Goal: Task Accomplishment & Management: Complete application form

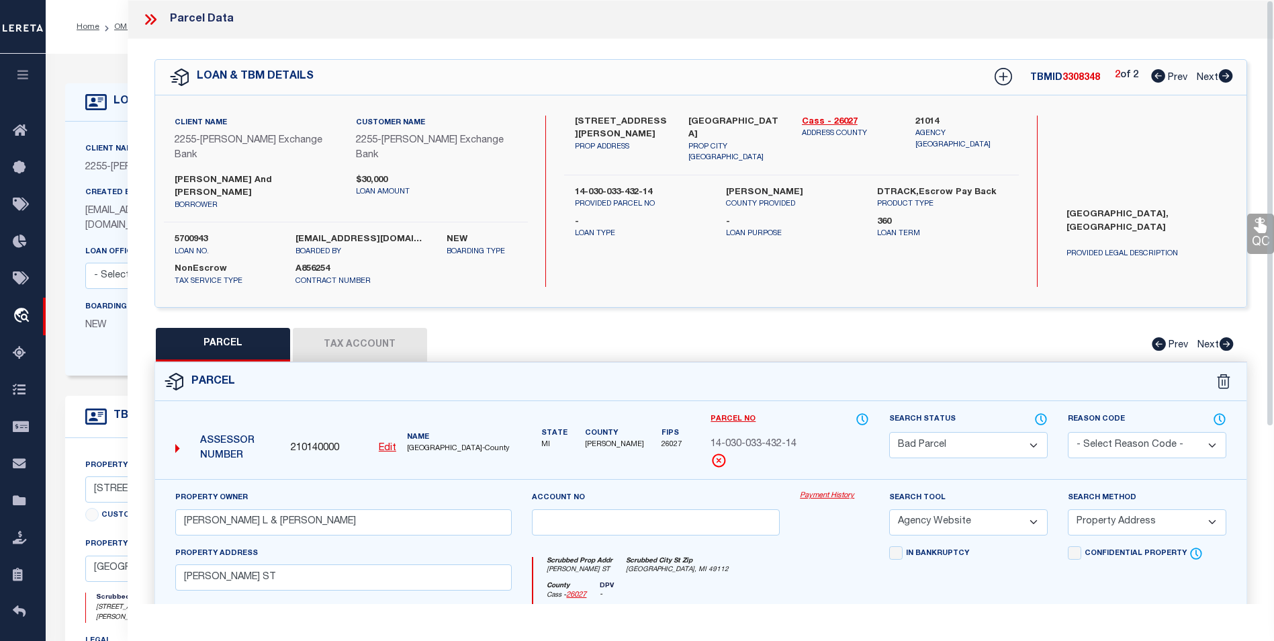
select select "BP"
select select "AGW"
select select "ADD"
select select "NonEscrow"
select select
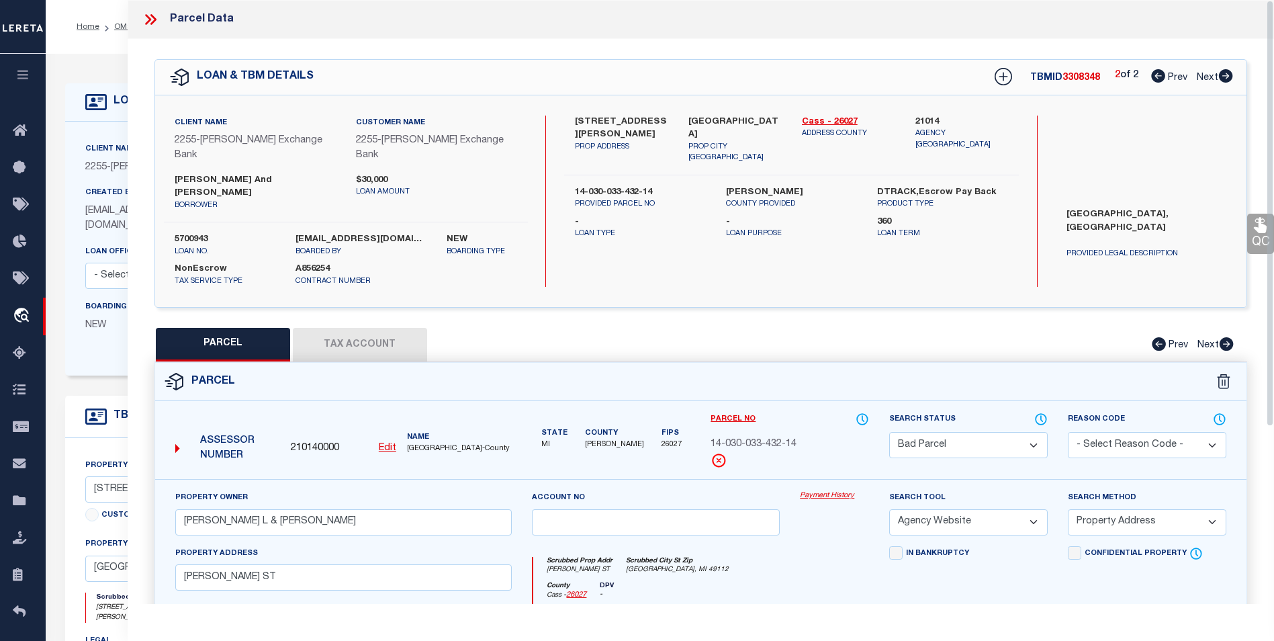
select select "[PERSON_NAME]"
click at [152, 17] on icon at bounding box center [153, 19] width 6 height 11
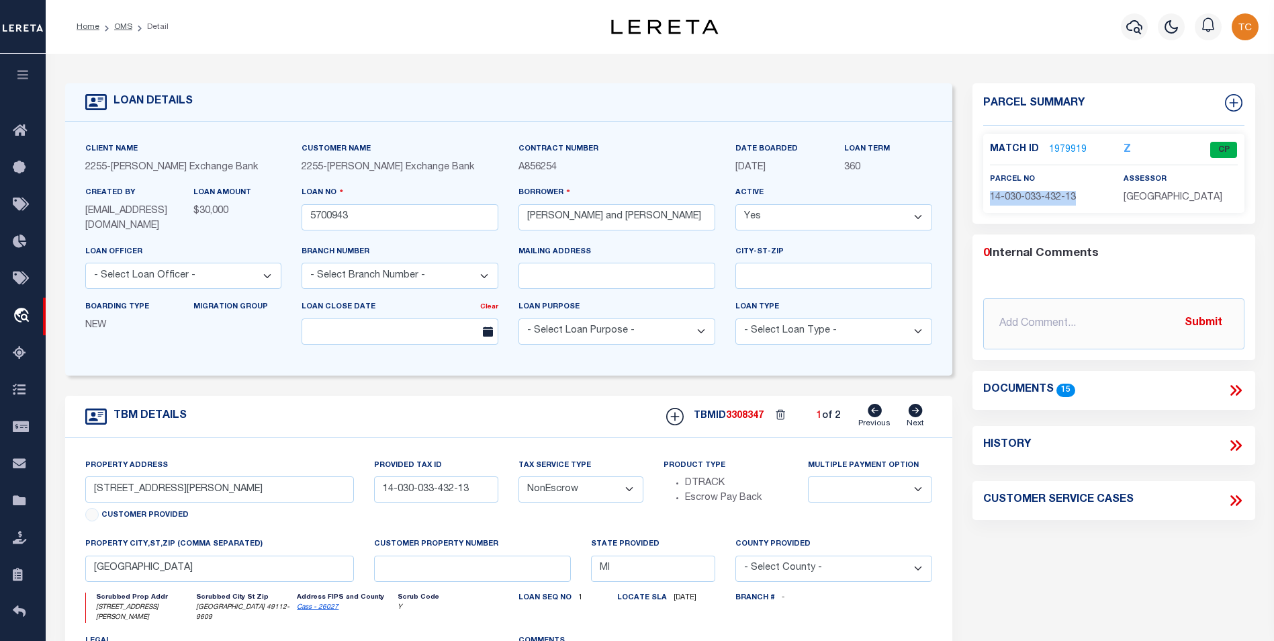
drag, startPoint x: 1075, startPoint y: 194, endPoint x: 987, endPoint y: 194, distance: 88.0
click at [987, 194] on div "parcel no 14-030-033-432-13" at bounding box center [1047, 188] width 134 height 33
copy span "14-030-033-432-13"
click at [1067, 146] on link "1979919" at bounding box center [1068, 150] width 38 height 14
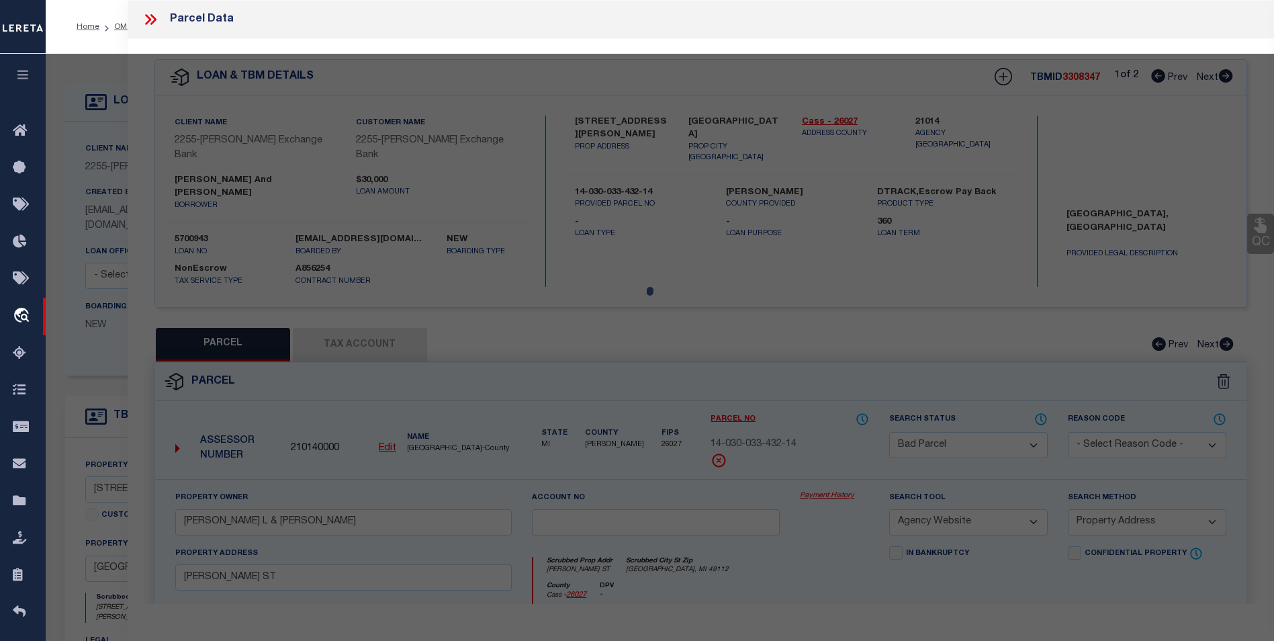
select select "AS"
select select
checkbox input "false"
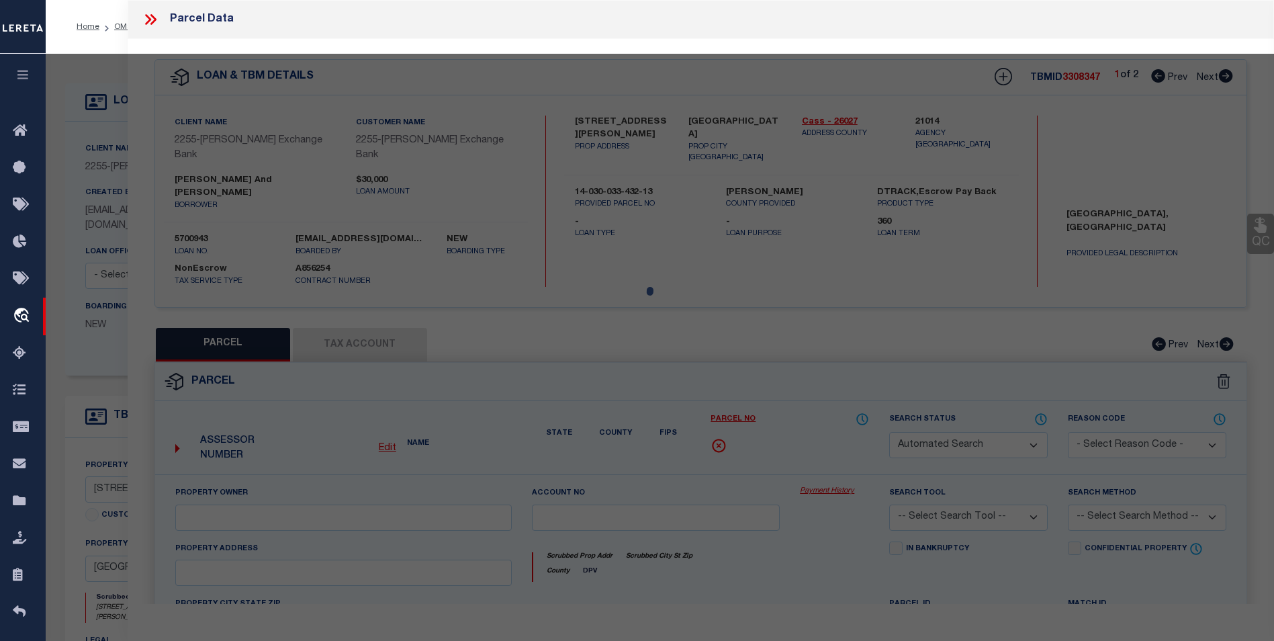
select select "CP"
type input "WOLFORD DALE L & RUTH E"
select select "AGW"
select select "ADD"
type input "25313 HARRIS ST"
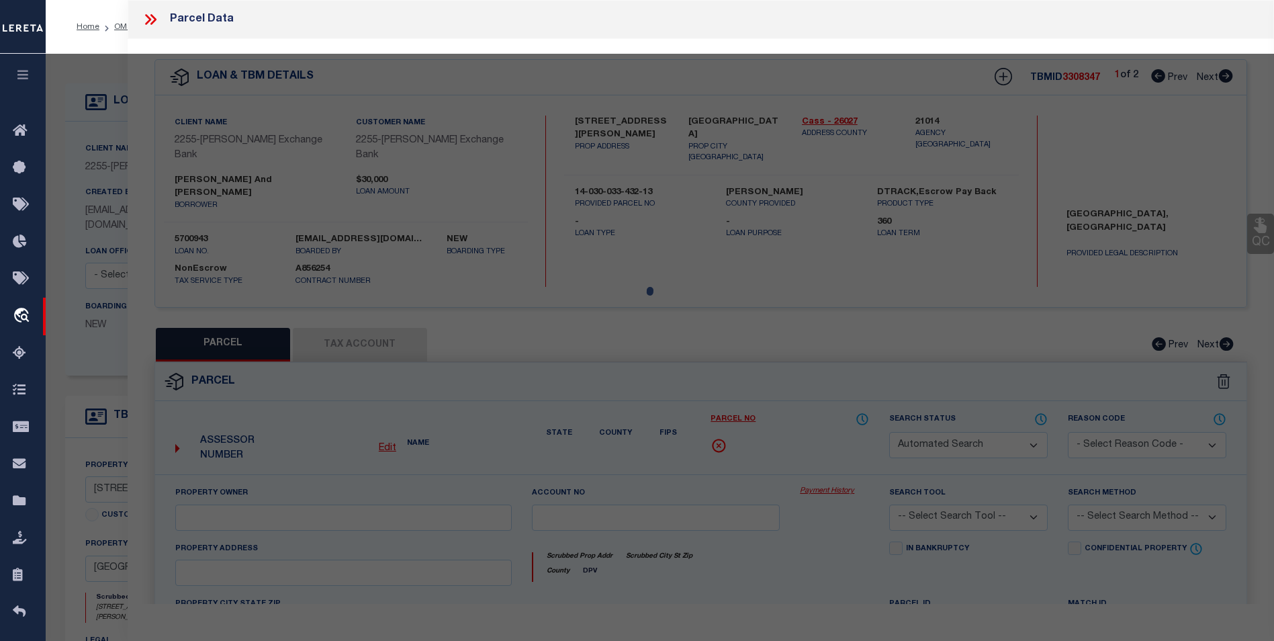
checkbox input "false"
type input "EDWARDSBURG, MI 49112"
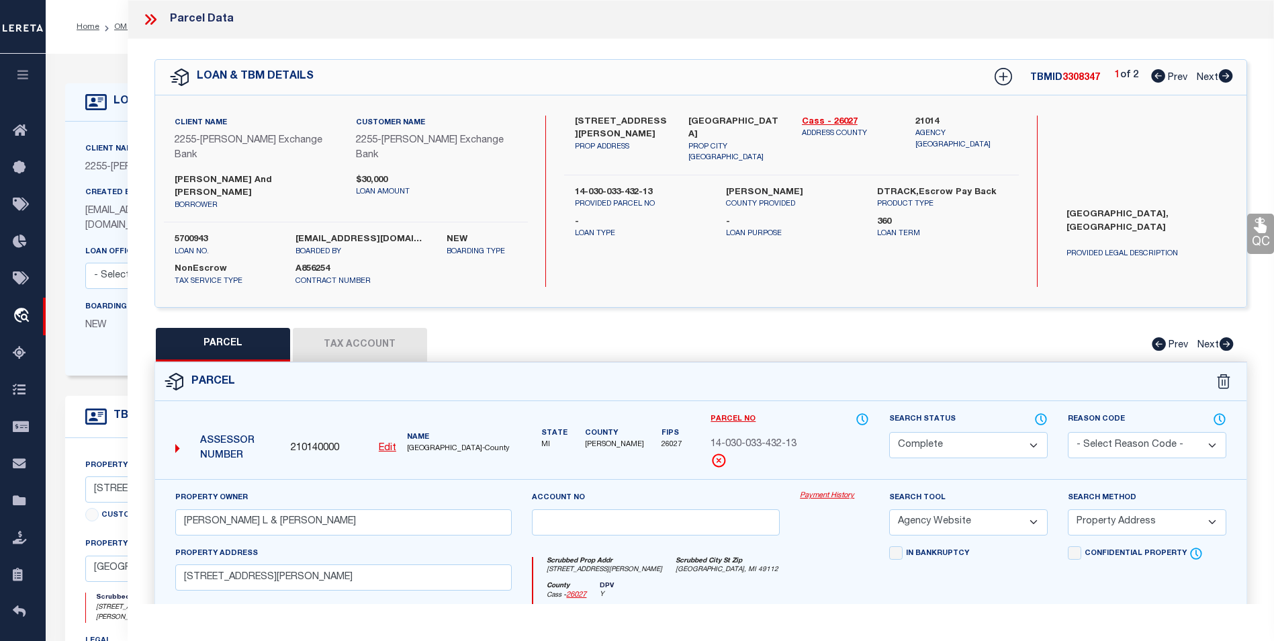
click at [1228, 78] on icon at bounding box center [1225, 75] width 15 height 13
select select "AS"
select select
checkbox input "false"
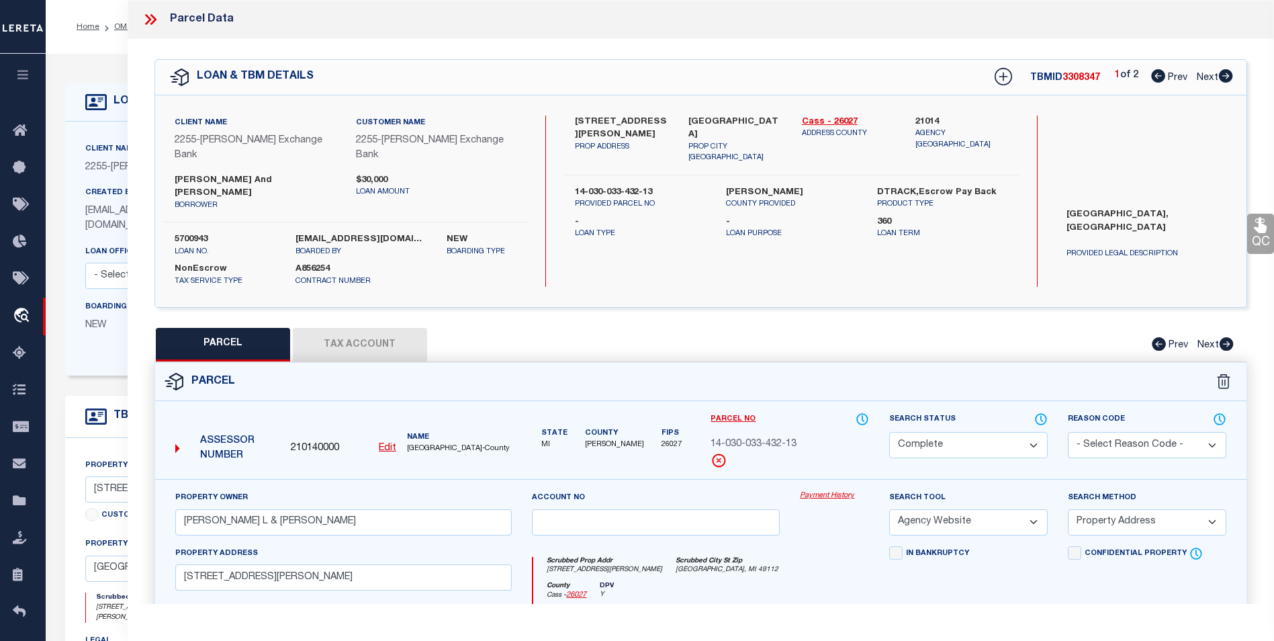
checkbox input "false"
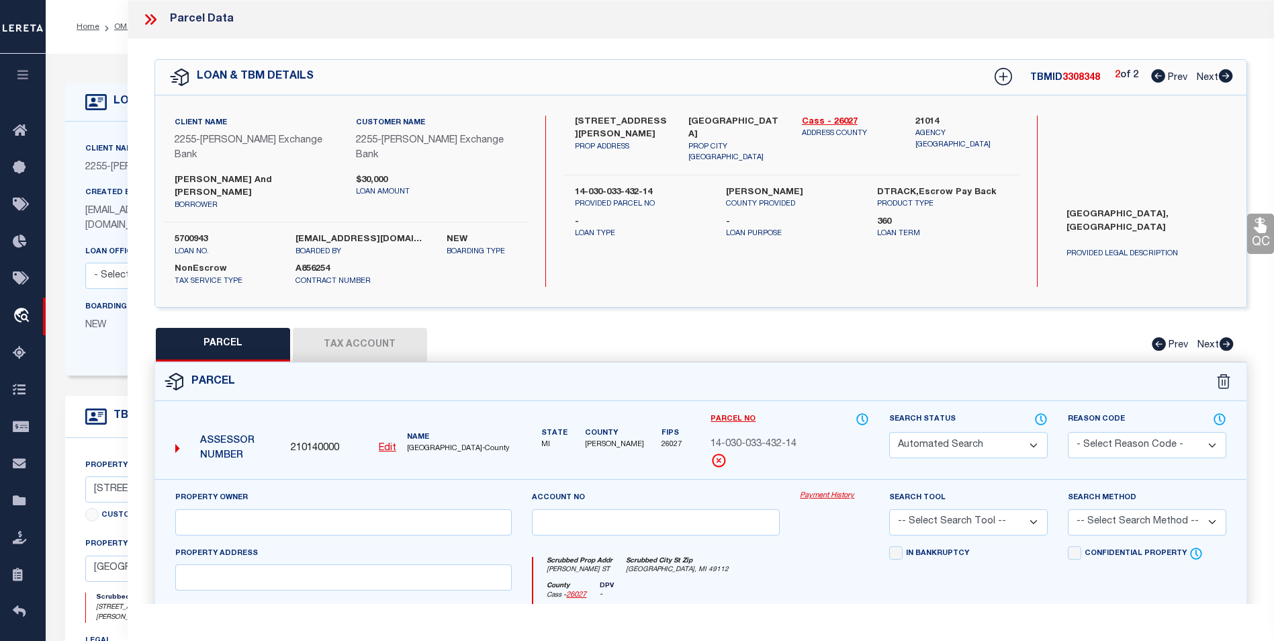
select select "BP"
type input "WOLFORD DALE L & RUTH E"
select select "AGW"
select select "ADD"
type input "HARRIS ST"
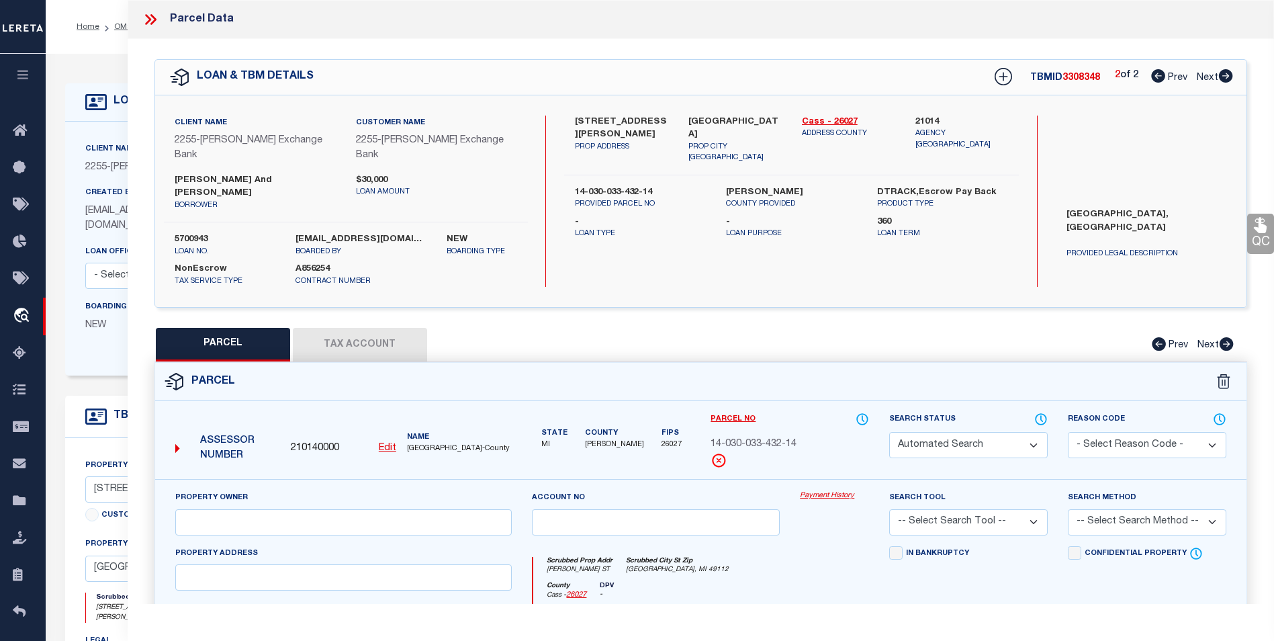
checkbox input "false"
type input "EDWARDSBURG, MI 49112"
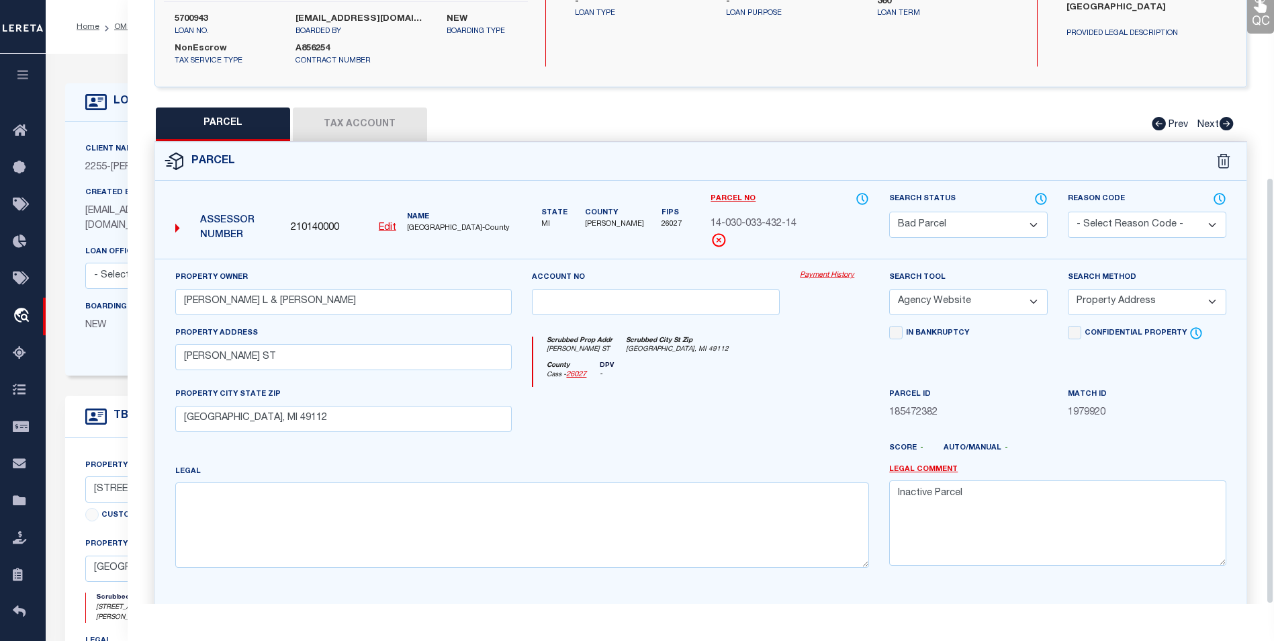
scroll to position [250, 0]
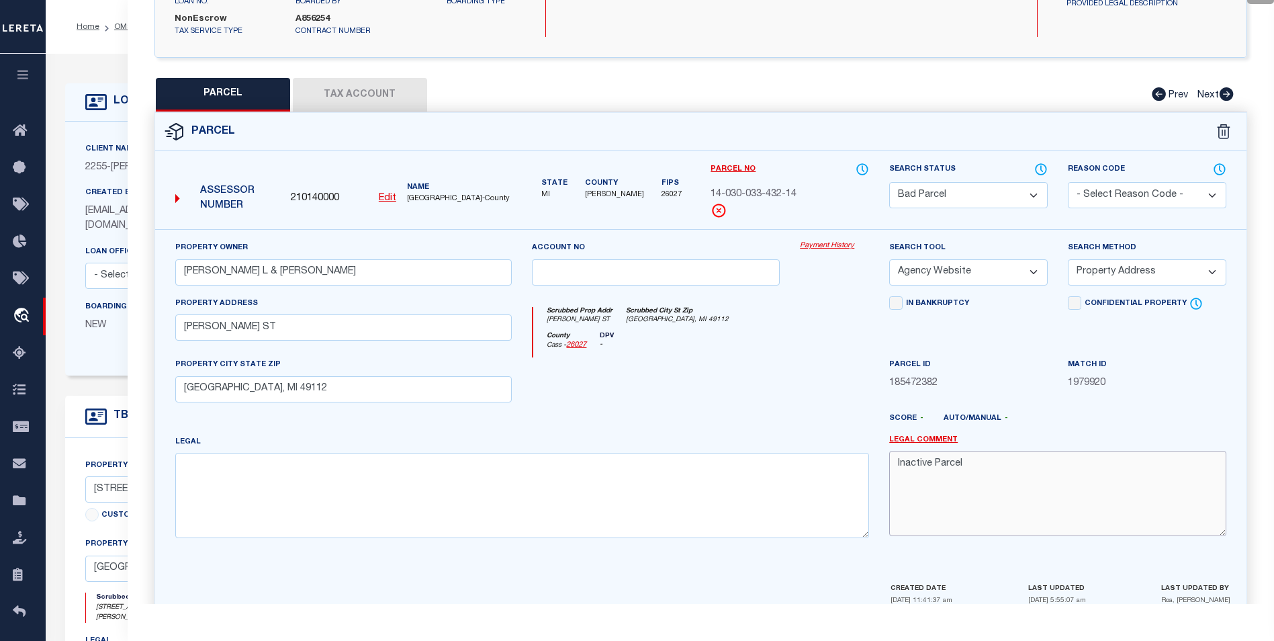
click at [995, 451] on textarea "Inactive Parcel" at bounding box center [1057, 493] width 337 height 85
drag, startPoint x: 964, startPoint y: 437, endPoint x: 971, endPoint y: 439, distance: 7.2
click at [964, 451] on textarea "Inactive Parcel" at bounding box center [1057, 493] width 337 height 85
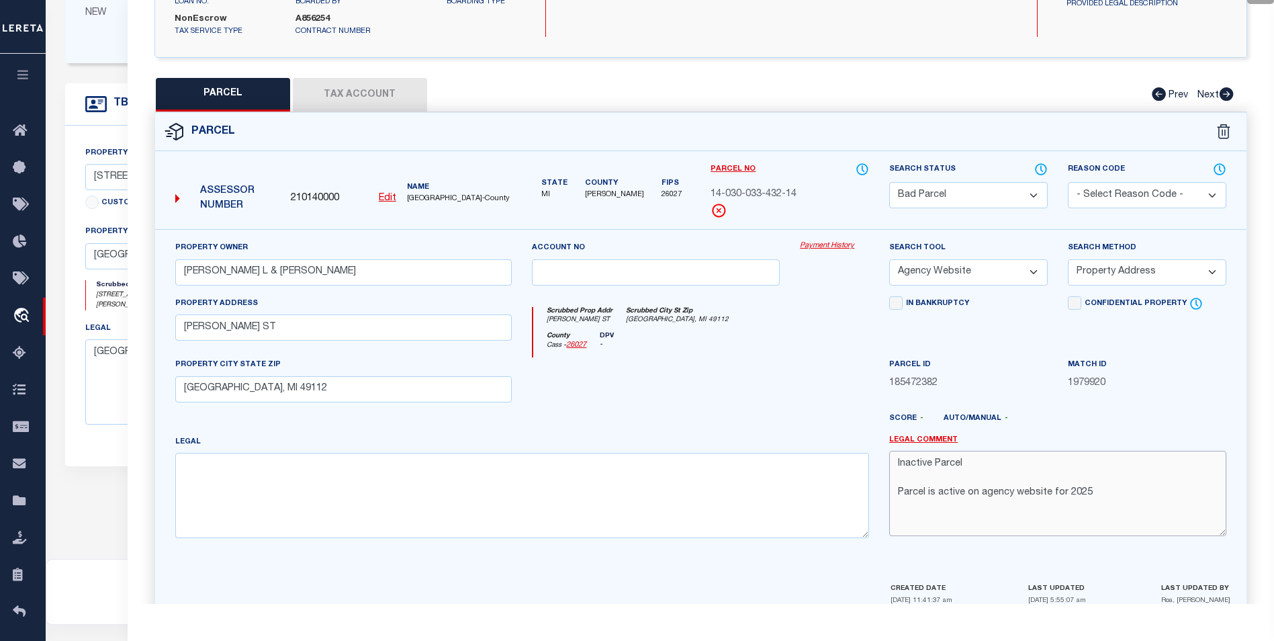
scroll to position [400, 0]
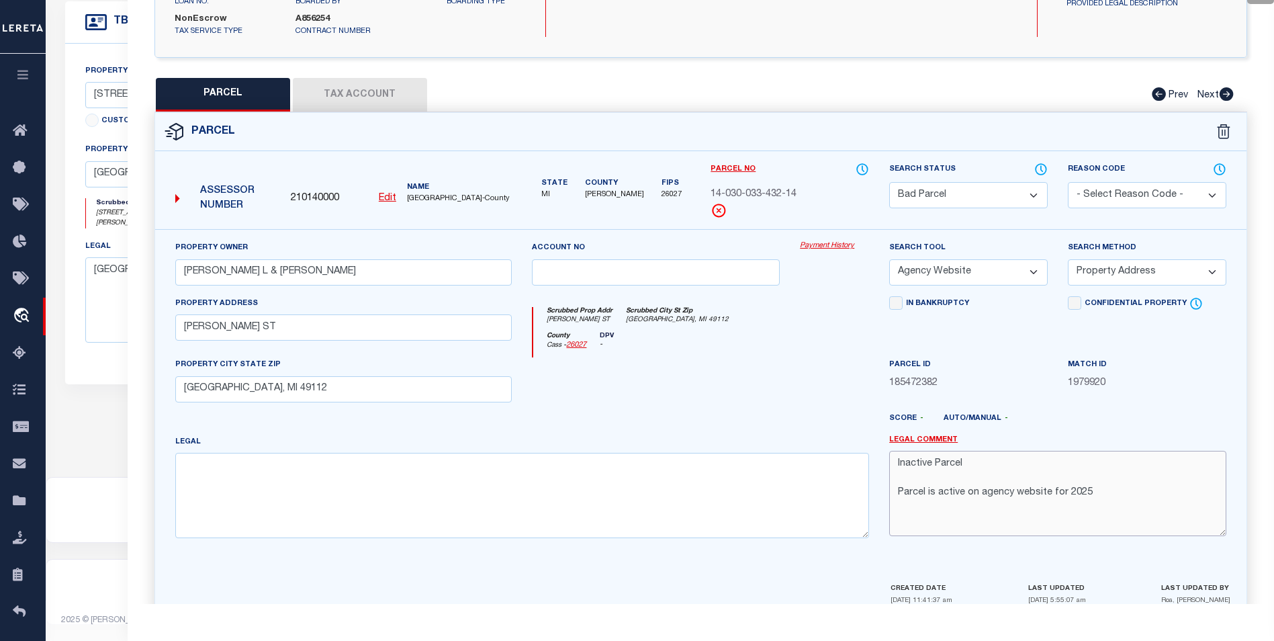
click at [903, 491] on textarea "Inactive Parcel Parcel is active on agency website for 2025" at bounding box center [1057, 493] width 337 height 85
paste textarea "Year (click for detail) Season Total Amount 2025 Summer $36.73 General Informat…"
drag, startPoint x: 987, startPoint y: 482, endPoint x: 895, endPoint y: 480, distance: 92.0
click at [895, 480] on textarea "Inactive Parcel Parcel is active on agency website for 2025 Year (click for det…" at bounding box center [1057, 493] width 337 height 85
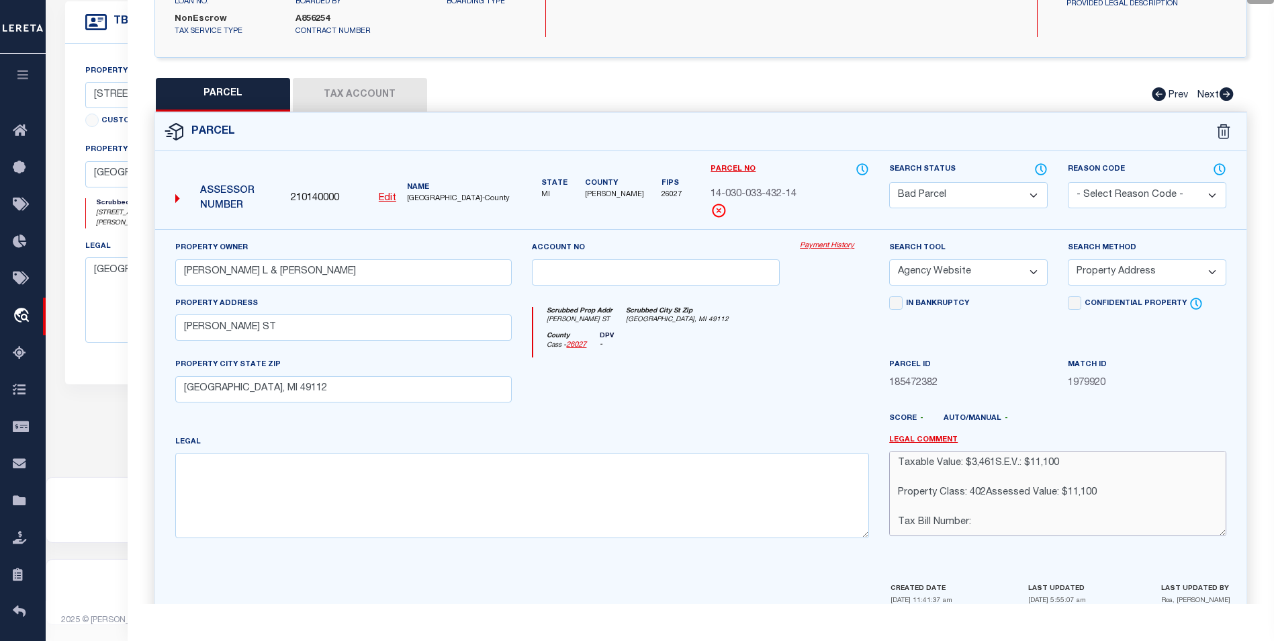
paste textarea "General Information for 2025 Summer Taxes School District: 14030Pre/MBT: 100.00…"
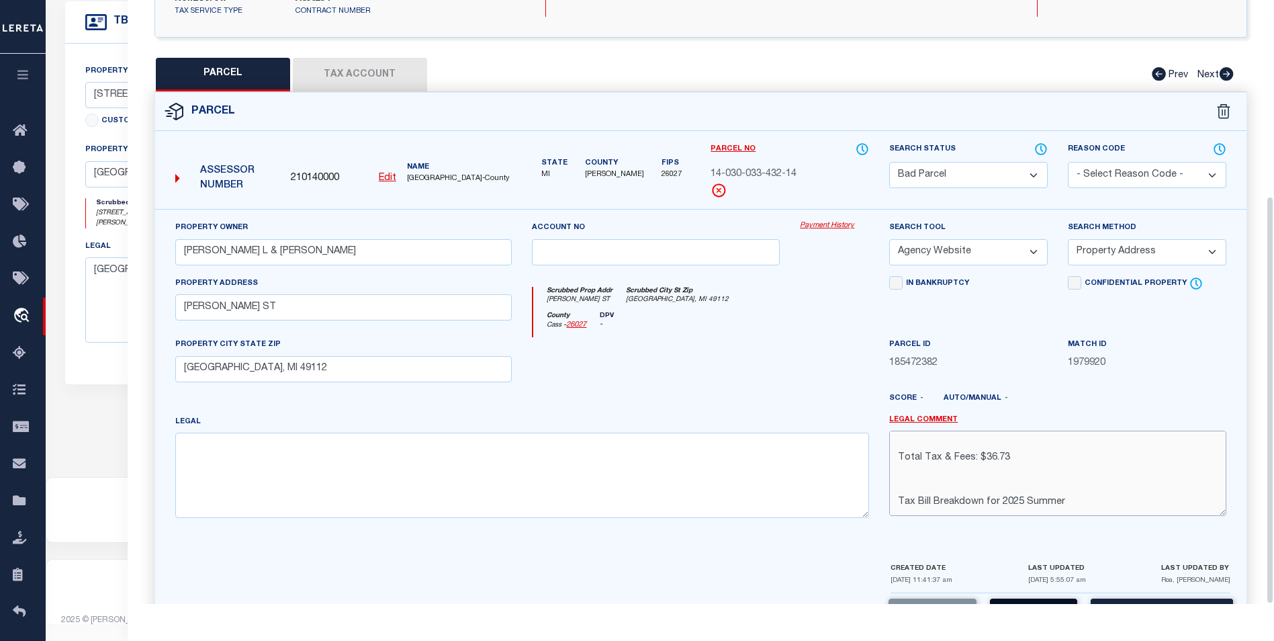
scroll to position [289, 0]
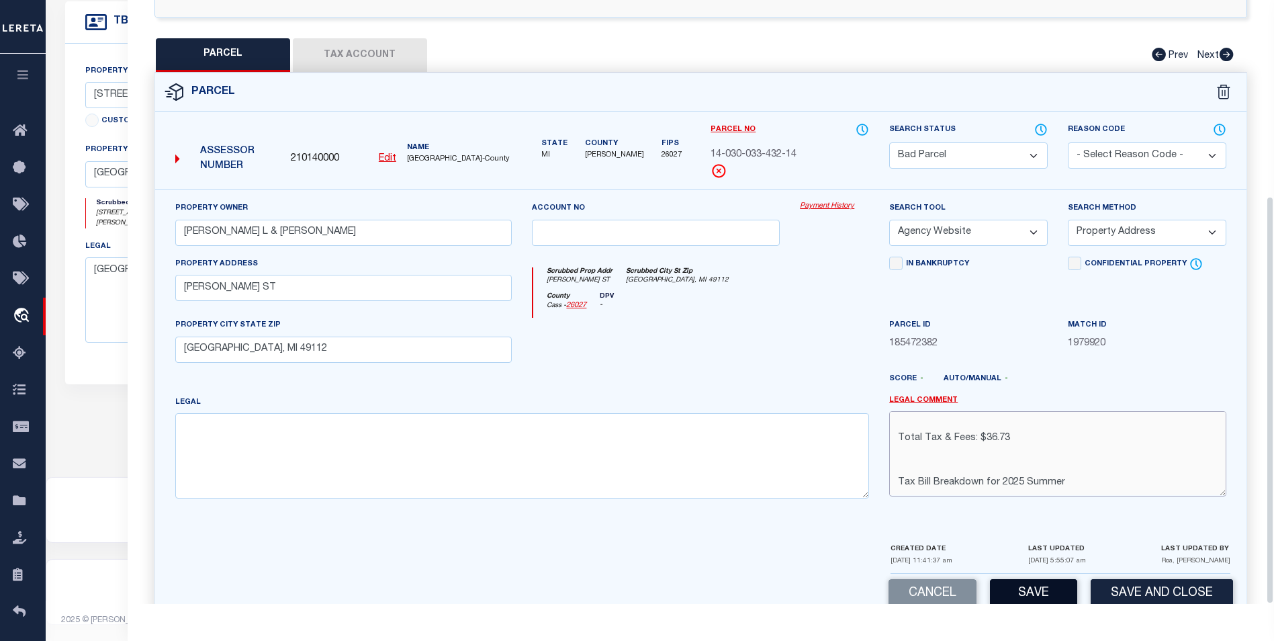
type textarea "Inactive Parcel Parcel is active on agency website for 2025 Year (click for det…"
click at [1034, 579] on button "Save" at bounding box center [1033, 593] width 87 height 29
select select "AS"
select select
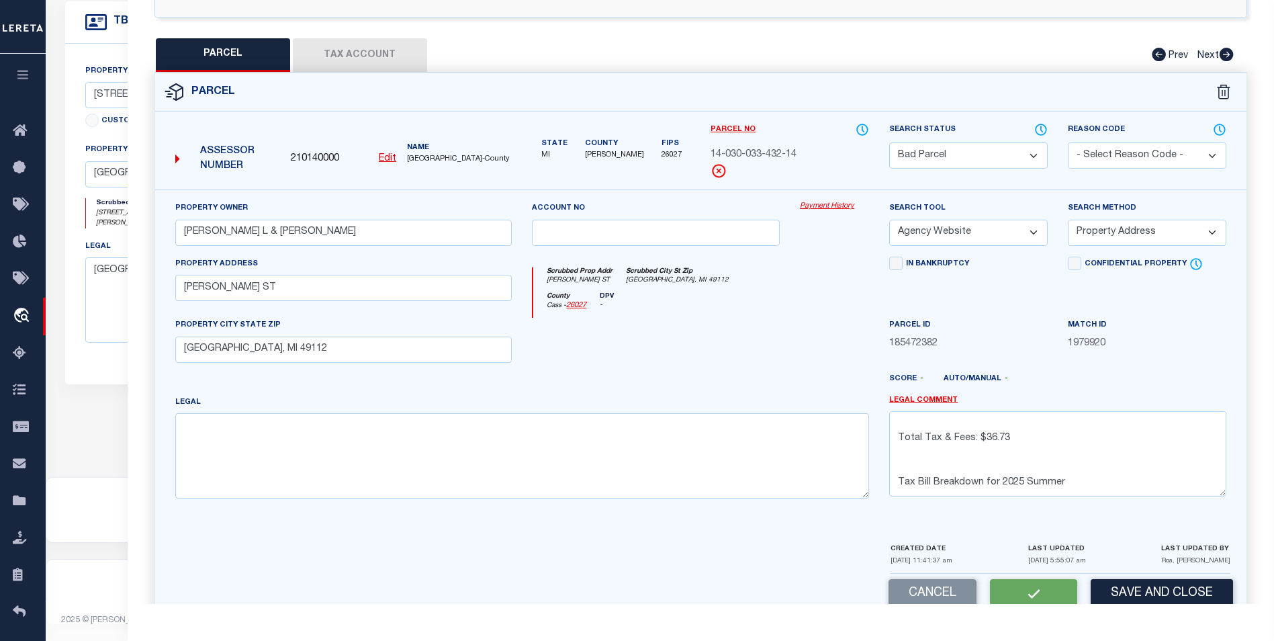
checkbox input "false"
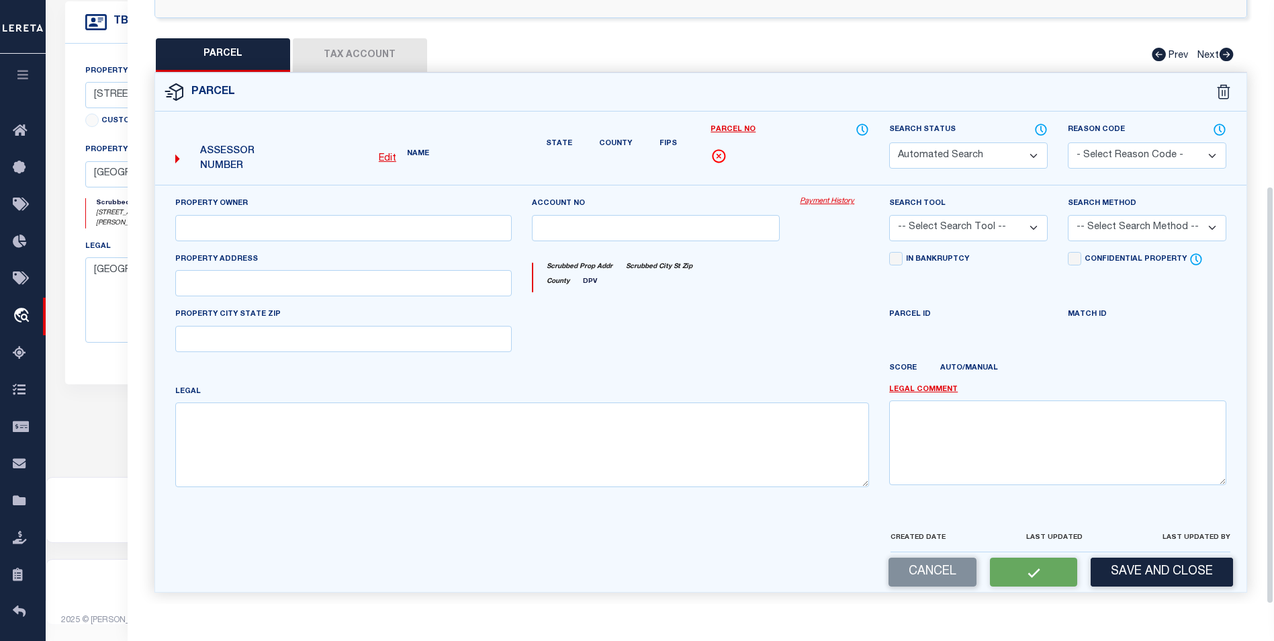
select select "BP"
type input "WOLFORD DALE L & RUTH E"
select select "AGW"
select select "ADD"
type input "HARRIS ST"
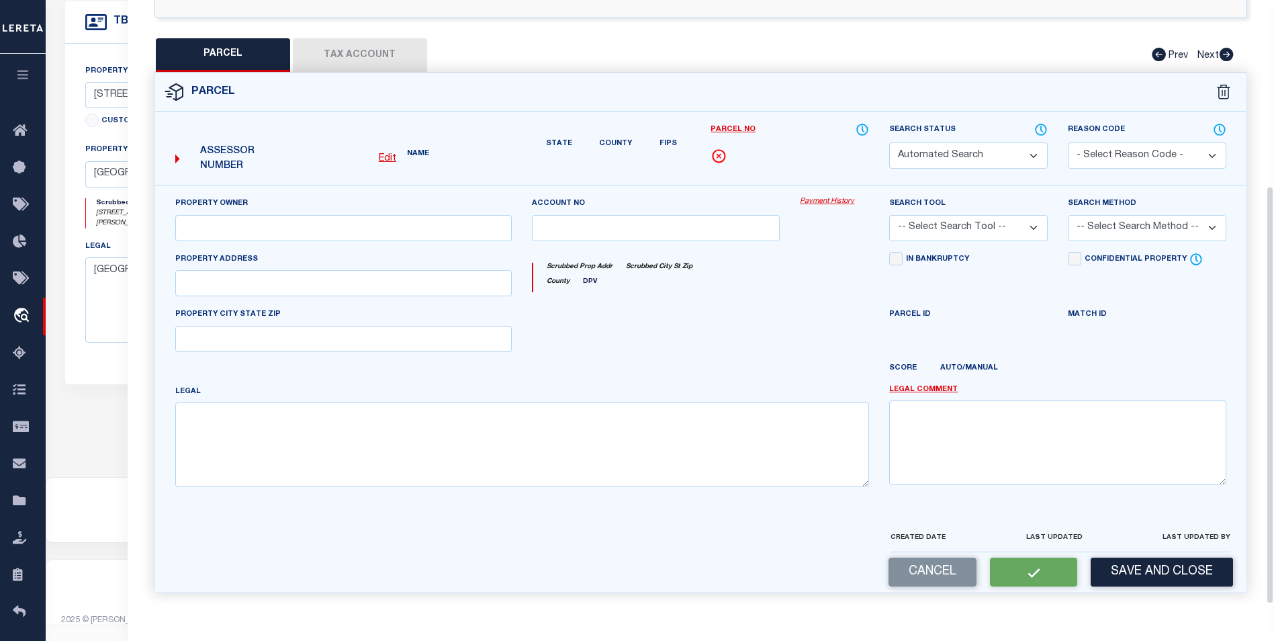
type input "EDWARDSBURG, MI 49112"
type textarea "Inactive Parcel Parcel is active on agency website for 2025 Year (click for det…"
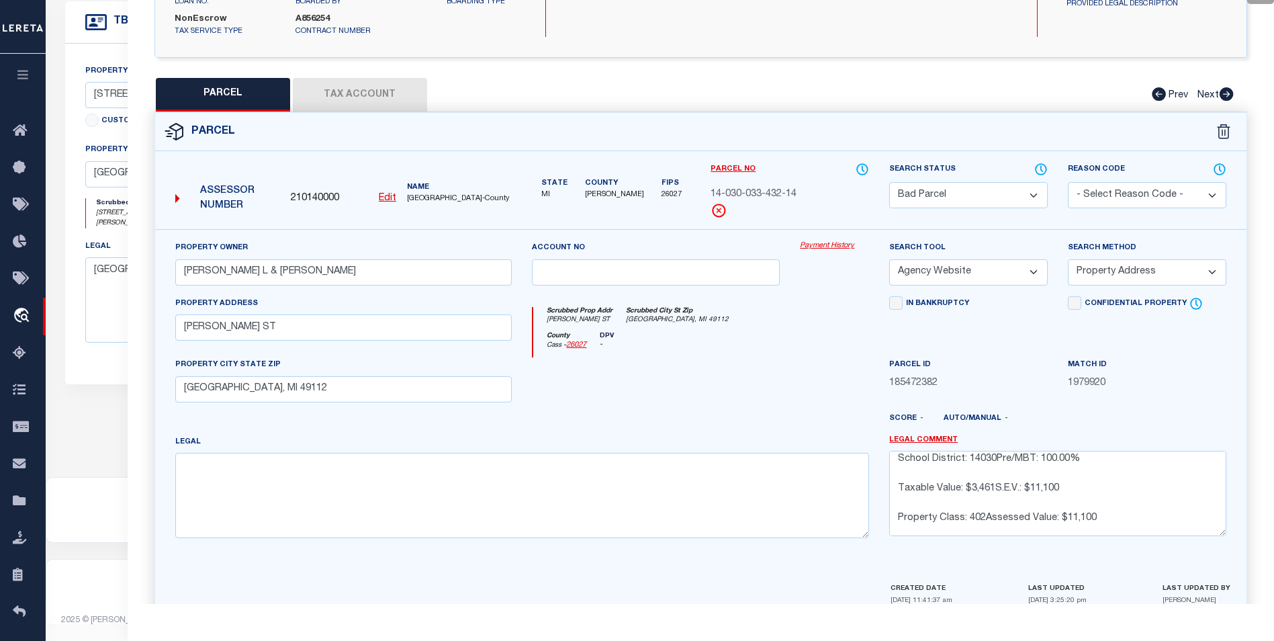
scroll to position [218, 0]
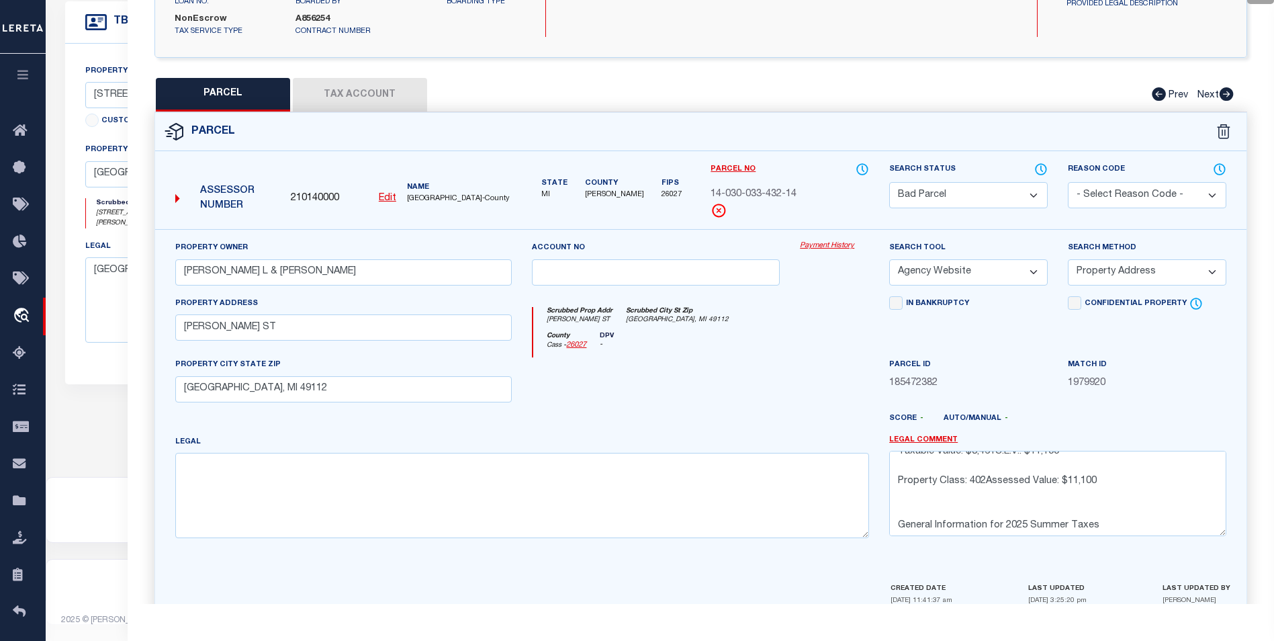
click at [1087, 312] on div "Confidential Property Elective Installment" at bounding box center [1147, 327] width 179 height 62
click at [1007, 318] on div "In Bankruptcy" at bounding box center [968, 327] width 179 height 62
click at [1101, 182] on select "- Select Reason Code - 099 - Other (Provide additional detail) ACT - Agency Cha…" at bounding box center [1147, 195] width 159 height 26
click at [897, 229] on div "Property Owner WOLFORD DALE L & RUTH E Account no Payment History Search Tool -…" at bounding box center [700, 404] width 1091 height 351
click at [993, 259] on select "-- Select Search Tool -- 3rd Party Website Agency File Agency Website ATLS CNV-…" at bounding box center [968, 272] width 159 height 26
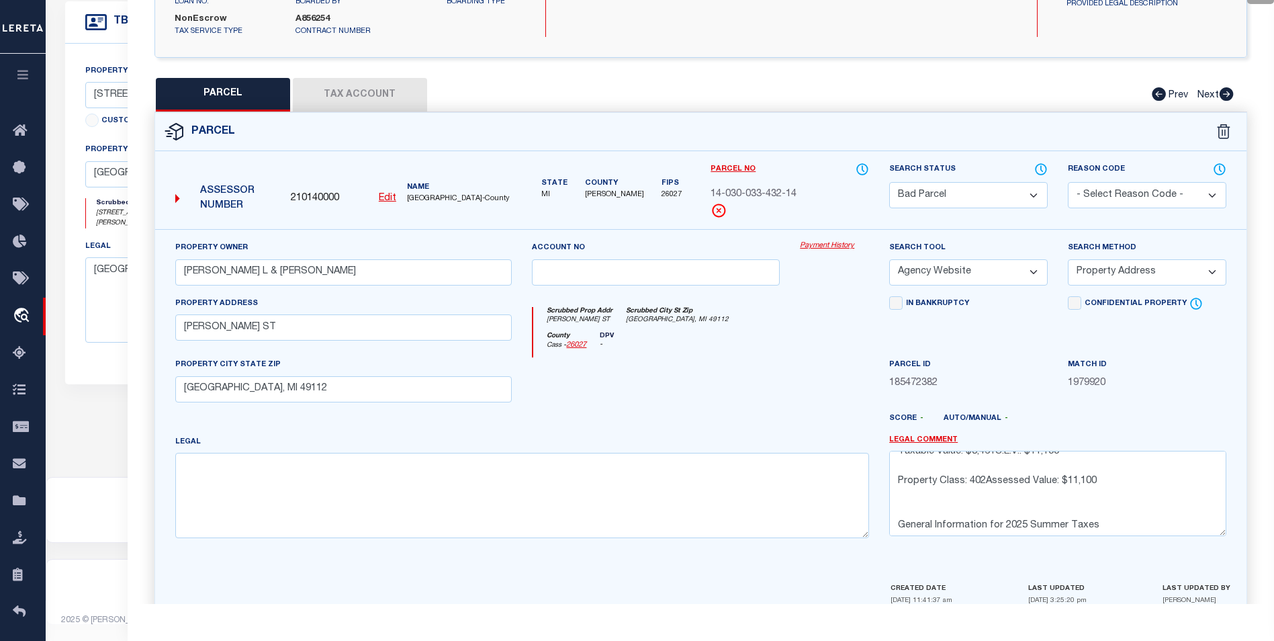
click at [889, 259] on select "-- Select Search Tool -- 3rd Party Website Agency File Agency Website ATLS CNV-…" at bounding box center [968, 272] width 159 height 26
click at [1135, 259] on select "-- Select Search Method -- Property Address Legal Liability Info Provided" at bounding box center [1147, 272] width 159 height 26
click at [1068, 259] on select "-- Select Search Method -- Property Address Legal Liability Info Provided" at bounding box center [1147, 272] width 159 height 26
click at [1001, 311] on div "In Bankruptcy" at bounding box center [968, 327] width 179 height 62
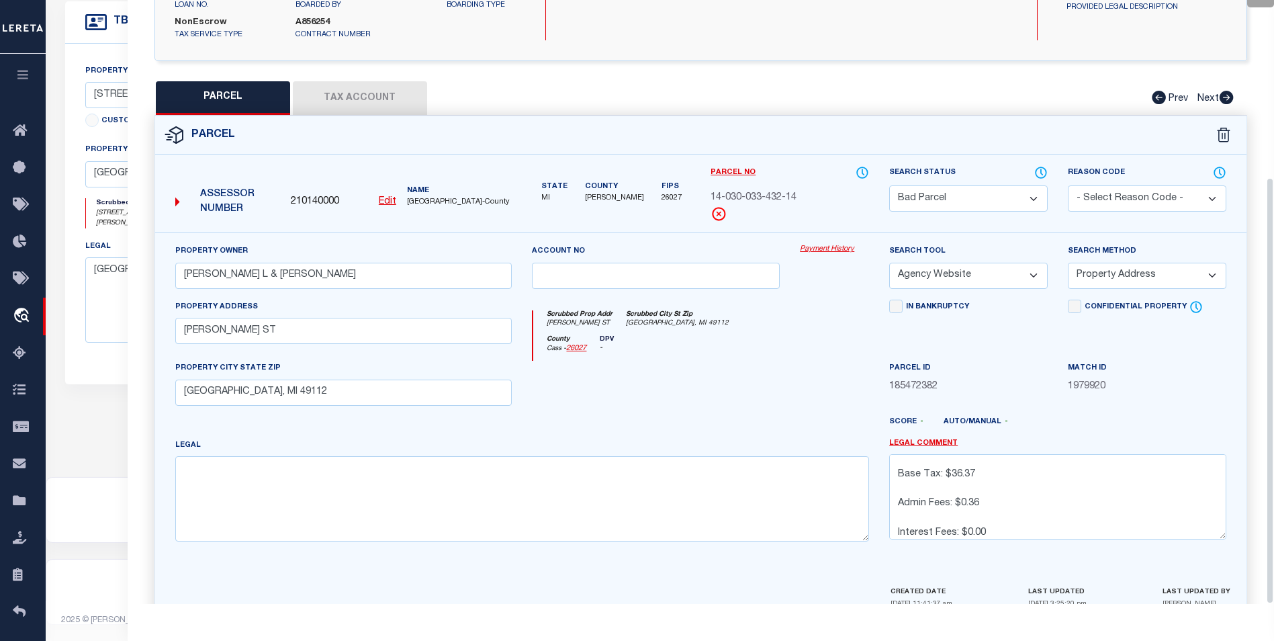
scroll to position [250, 0]
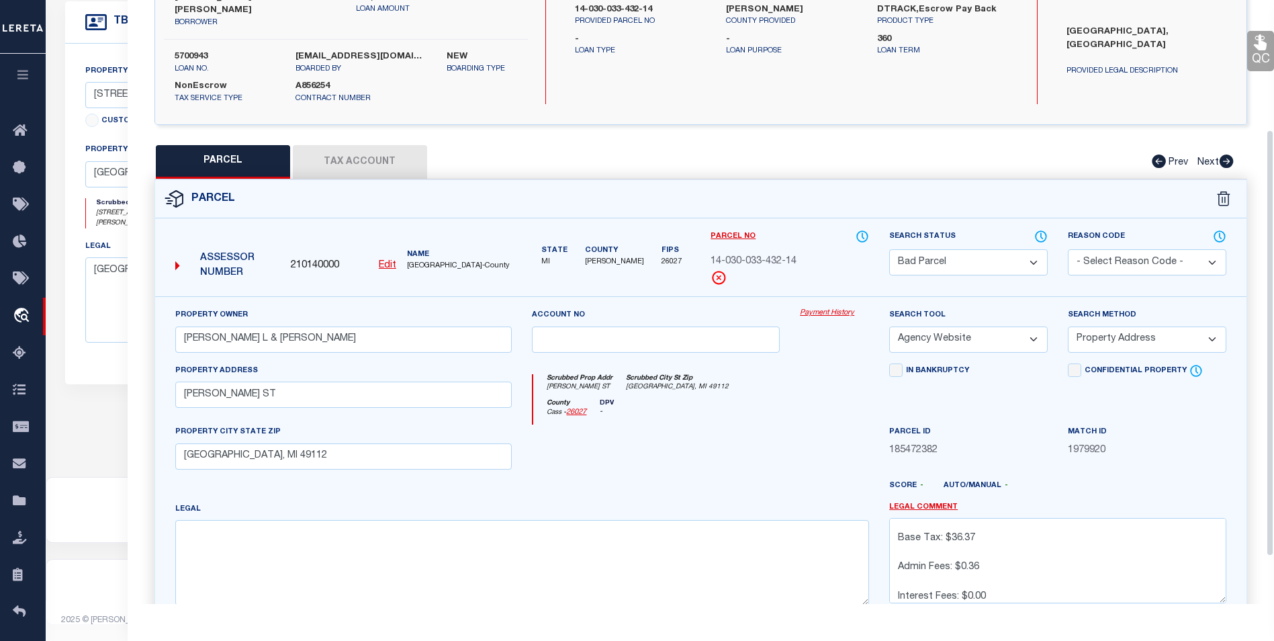
click at [1153, 390] on div "Confidential Property Elective Installment" at bounding box center [1147, 394] width 179 height 62
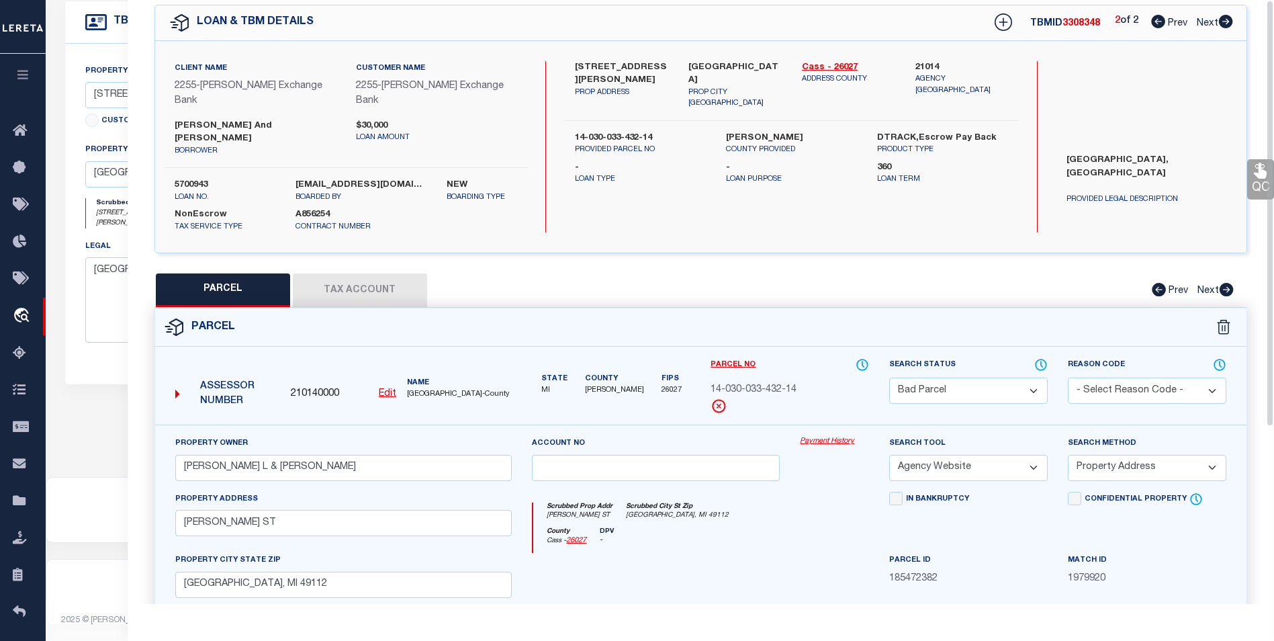
scroll to position [0, 0]
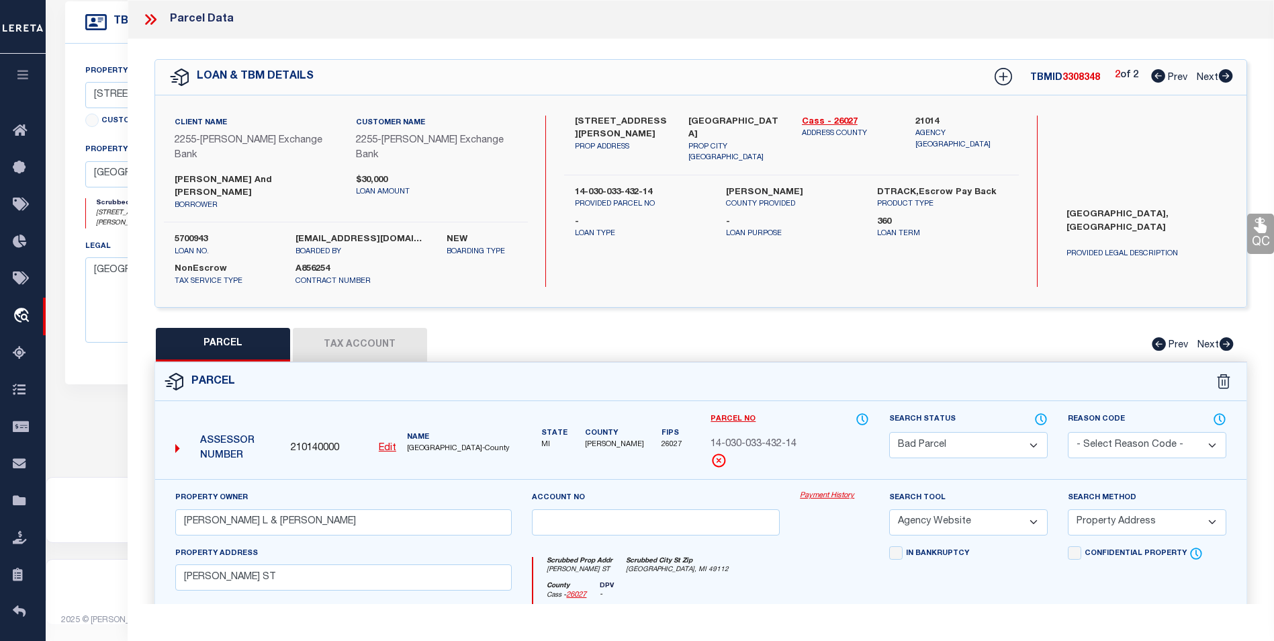
click at [1013, 432] on select "Automated Search Bad Parcel Complete Duplicate Parcel High Dollar Reporting In …" at bounding box center [968, 445] width 159 height 26
click at [889, 432] on select "Automated Search Bad Parcel Complete Duplicate Parcel High Dollar Reporting In …" at bounding box center [968, 445] width 159 height 26
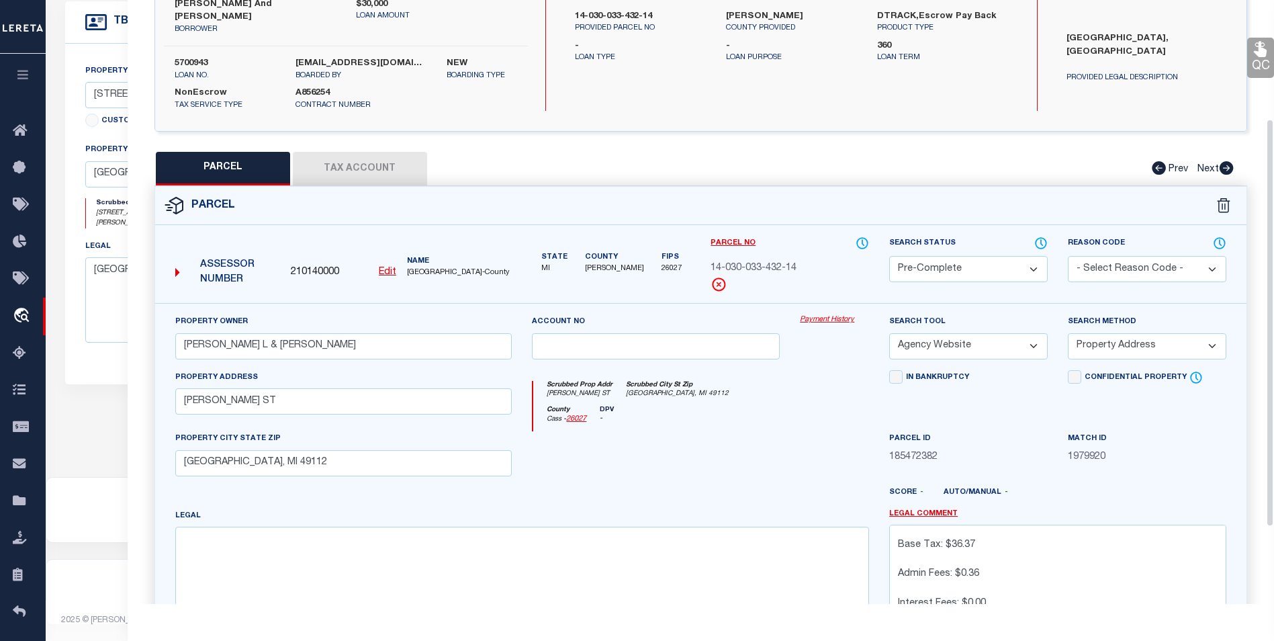
scroll to position [289, 0]
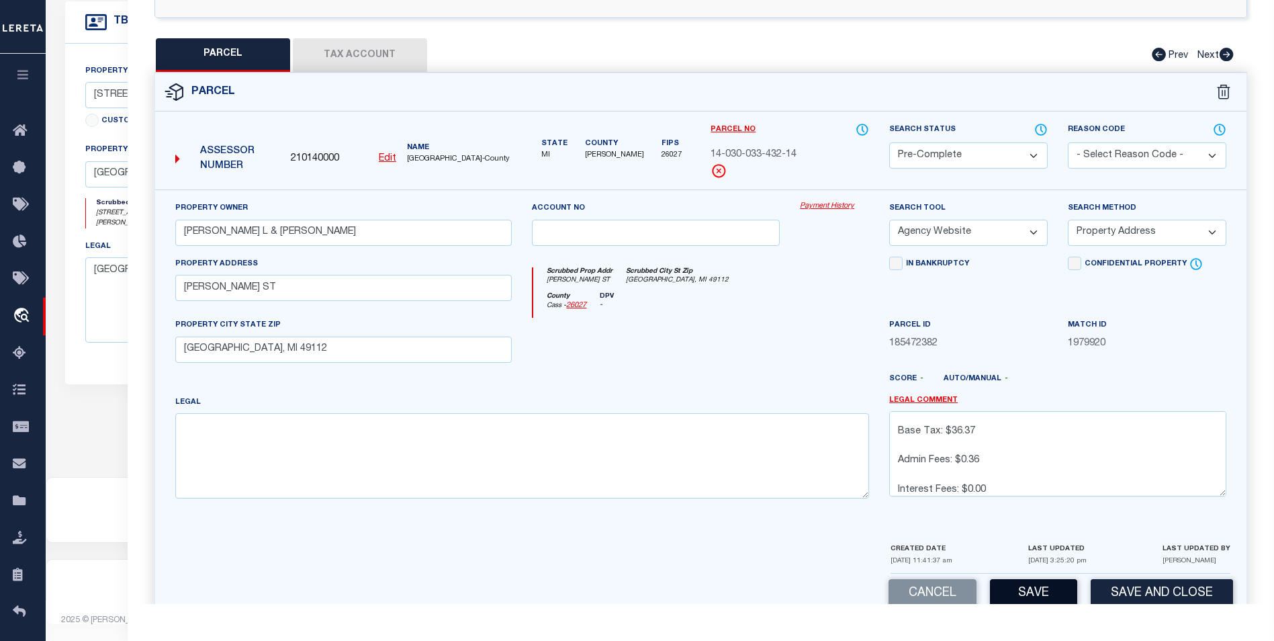
click at [1023, 579] on button "Save" at bounding box center [1033, 593] width 87 height 29
select select "AS"
select select
checkbox input "false"
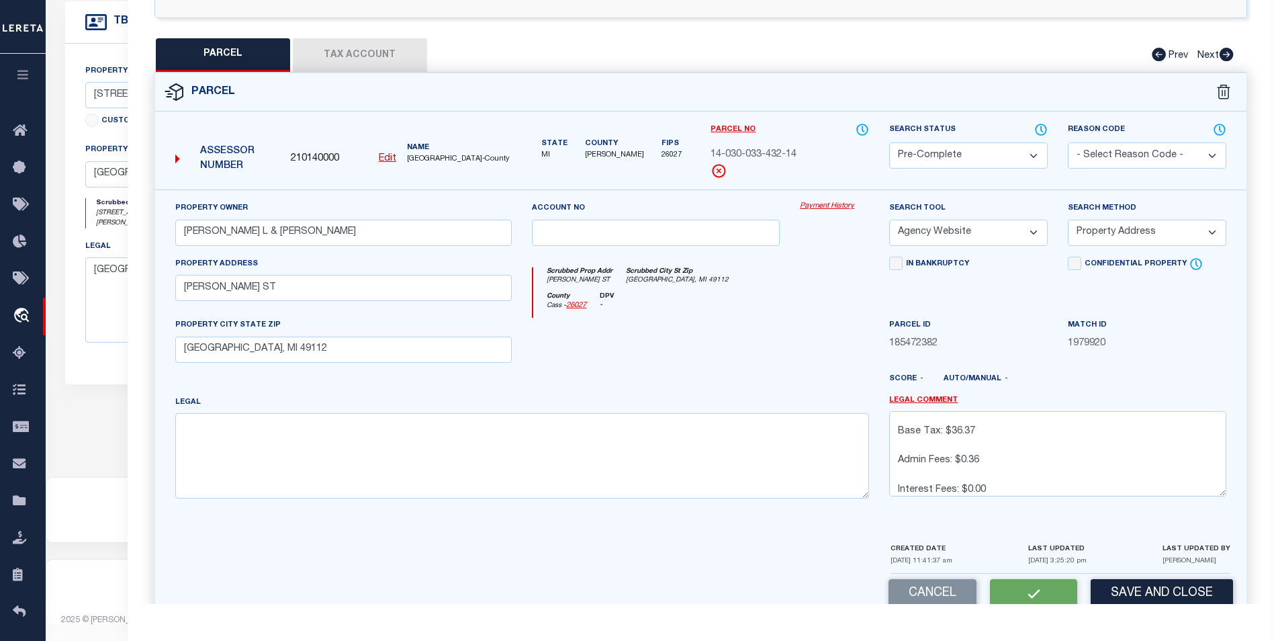
checkbox input "false"
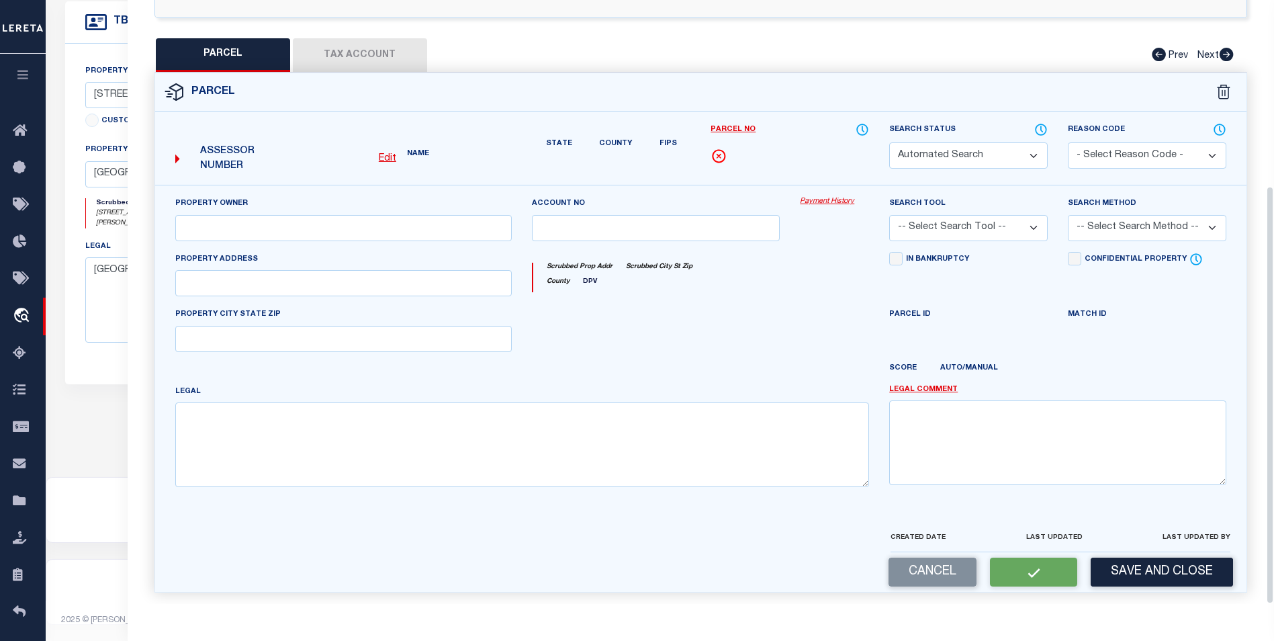
select select "PC"
type input "WOLFORD DALE L & RUTH E"
select select "AGW"
select select "ADD"
type input "HARRIS ST"
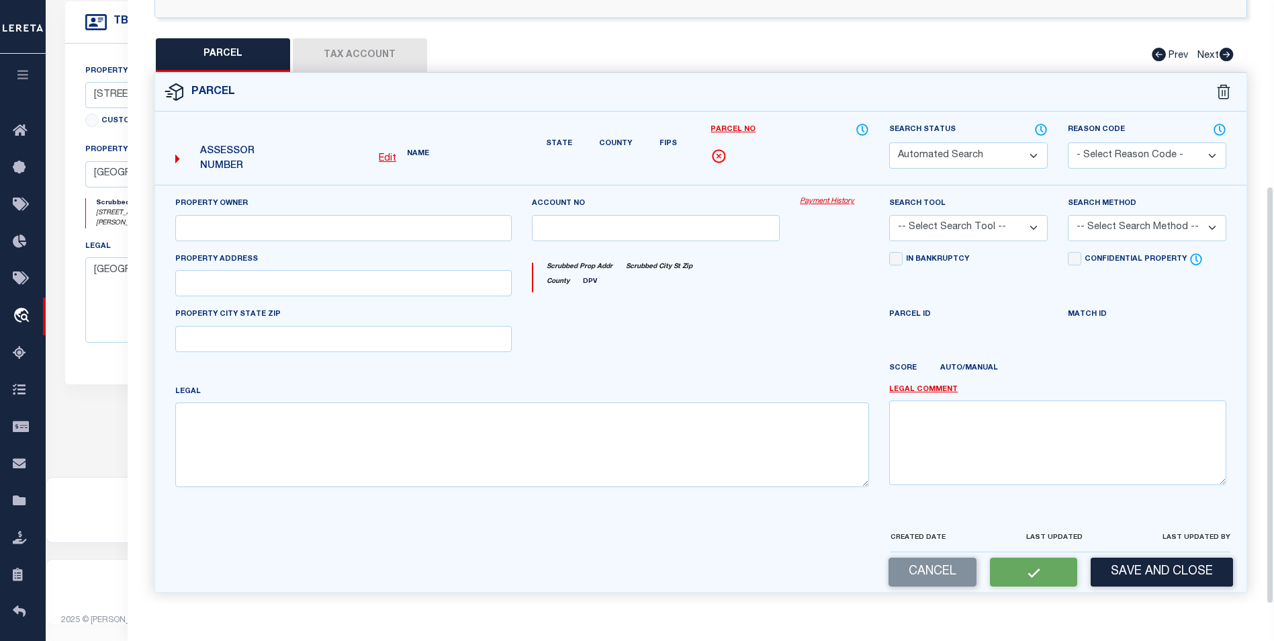
type input "EDWARDSBURG, MI 49112"
type textarea "Inactive Parcel Parcel is active on agency website for 2025 Year (click for det…"
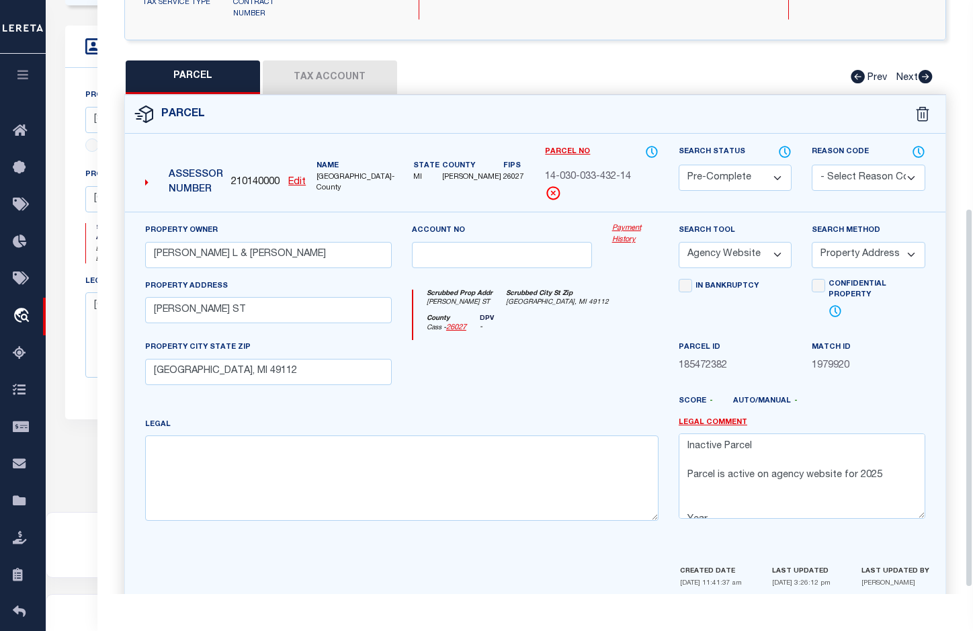
scroll to position [326, 0]
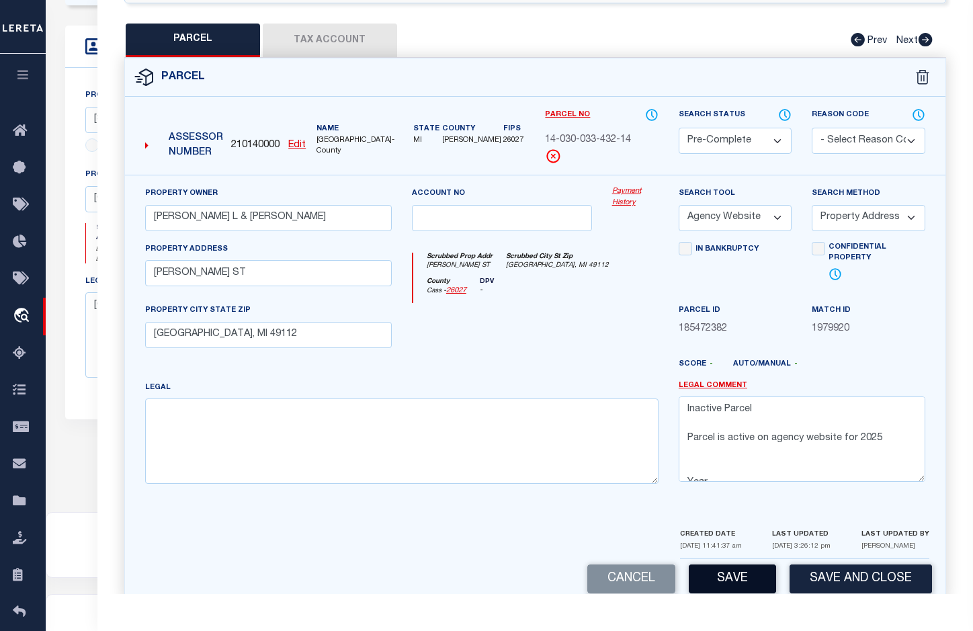
click at [728, 566] on button "Save" at bounding box center [731, 578] width 87 height 29
select select "AS"
select select
checkbox input "false"
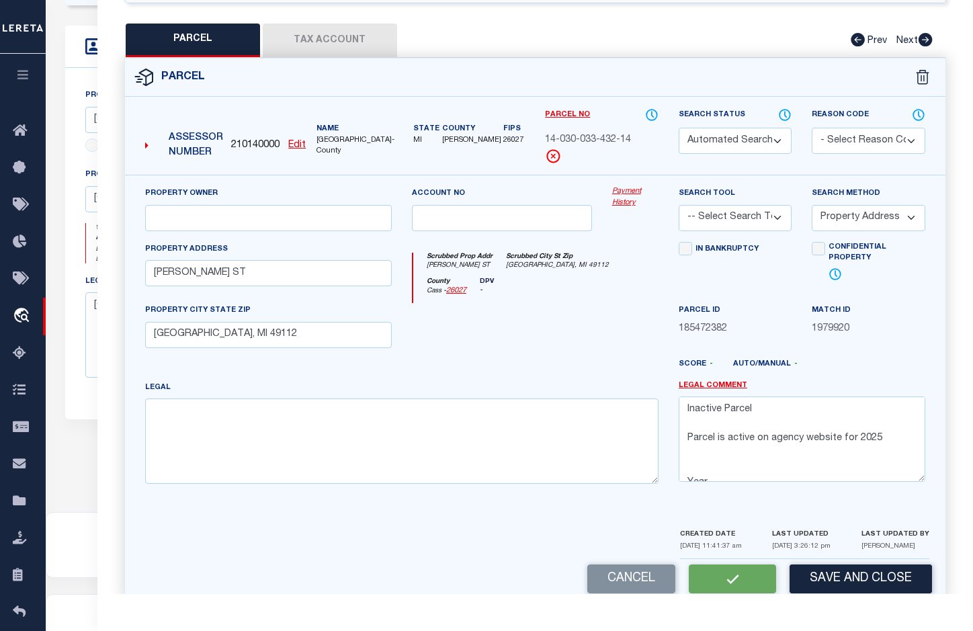
checkbox input "false"
select select "PC"
type input "WOLFORD DALE L & RUTH E"
select select "AGW"
select select "ADD"
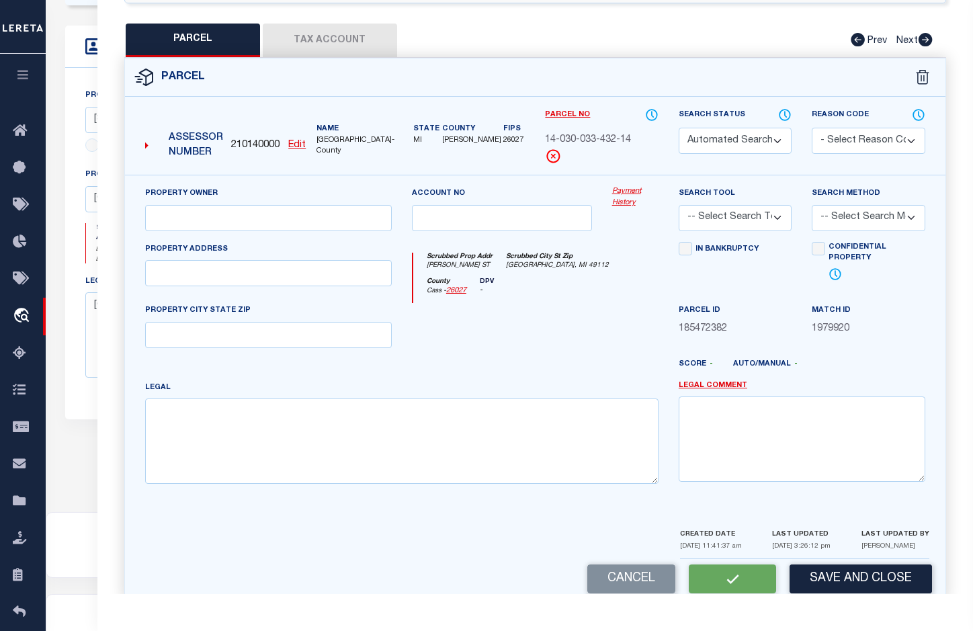
type input "HARRIS ST"
type input "EDWARDSBURG, MI 49112"
type textarea "Inactive Parcel Parcel is active on agency website for 2025 Year (click for det…"
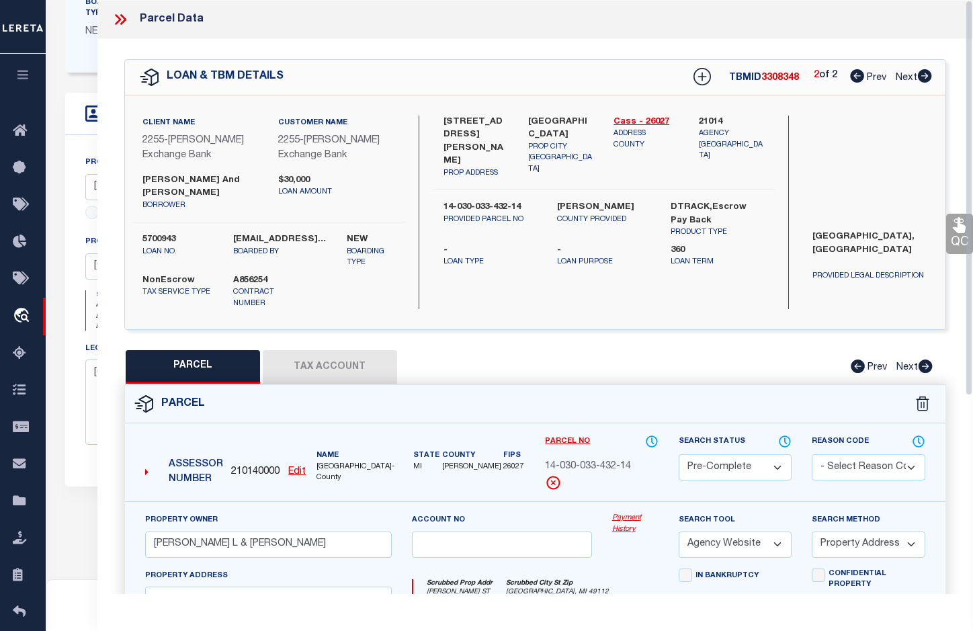
scroll to position [78, 0]
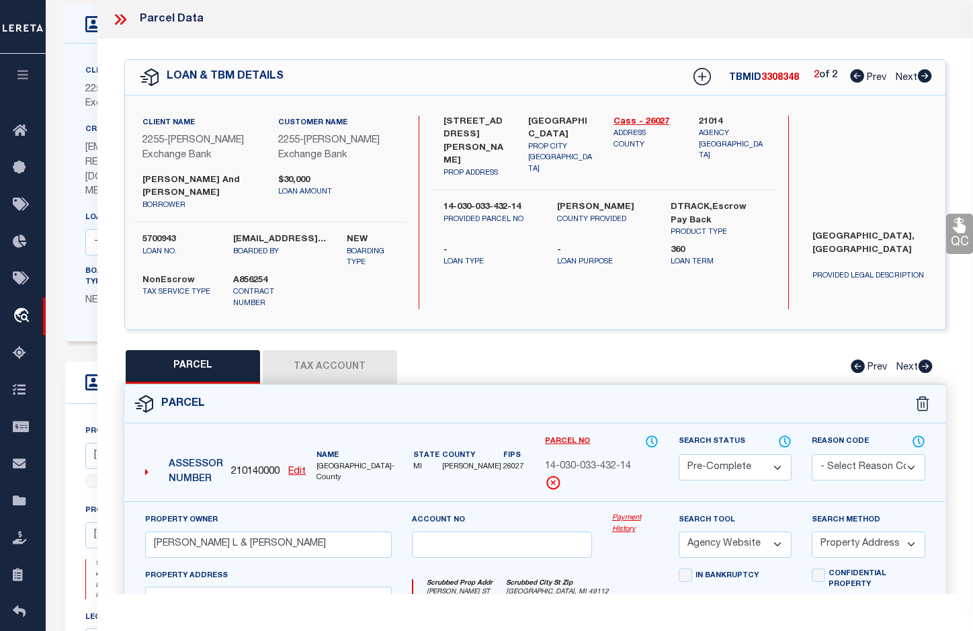
click at [124, 21] on icon at bounding box center [123, 19] width 6 height 11
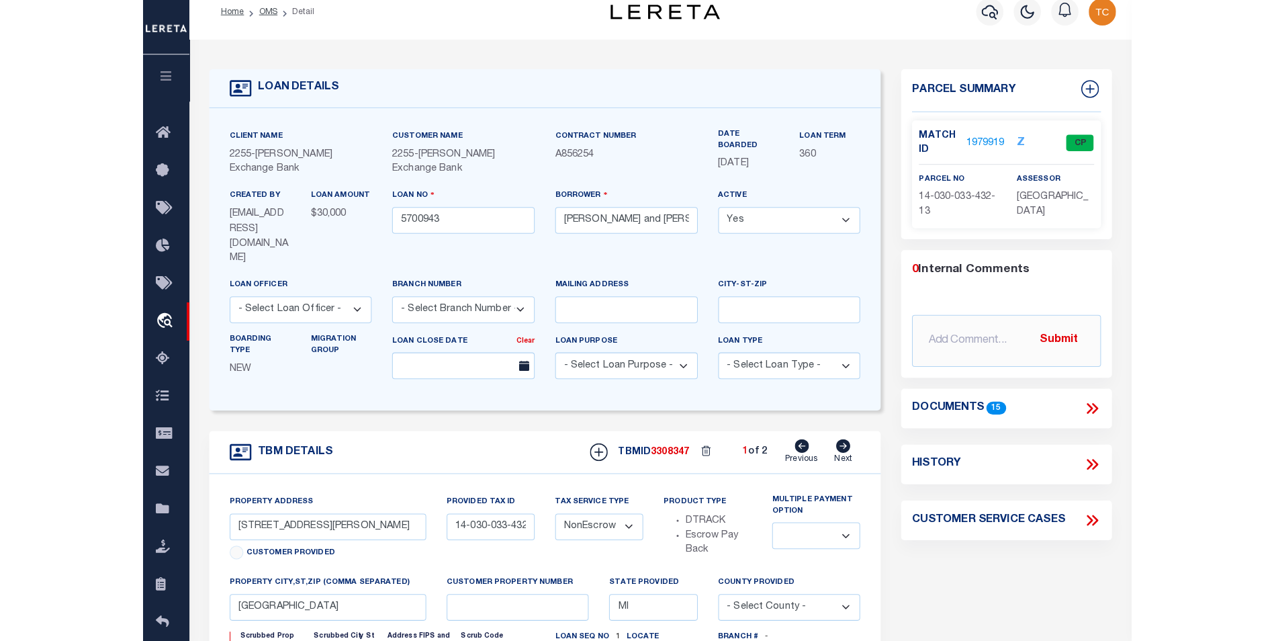
scroll to position [0, 0]
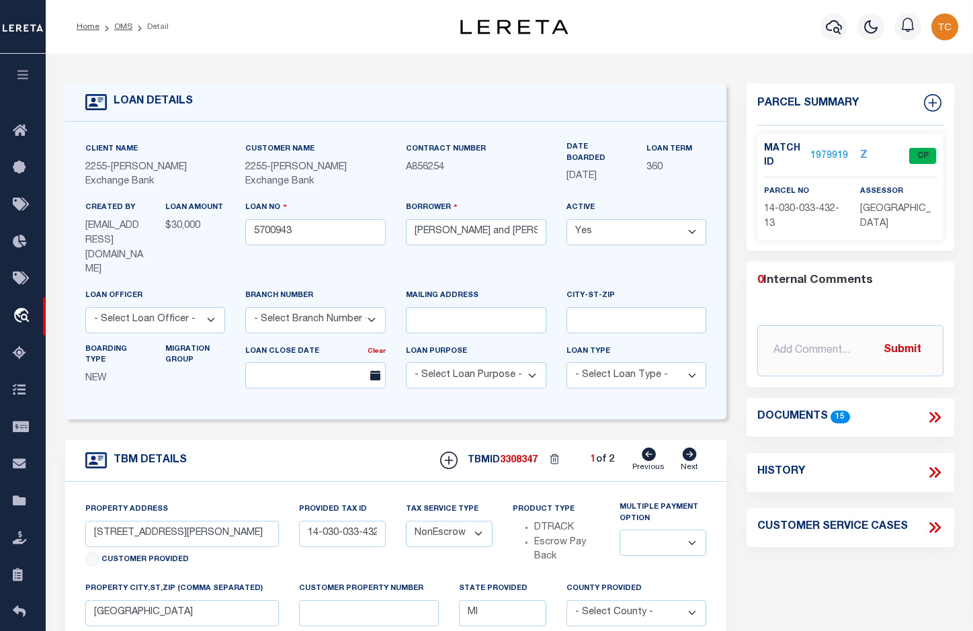
drag, startPoint x: 120, startPoint y: 24, endPoint x: 173, endPoint y: 0, distance: 58.6
click at [120, 24] on link "OMS" at bounding box center [123, 27] width 18 height 8
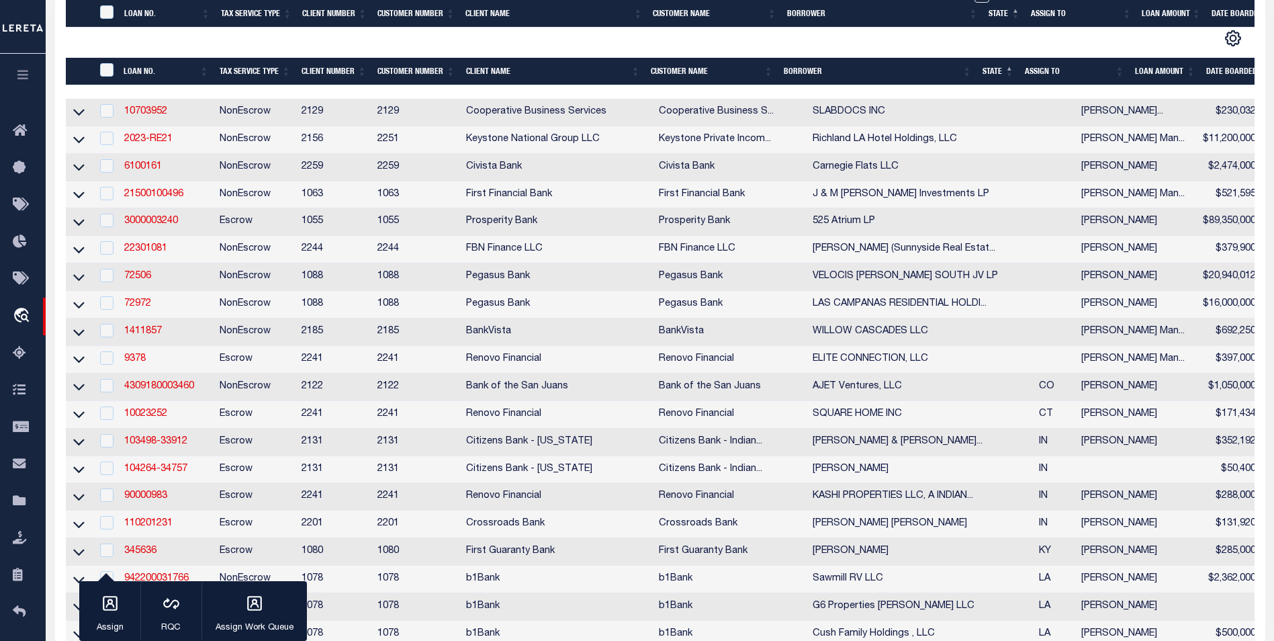
scroll to position [470, 0]
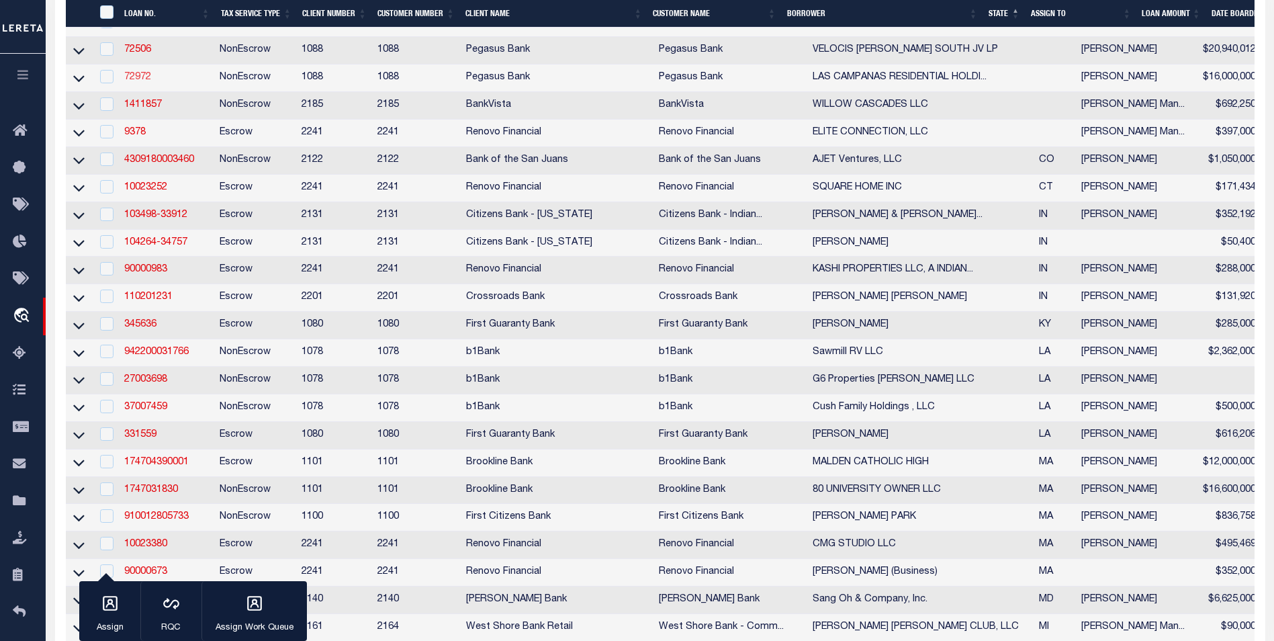
click at [138, 82] on link "72972" at bounding box center [137, 77] width 27 height 9
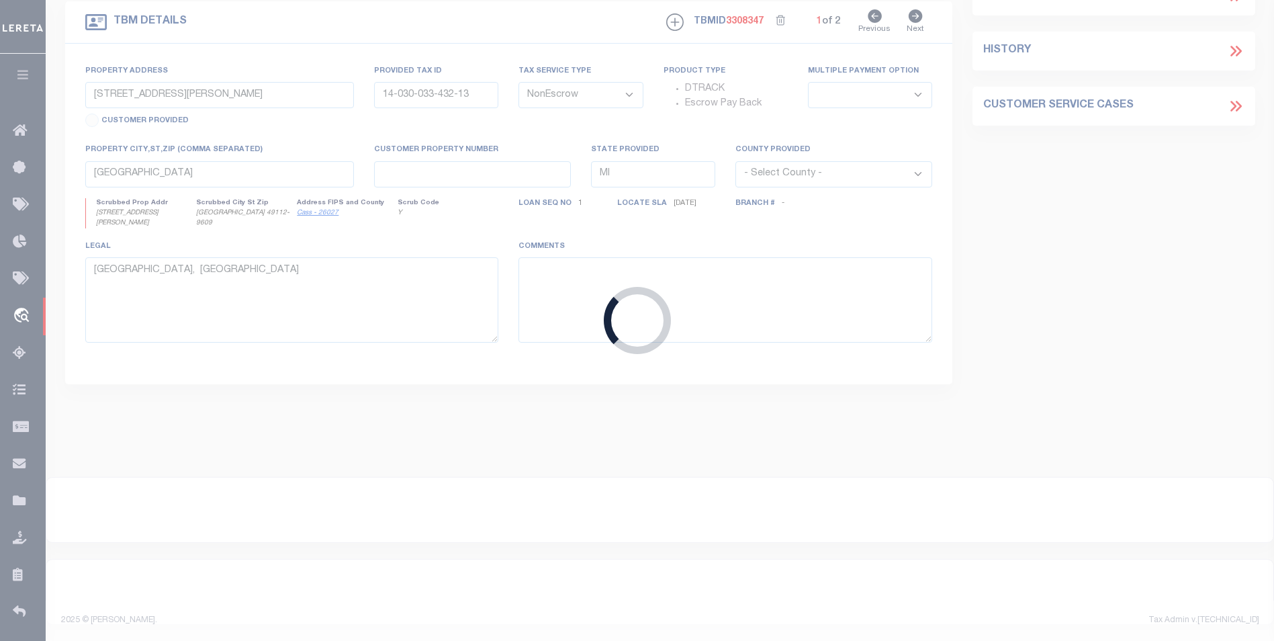
type input "72972"
type input "LAS CAMPANAS RESIDENTIAL HOLDINGS LLC"
select select
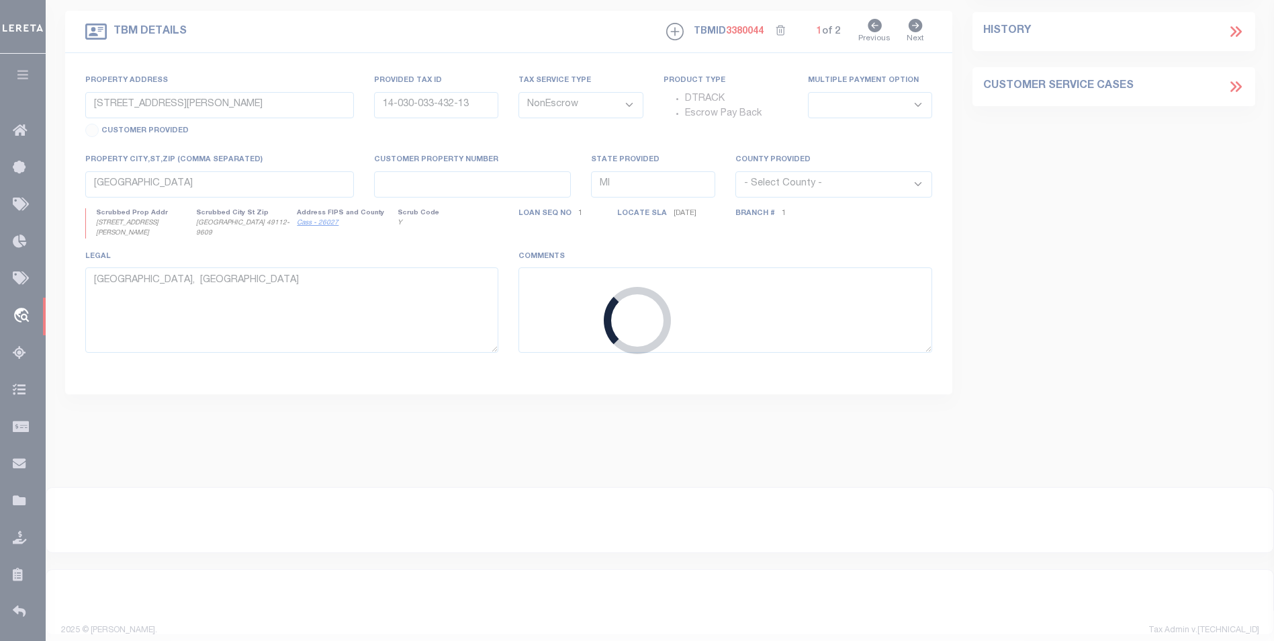
select select
select select "986"
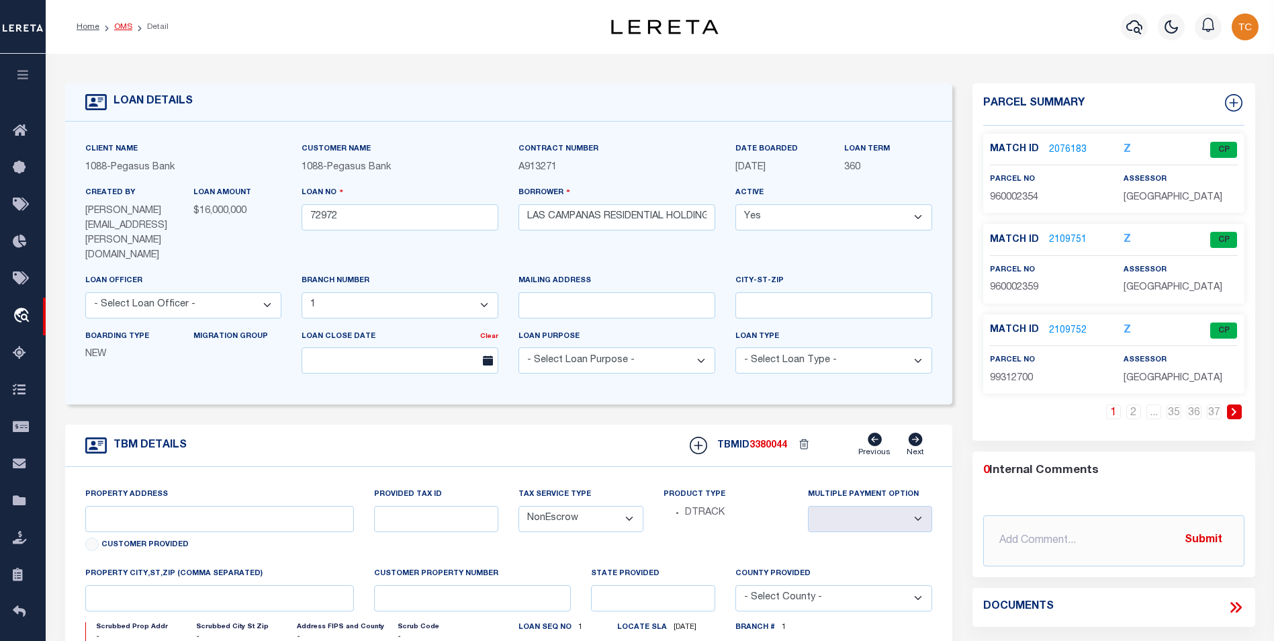
click at [121, 26] on link "OMS" at bounding box center [123, 27] width 18 height 8
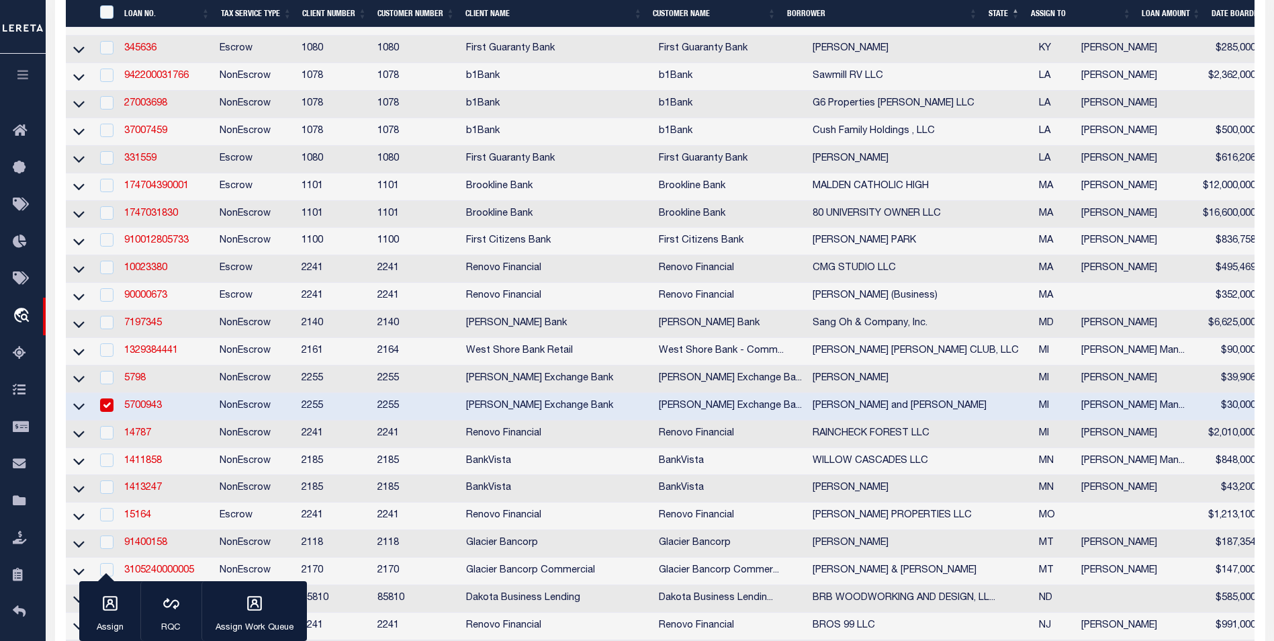
scroll to position [739, 0]
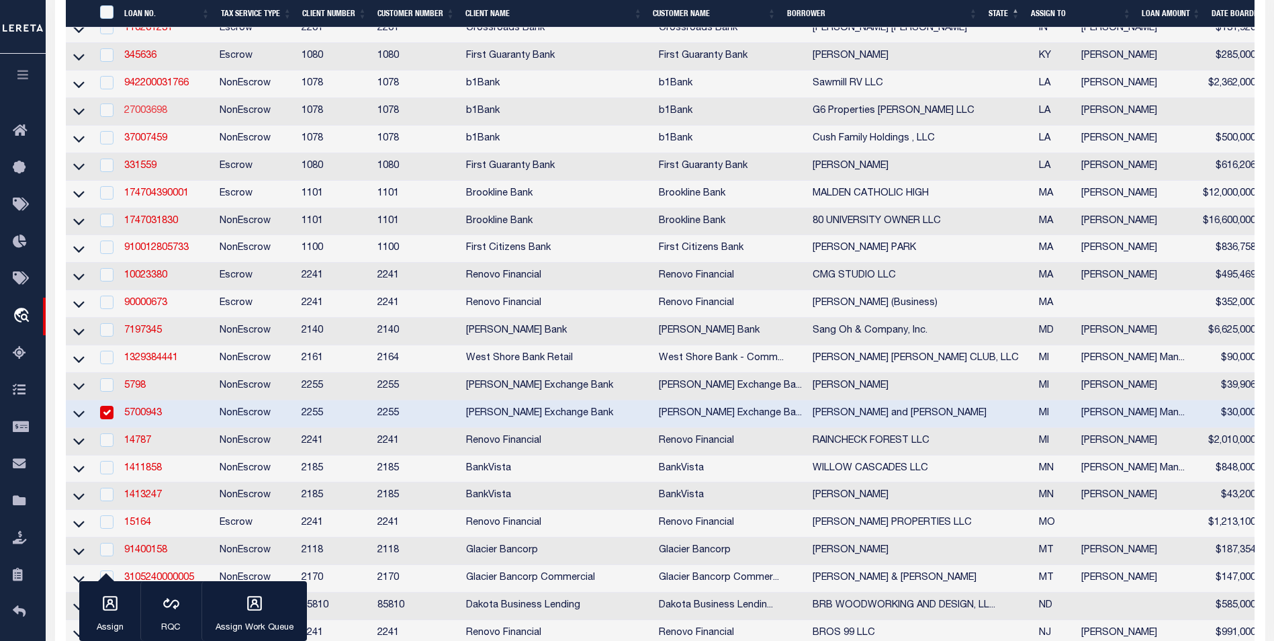
click at [160, 116] on link "27003698" at bounding box center [145, 110] width 43 height 9
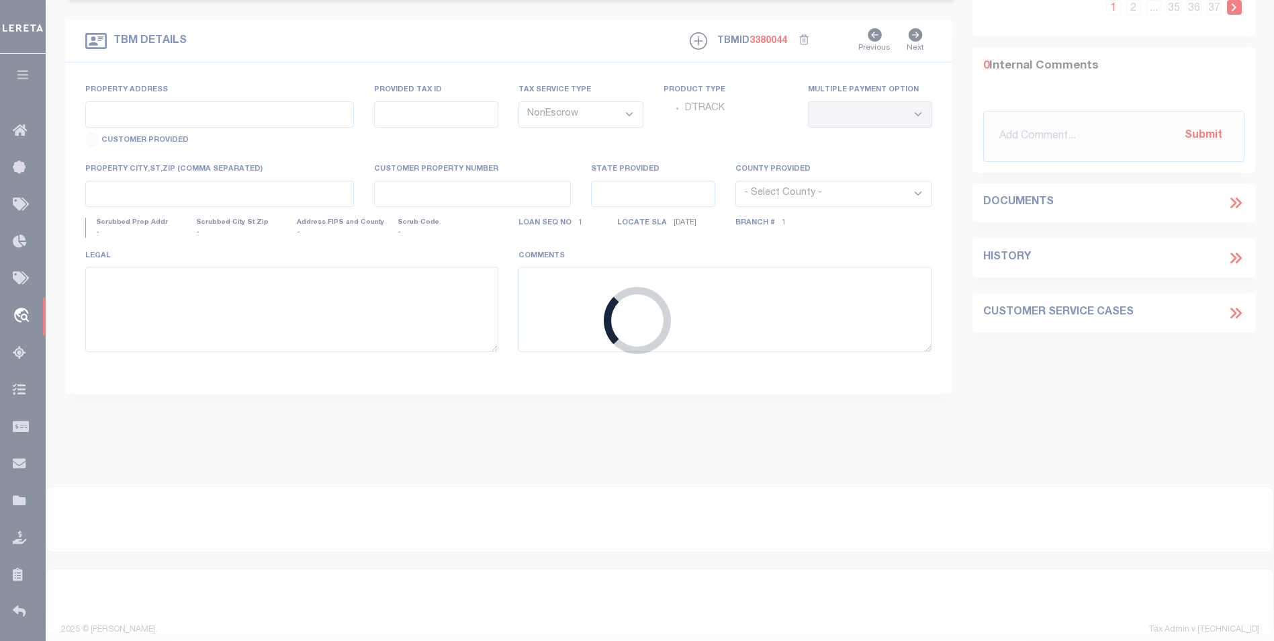
type input "27003698"
type input "G6 Properties Ellerbe LLC"
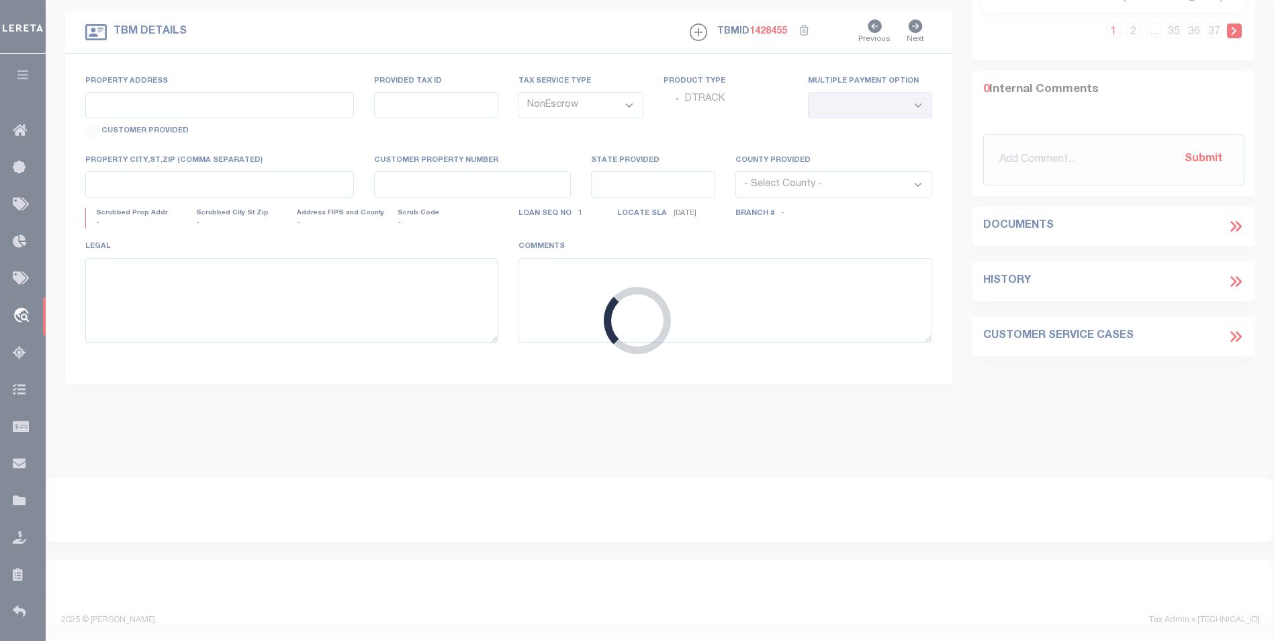
select select "468"
type input "381 Mt Zion Rd"
type input "161401-007-0211-00 & 161401-028-0001-00"
select select
type input "Shreveport LA 71106"
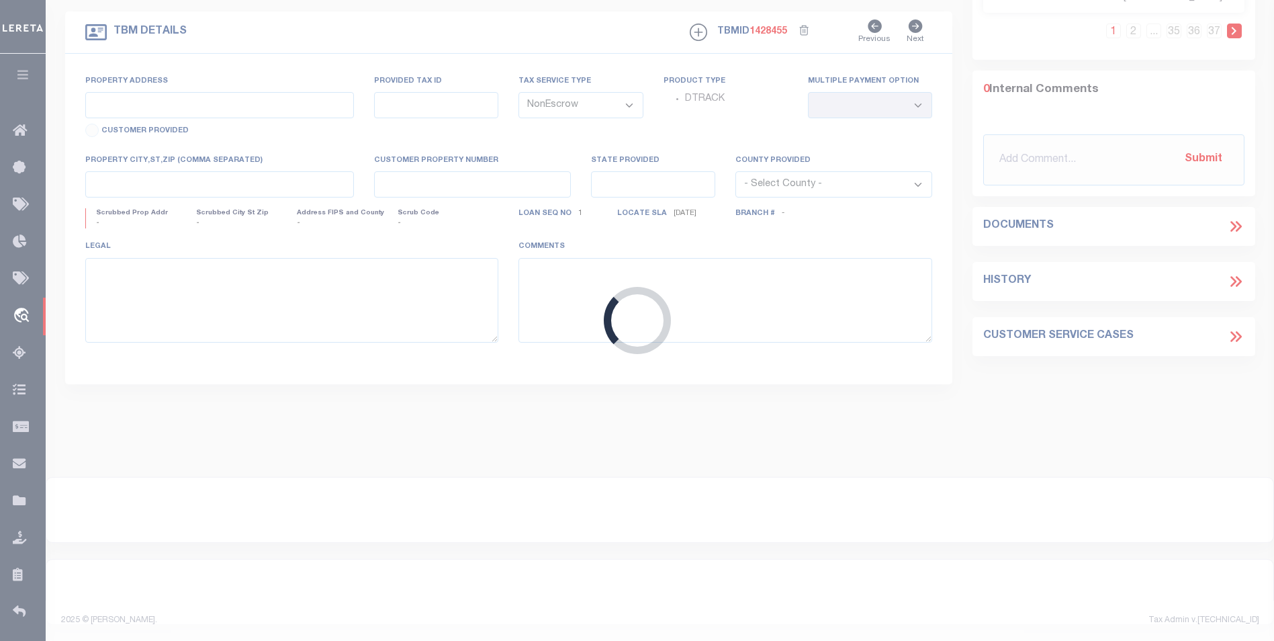
type input "LA"
select select "Caddo"
type textarea "Lot 184 Suburban Acres, 4th Filing"
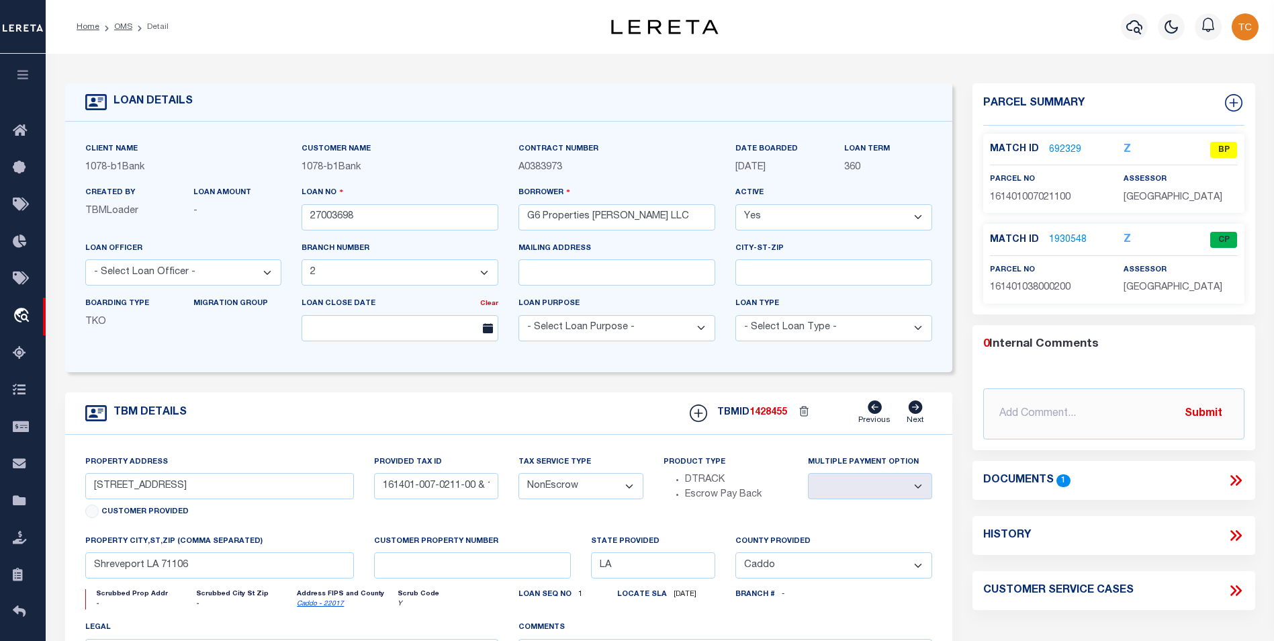
click at [1073, 146] on link "692329" at bounding box center [1065, 150] width 32 height 14
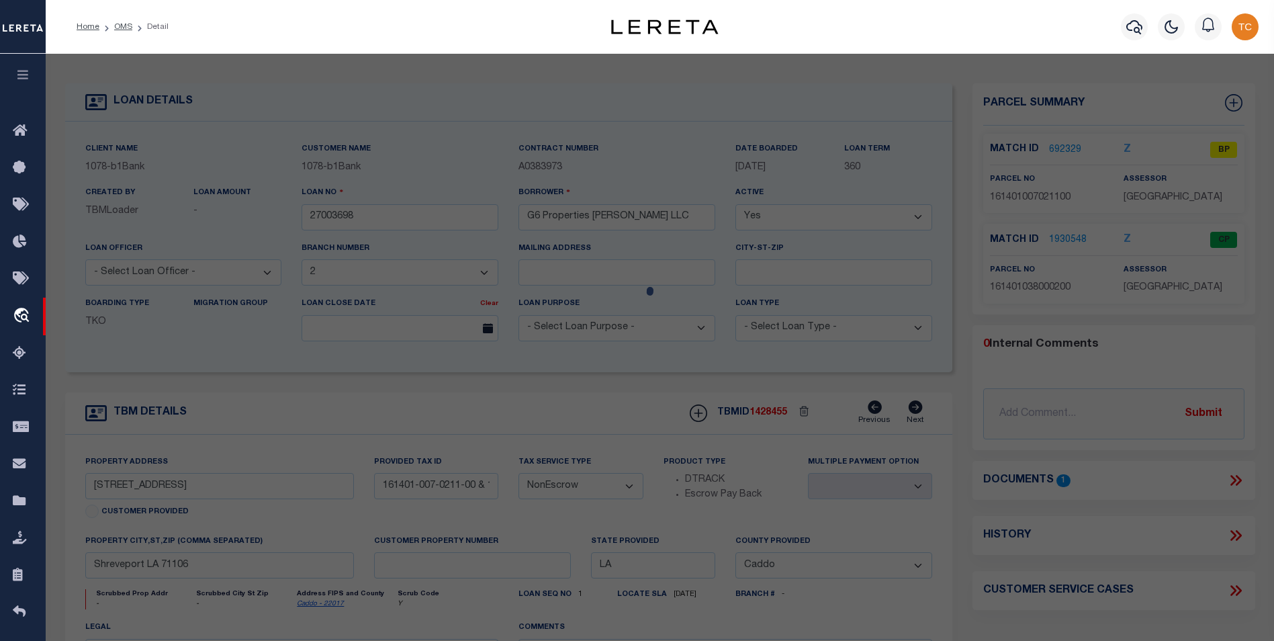
select select "AS"
select select
checkbox input "false"
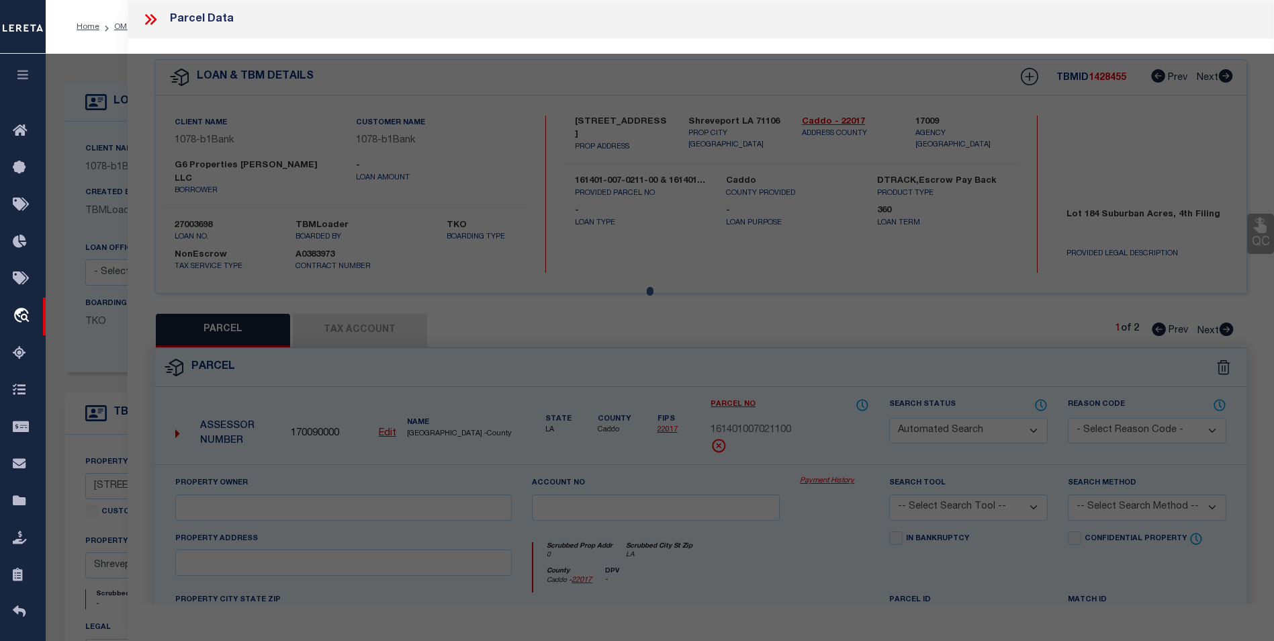
select select "BP"
type input "SEE MT. ZION COMMERCIAL SUBN. UNIT 2, 161401-038"
select select
type input "0"
type input "LA"
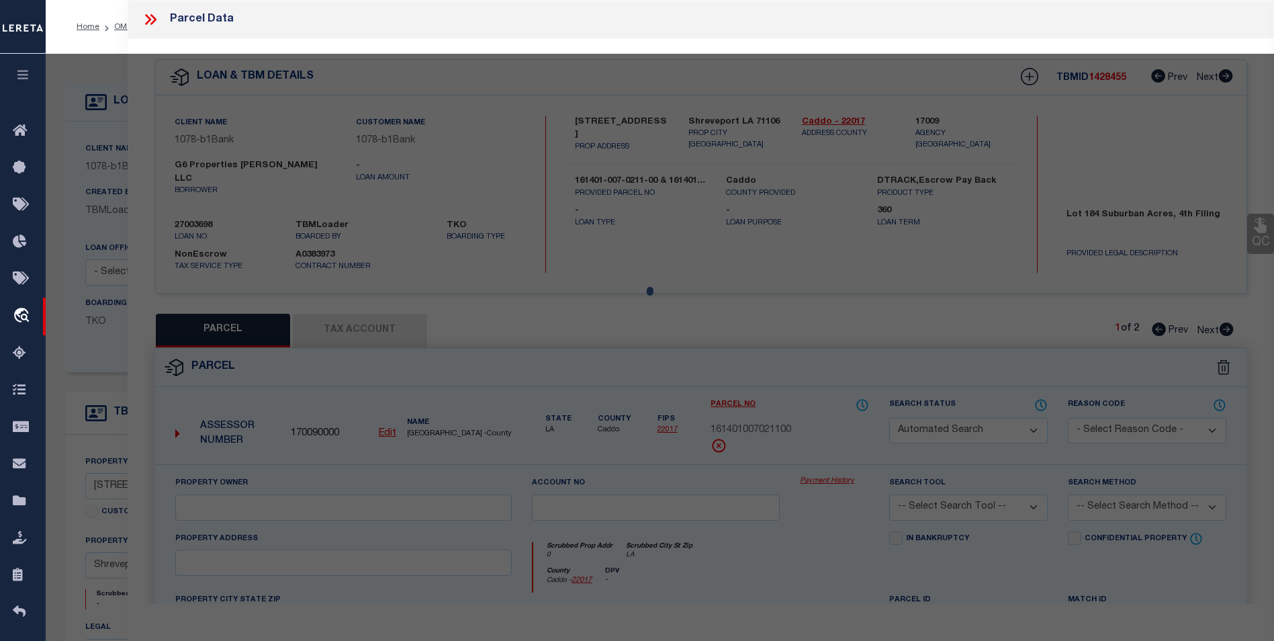
type textarea "3.675 ACS. M/L - LOT 184, SUBURBAN ACRES, 4TH FILING, LESS MT. ZION COMMERCIAL …"
type textarea "Voided parcel"
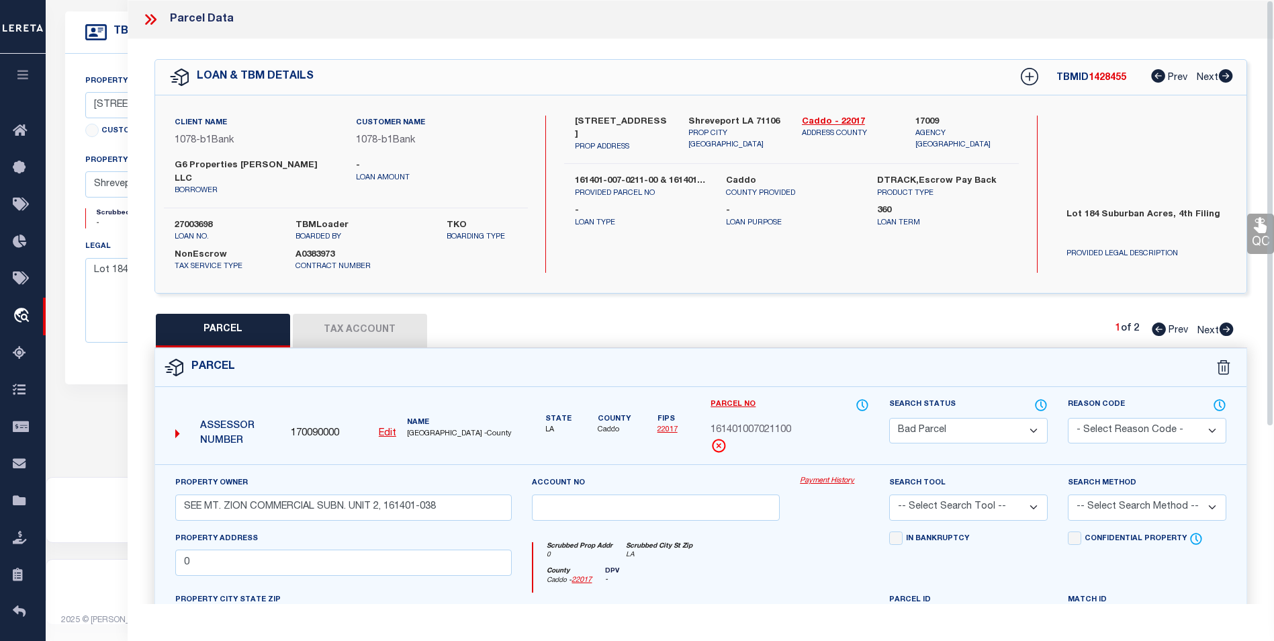
click at [148, 21] on icon at bounding box center [148, 19] width 6 height 11
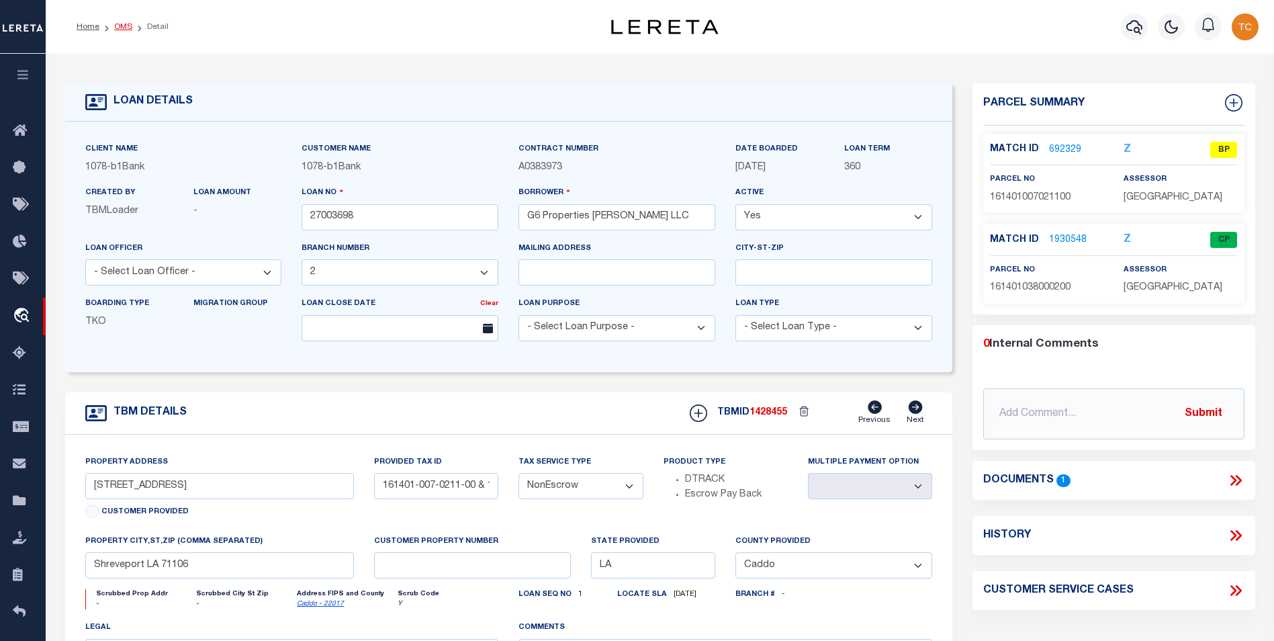
click at [125, 28] on link "OMS" at bounding box center [123, 27] width 18 height 8
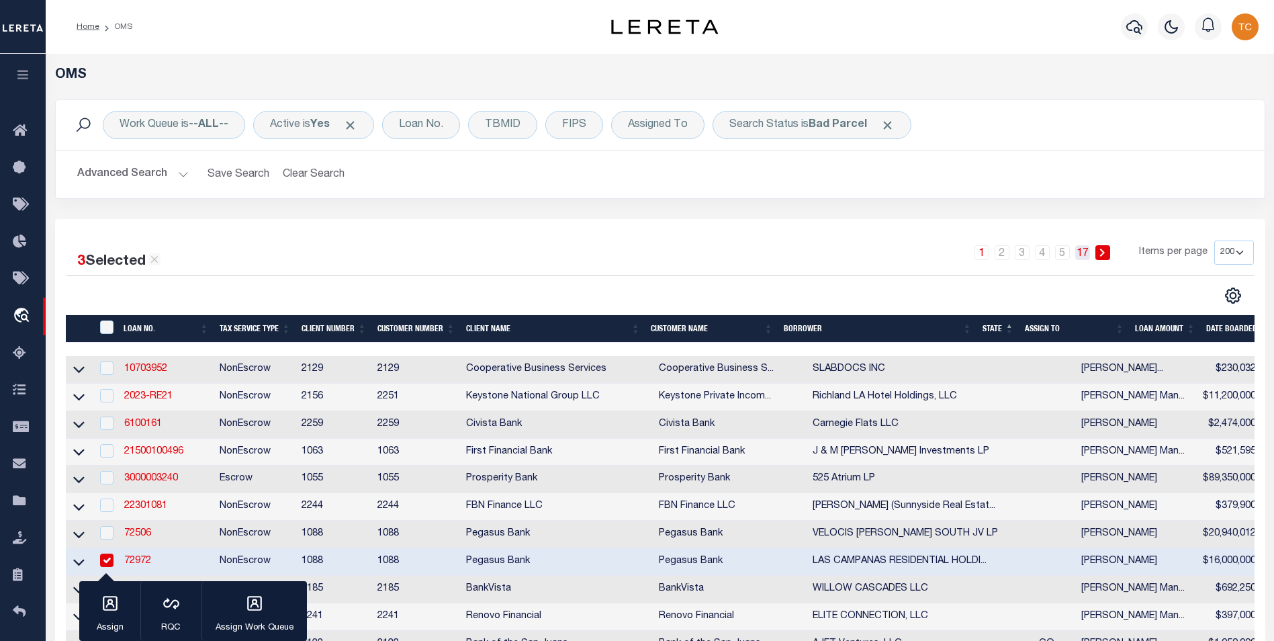
click at [1087, 250] on link "17" at bounding box center [1082, 252] width 15 height 15
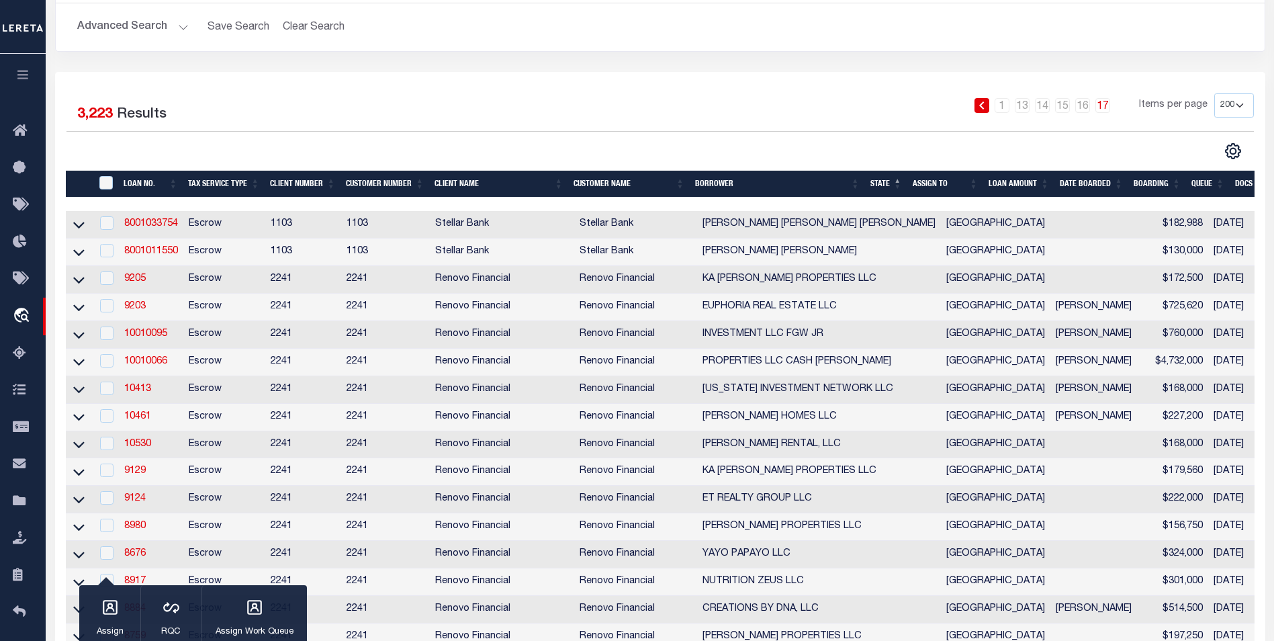
scroll to position [269, 0]
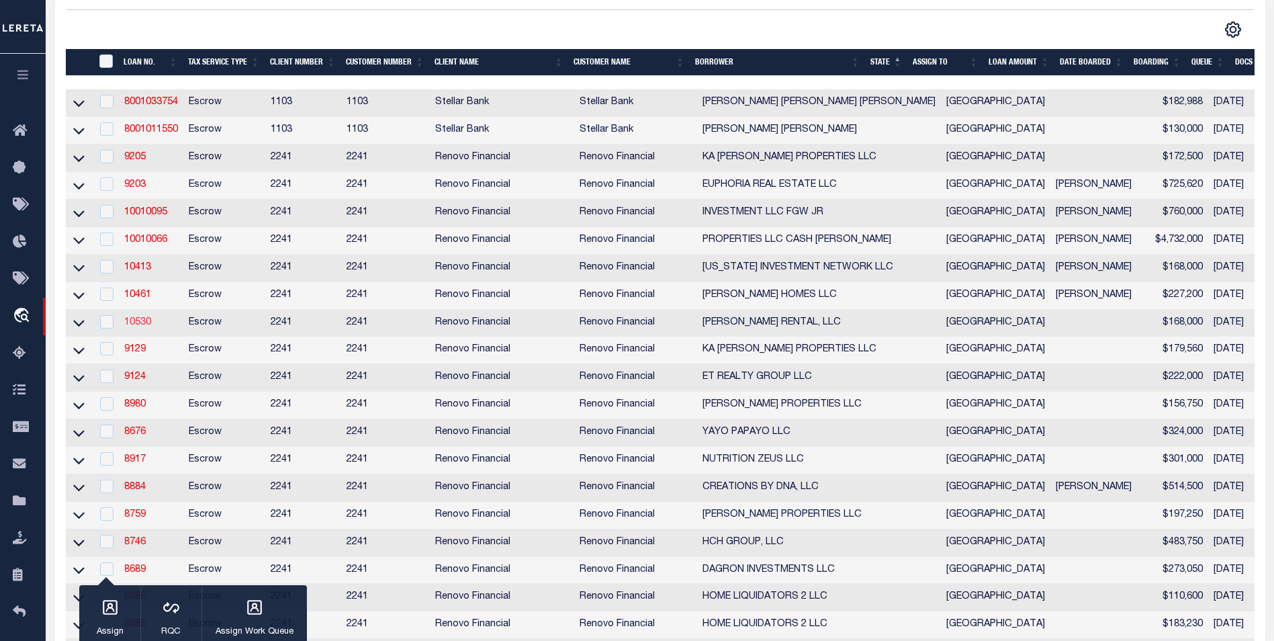
click at [142, 327] on link "10530" at bounding box center [137, 322] width 27 height 9
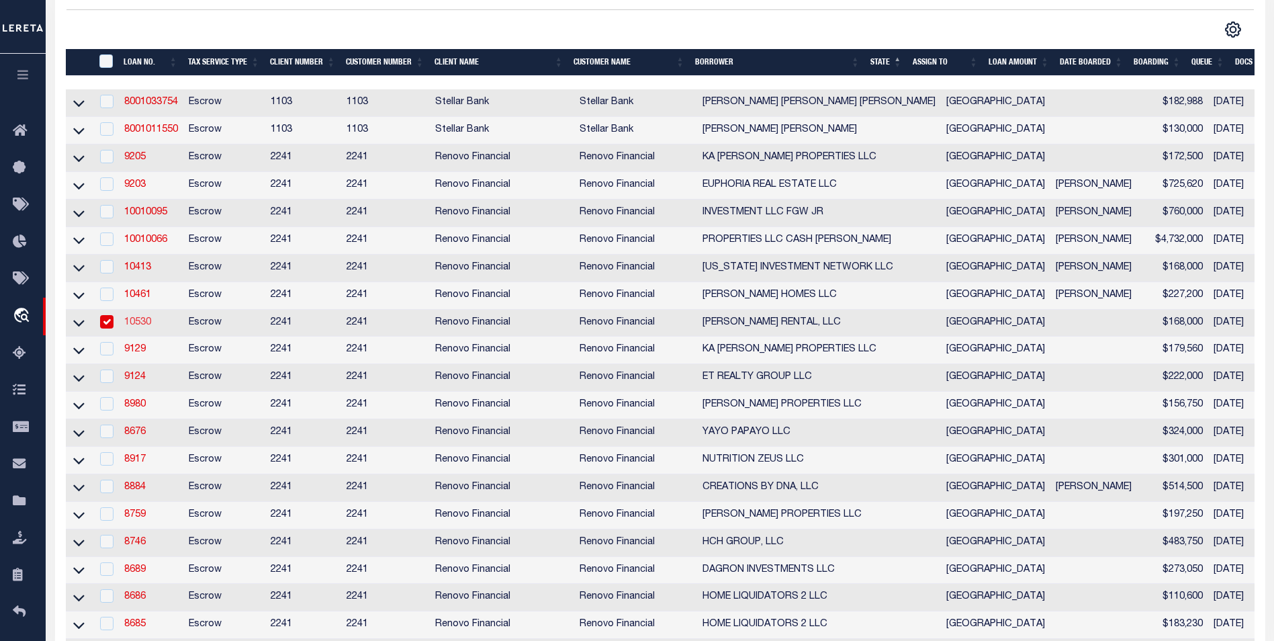
type input "10530"
type input "[PERSON_NAME] RENTAL, LLC"
select select
type input "7514 San Clemente Point Court"
type input "Katy TX 77494"
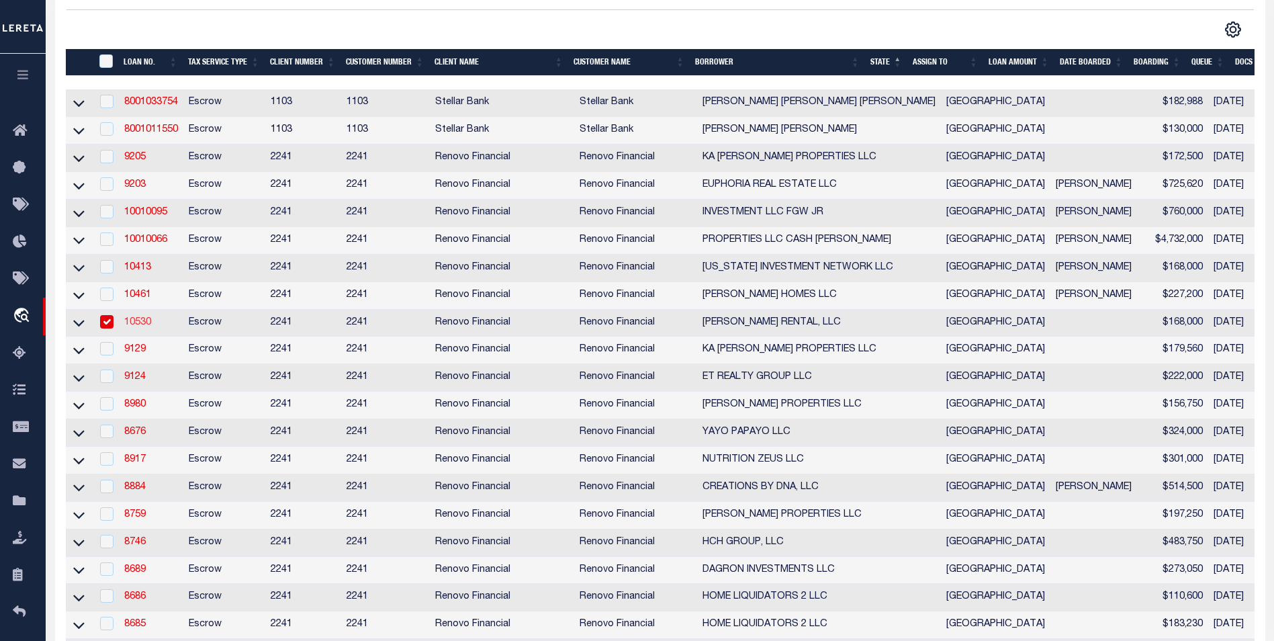
select select "Escrow"
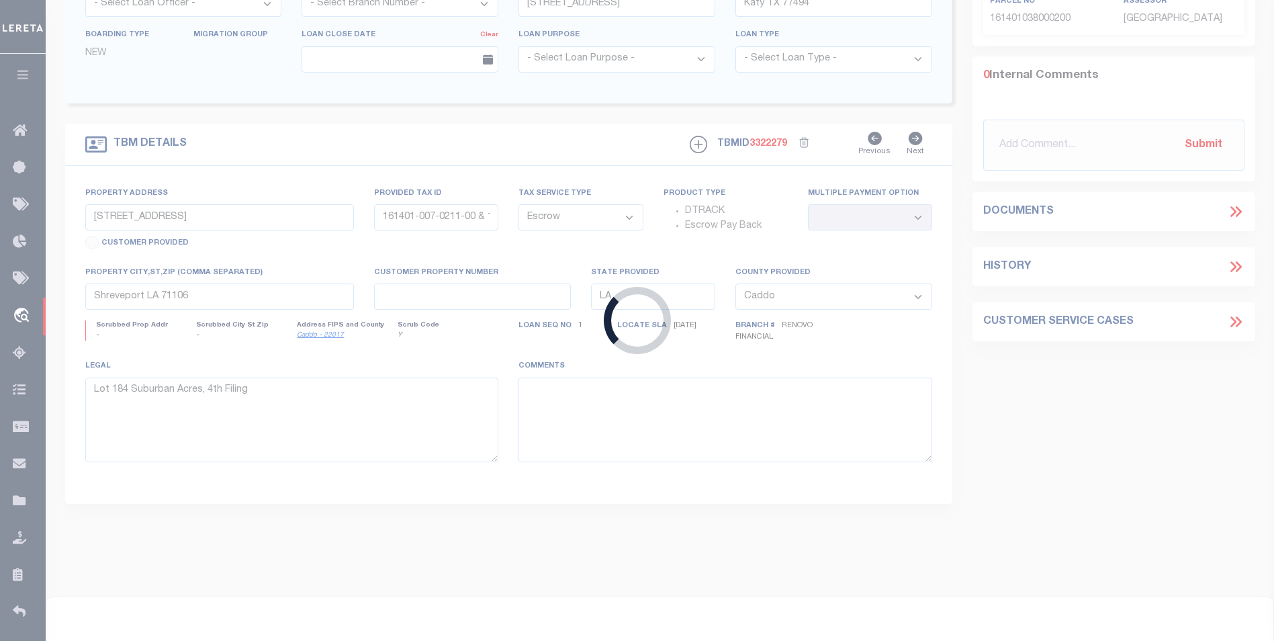
type input "12514 Thistle Creek Court"
select select
type input "Houston, TX 77044"
type input "a0k8Y00000jcMUh"
type input "[GEOGRAPHIC_DATA]"
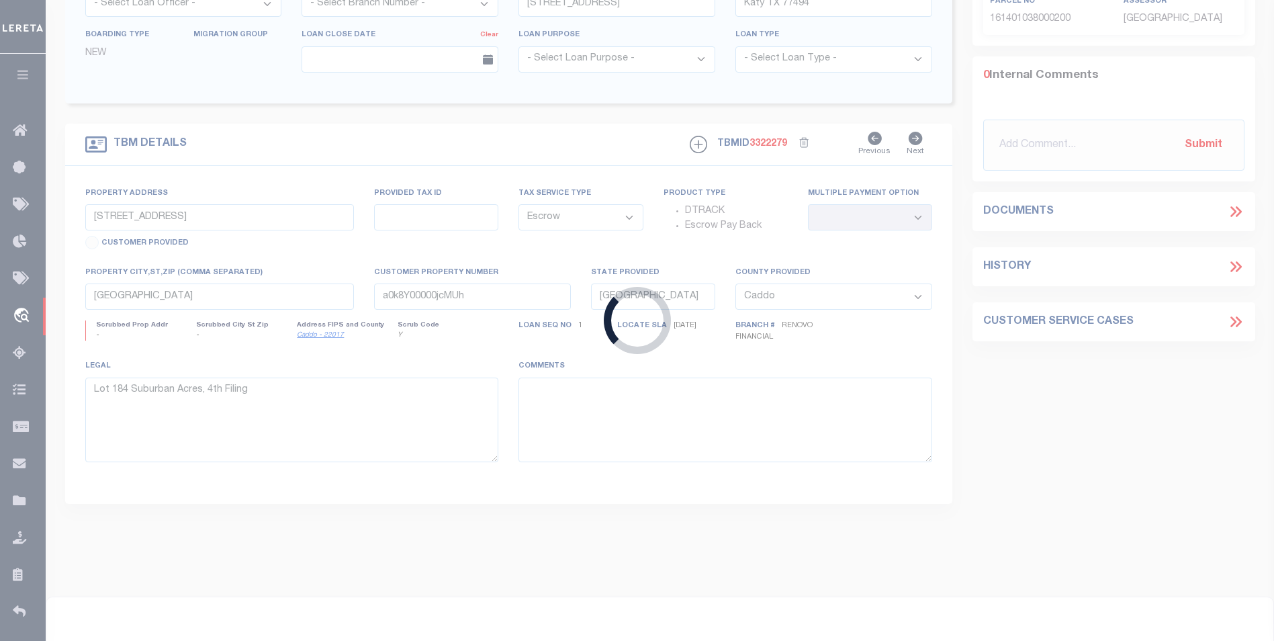
select select
type textarea "LEGAL REQUIRED"
select select "25066"
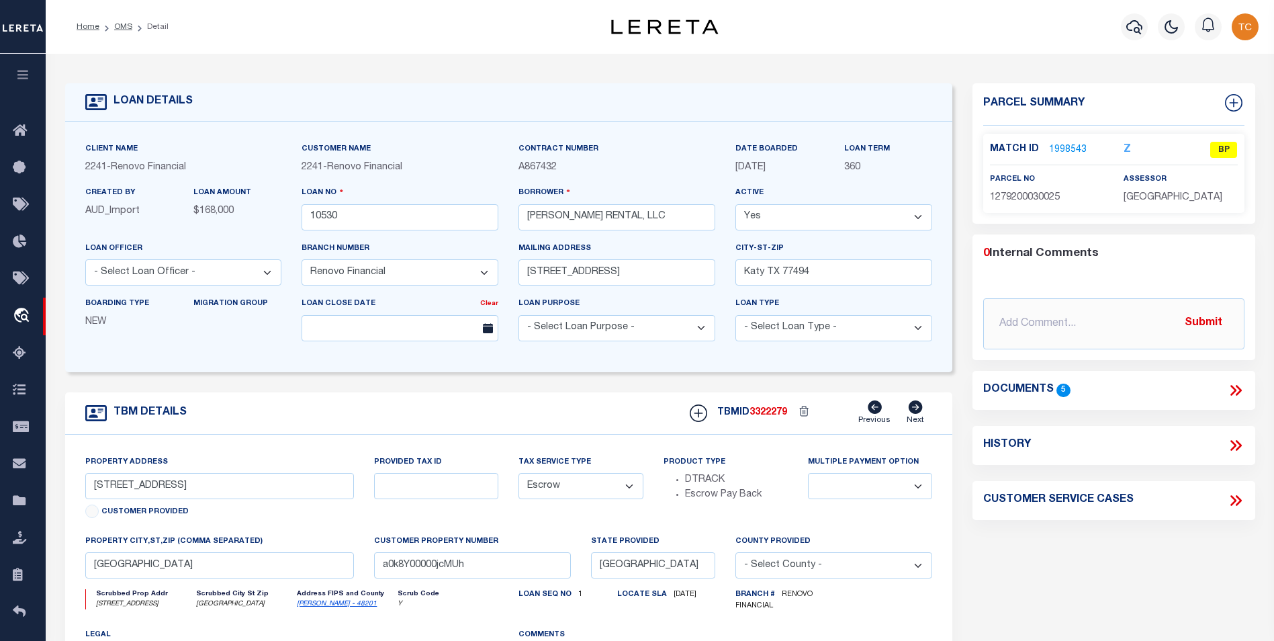
click at [1069, 148] on link "1998543" at bounding box center [1068, 150] width 38 height 14
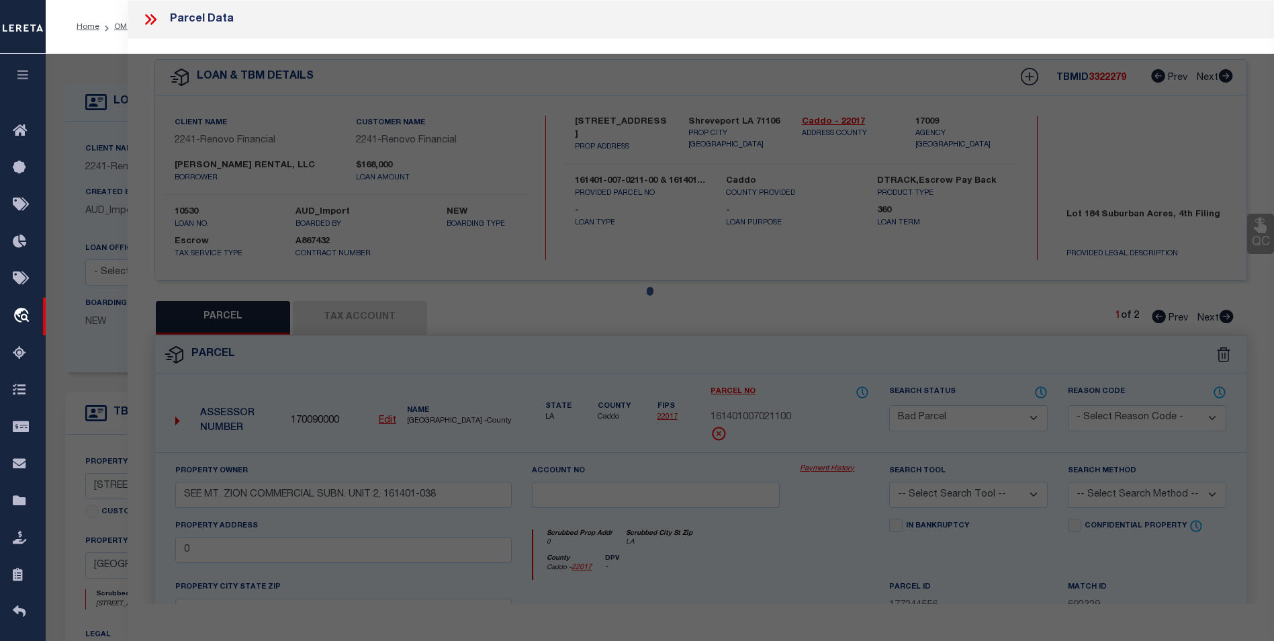
select select "AS"
checkbox input "false"
select select "BP"
type input "ZAREK RENTAL LLC"
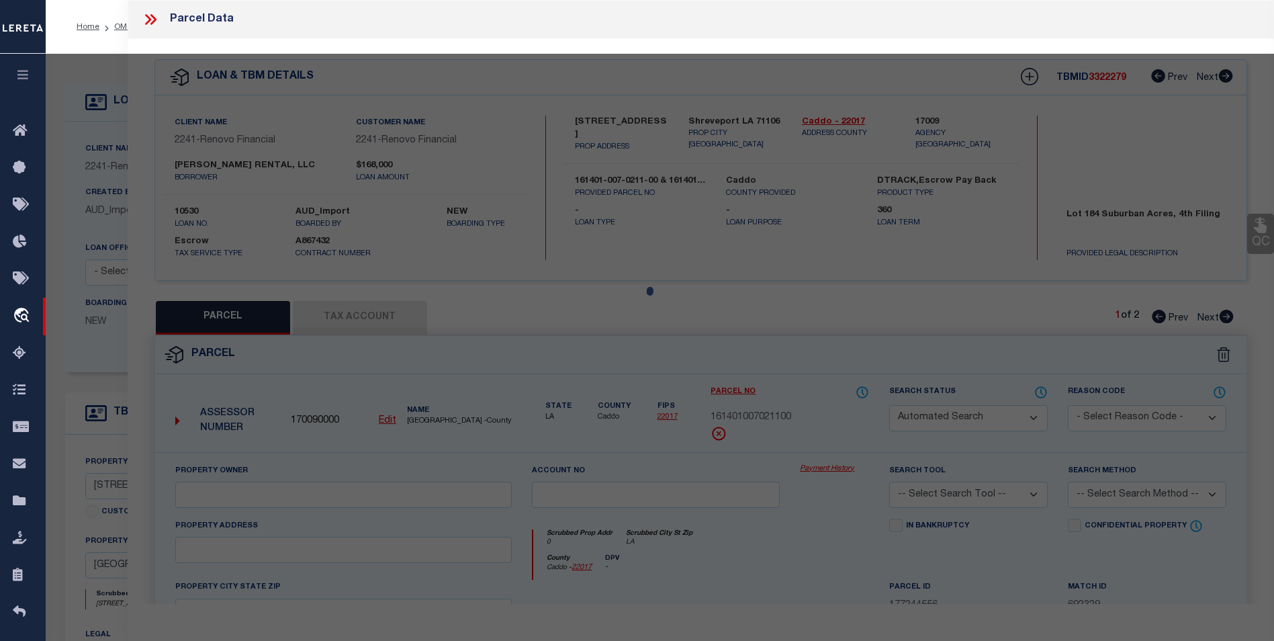
type input "12514 THISTLE CREEK CT"
checkbox input "false"
type input "HOUSTON, TX 77044"
type textarea "LT 25 BLK 3 HIDDEN MEADOW SEC 1"
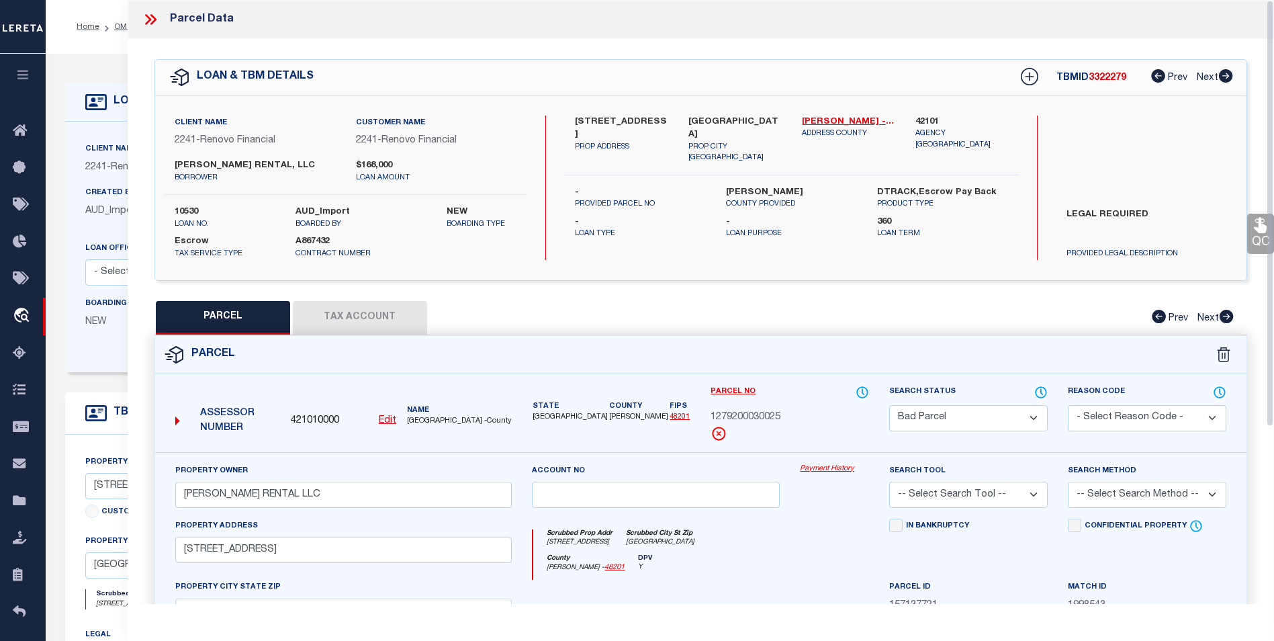
click at [357, 313] on button "Tax Account" at bounding box center [360, 318] width 134 height 34
select select "100"
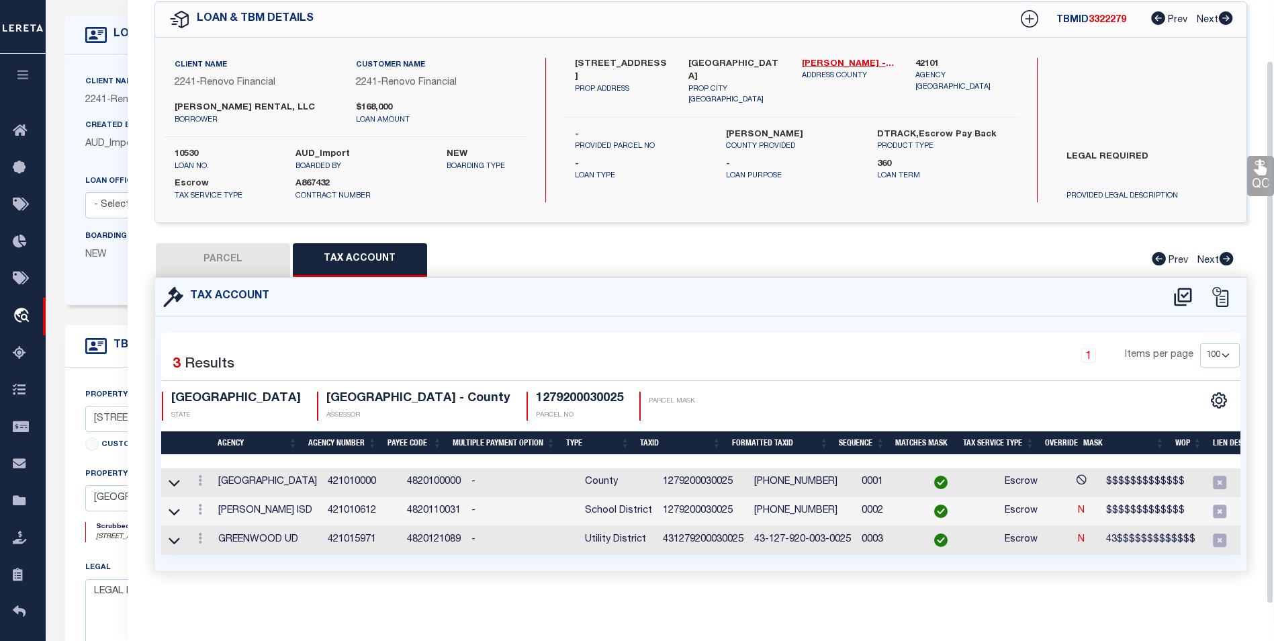
scroll to position [269, 0]
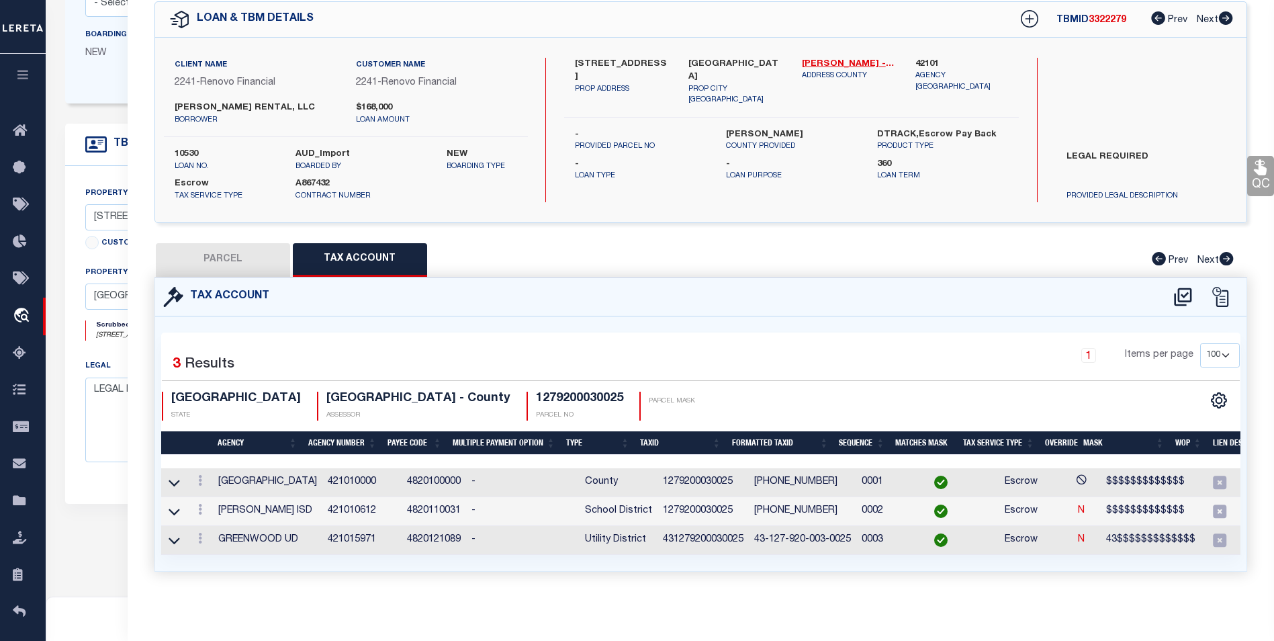
click at [234, 256] on button "PARCEL" at bounding box center [223, 260] width 134 height 34
select select "AS"
checkbox input "false"
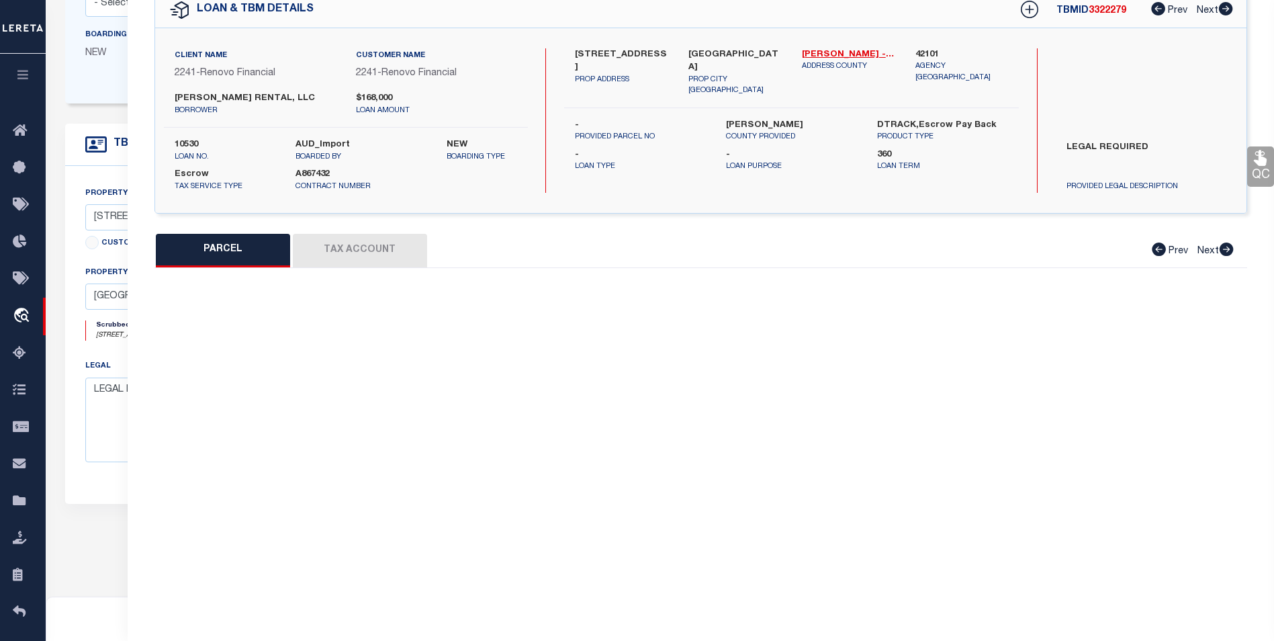
select select "BP"
type input "ZAREK RENTAL LLC"
type input "12514 THISTLE CREEK CT"
checkbox input "false"
type input "HOUSTON, TX 77044"
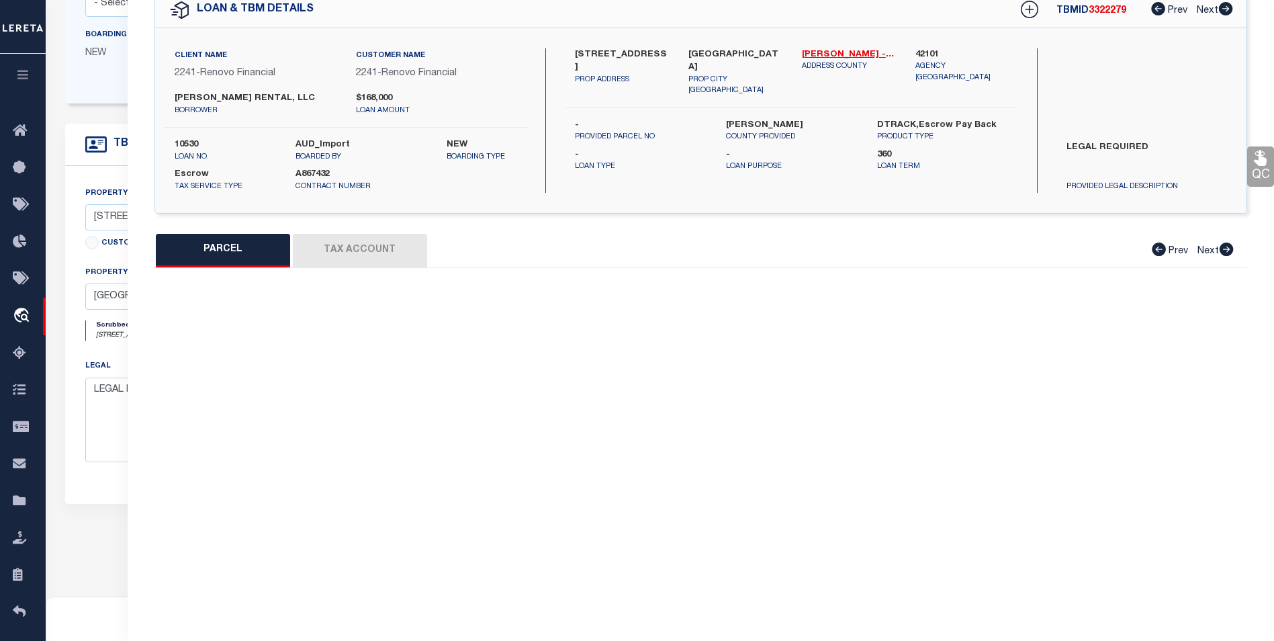
type textarea "LT 25 BLK 3 HIDDEN MEADOW SEC 1"
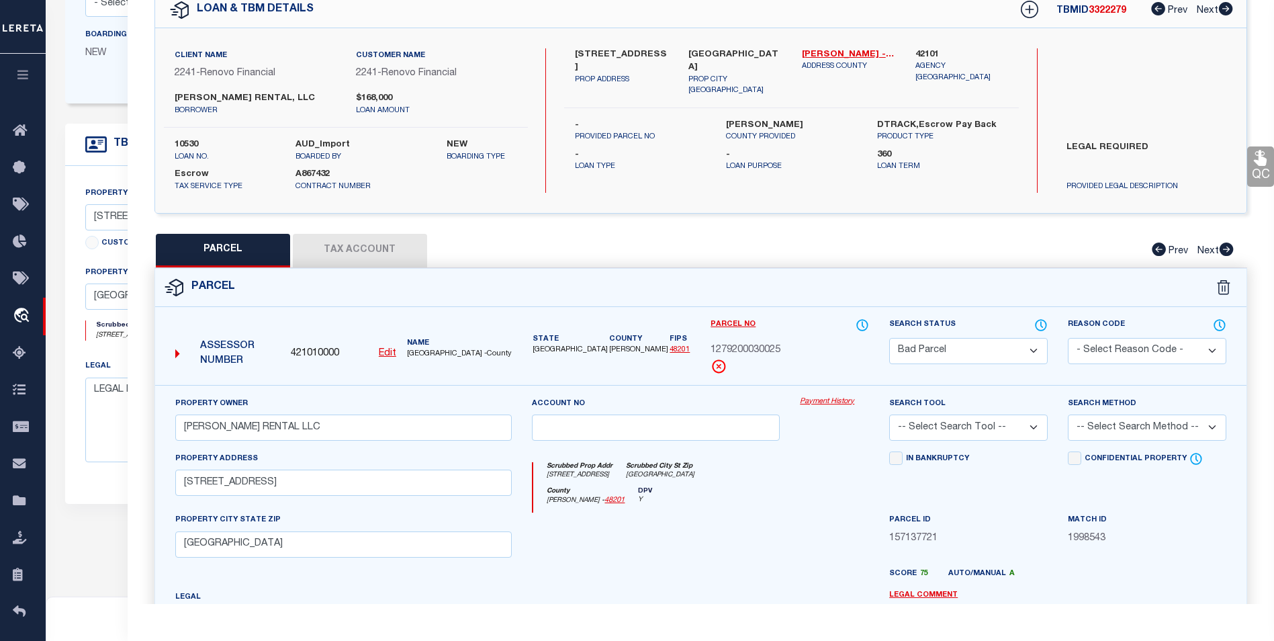
click at [964, 351] on select "Automated Search Bad Parcel Complete Duplicate Parcel High Dollar Reporting In …" at bounding box center [968, 351] width 159 height 26
select select "PC"
click at [889, 338] on select "Automated Search Bad Parcel Complete Duplicate Parcel High Dollar Reporting In …" at bounding box center [968, 351] width 159 height 26
click at [1019, 429] on select "-- Select Search Tool -- 3rd Party Website Agency File Agency Website ATLS CNV-…" at bounding box center [968, 427] width 159 height 26
select select "AGF"
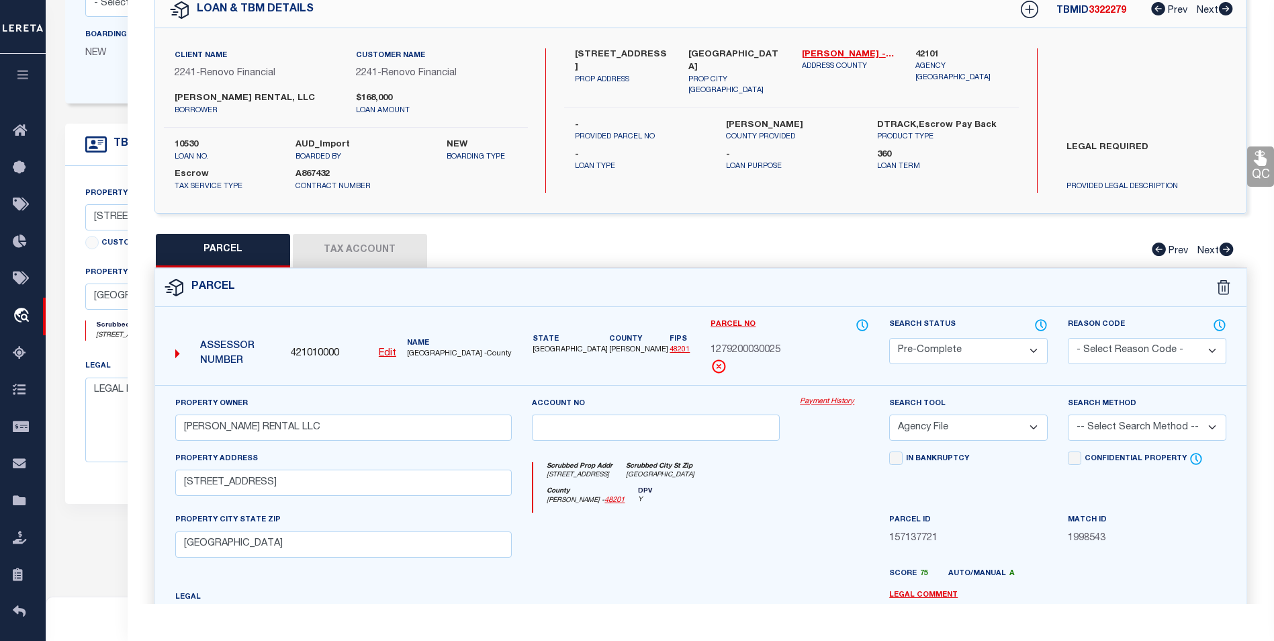
click at [889, 414] on select "-- Select Search Tool -- 3rd Party Website Agency File Agency Website ATLS CNV-…" at bounding box center [968, 427] width 159 height 26
click at [1112, 424] on select "-- Select Search Method -- Property Address Legal Liability Info Provided" at bounding box center [1147, 427] width 159 height 26
select select "ADD"
click at [1068, 414] on select "-- Select Search Method -- Property Address Legal Liability Info Provided" at bounding box center [1147, 427] width 159 height 26
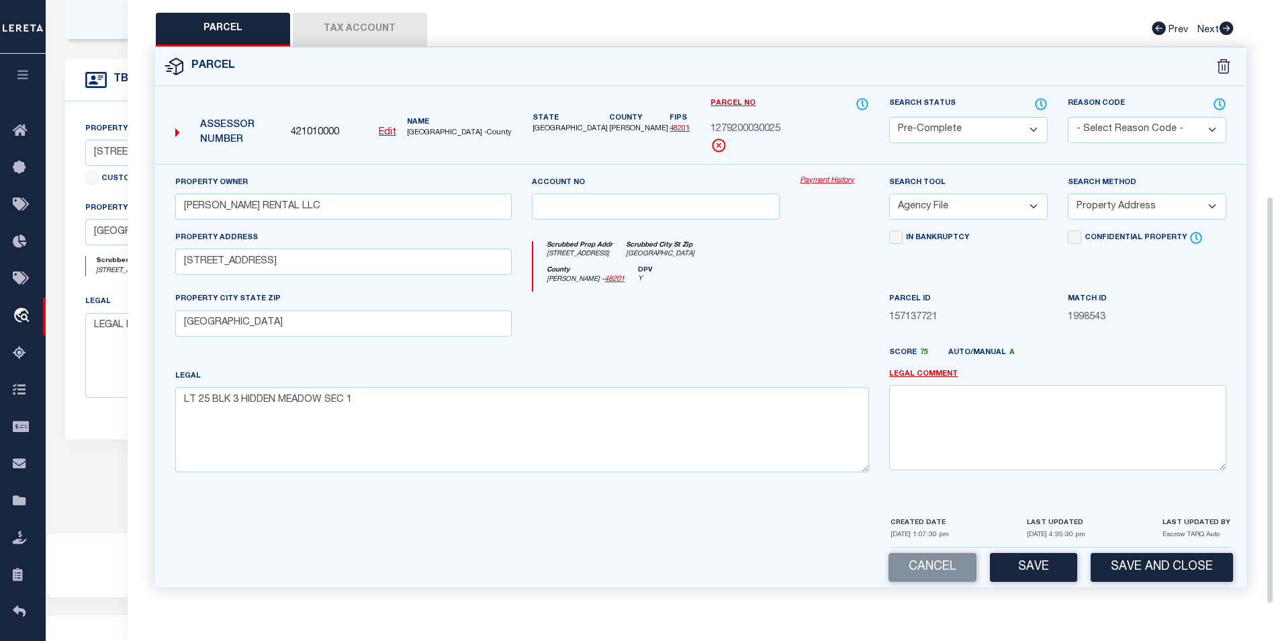
scroll to position [336, 0]
click at [1048, 570] on button "Save" at bounding box center [1033, 567] width 87 height 29
select select "AS"
select select
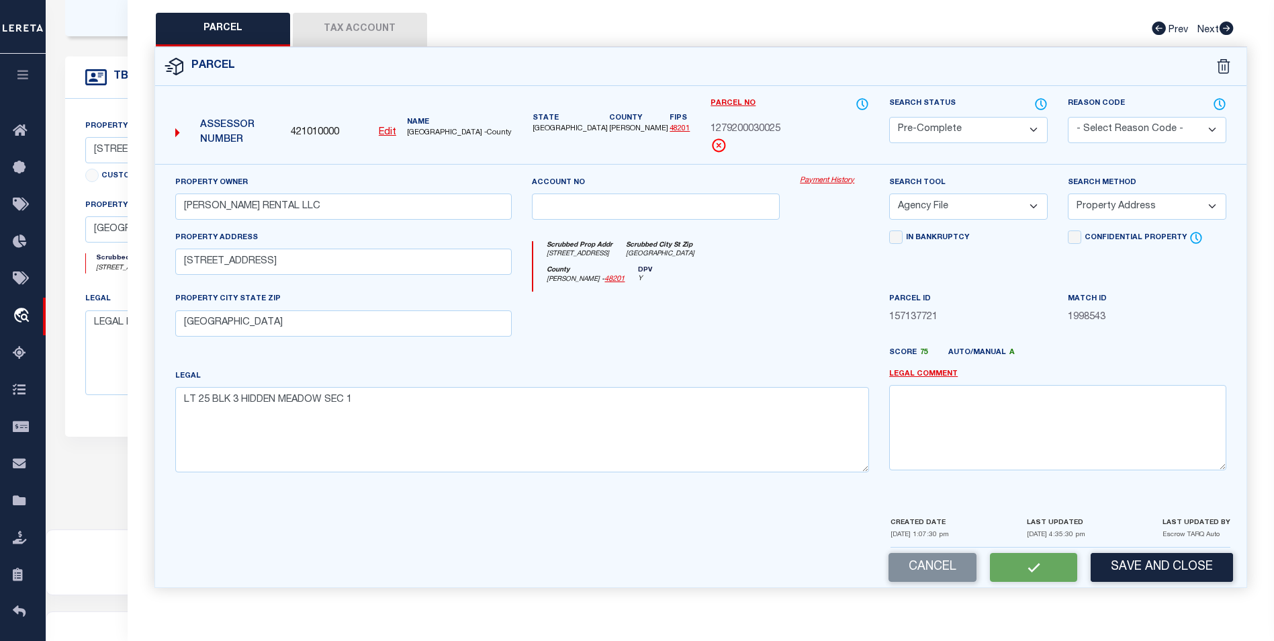
checkbox input "false"
select select "PC"
type input "ZAREK RENTAL LLC"
select select "AGF"
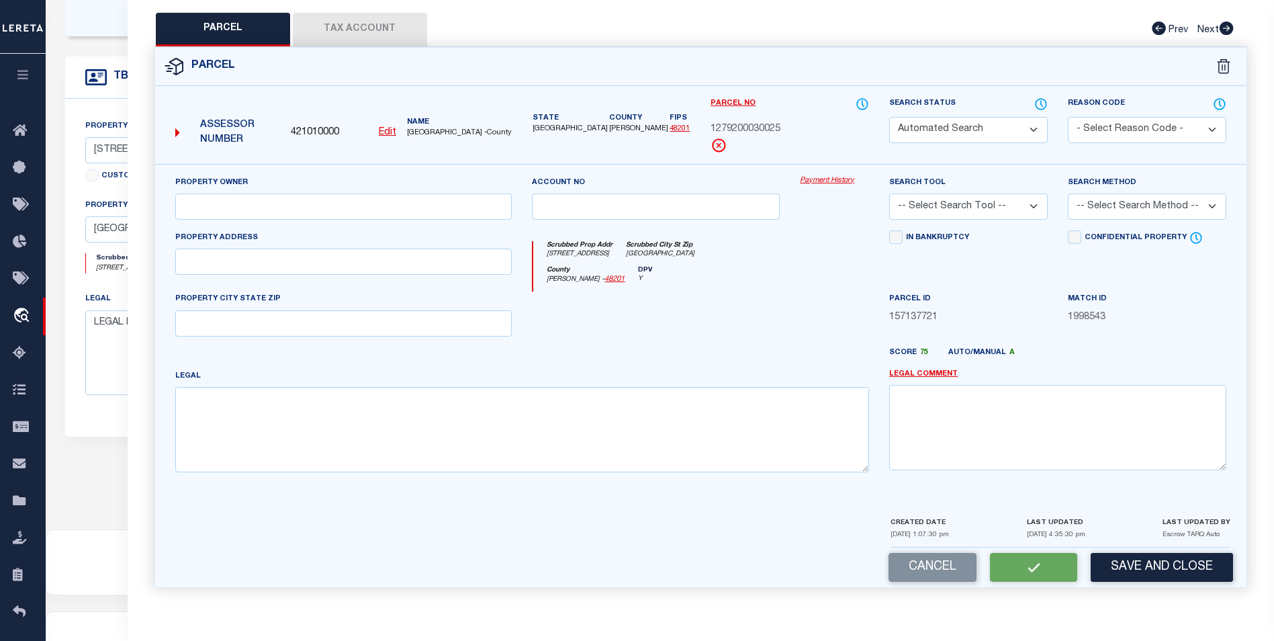
select select "ADD"
type input "12514 THISTLE CREEK CT"
type input "HOUSTON, TX 77044"
type textarea "LT 25 BLK 3 HIDDEN MEADOW SEC 1"
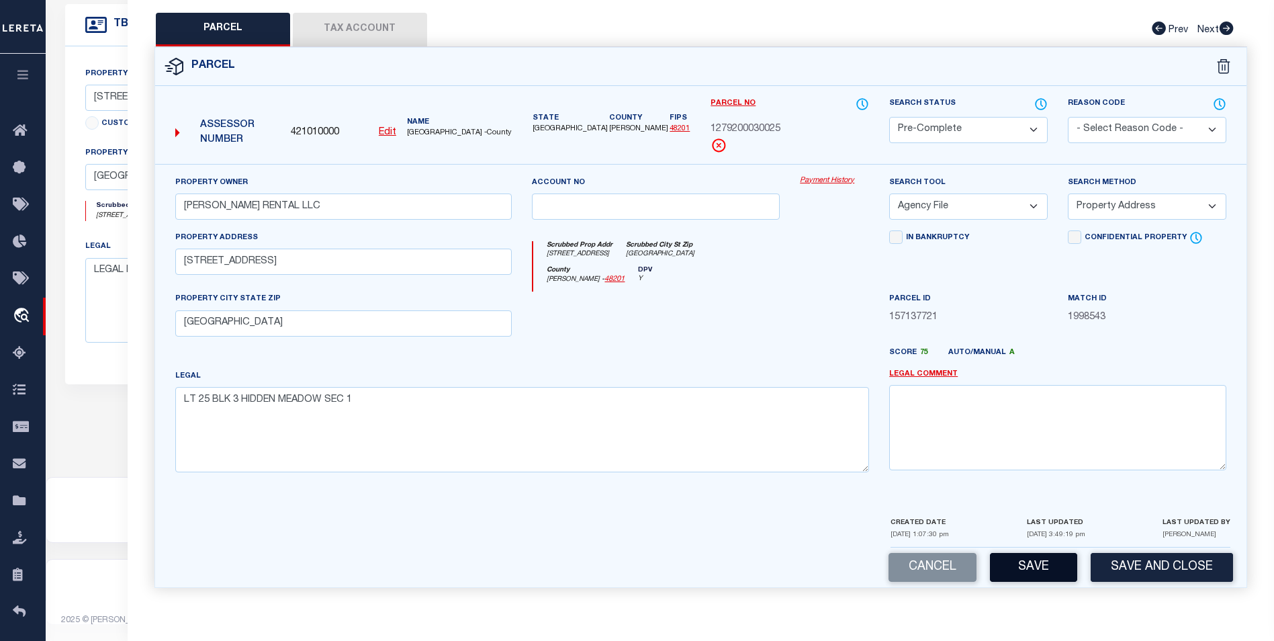
scroll to position [394, 0]
click at [1042, 557] on button "Save" at bounding box center [1033, 567] width 87 height 29
select select "AS"
select select
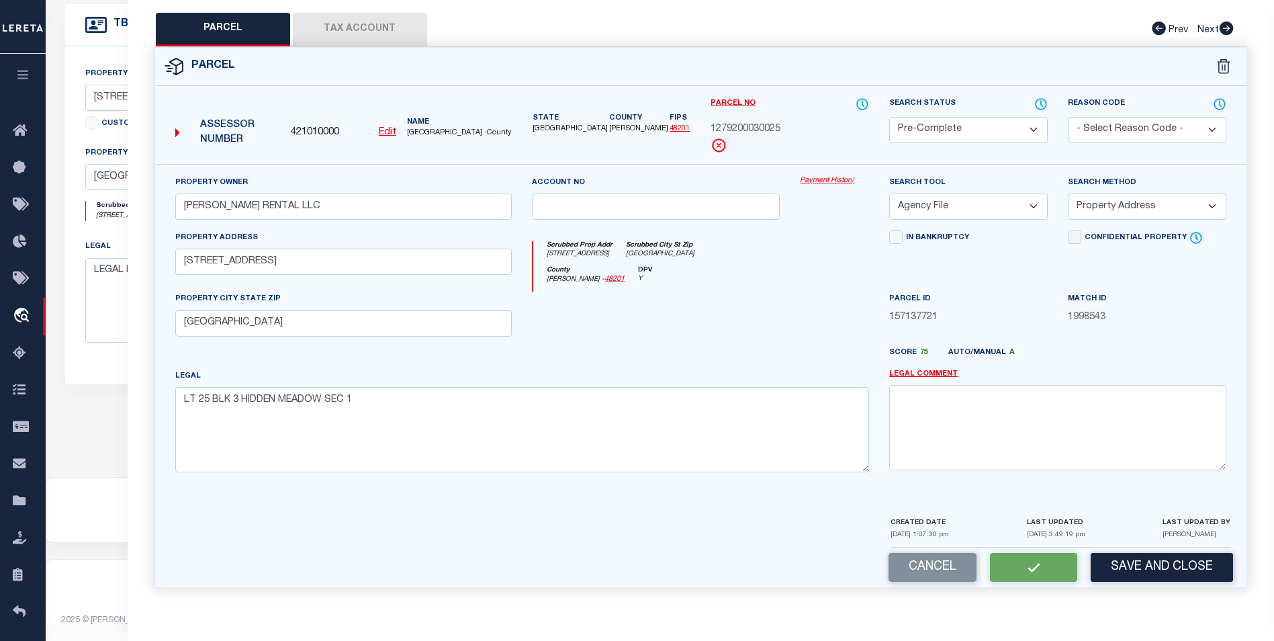
checkbox input "false"
select select "PC"
type input "ZAREK RENTAL LLC"
select select "AGF"
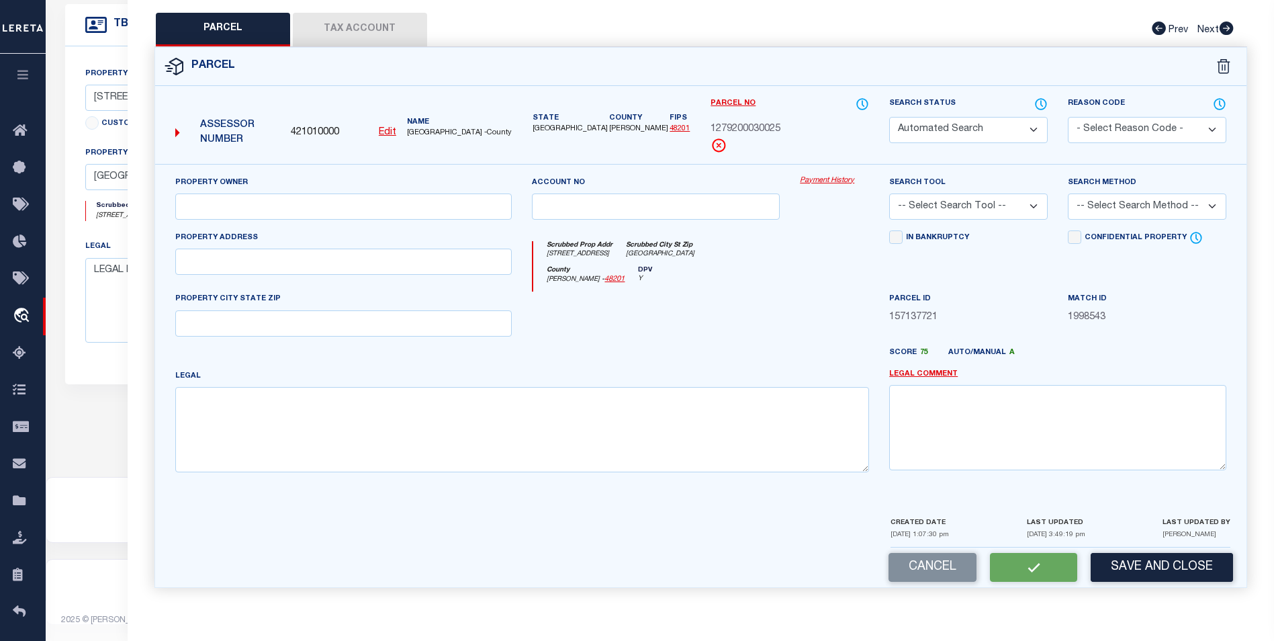
select select "ADD"
type input "12514 THISTLE CREEK CT"
type input "HOUSTON, TX 77044"
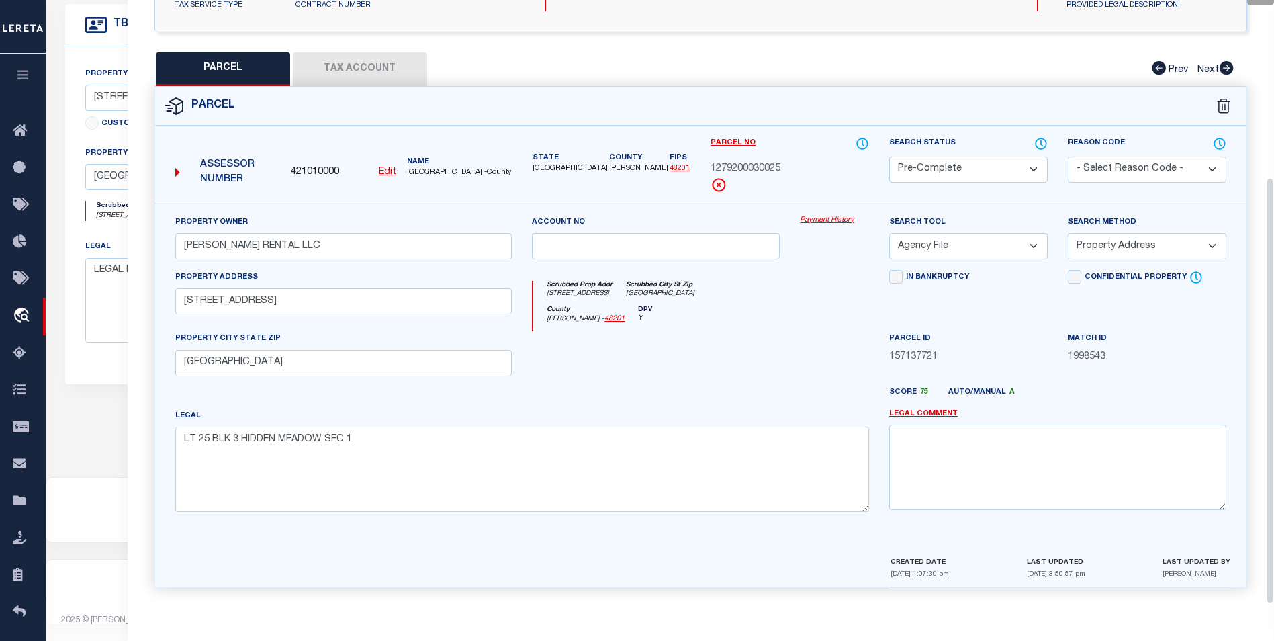
scroll to position [250, 0]
click at [1138, 397] on div "Score 75 Auto/Manual A" at bounding box center [1057, 395] width 337 height 17
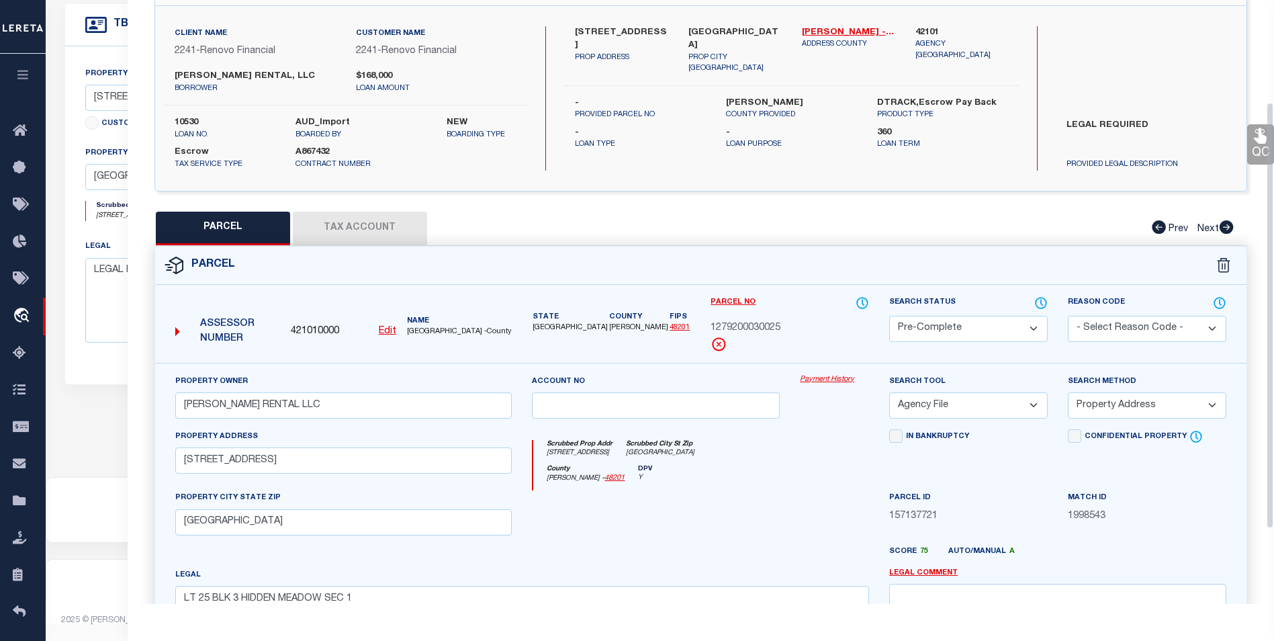
scroll to position [0, 0]
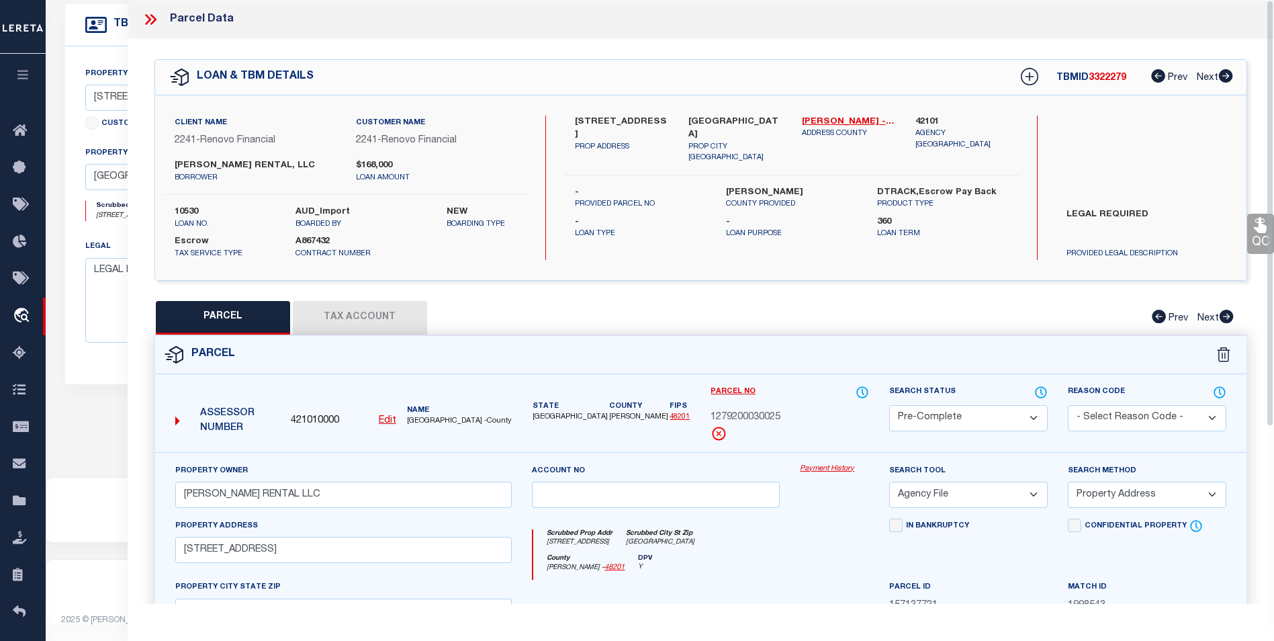
click at [991, 261] on div "Client Name 2241 - Renovo Financial Customer Name 2241 - Renovo Financial ZAREK…" at bounding box center [700, 187] width 1091 height 185
click at [146, 15] on icon at bounding box center [148, 19] width 6 height 11
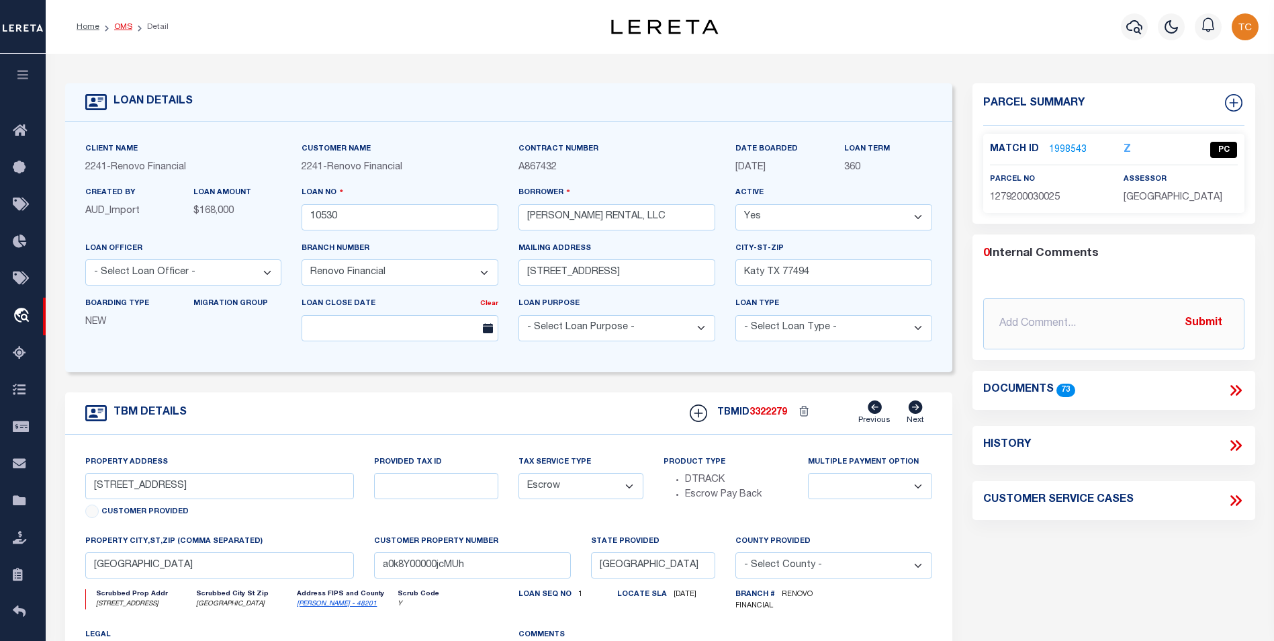
click at [116, 26] on link "OMS" at bounding box center [123, 27] width 18 height 8
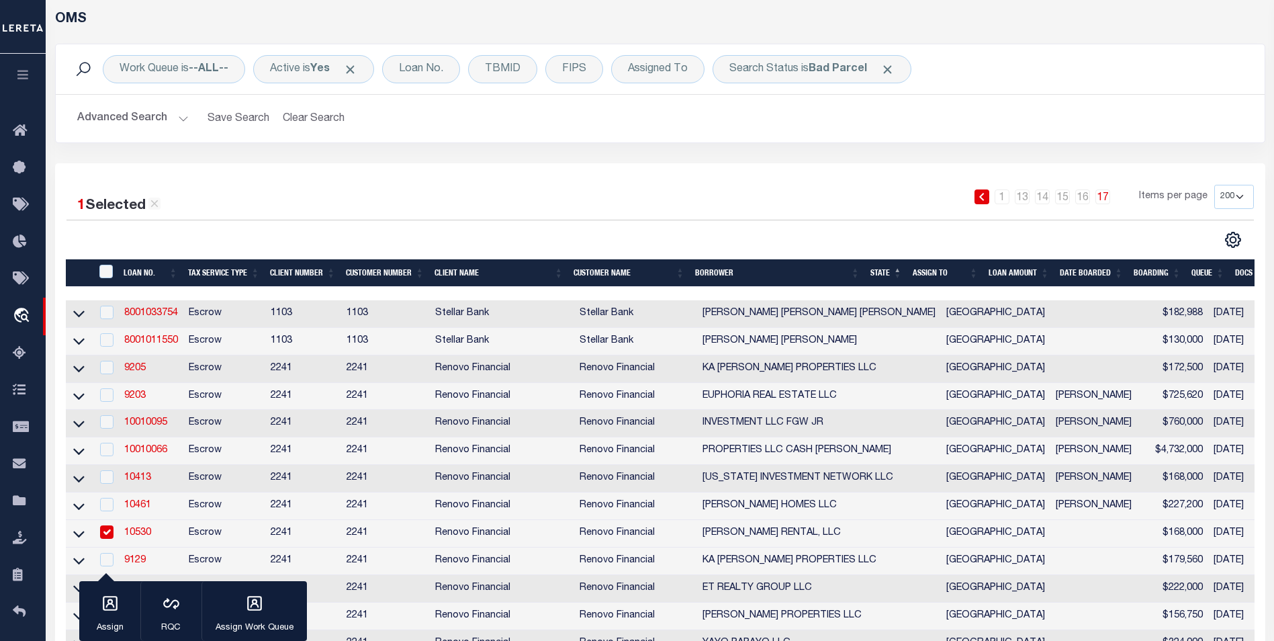
scroll to position [269, 0]
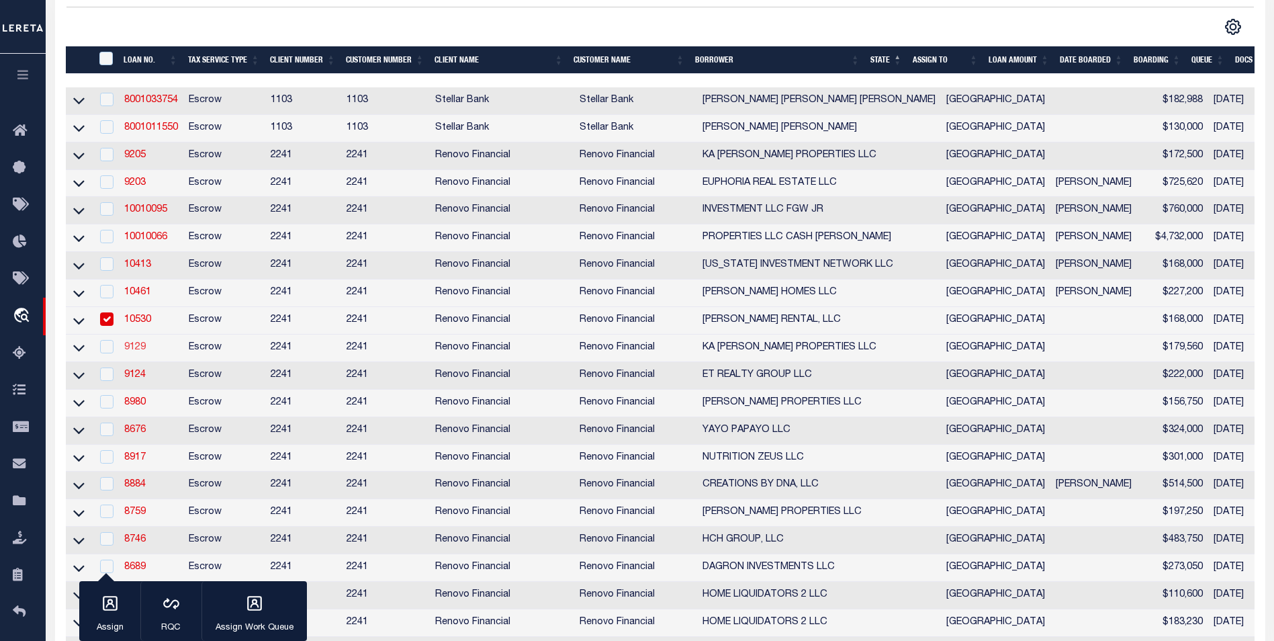
click at [134, 352] on link "9129" at bounding box center [134, 347] width 21 height 9
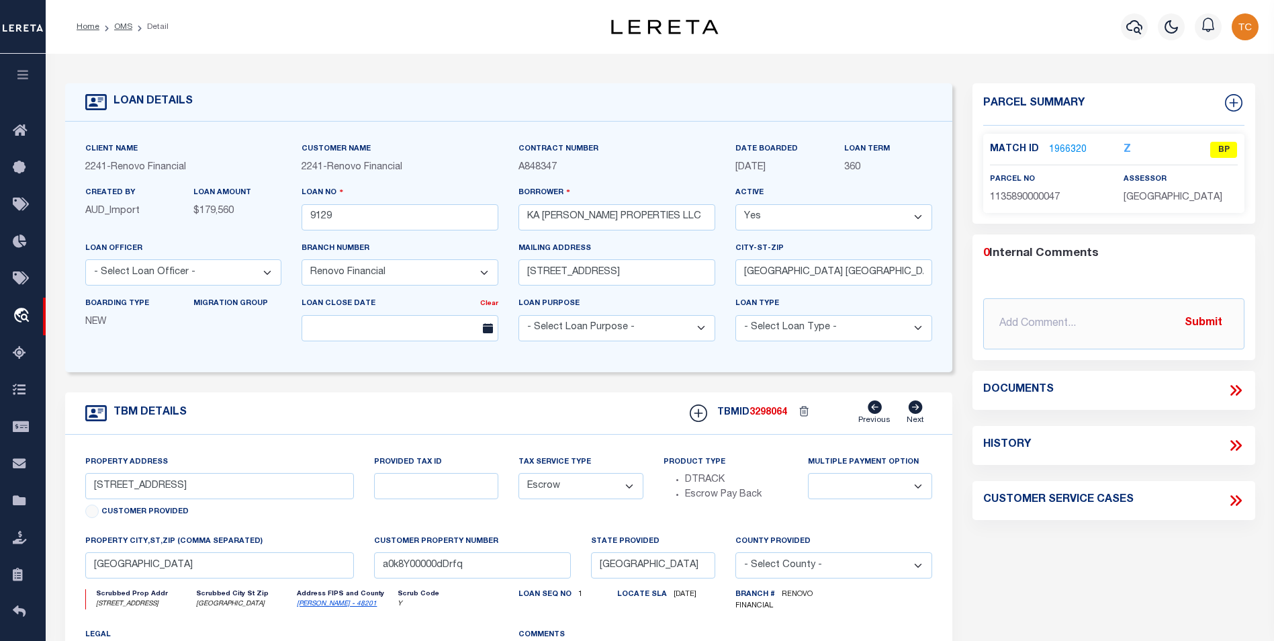
click at [1073, 148] on link "1966320" at bounding box center [1068, 150] width 38 height 14
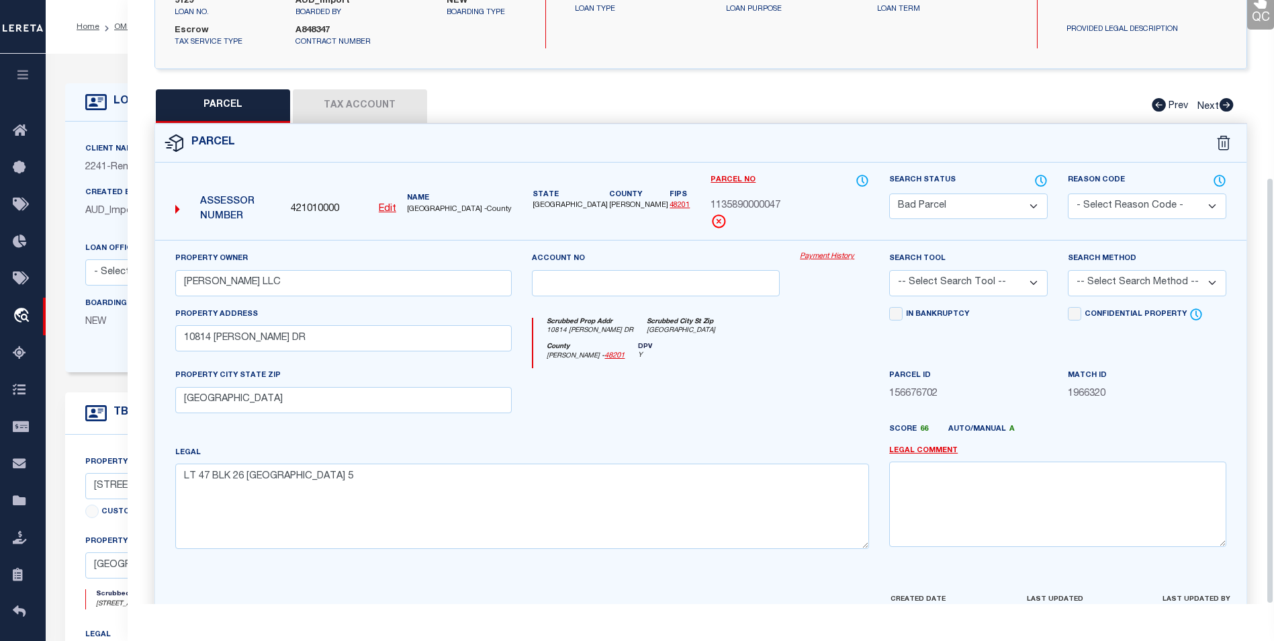
scroll to position [250, 0]
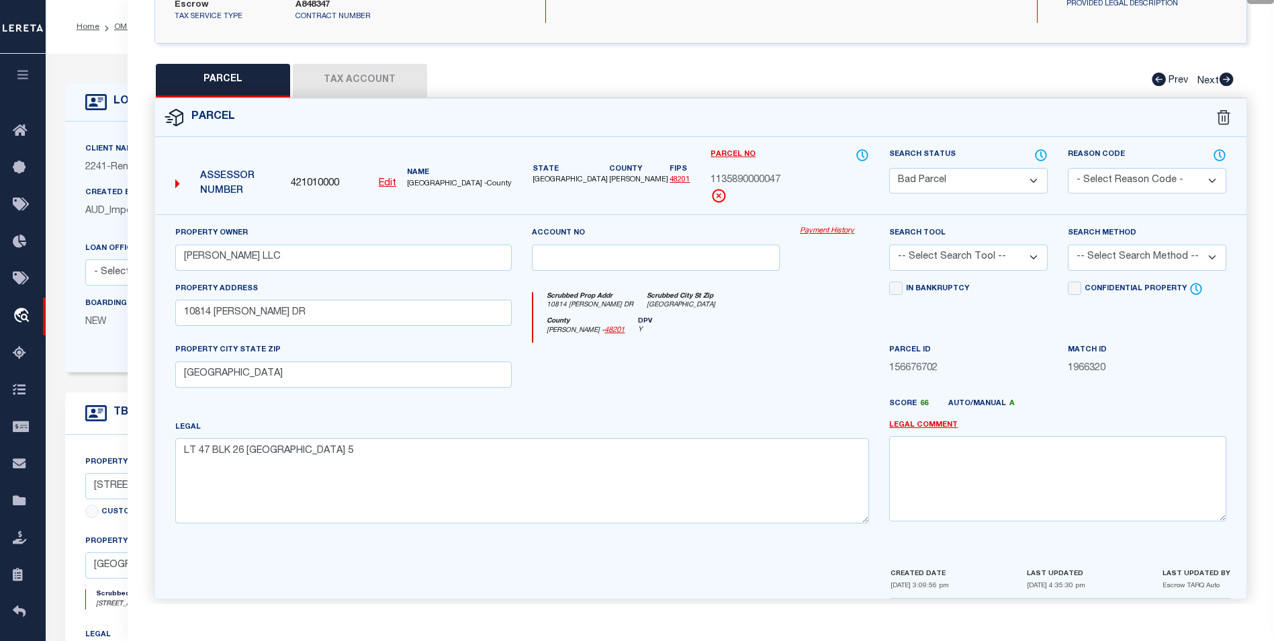
click at [949, 168] on select "Automated Search Bad Parcel Complete Duplicate Parcel High Dollar Reporting In …" at bounding box center [968, 181] width 159 height 26
click at [889, 168] on select "Automated Search Bad Parcel Complete Duplicate Parcel High Dollar Reporting In …" at bounding box center [968, 181] width 159 height 26
click at [1009, 254] on select "-- Select Search Tool -- 3rd Party Website Agency File Agency Website ATLS CNV-…" at bounding box center [968, 257] width 159 height 26
click at [889, 244] on select "-- Select Search Tool -- 3rd Party Website Agency File Agency Website ATLS CNV-…" at bounding box center [968, 257] width 159 height 26
click at [1126, 246] on select "-- Select Search Method -- Property Address Legal Liability Info Provided" at bounding box center [1147, 257] width 159 height 26
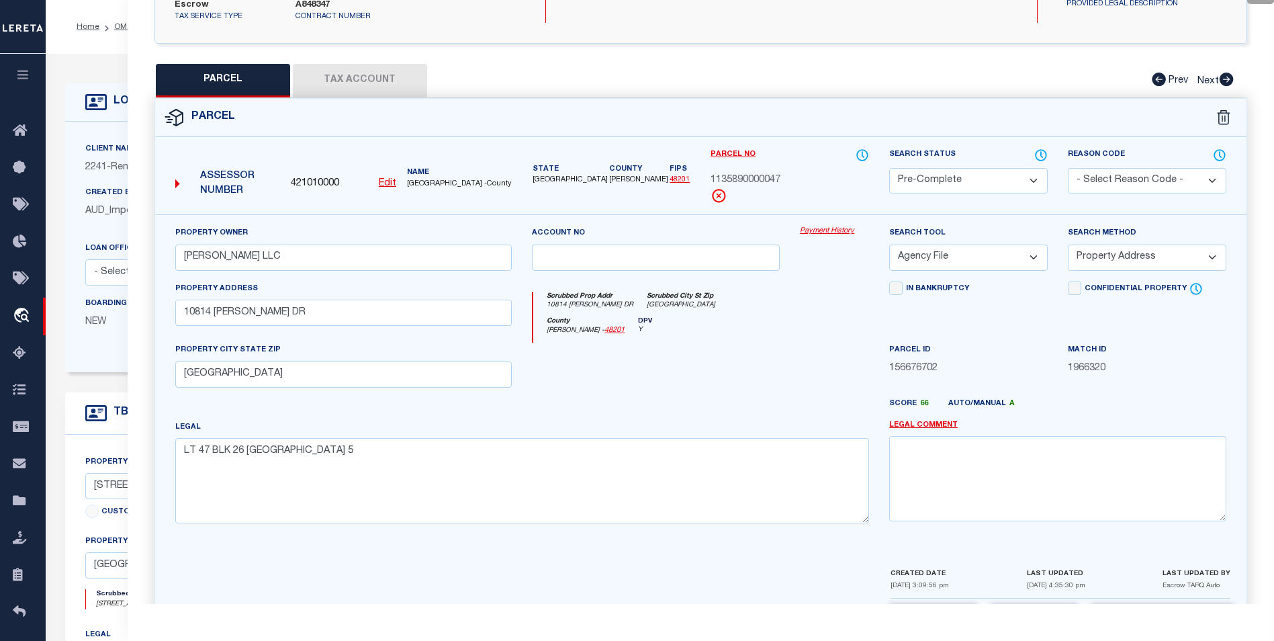
click at [1068, 244] on select "-- Select Search Method -- Property Address Legal Liability Info Provided" at bounding box center [1147, 257] width 159 height 26
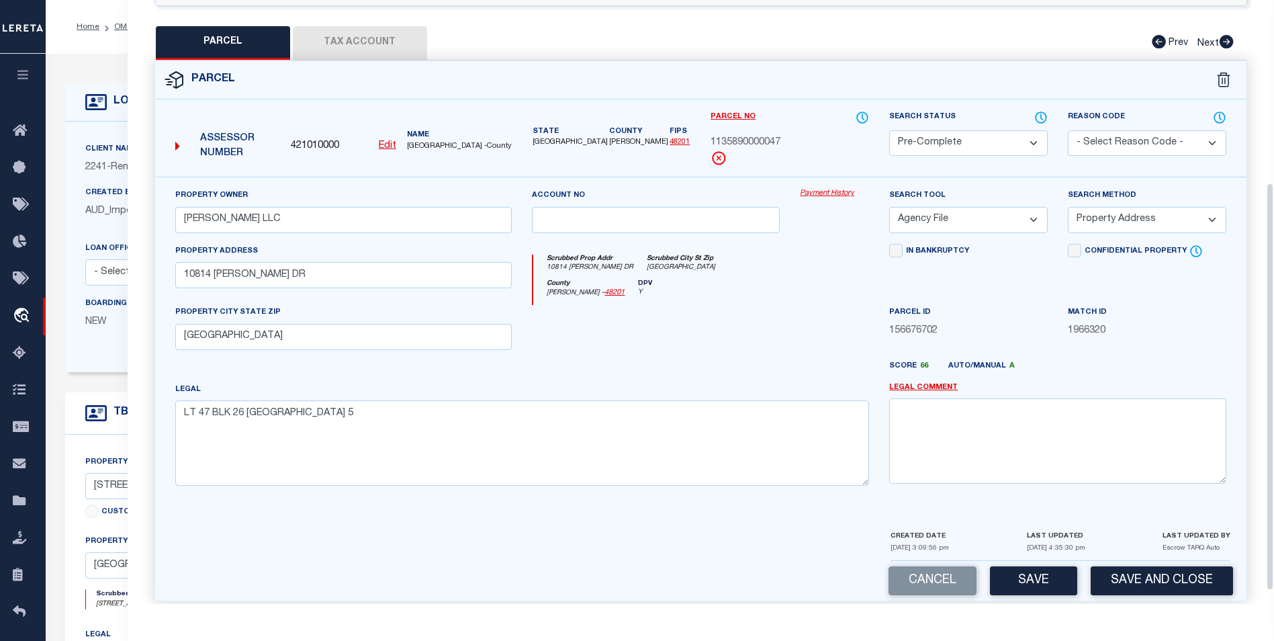
scroll to position [289, 0]
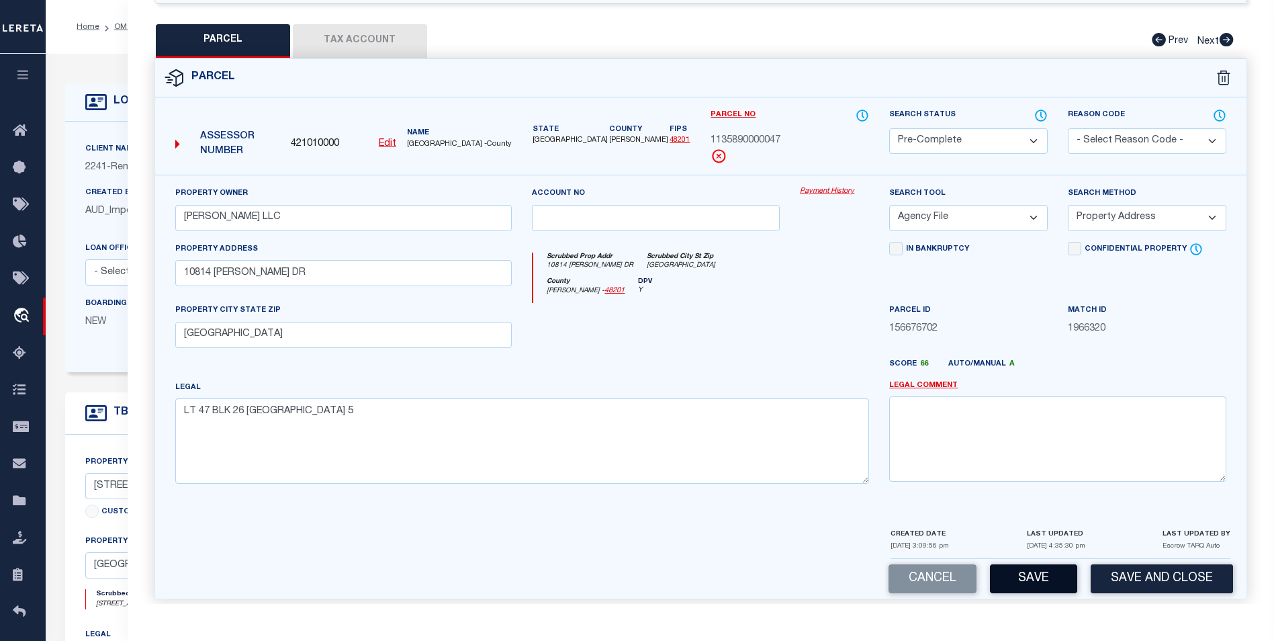
click at [1042, 564] on button "Save" at bounding box center [1033, 578] width 87 height 29
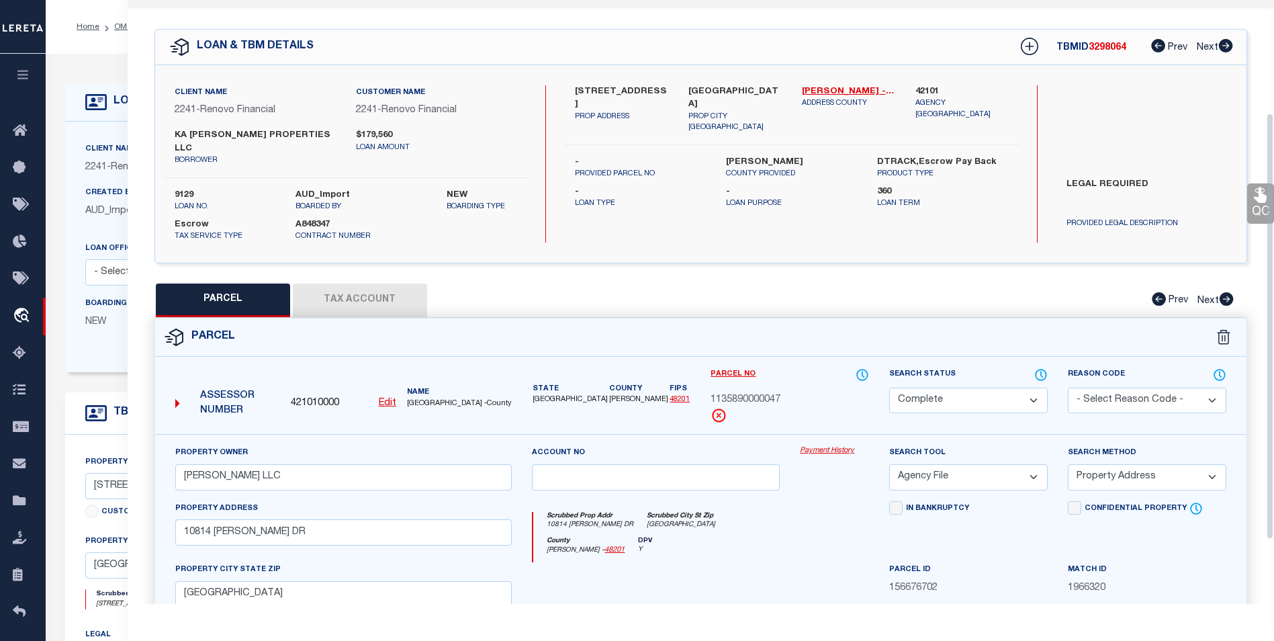
scroll to position [0, 0]
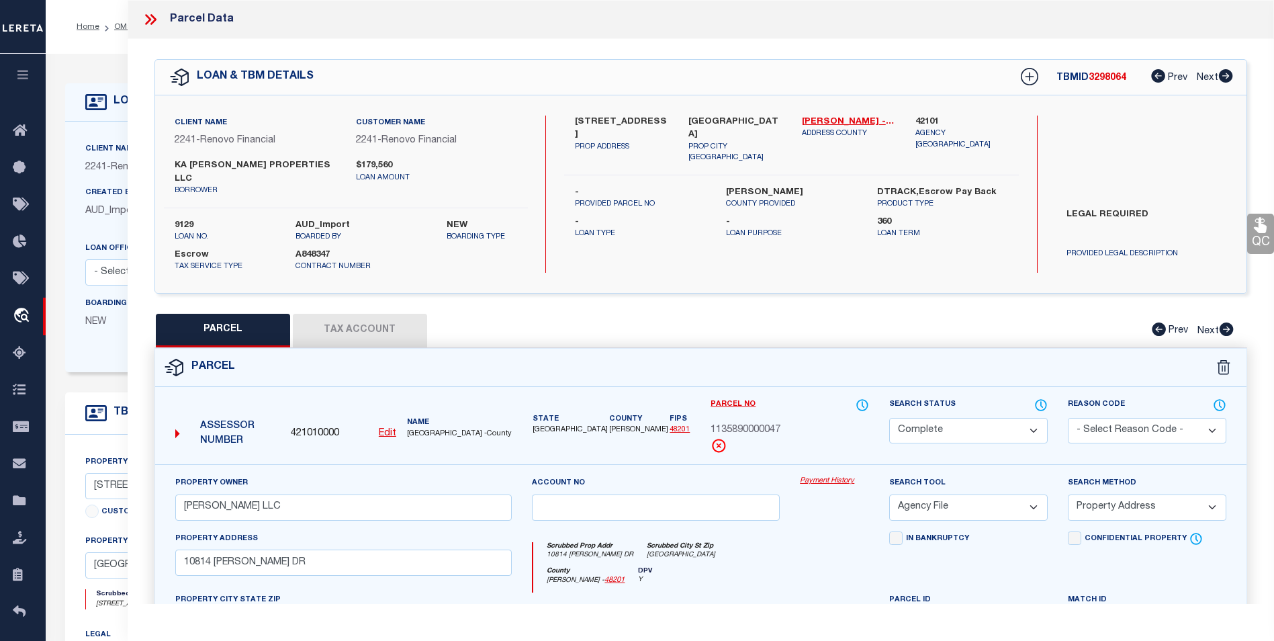
click at [152, 16] on icon at bounding box center [153, 19] width 6 height 11
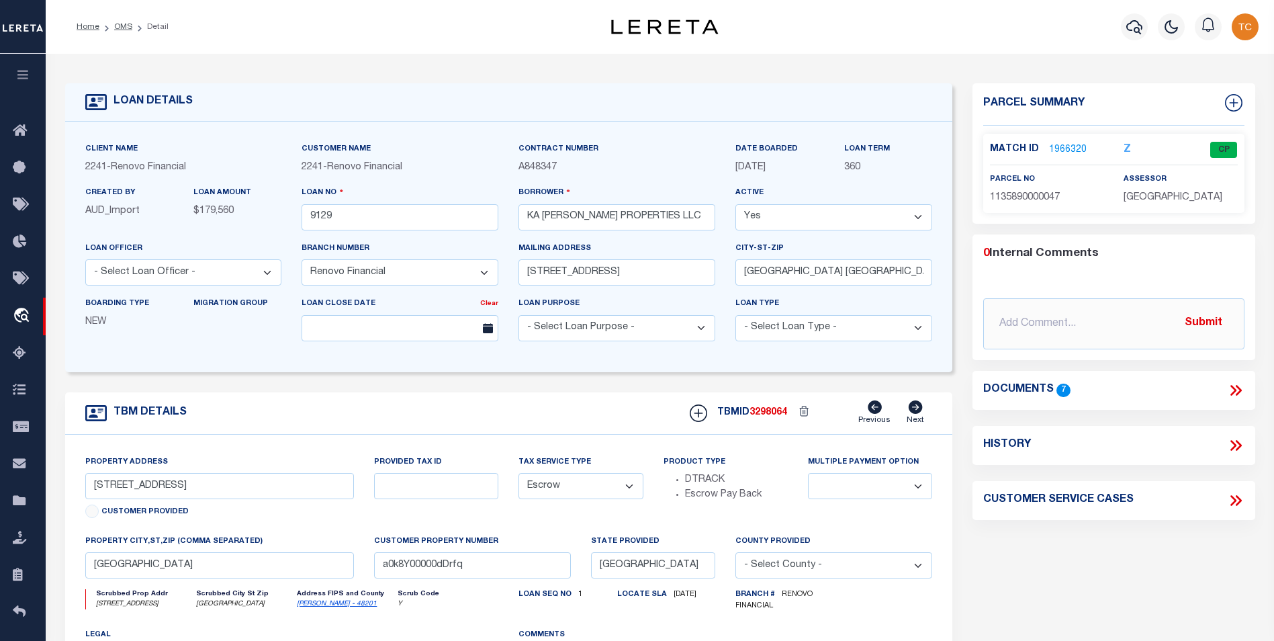
click at [1076, 143] on link "1966320" at bounding box center [1068, 150] width 38 height 14
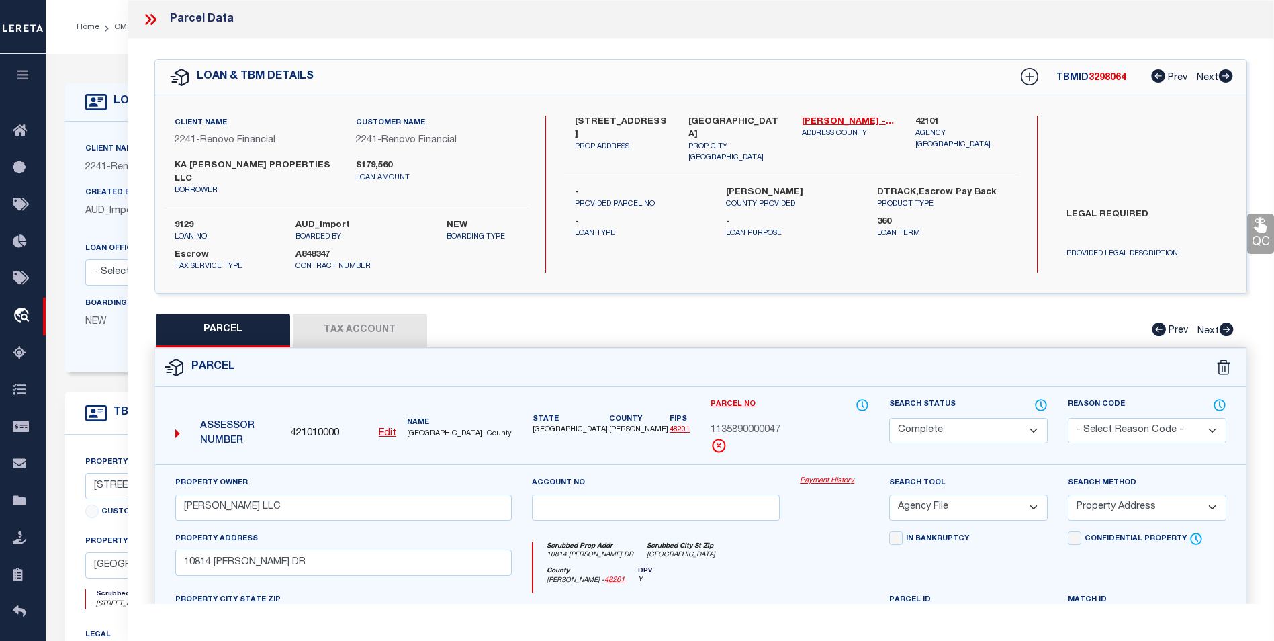
click at [355, 314] on button "Tax Account" at bounding box center [360, 331] width 134 height 34
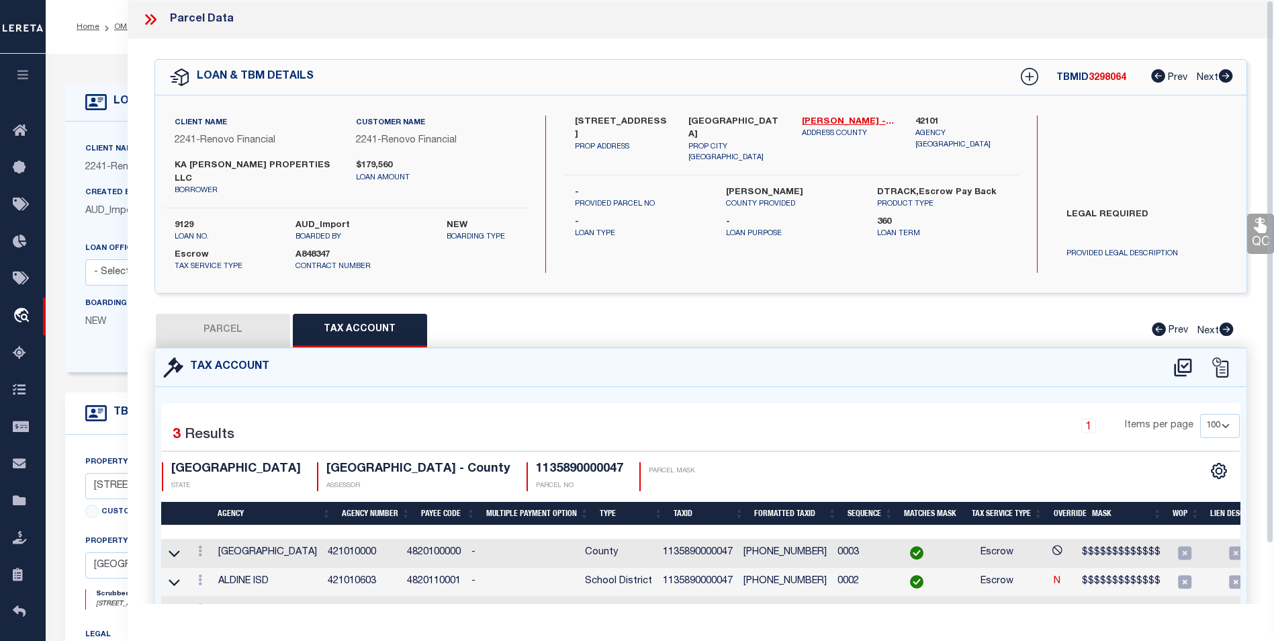
click at [210, 315] on button "PARCEL" at bounding box center [223, 331] width 134 height 34
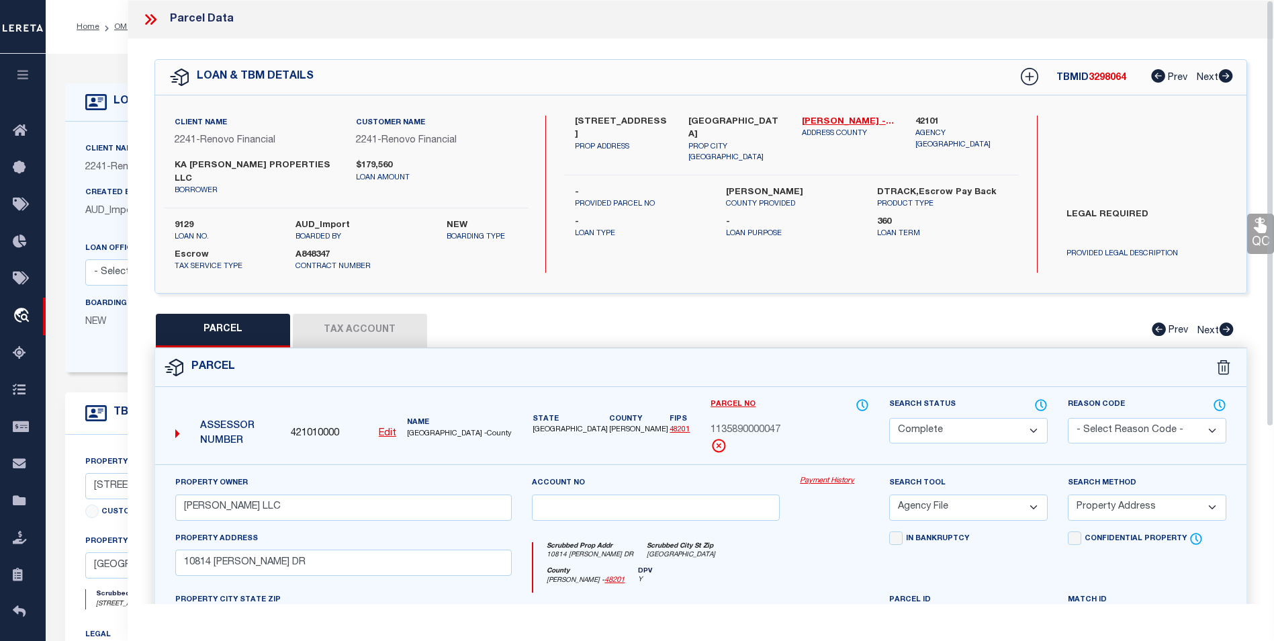
click at [144, 19] on icon at bounding box center [150, 19] width 17 height 17
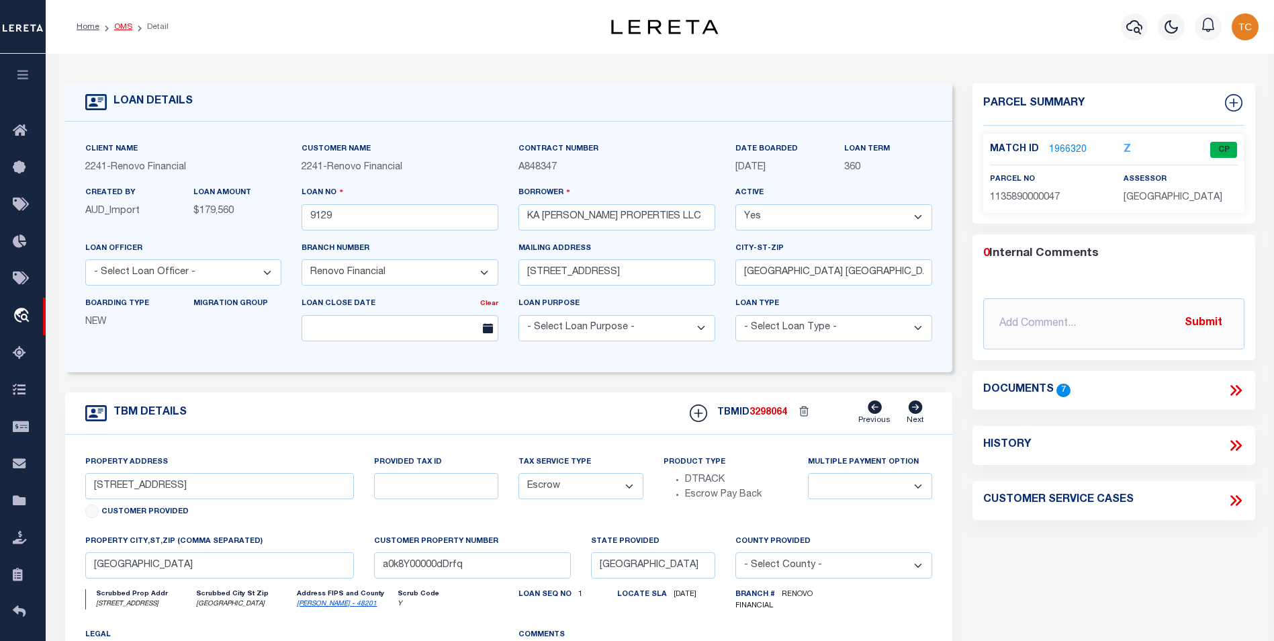
click at [116, 23] on link "OMS" at bounding box center [123, 27] width 18 height 8
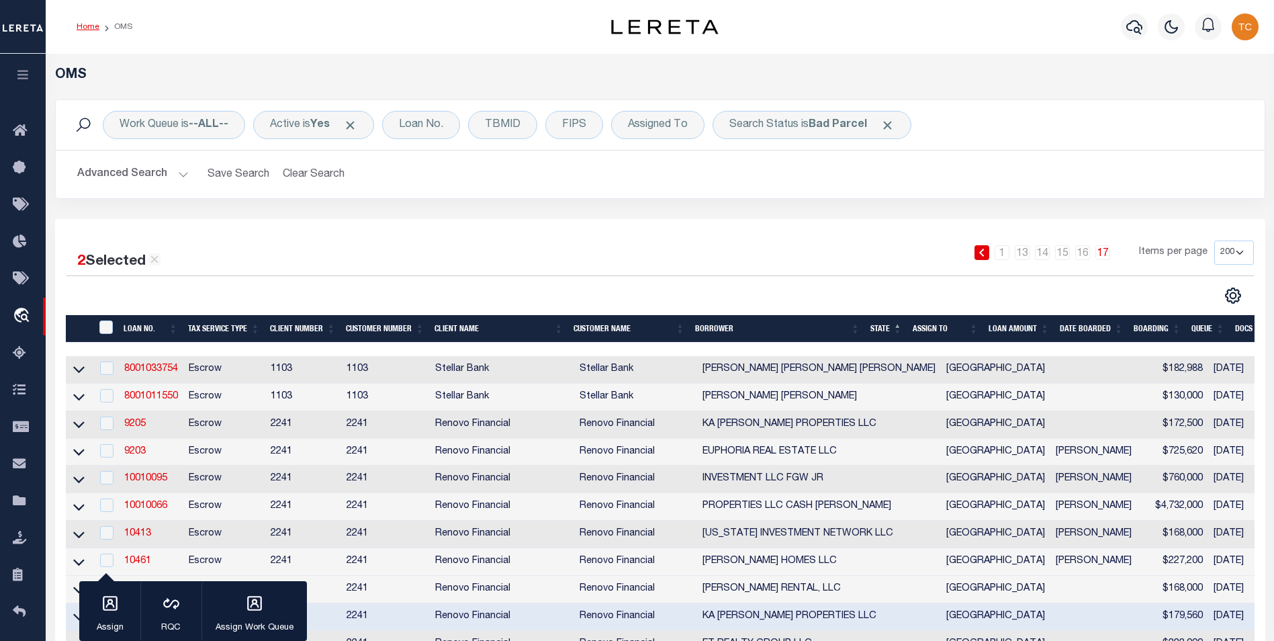
click at [77, 25] on link "Home" at bounding box center [88, 27] width 23 height 8
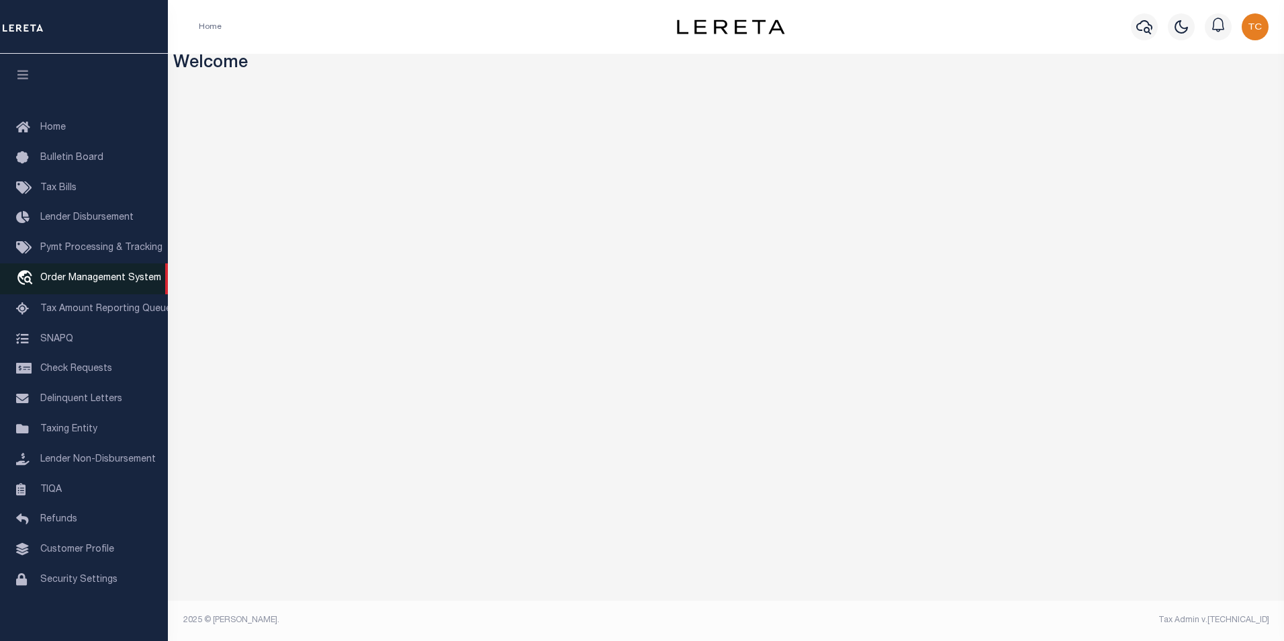
click at [86, 283] on span "Order Management System" at bounding box center [100, 277] width 121 height 9
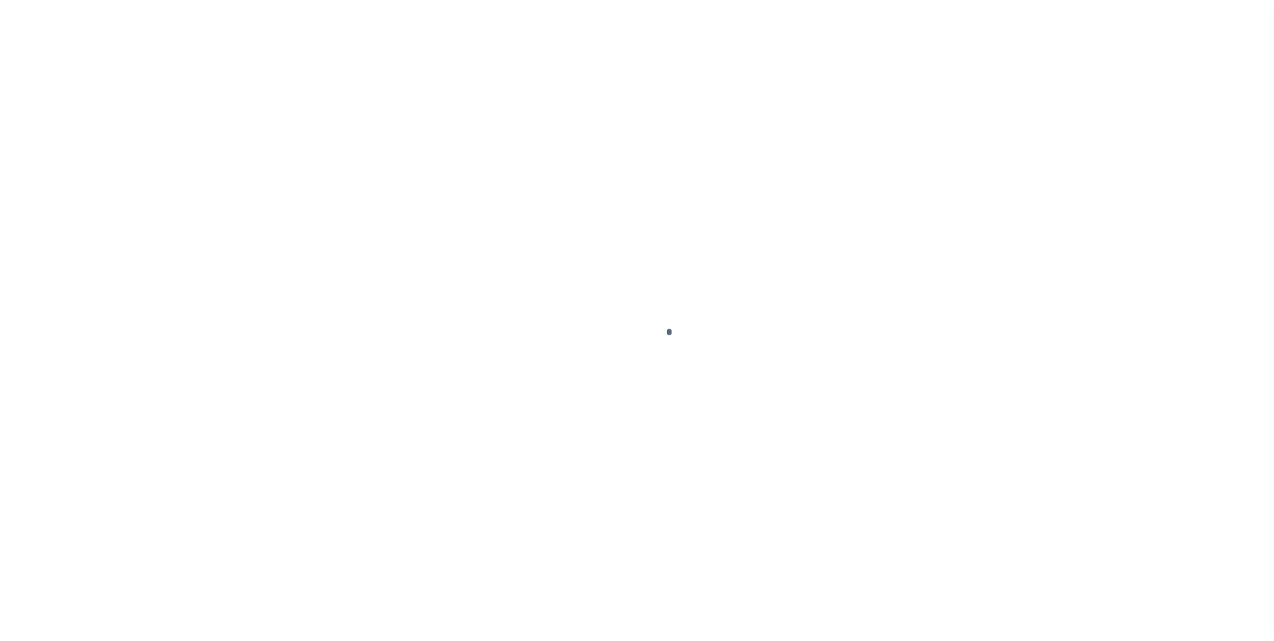
scroll to position [13, 0]
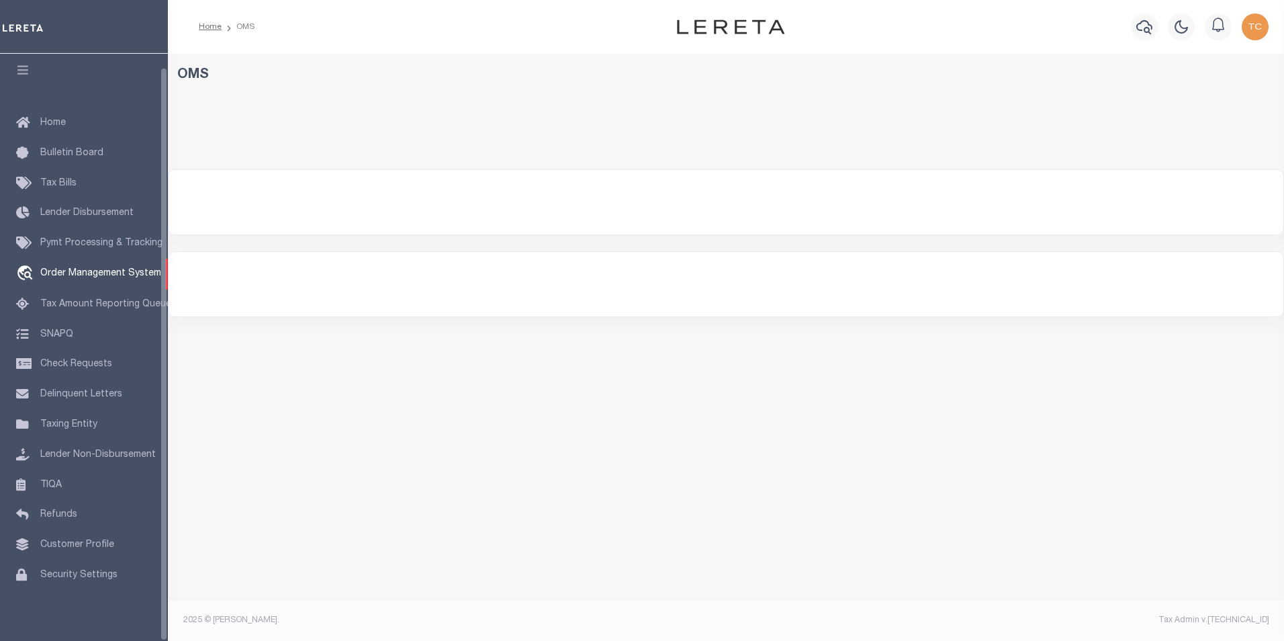
select select "200"
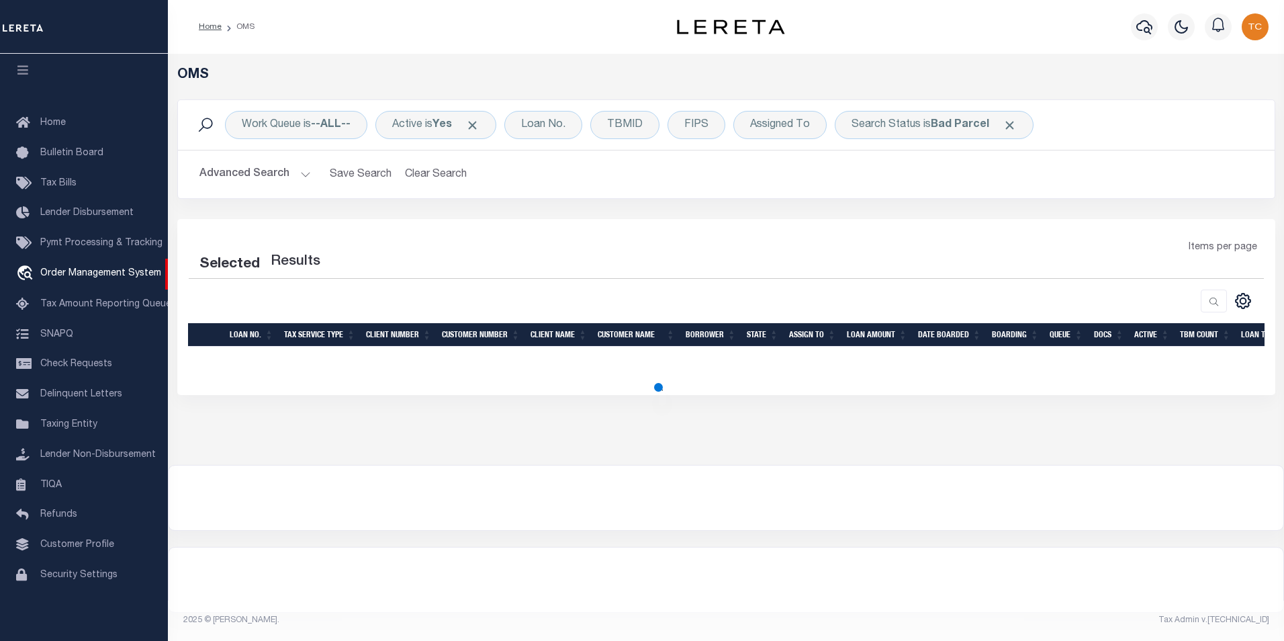
select select "200"
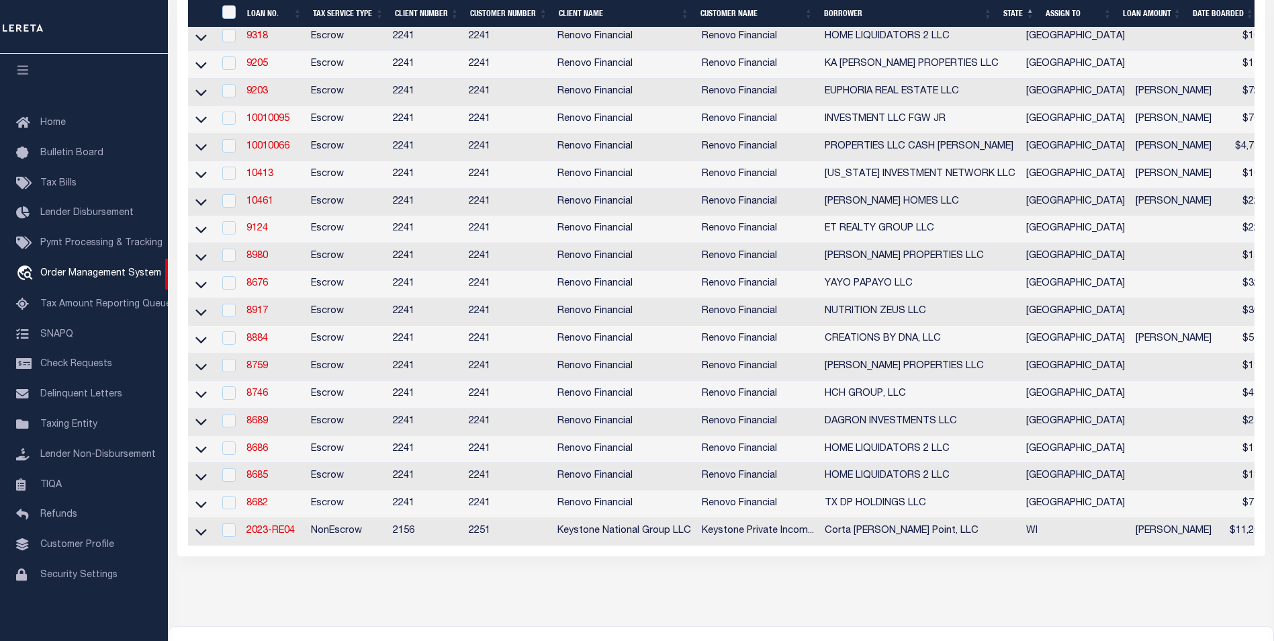
scroll to position [470, 0]
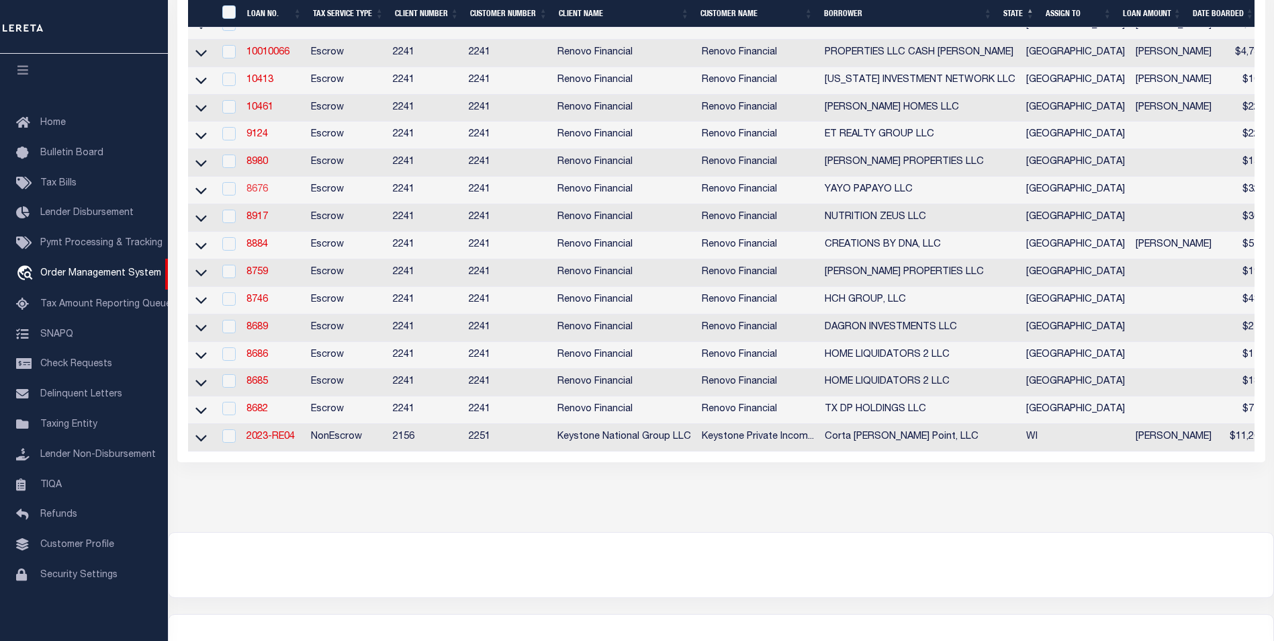
click at [259, 194] on link "8676" at bounding box center [256, 189] width 21 height 9
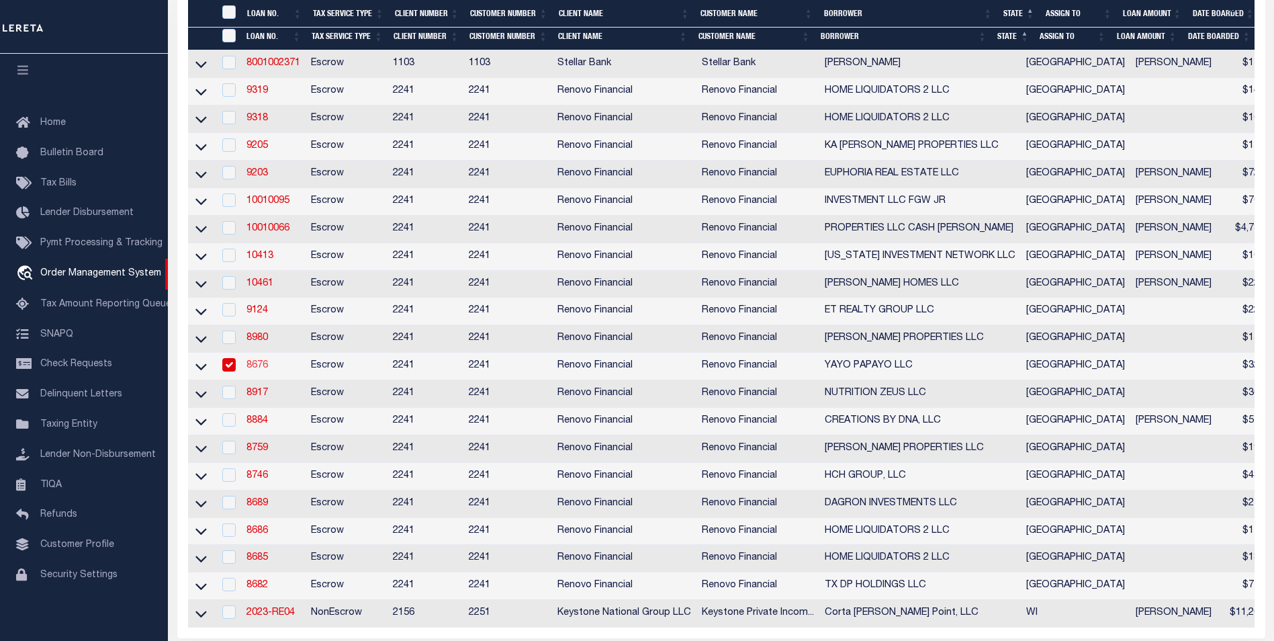
type input "8676"
type input "YAYO PAPAYO LLC"
select select
type input "14210 Sandfield Drive"
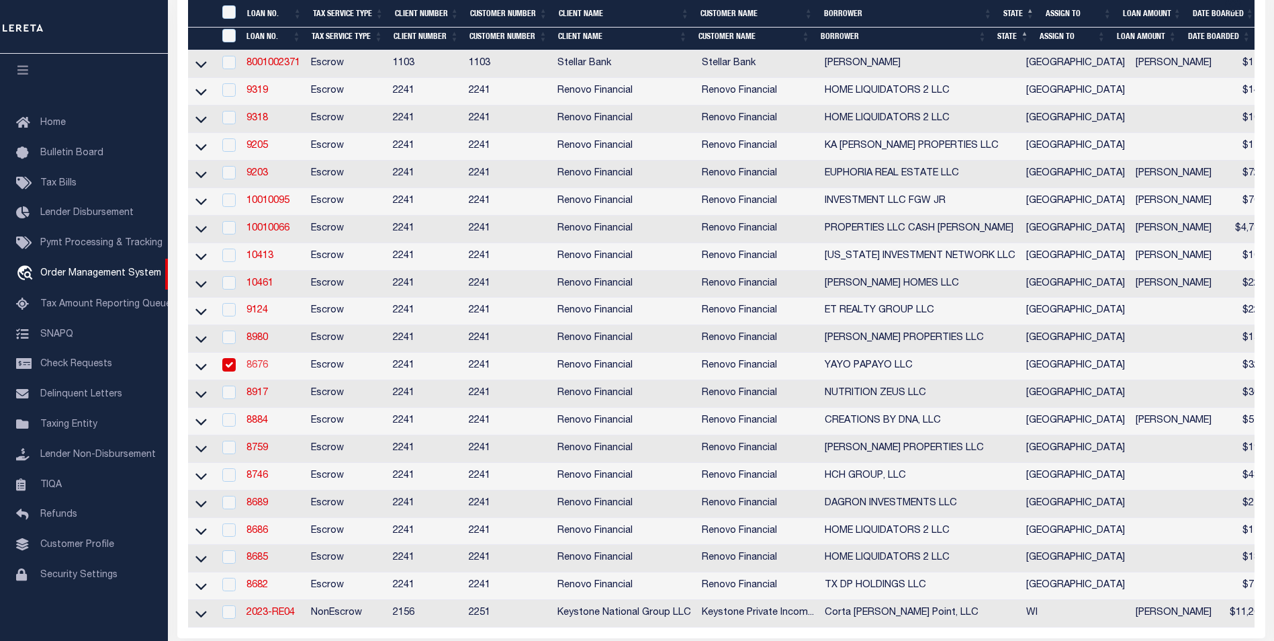
type input "Houston TX 77077"
select select "Escrow"
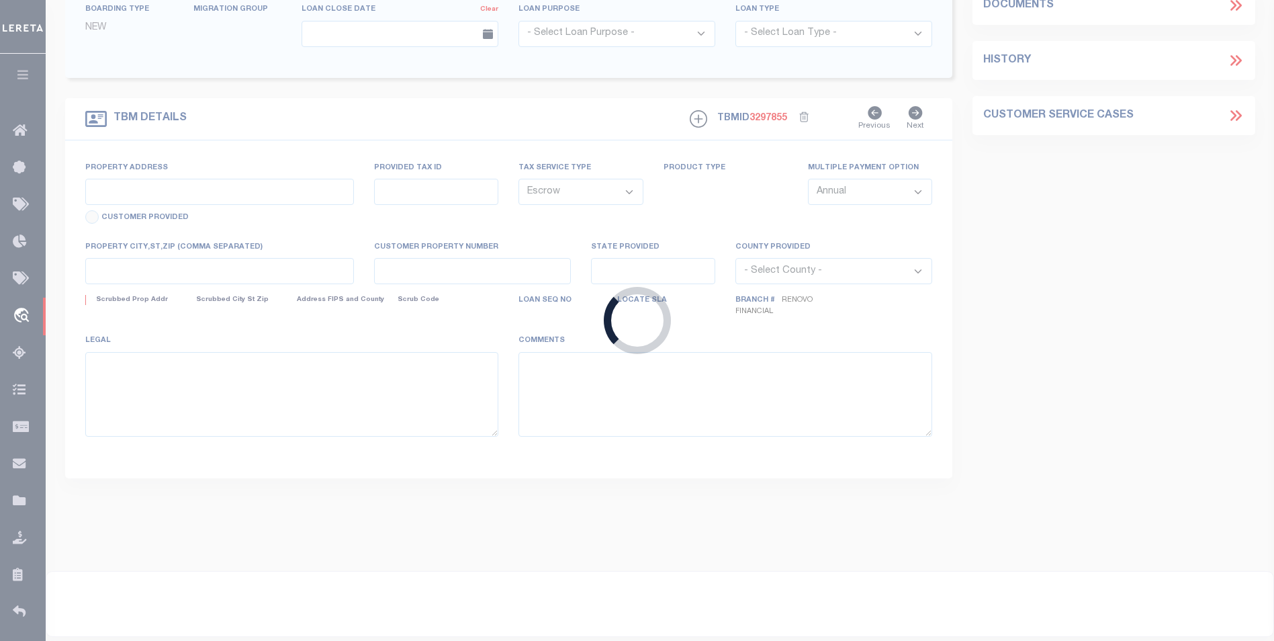
select select "25066"
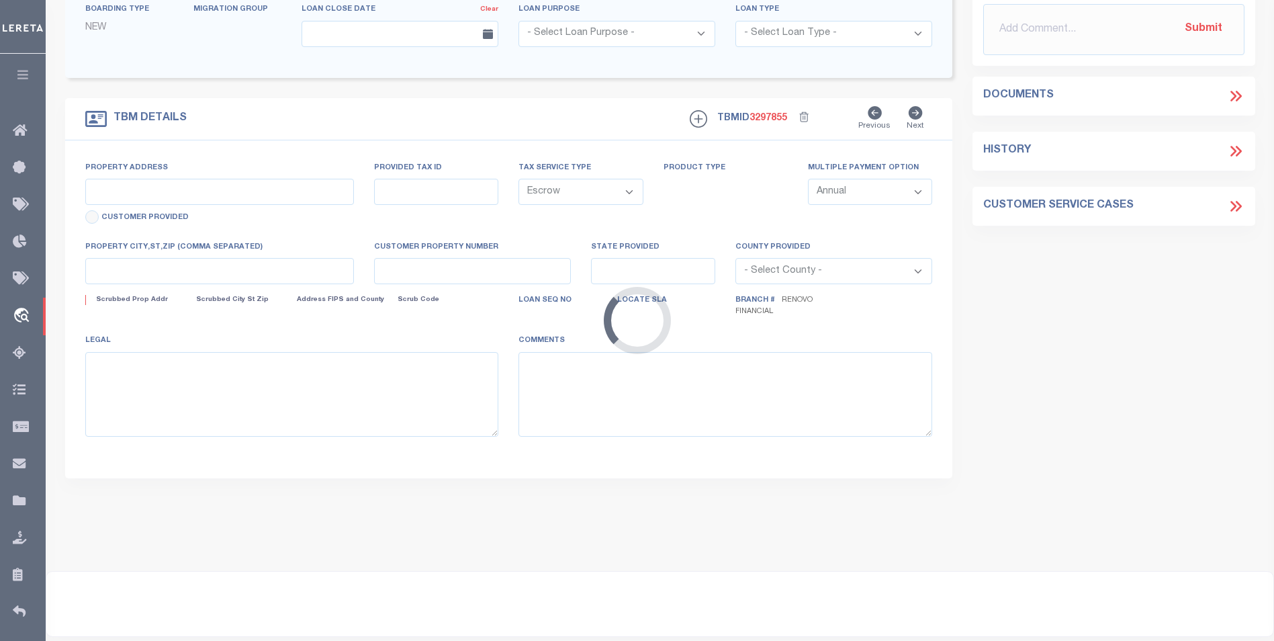
type input "4106 Kolb Street"
select select
type input "Houston, TX 77007"
type input "a0k8Y00000dDfED"
type input "[GEOGRAPHIC_DATA]"
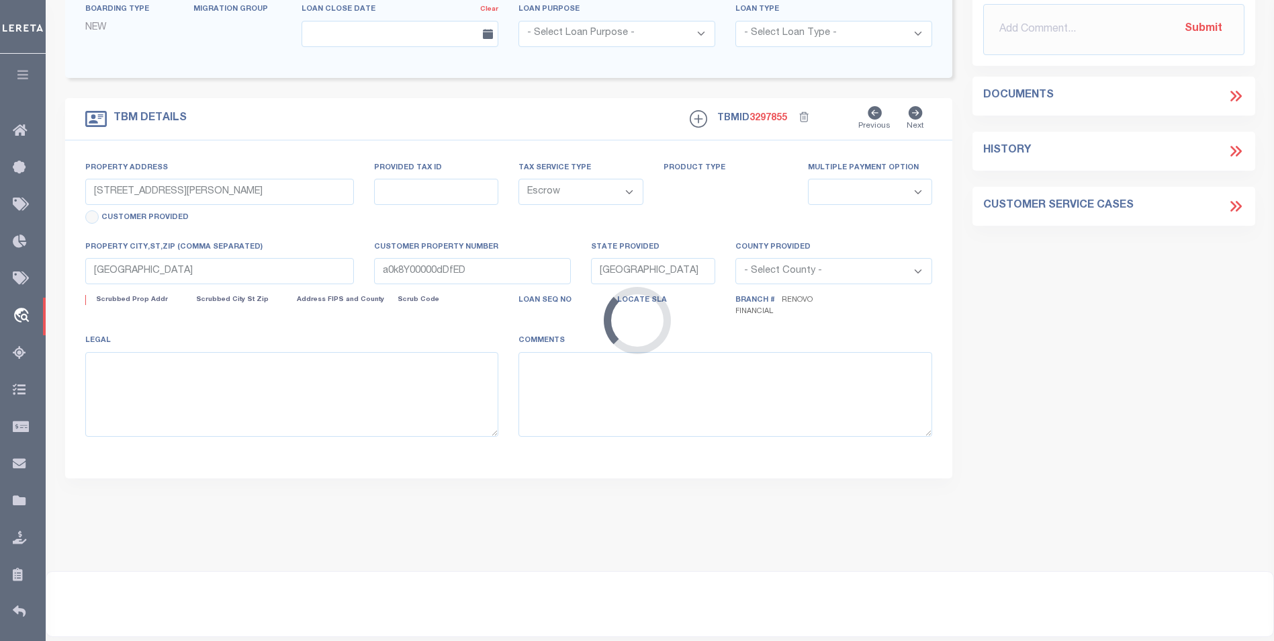
select select
type textarea "LEGAL REQUIRED"
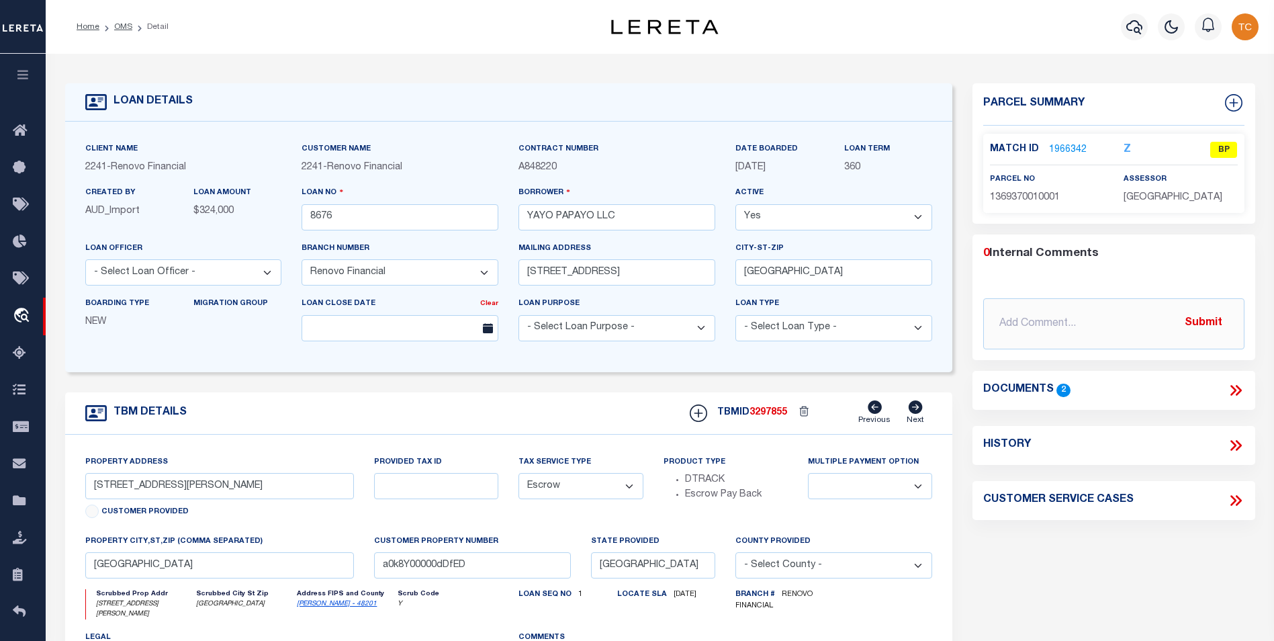
click at [1061, 149] on link "1966342" at bounding box center [1068, 150] width 38 height 14
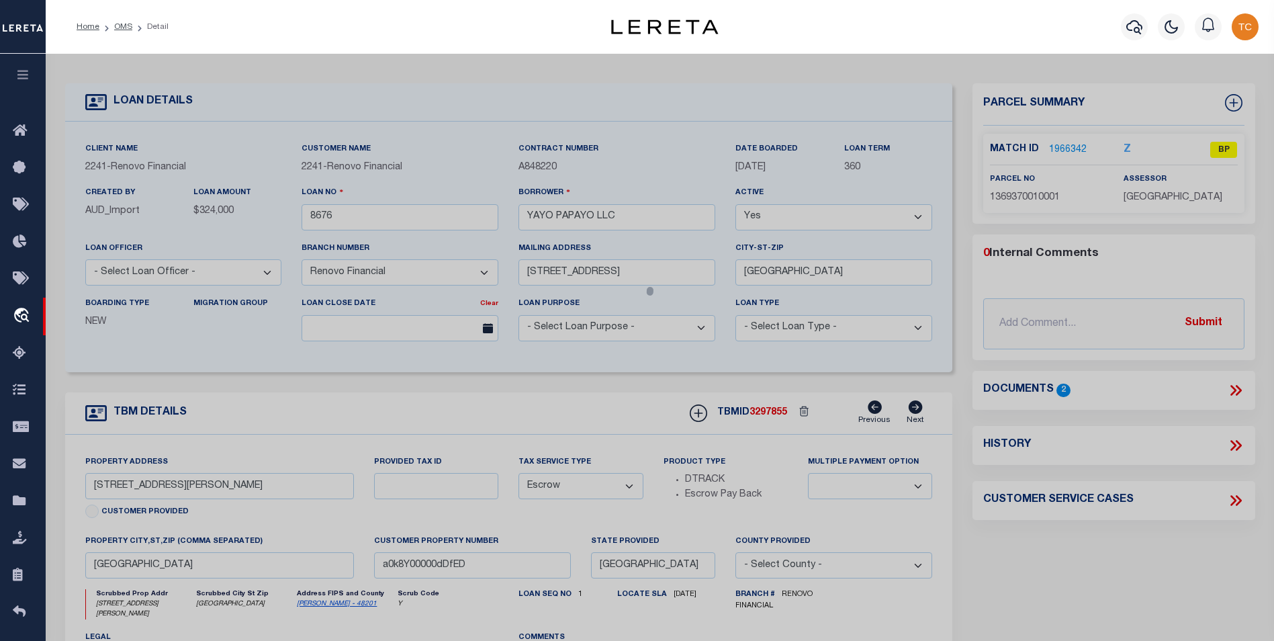
checkbox input "false"
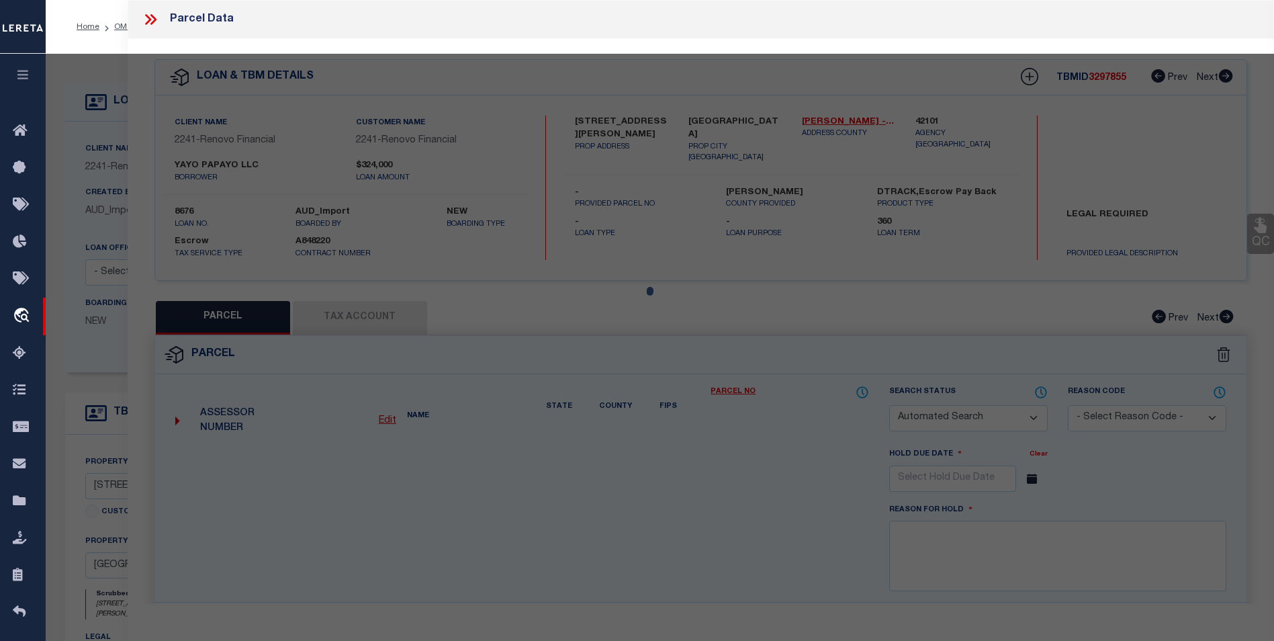
select select "BP"
type input "YAYO PAPAYO LLC"
type input "4106 KOLB ST"
checkbox input "false"
type textarea "LT 1 BLK 1 BAYOU VILLA"
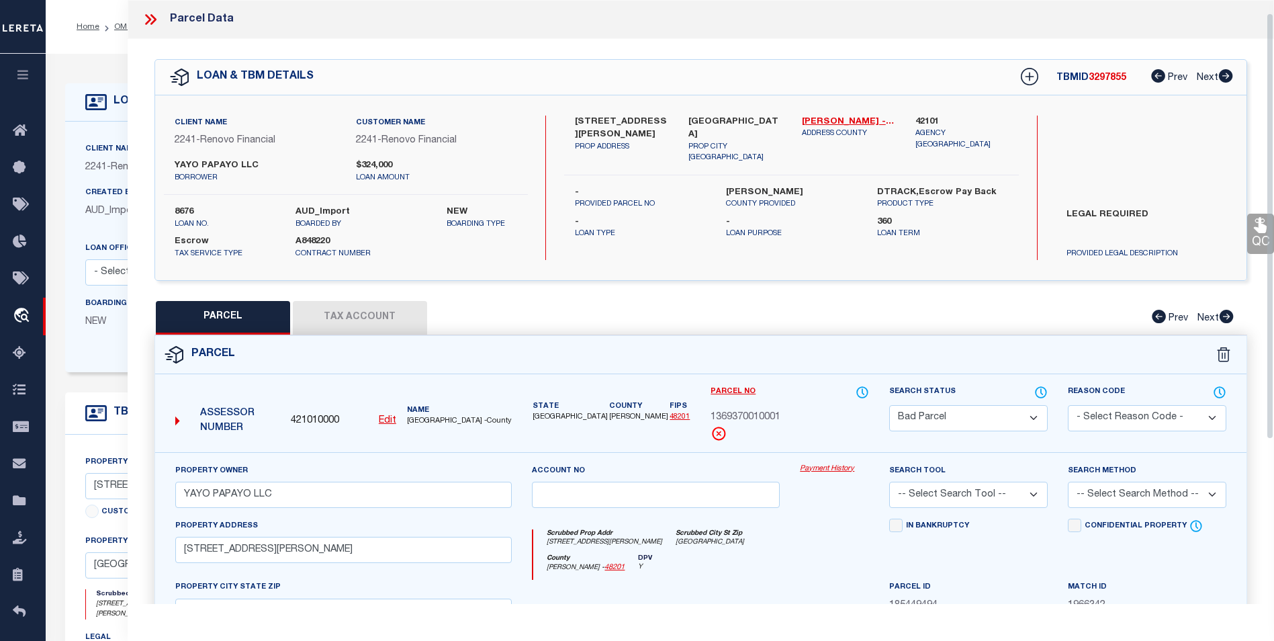
scroll to position [134, 0]
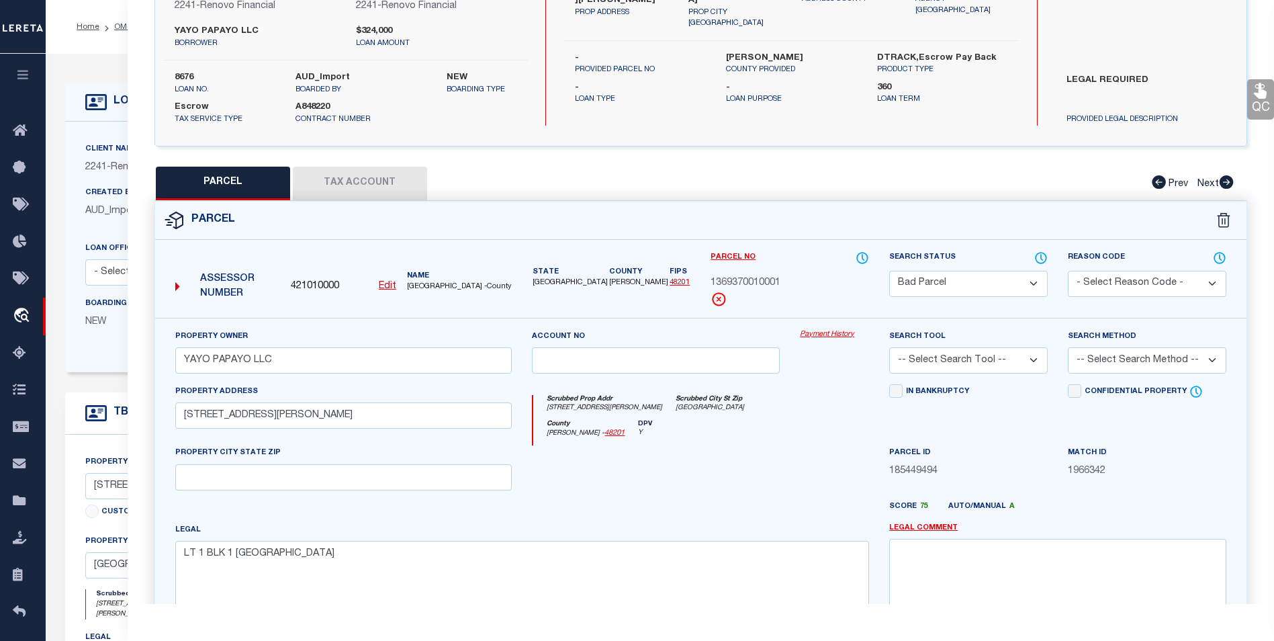
click at [924, 271] on select "Automated Search Bad Parcel Complete Duplicate Parcel High Dollar Reporting In …" at bounding box center [968, 284] width 159 height 26
select select "PC"
click at [889, 271] on select "Automated Search Bad Parcel Complete Duplicate Parcel High Dollar Reporting In …" at bounding box center [968, 284] width 159 height 26
click at [1149, 283] on select "- Select Reason Code - 099 - Other (Provide additional detail) ACT - Agency Cha…" at bounding box center [1147, 284] width 159 height 26
click at [980, 191] on div "PARCEL Tax Account Prev Next" at bounding box center [700, 184] width 1093 height 34
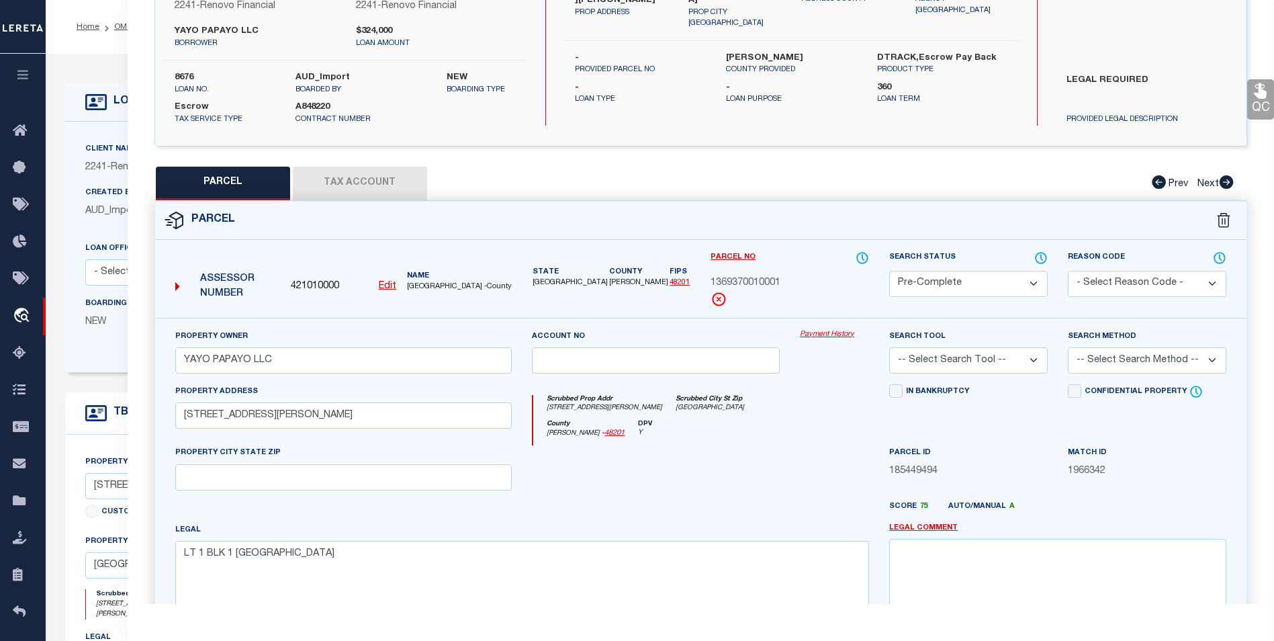
click at [954, 376] on div "Search Tool -- Select Search Tool -- 3rd Party Website Agency File Agency Websi…" at bounding box center [968, 356] width 179 height 55
click at [963, 364] on select "-- Select Search Tool -- 3rd Party Website Agency File Agency Website ATLS CNV-…" at bounding box center [968, 360] width 159 height 26
select select "AGW"
click at [889, 347] on select "-- Select Search Tool -- 3rd Party Website Agency File Agency Website ATLS CNV-…" at bounding box center [968, 360] width 159 height 26
click at [1119, 349] on select "-- Select Search Method -- Property Address Legal Liability Info Provided" at bounding box center [1147, 360] width 159 height 26
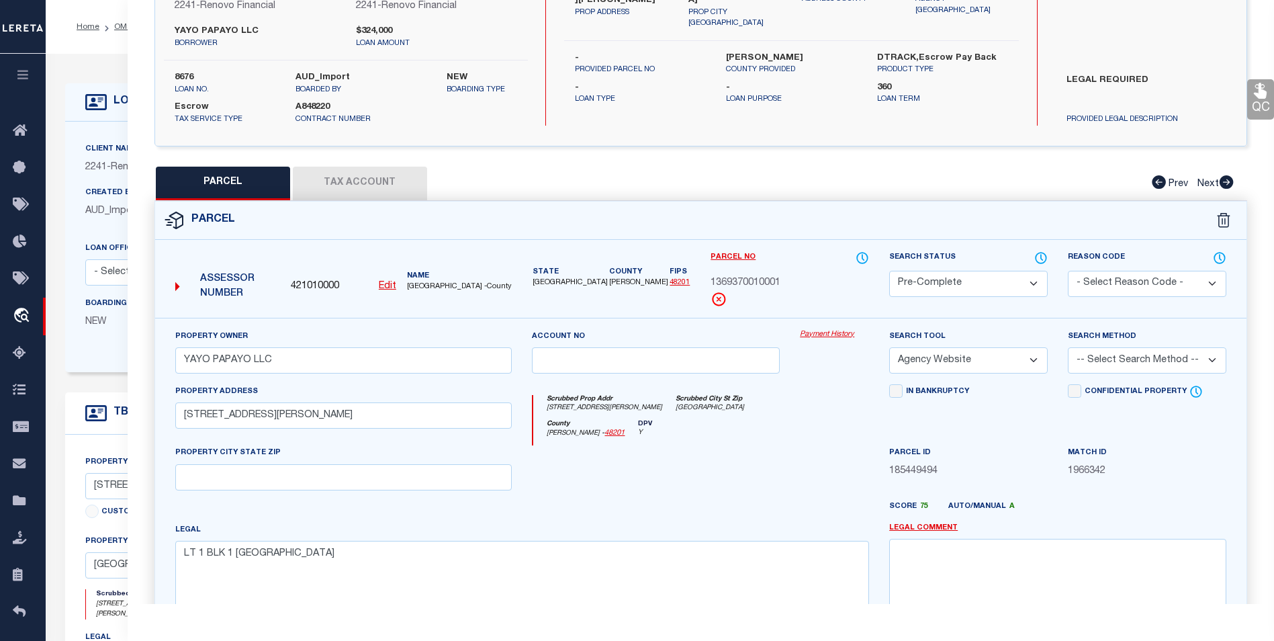
select select "ADD"
click at [1068, 347] on select "-- Select Search Method -- Property Address Legal Liability Info Provided" at bounding box center [1147, 360] width 159 height 26
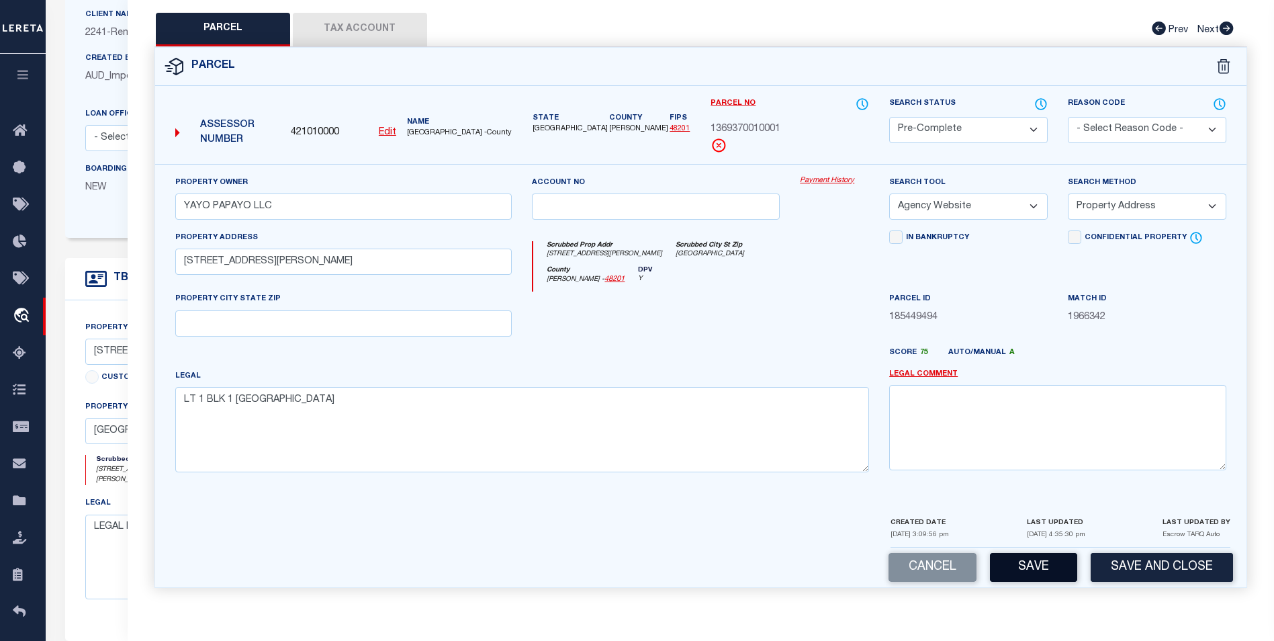
click at [1032, 565] on button "Save" at bounding box center [1033, 567] width 87 height 29
select select "AS"
select select
checkbox input "false"
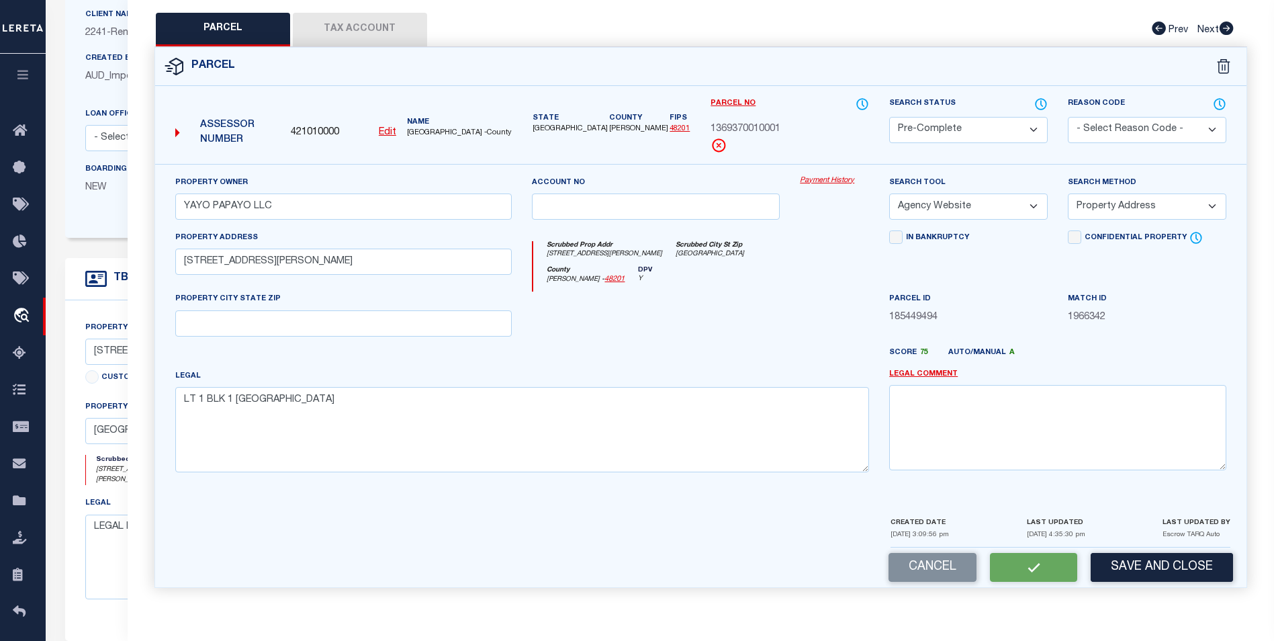
checkbox input "false"
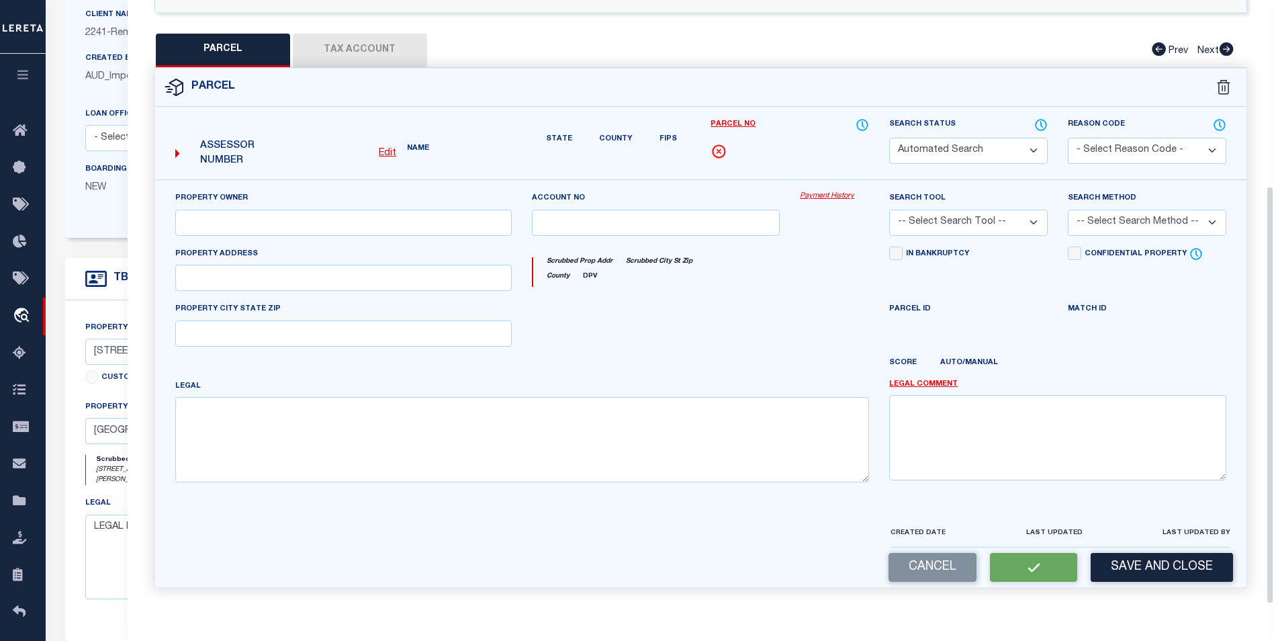
scroll to position [289, 0]
select select "PC"
type input "YAYO PAPAYO LLC"
select select "AGW"
select select "ADD"
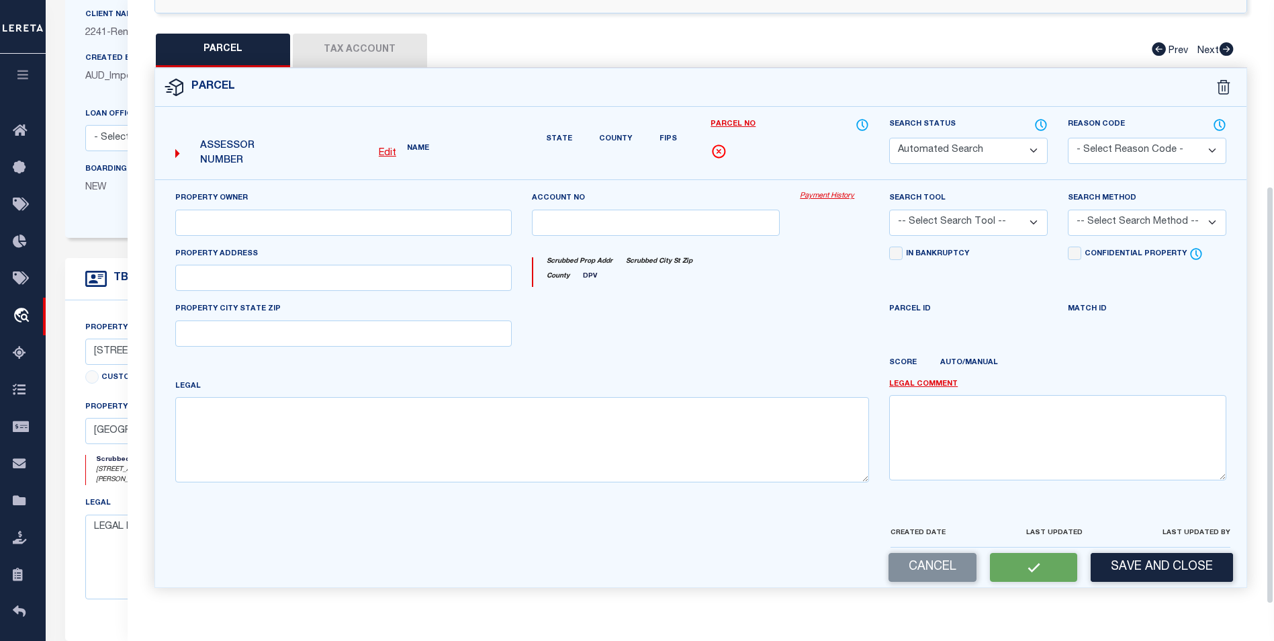
type input "4106 KOLB ST"
type textarea "LT 1 BLK 1 BAYOU VILLA"
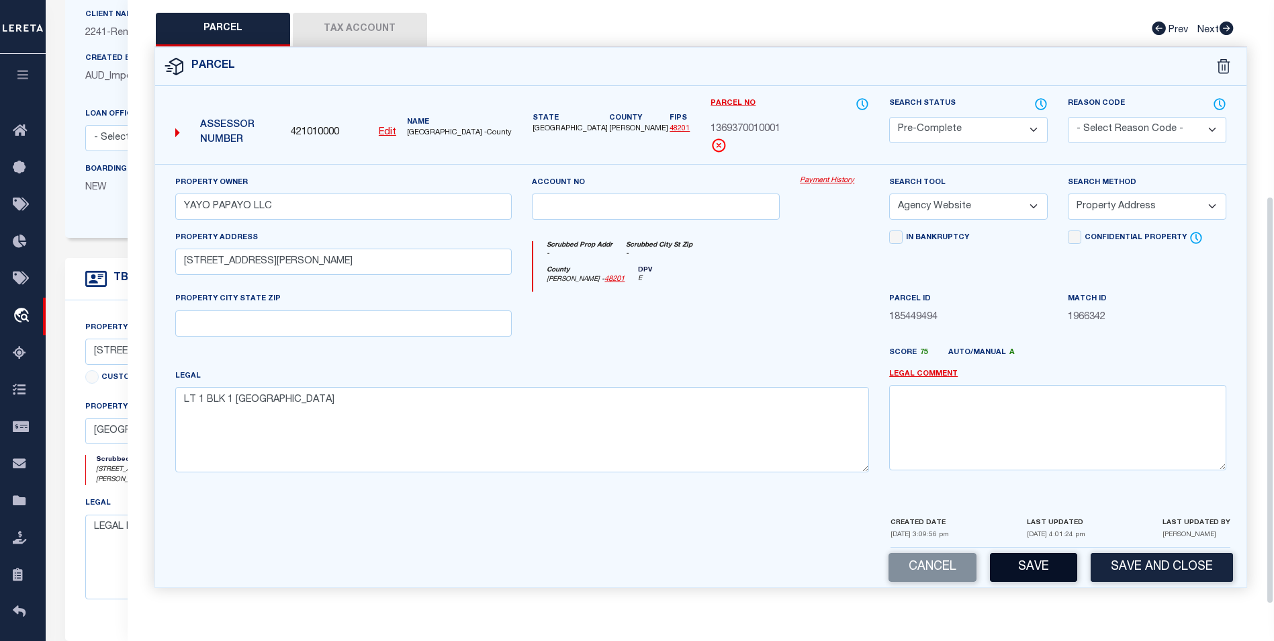
click at [1037, 560] on button "Save" at bounding box center [1033, 567] width 87 height 29
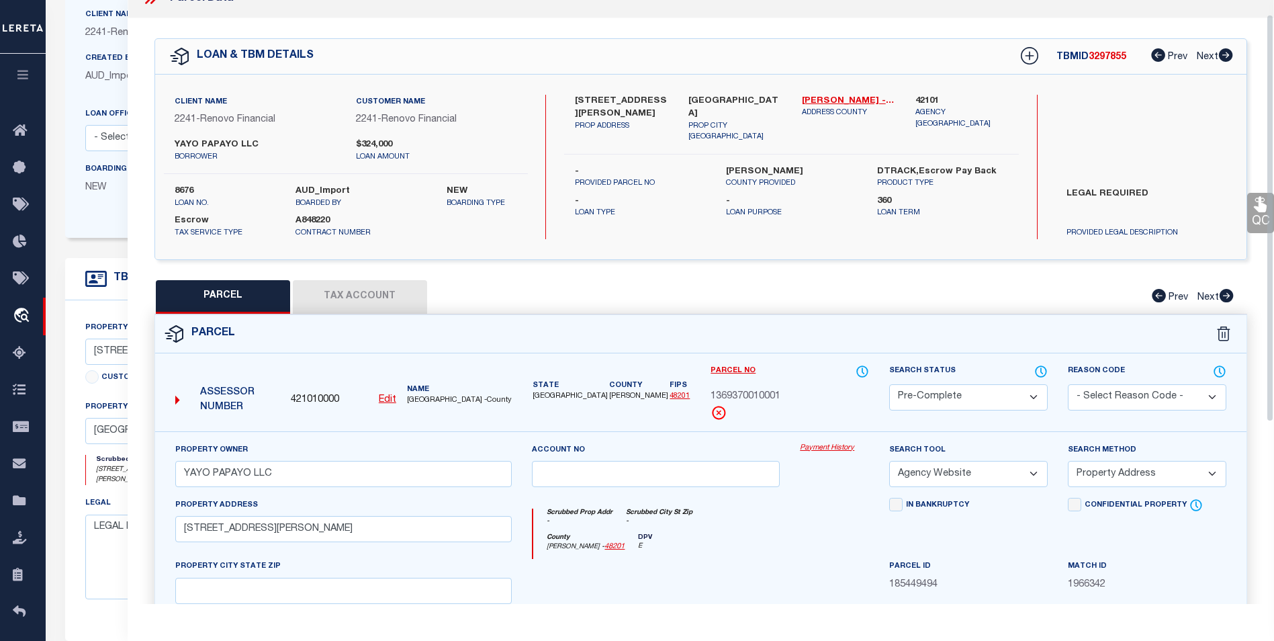
scroll to position [0, 0]
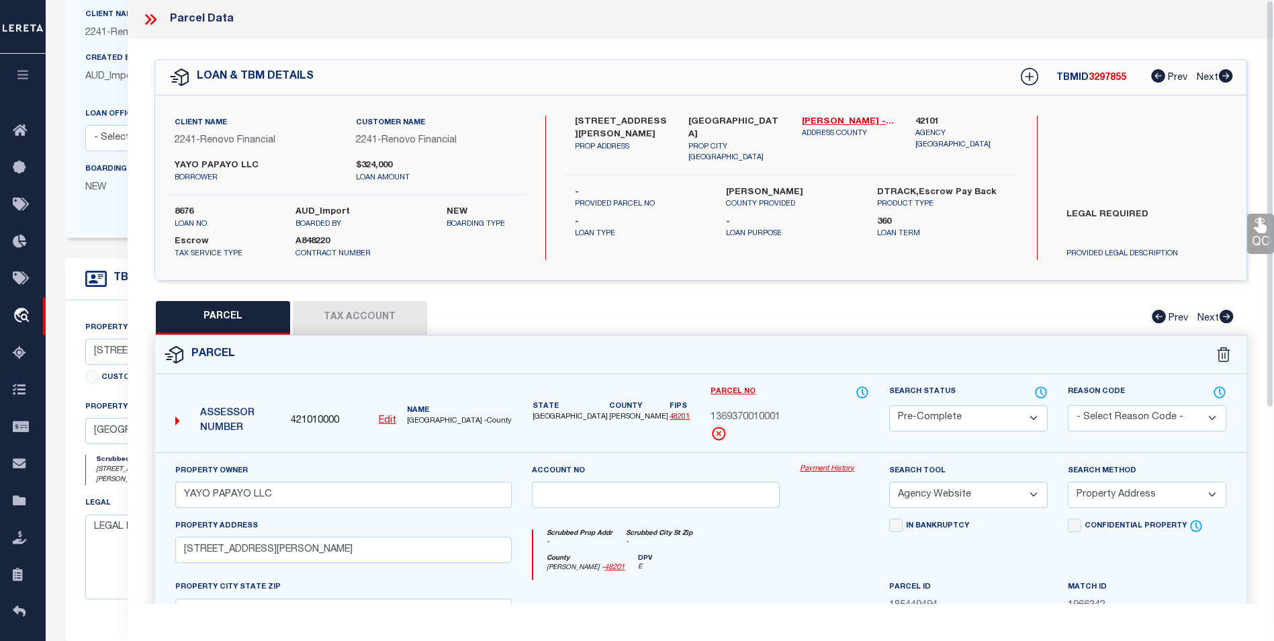
select select "AS"
select select
checkbox input "false"
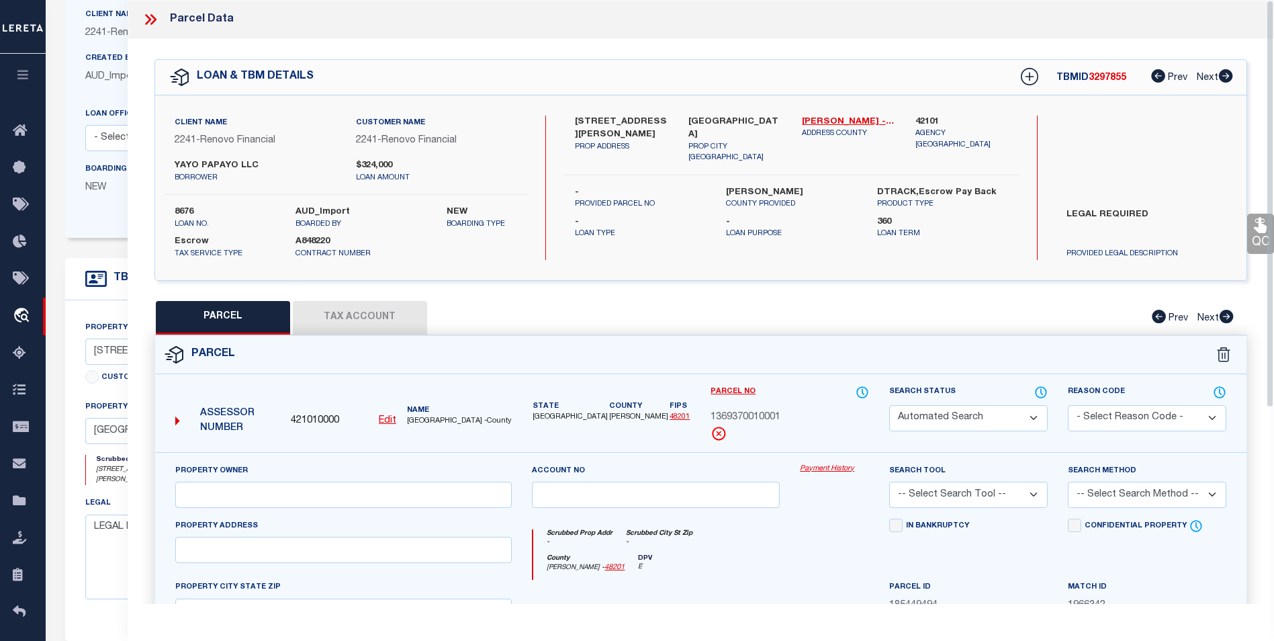
select select "PC"
type input "YAYO PAPAYO LLC"
select select "AGW"
select select "ADD"
type input "4106 KOLB ST"
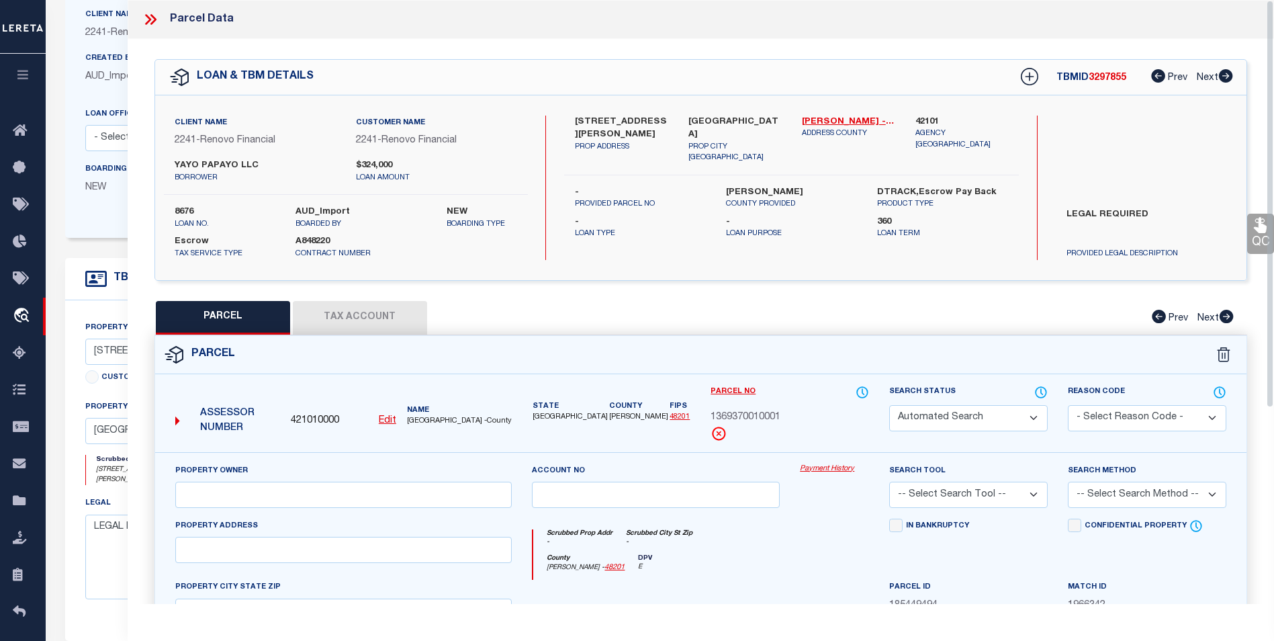
type textarea "LT 1 BLK 1 BAYOU VILLA"
drag, startPoint x: 154, startPoint y: 25, endPoint x: 208, endPoint y: 33, distance: 54.3
click at [153, 25] on icon at bounding box center [150, 19] width 17 height 17
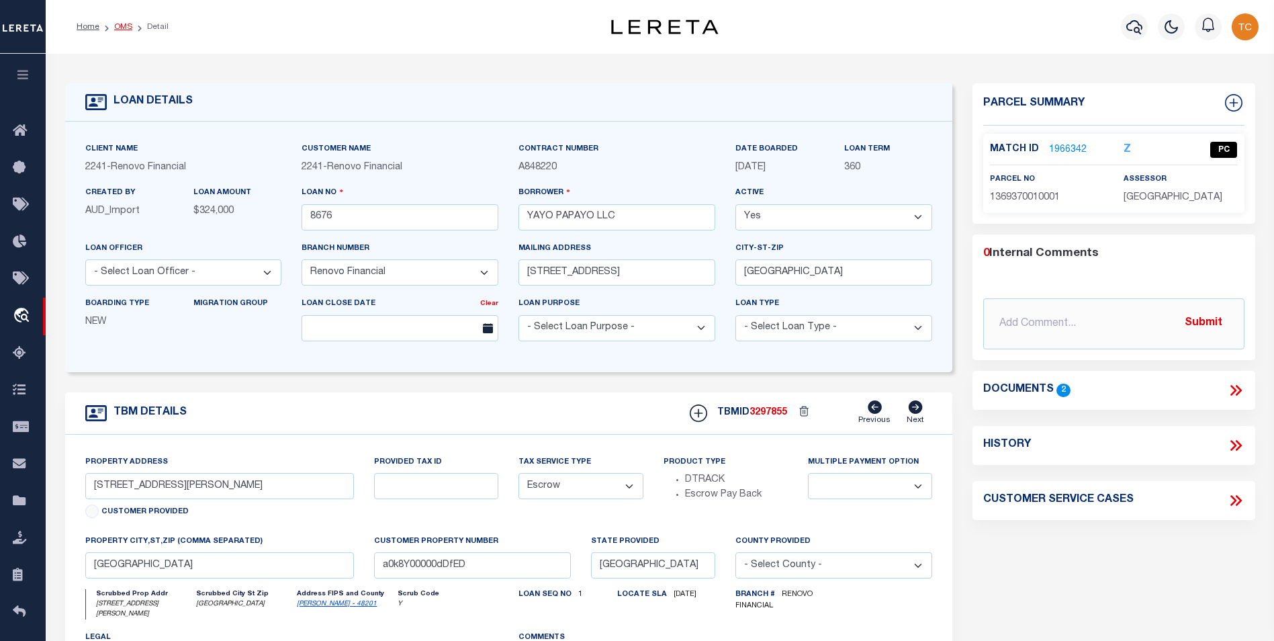
click at [122, 25] on link "OMS" at bounding box center [123, 27] width 18 height 8
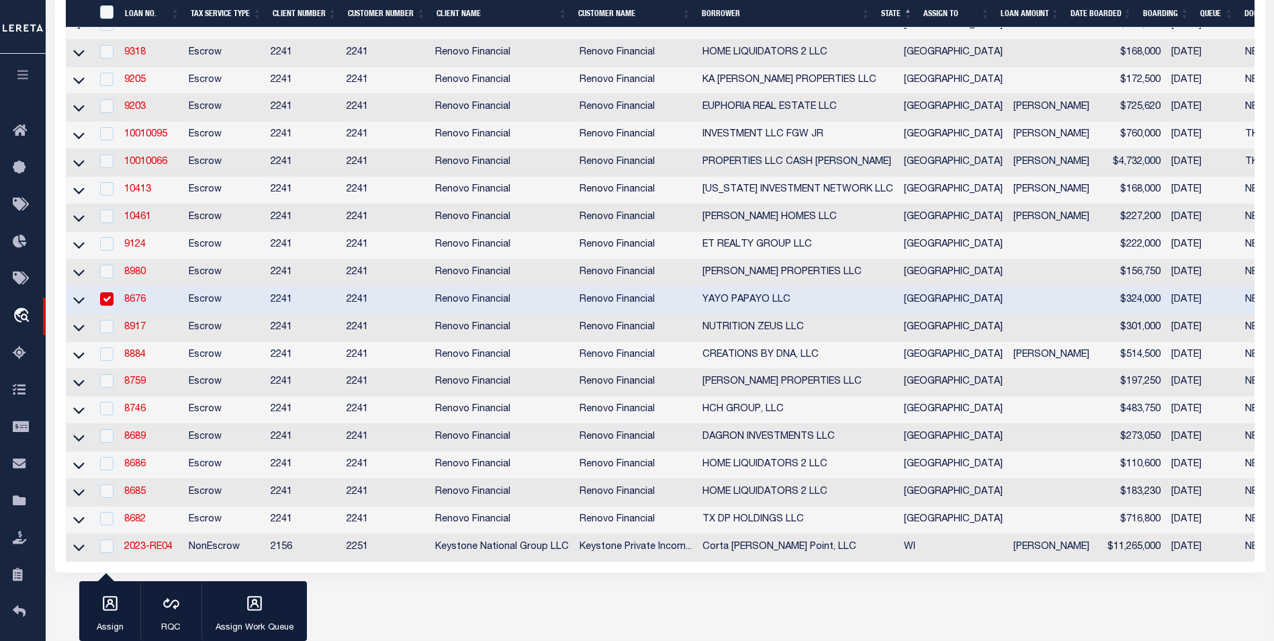
scroll to position [403, 0]
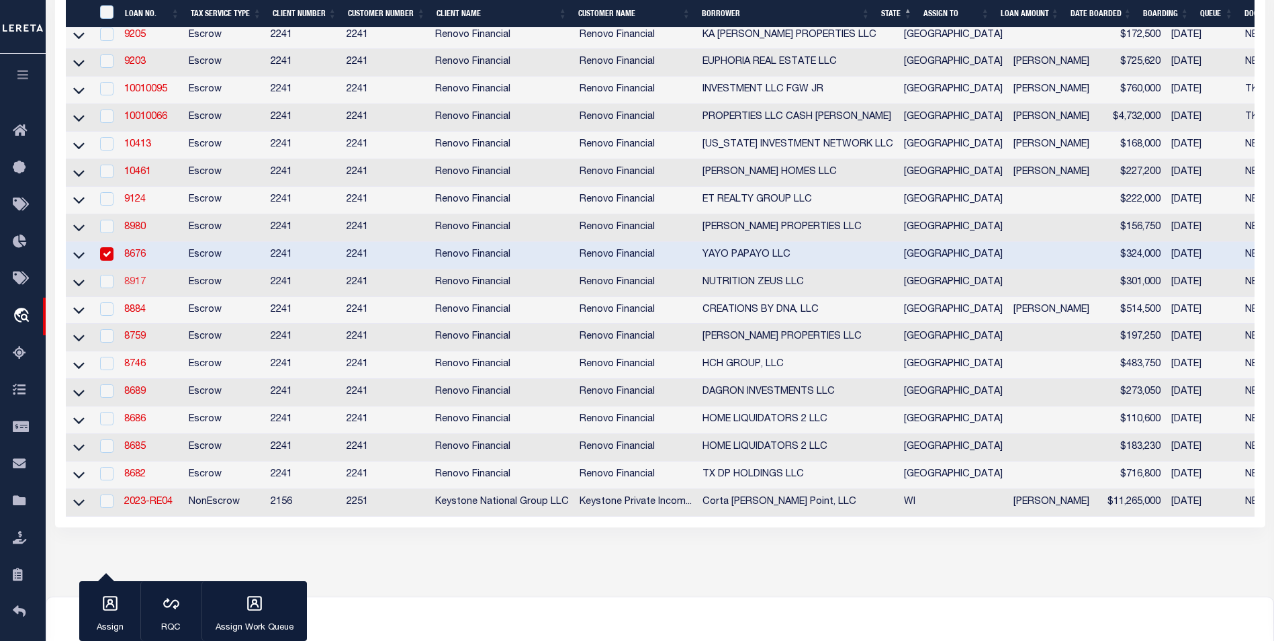
click at [142, 287] on link "8917" at bounding box center [134, 281] width 21 height 9
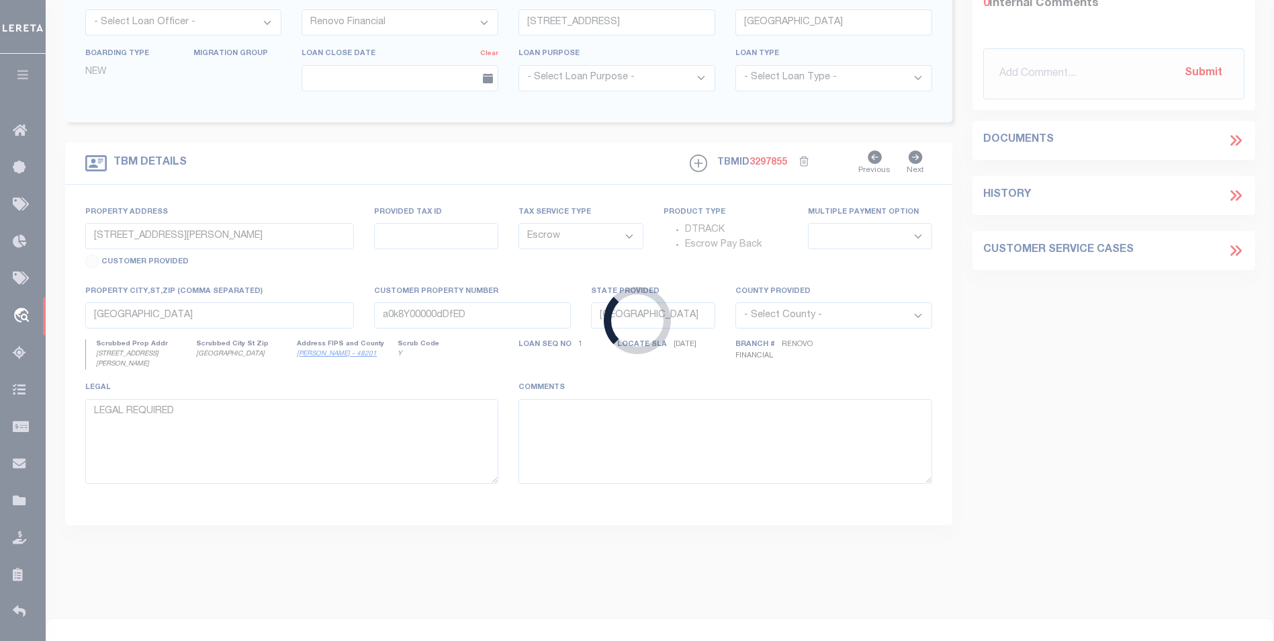
type input "8917"
type input "NUTRITION ZEUS LLC"
type input "602 Spell St"
type input "Houston TX 77022"
select select "25066"
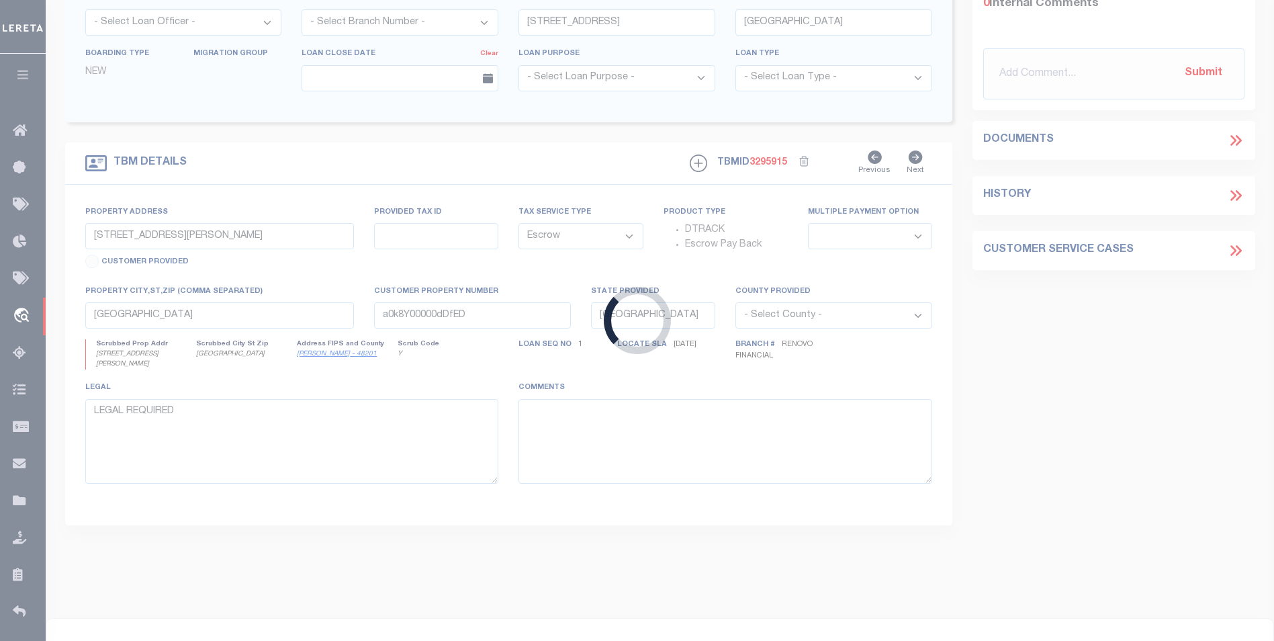
type input "5310 De Lange Lane"
select select
type input "Houston, TX 77092"
type input "a0k8Y00000dDe0H"
select select
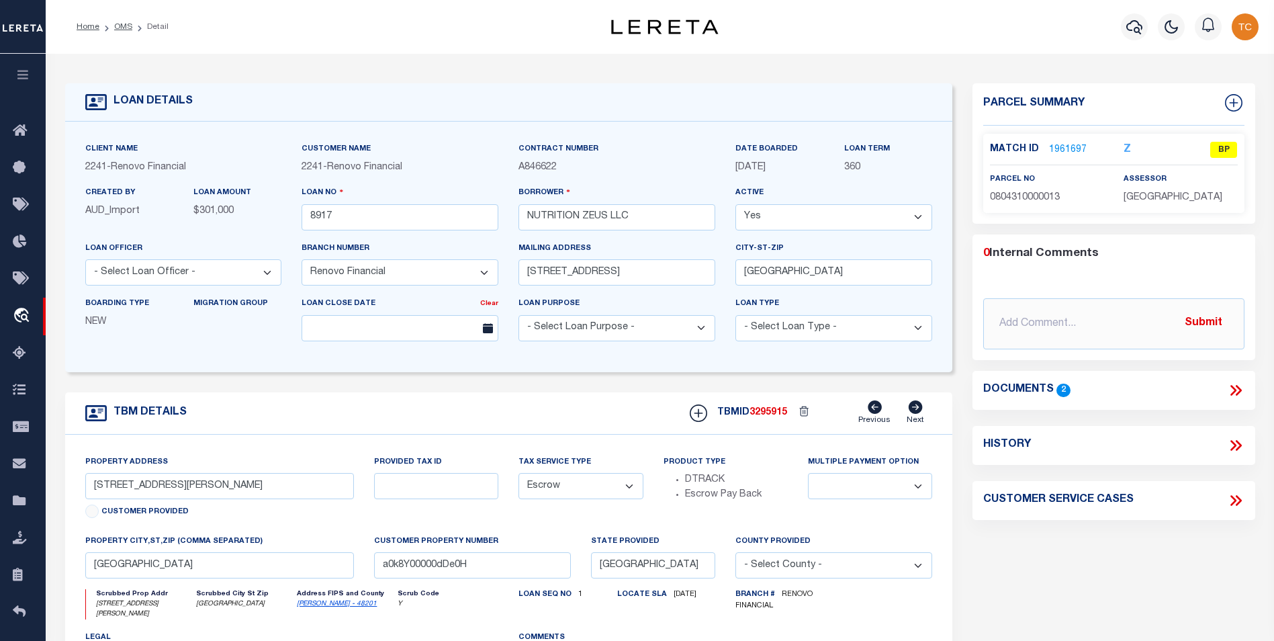
click at [1076, 148] on link "1961697" at bounding box center [1068, 150] width 38 height 14
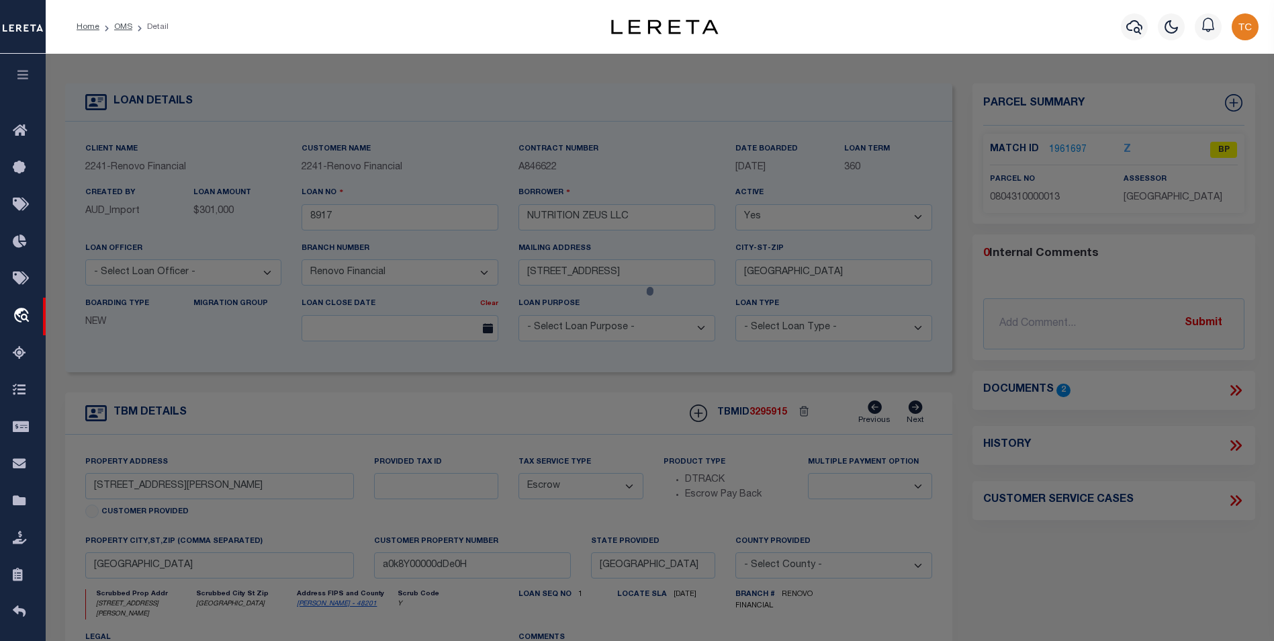
select select "AS"
select select
checkbox input "false"
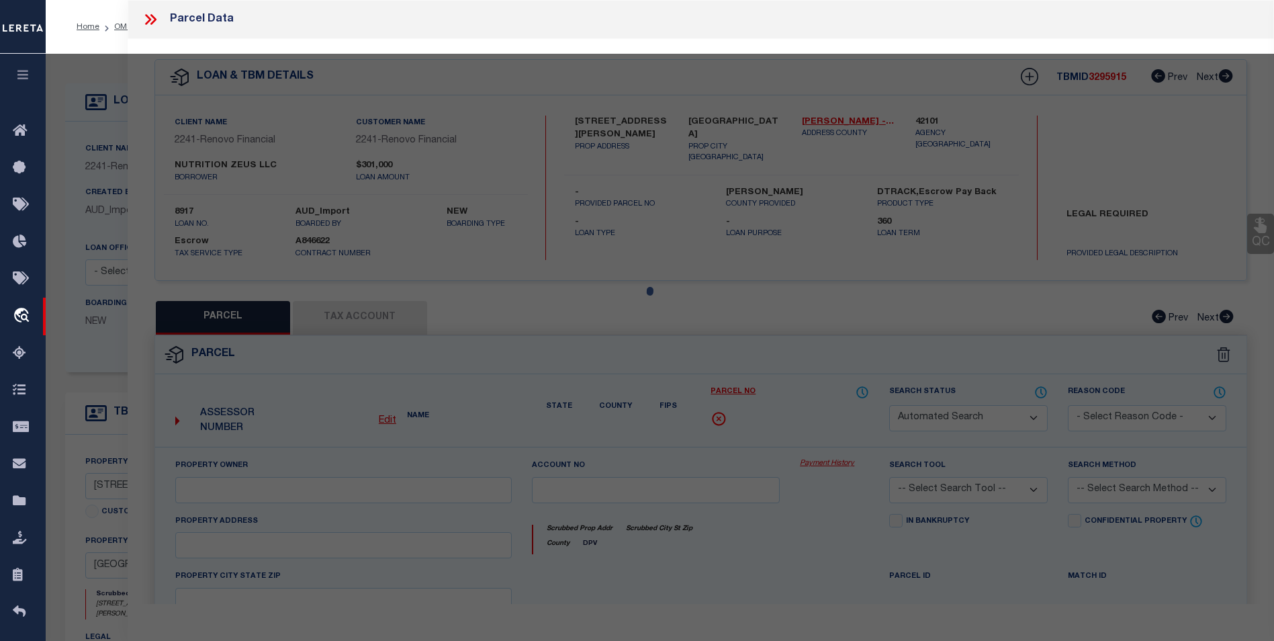
select select "BP"
type input "FULLELOVE BENJAMIN R"
type input "5310 DE LANGE LN"
checkbox input "false"
type input "HOUSTON, TX 77092"
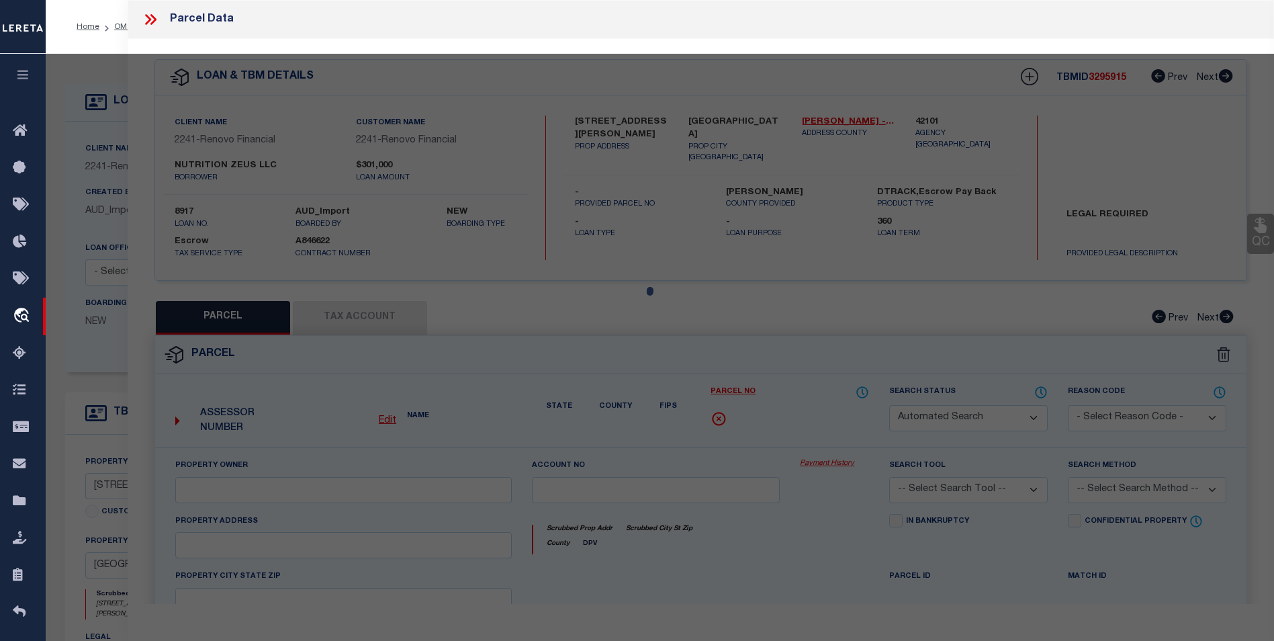
type textarea "LT 13 BLK 1 OAK FOREST SEC 16"
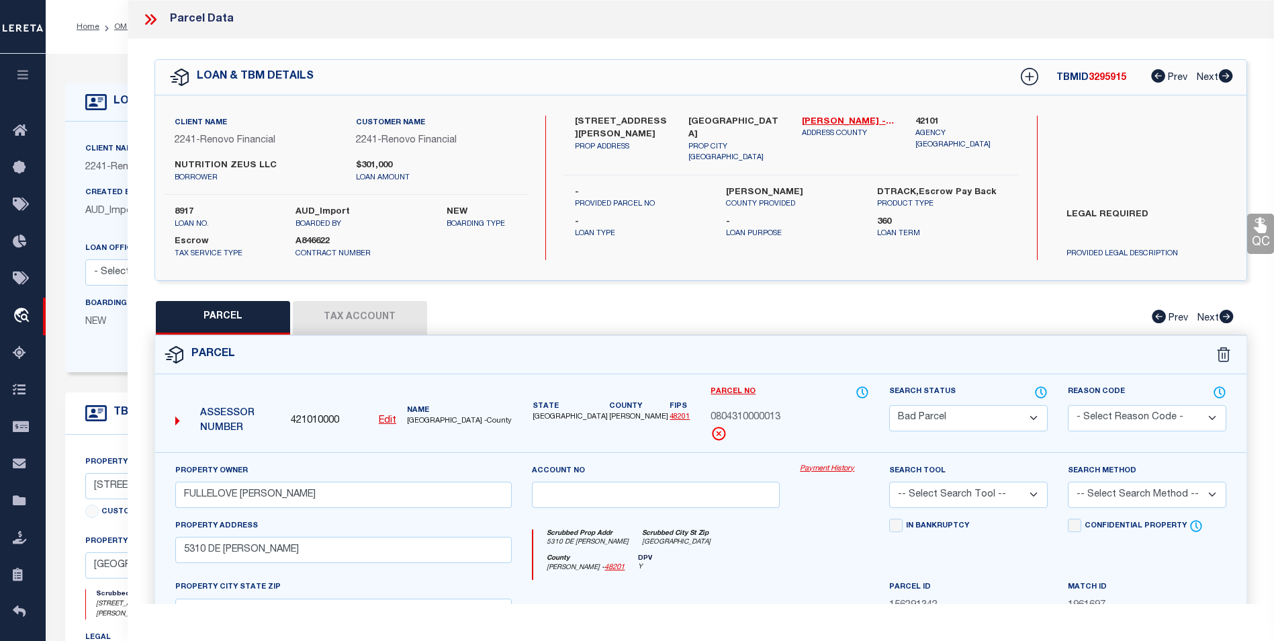
click at [996, 413] on select "Automated Search Bad Parcel Complete Duplicate Parcel High Dollar Reporting In …" at bounding box center [968, 418] width 159 height 26
select select "PC"
click at [889, 405] on select "Automated Search Bad Parcel Complete Duplicate Parcel High Dollar Reporting In …" at bounding box center [968, 418] width 159 height 26
click at [1052, 494] on div "Search Tool -- Select Search Tool -- 3rd Party Website Agency File Agency Websi…" at bounding box center [968, 490] width 179 height 55
click at [1039, 497] on select "-- Select Search Tool -- 3rd Party Website Agency File Agency Website ATLS CNV-…" at bounding box center [968, 495] width 159 height 26
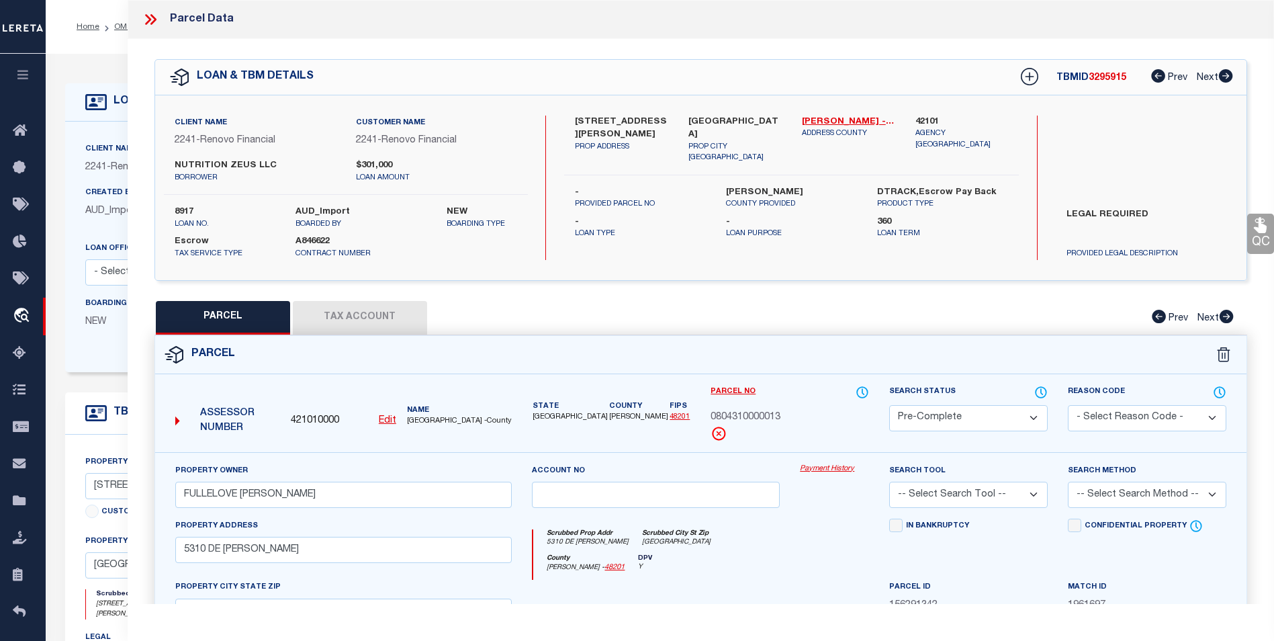
select select "AGW"
click at [889, 482] on select "-- Select Search Tool -- 3rd Party Website Agency File Agency Website ATLS CNV-…" at bounding box center [968, 495] width 159 height 26
click at [1158, 505] on select "-- Select Search Method -- Property Address Legal Liability Info Provided" at bounding box center [1147, 495] width 159 height 26
select select "ADD"
click at [1068, 482] on select "-- Select Search Method -- Property Address Legal Liability Info Provided" at bounding box center [1147, 495] width 159 height 26
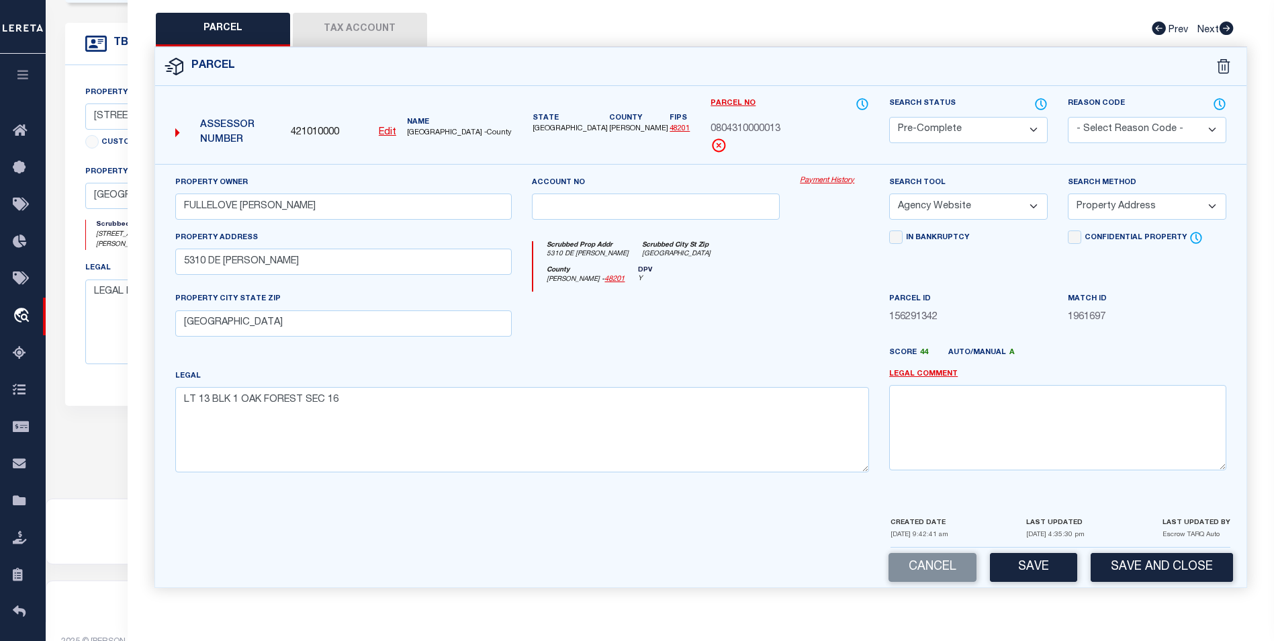
scroll to position [394, 0]
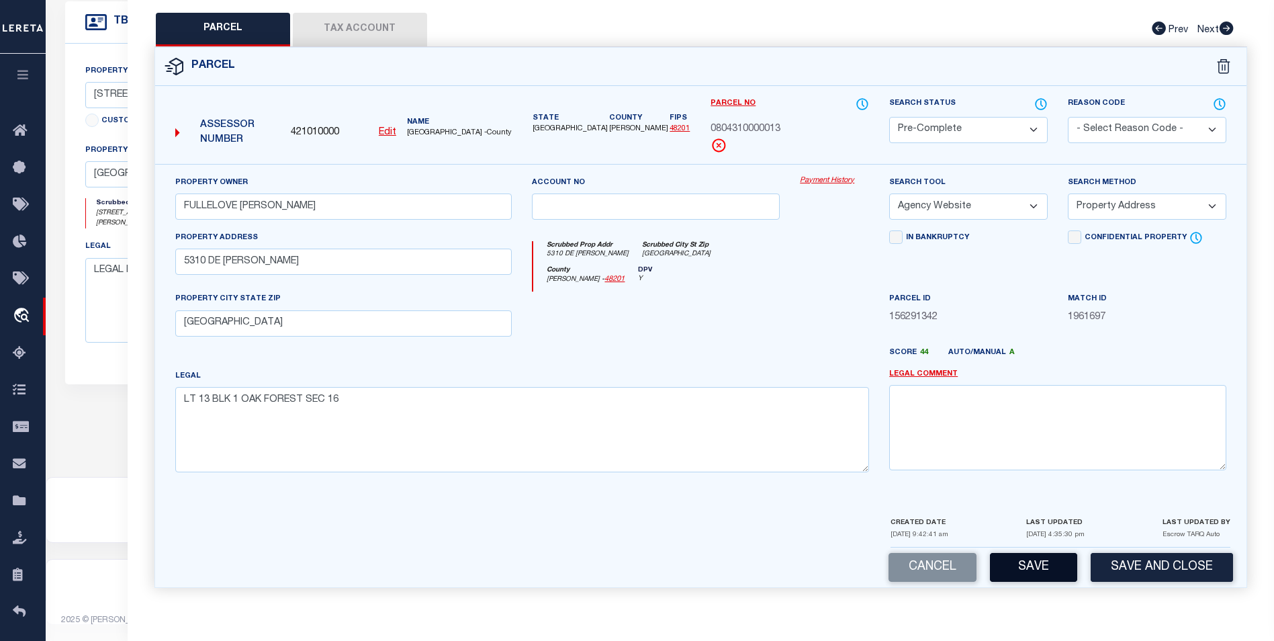
click at [1037, 555] on button "Save" at bounding box center [1033, 567] width 87 height 29
select select "AS"
select select
checkbox input "false"
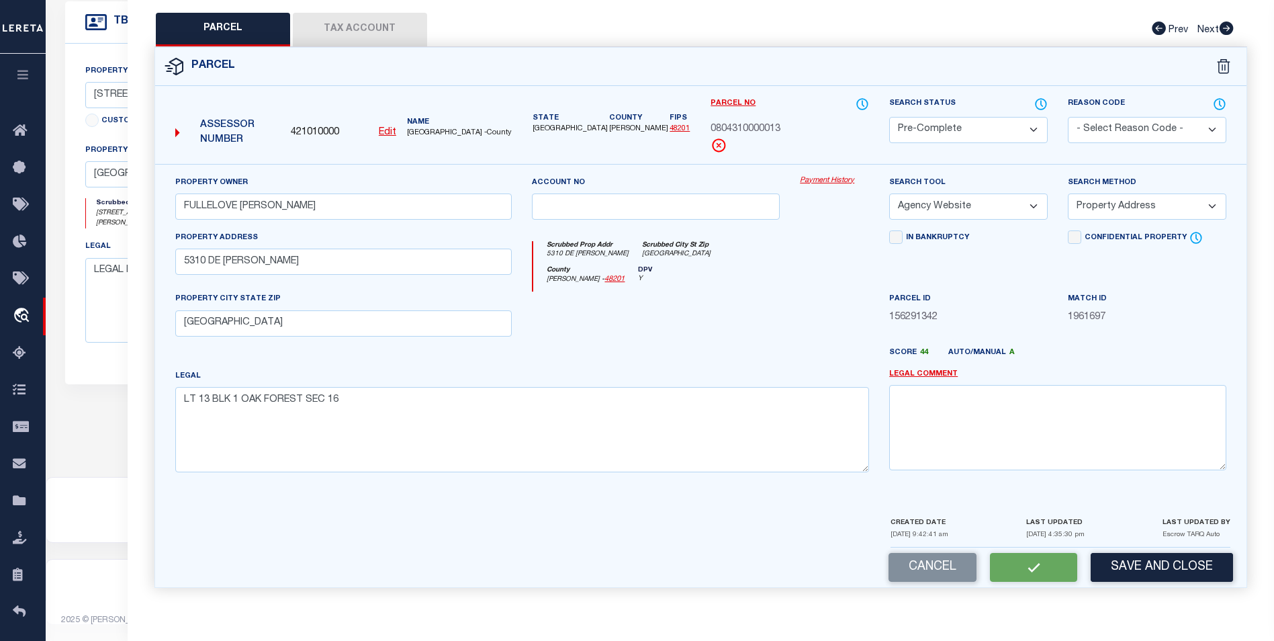
checkbox input "false"
select select "PC"
type input "FULLELOVE BENJAMIN R"
select select "AGW"
select select "ADD"
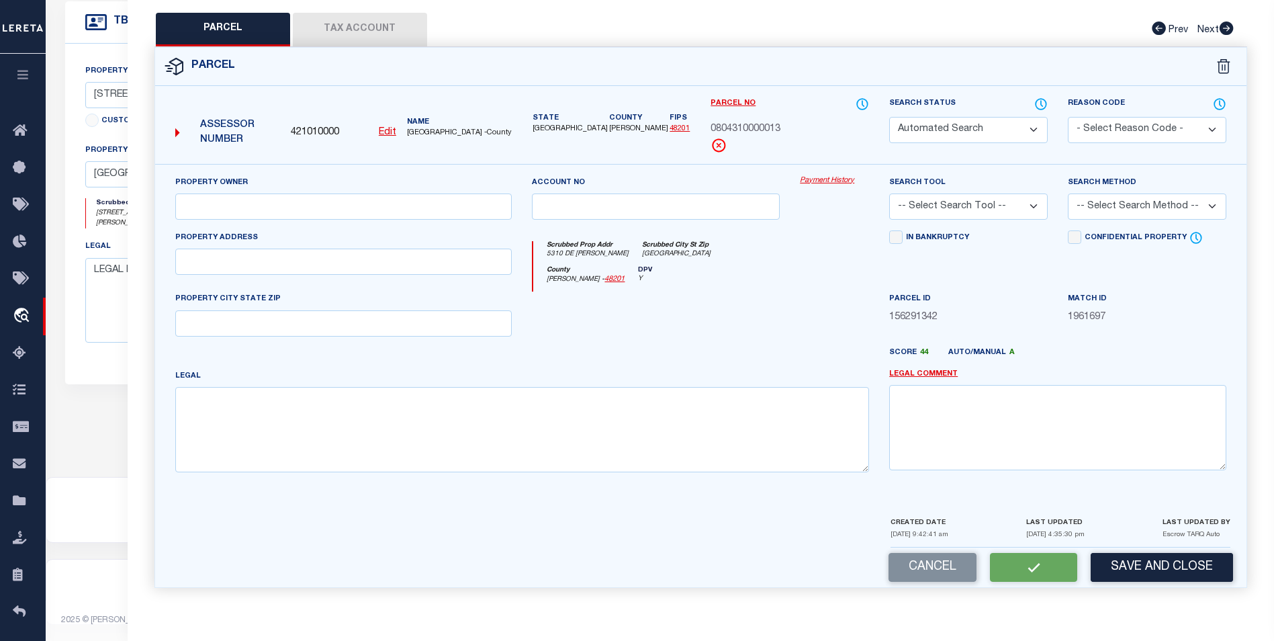
type input "5310 DE LANGE LN"
type input "HOUSTON, TX 77092"
type textarea "LT 13 BLK 1 OAK FOREST SEC 16"
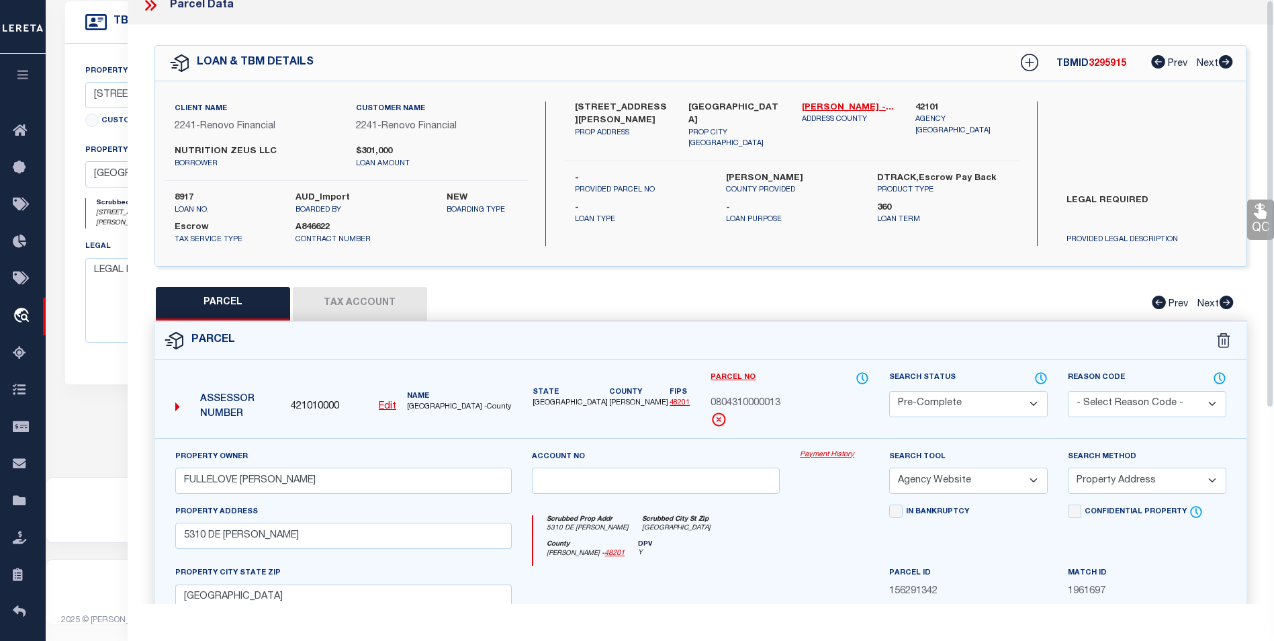
scroll to position [0, 0]
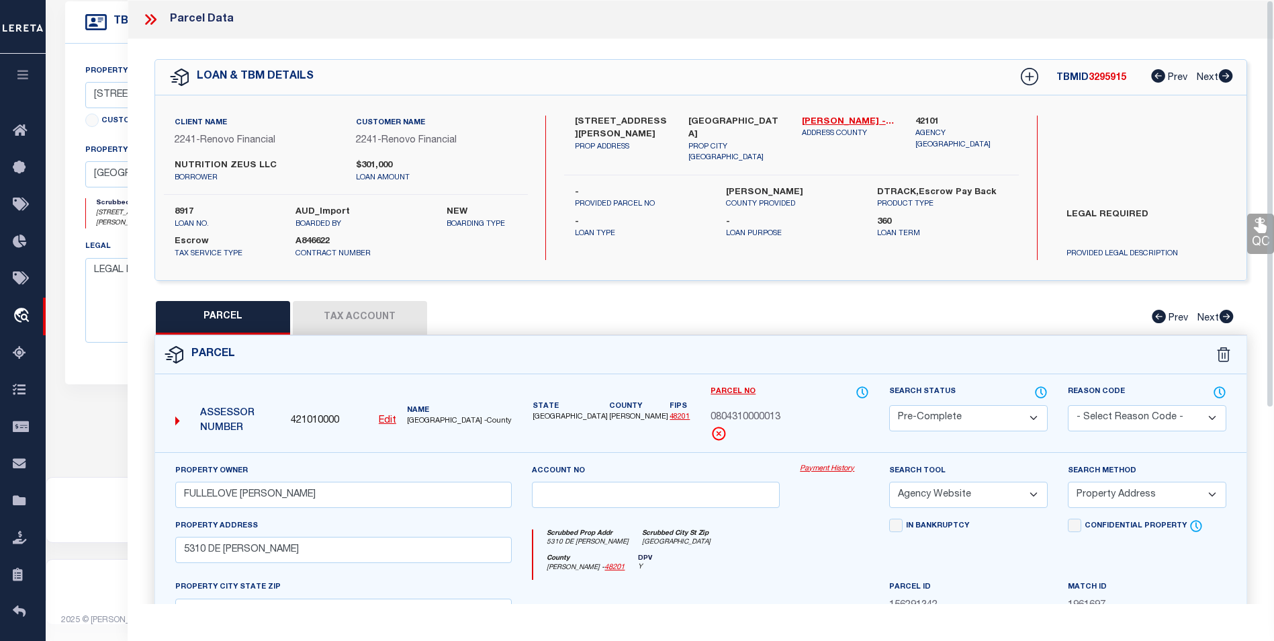
click at [151, 13] on icon at bounding box center [150, 19] width 17 height 17
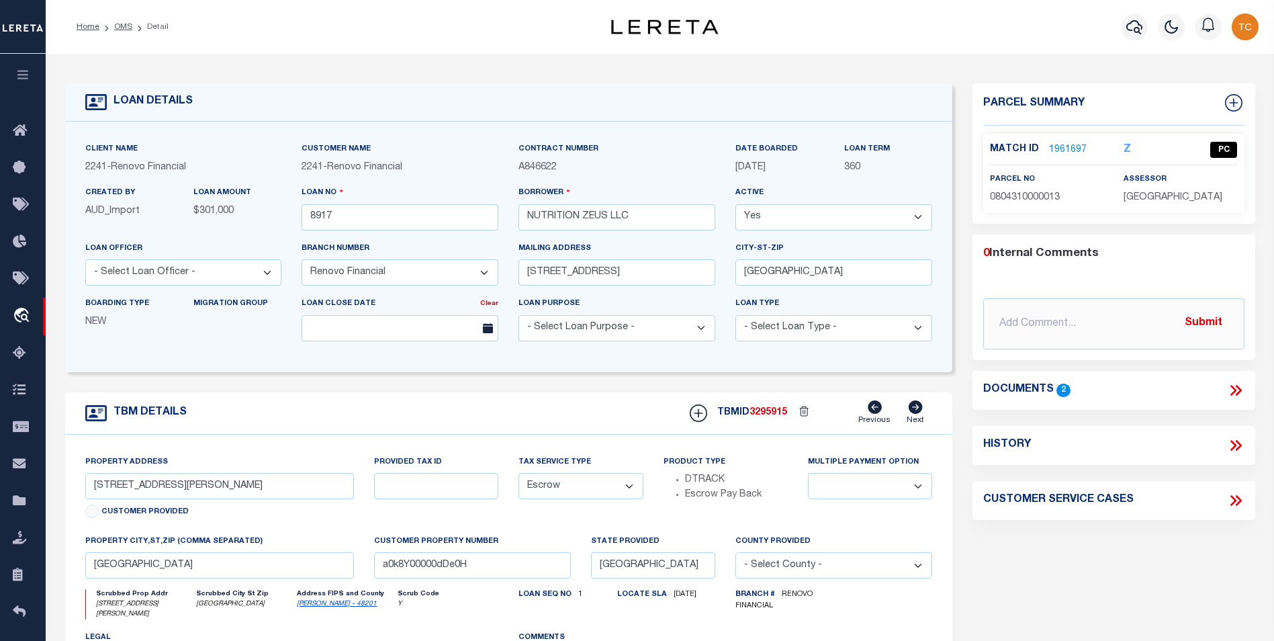
click at [126, 21] on li "OMS" at bounding box center [115, 27] width 33 height 12
click at [124, 27] on link "OMS" at bounding box center [123, 27] width 18 height 8
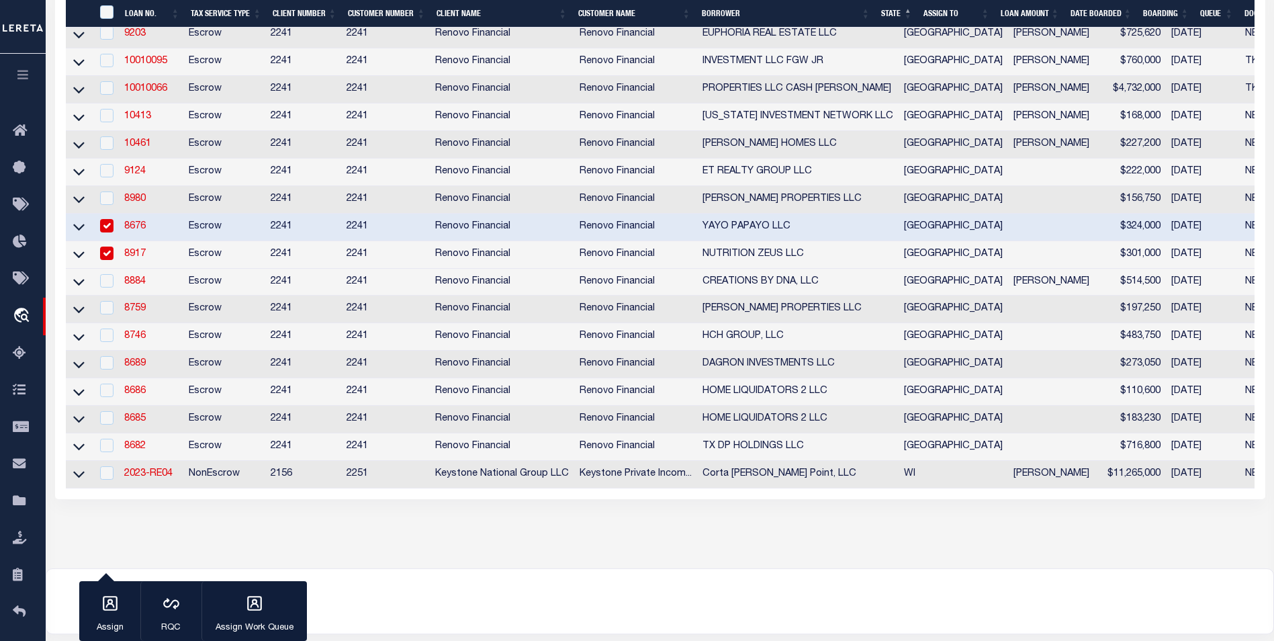
scroll to position [537, 0]
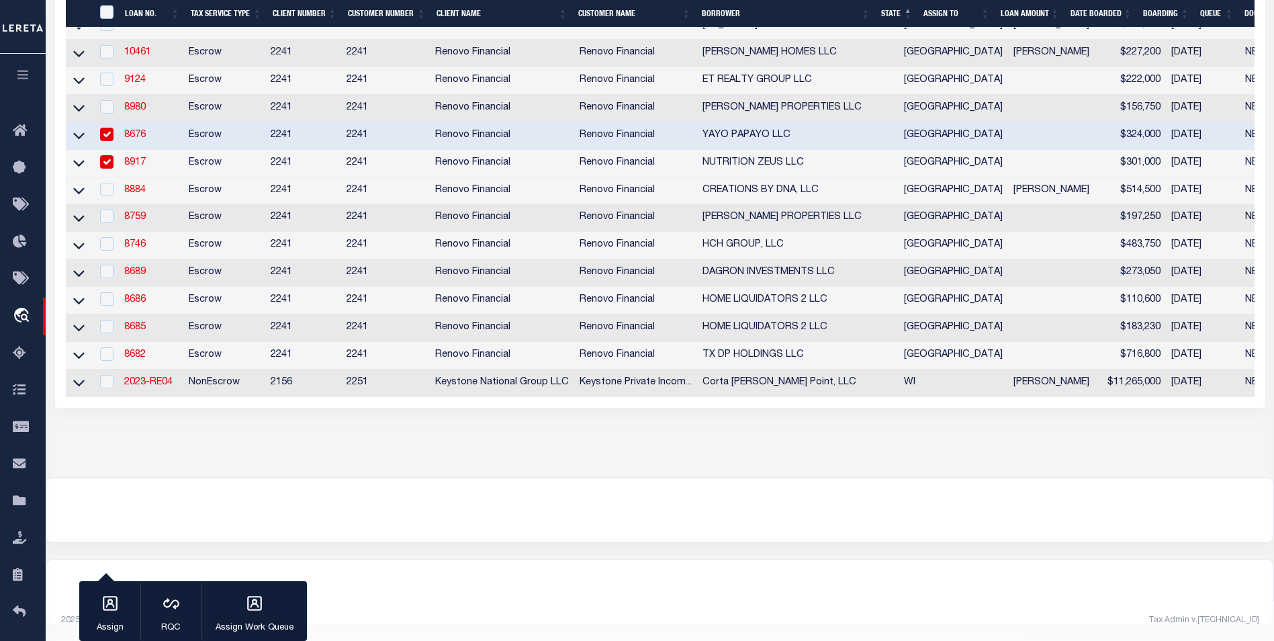
click at [134, 179] on td "8884" at bounding box center [151, 191] width 64 height 28
checkbox input "true"
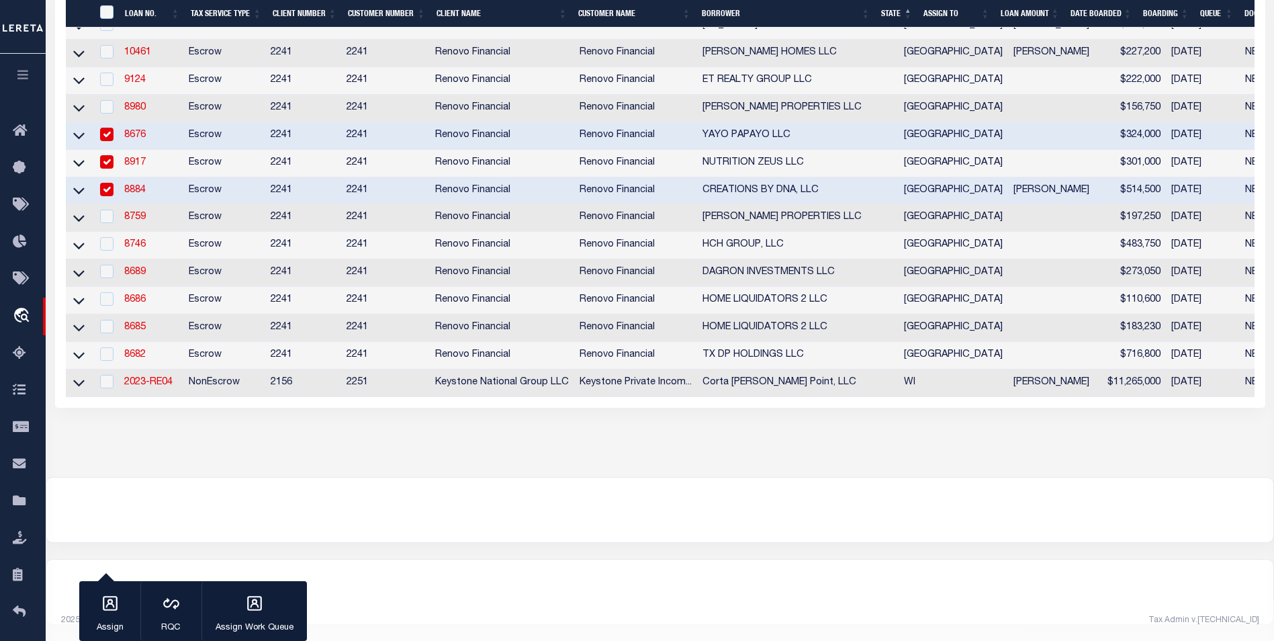
click at [134, 177] on td "8917" at bounding box center [151, 164] width 64 height 28
checkbox input "false"
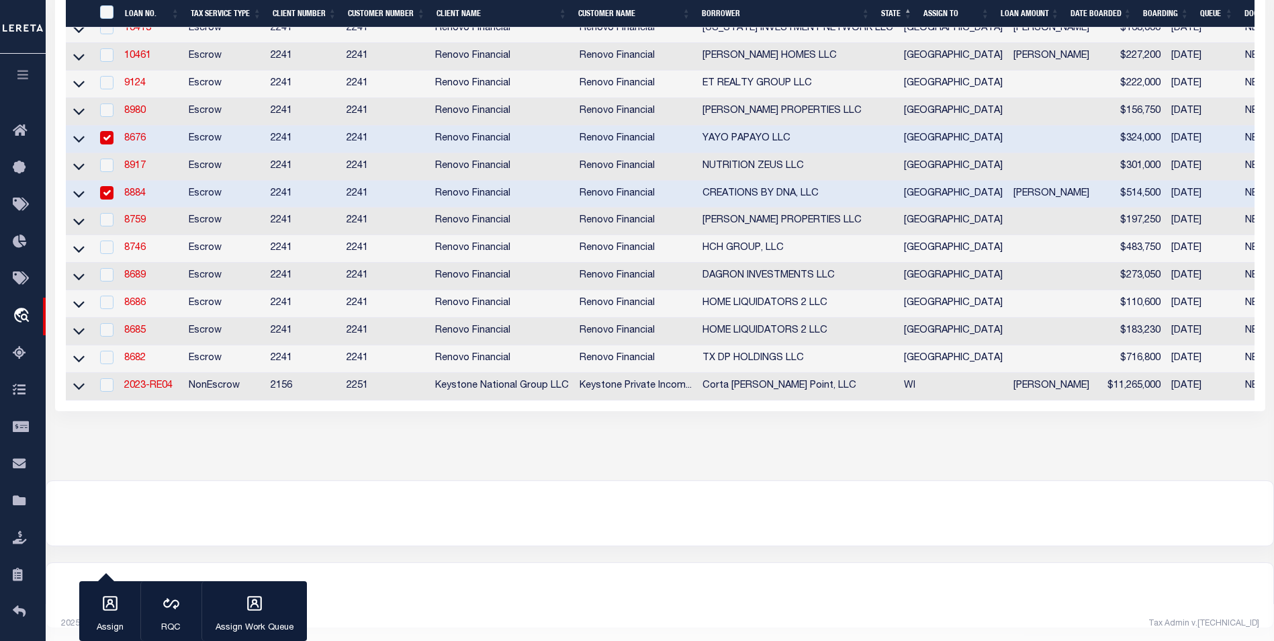
click at [134, 198] on link "8884" at bounding box center [134, 193] width 21 height 9
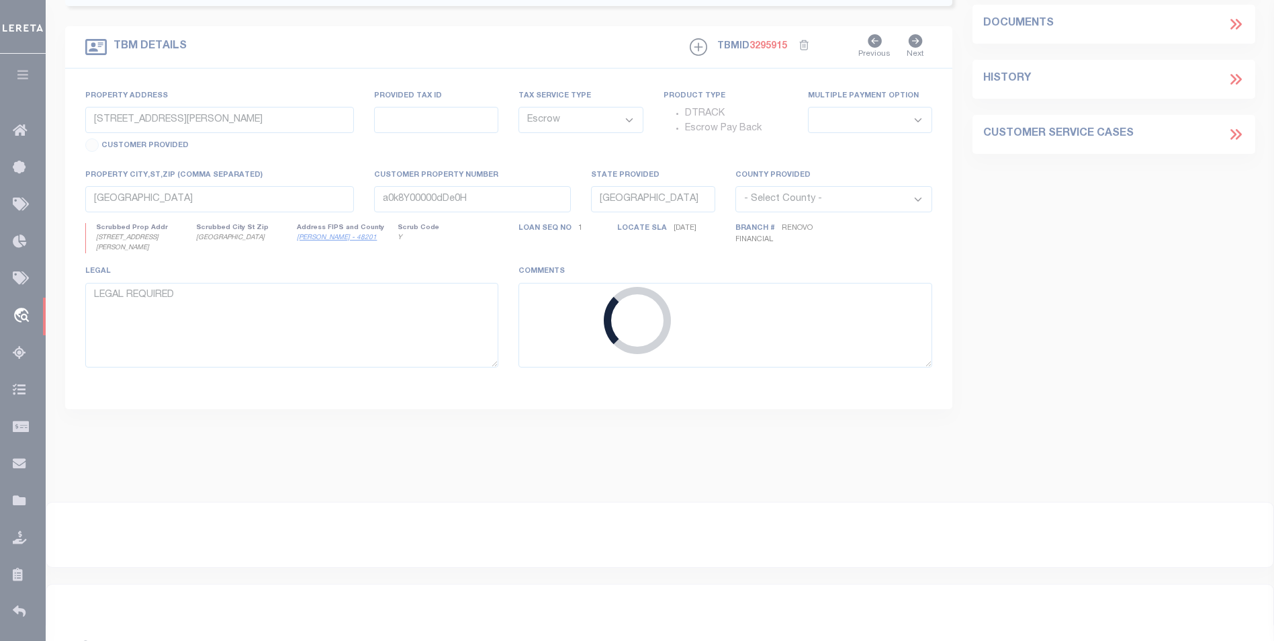
type input "8884"
type input "CREATIONS BY DNA, LLC"
type input "5611 Grape Street"
type input "Houston TX 77096"
type input "1012 Ann Street"
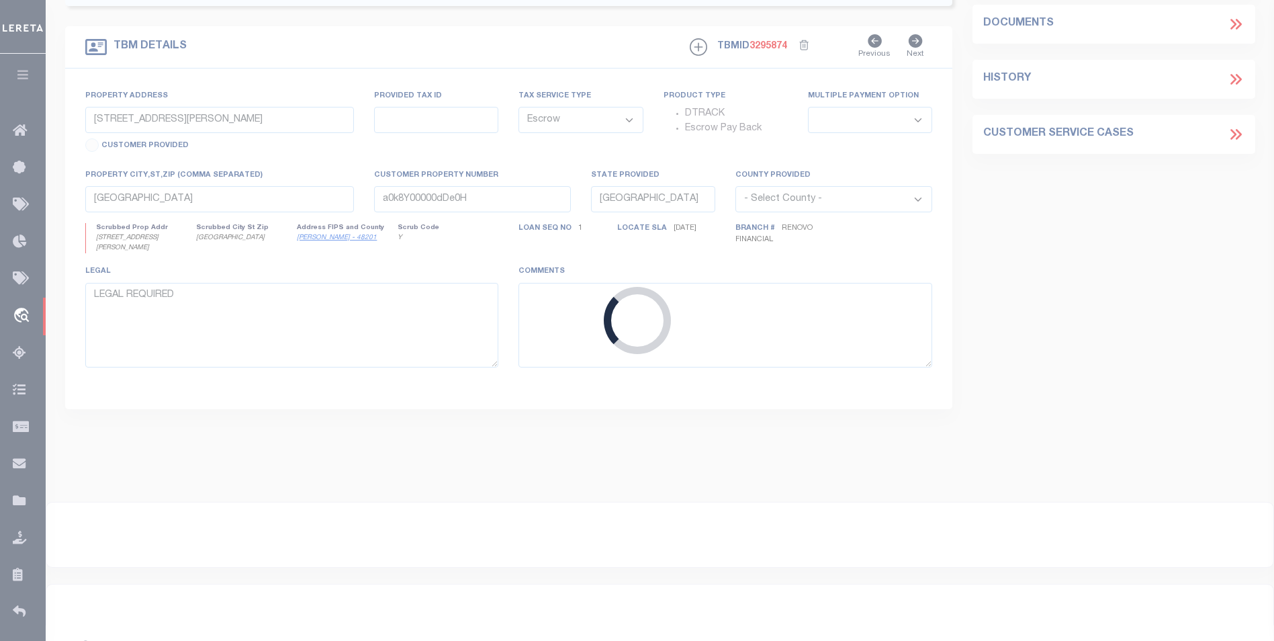
select select
type input "Pasadena, TX 77506"
type input "a0k8Y00000dDnFR"
select select
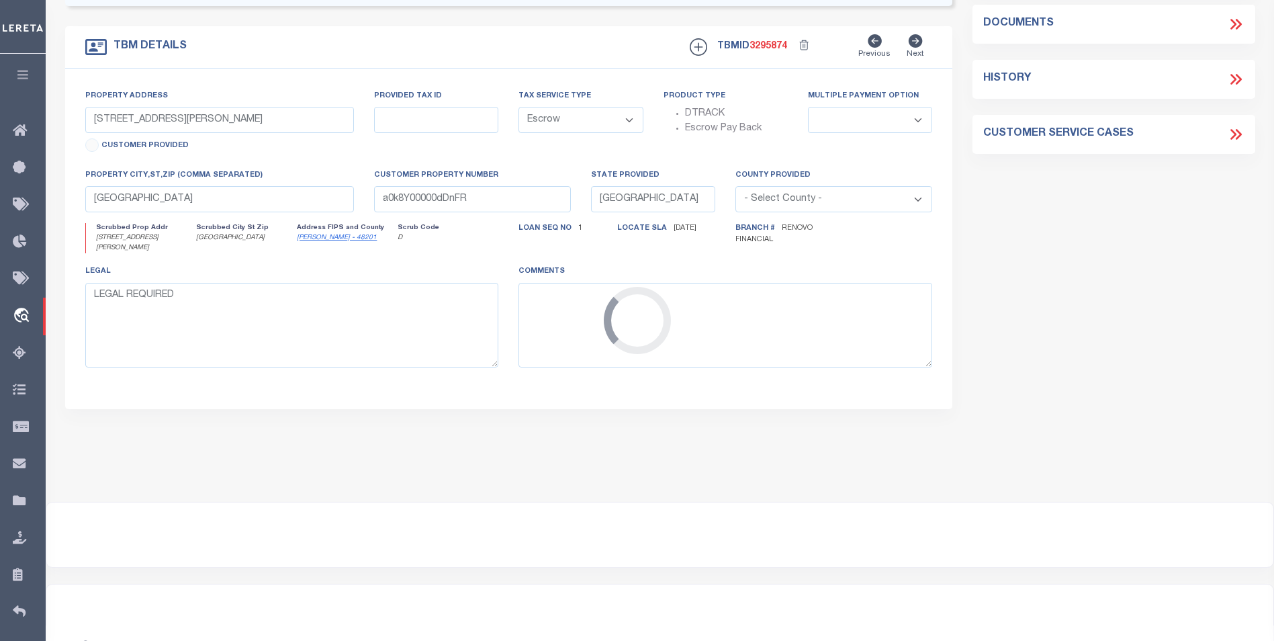
select select "25066"
click at [134, 201] on div "Loading..." at bounding box center [637, 320] width 1274 height 641
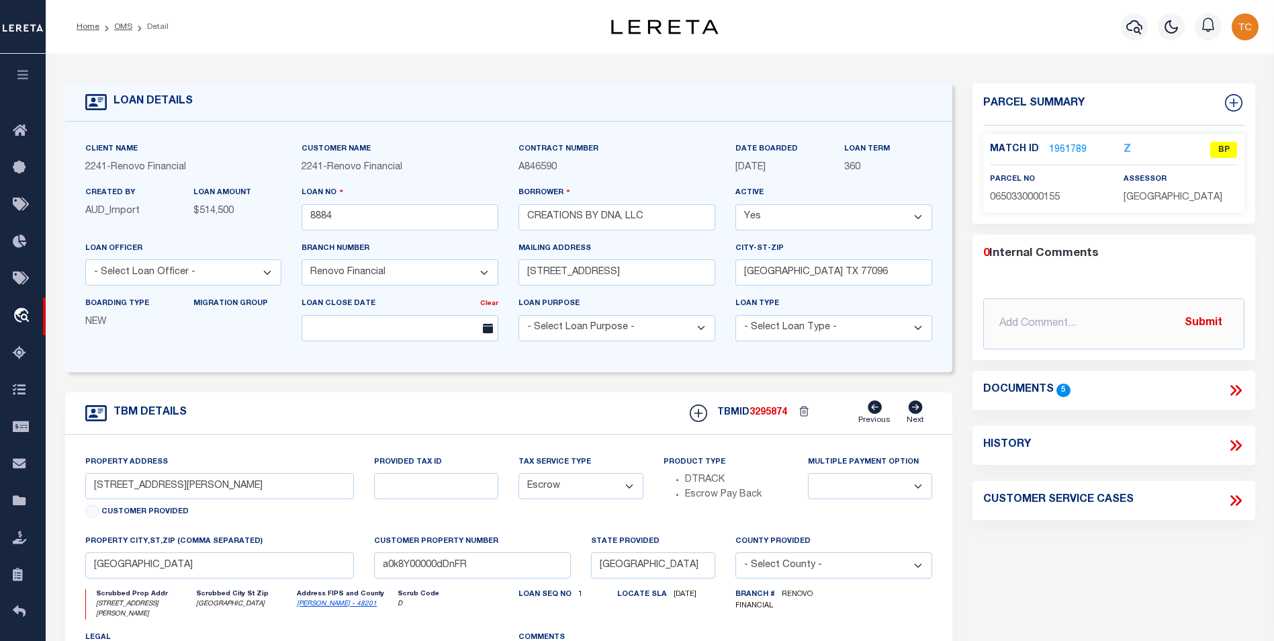
click at [1064, 148] on link "1961789" at bounding box center [1068, 150] width 38 height 14
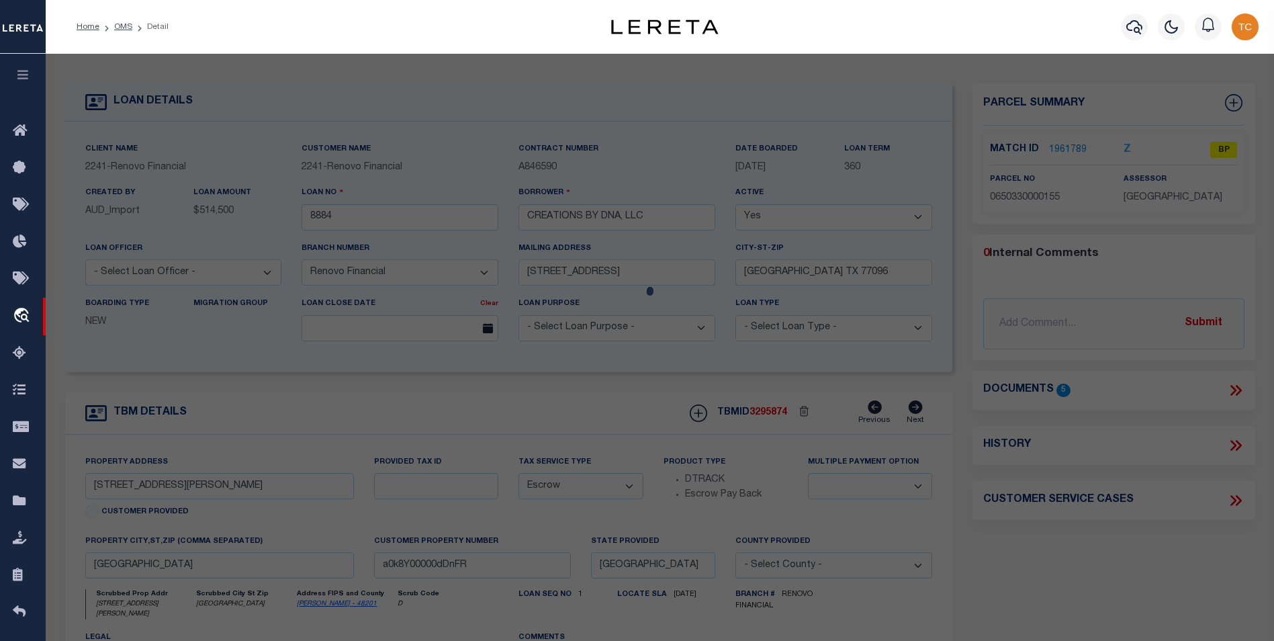
select select "AS"
select select
checkbox input "false"
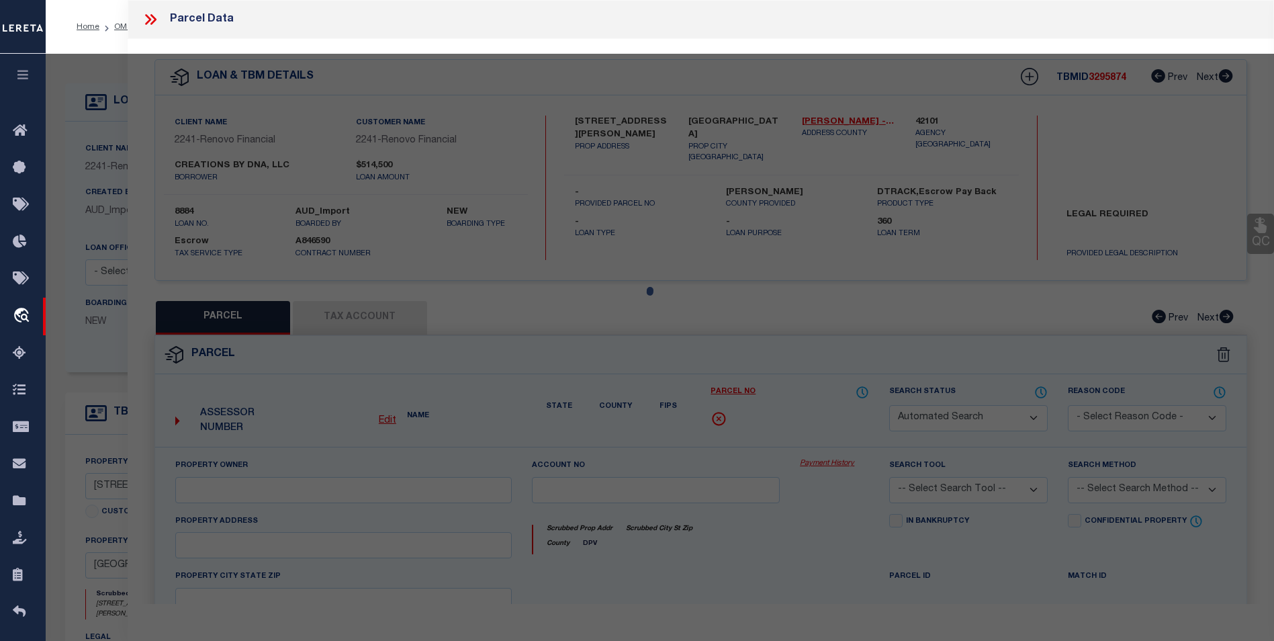
select select "BP"
type input "DNA LLC"
select select
type input "1012 ANN ST # 6"
checkbox input "false"
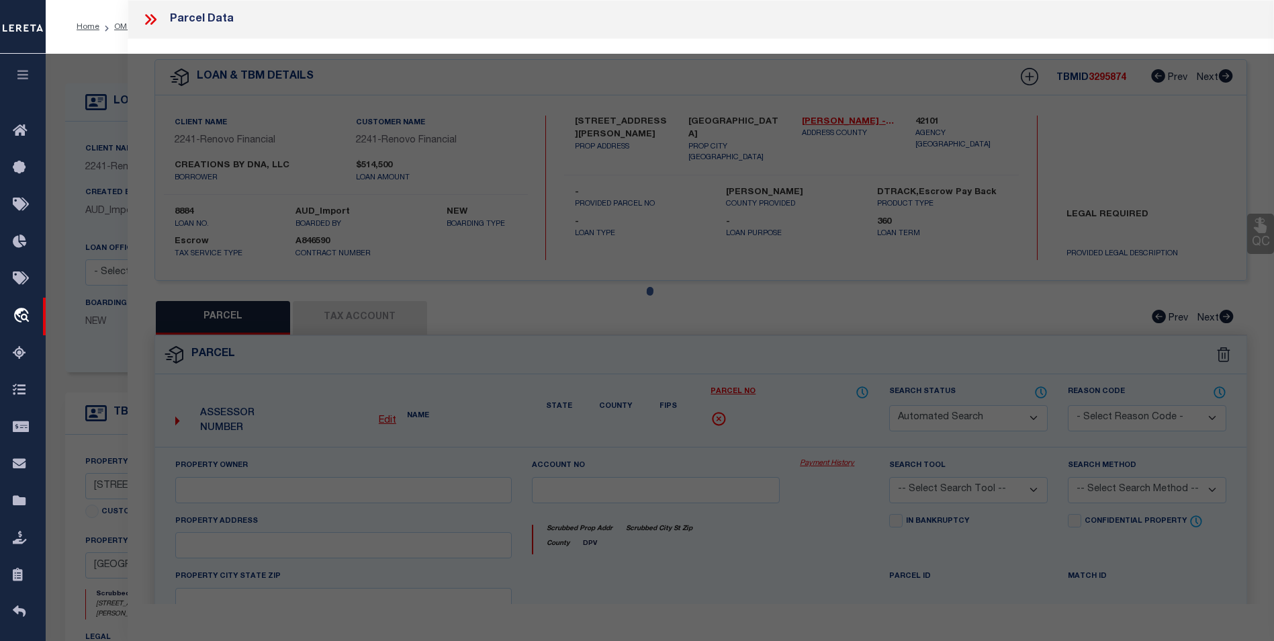
type input "PASADENA TX 77506"
type textarea "TR 54C WARREN ACRES U/R"
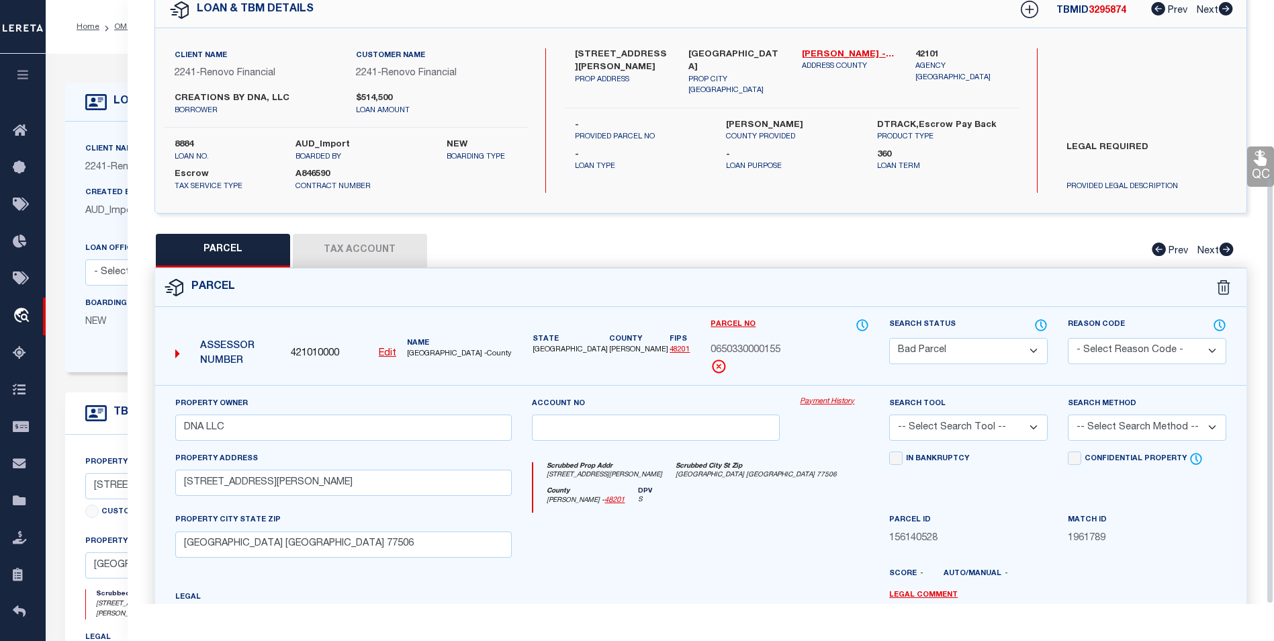
scroll to position [250, 0]
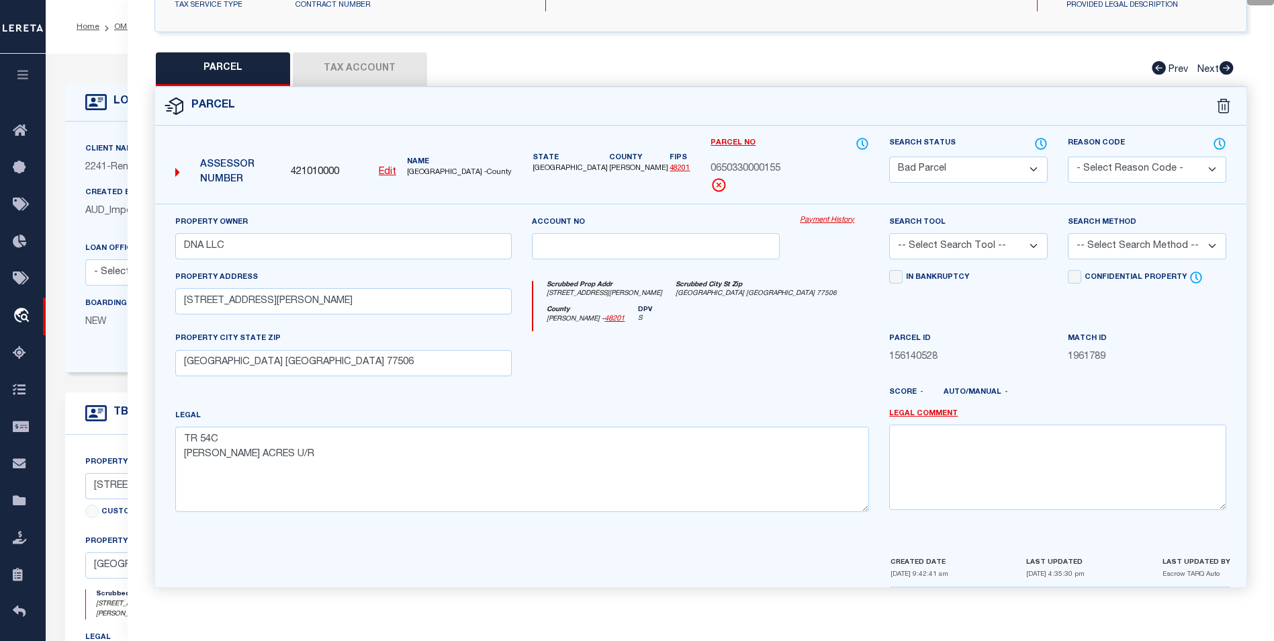
click at [972, 156] on select "Automated Search Bad Parcel Complete Duplicate Parcel High Dollar Reporting In …" at bounding box center [968, 169] width 159 height 26
select select "PC"
click at [889, 156] on select "Automated Search Bad Parcel Complete Duplicate Parcel High Dollar Reporting In …" at bounding box center [968, 169] width 159 height 26
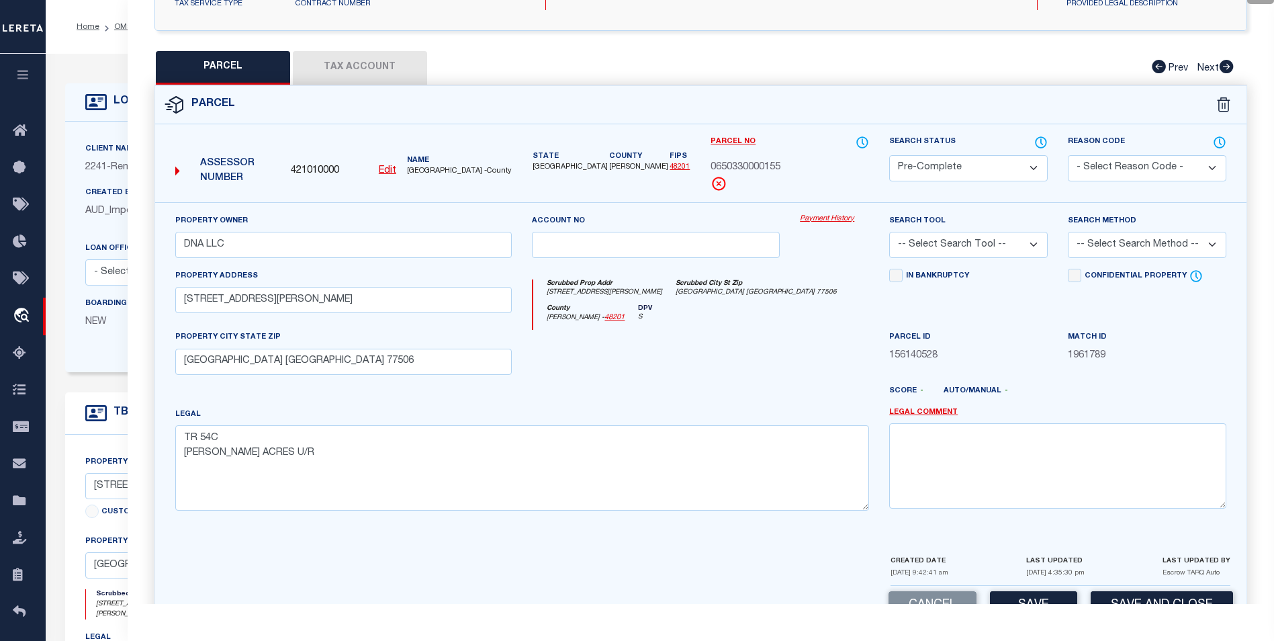
click at [1040, 246] on select "-- Select Search Tool -- 3rd Party Website Agency File Agency Website ATLS CNV-…" at bounding box center [968, 245] width 159 height 26
select select "AGF"
click at [889, 232] on select "-- Select Search Tool -- 3rd Party Website Agency File Agency Website ATLS CNV-…" at bounding box center [968, 245] width 159 height 26
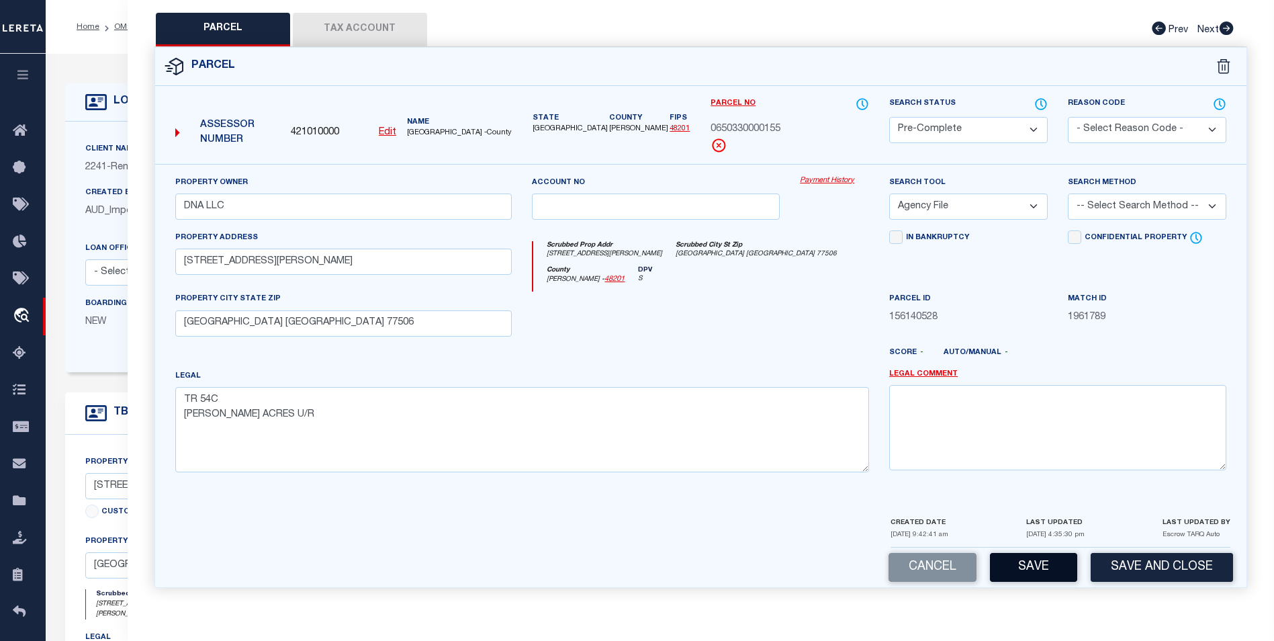
scroll to position [269, 0]
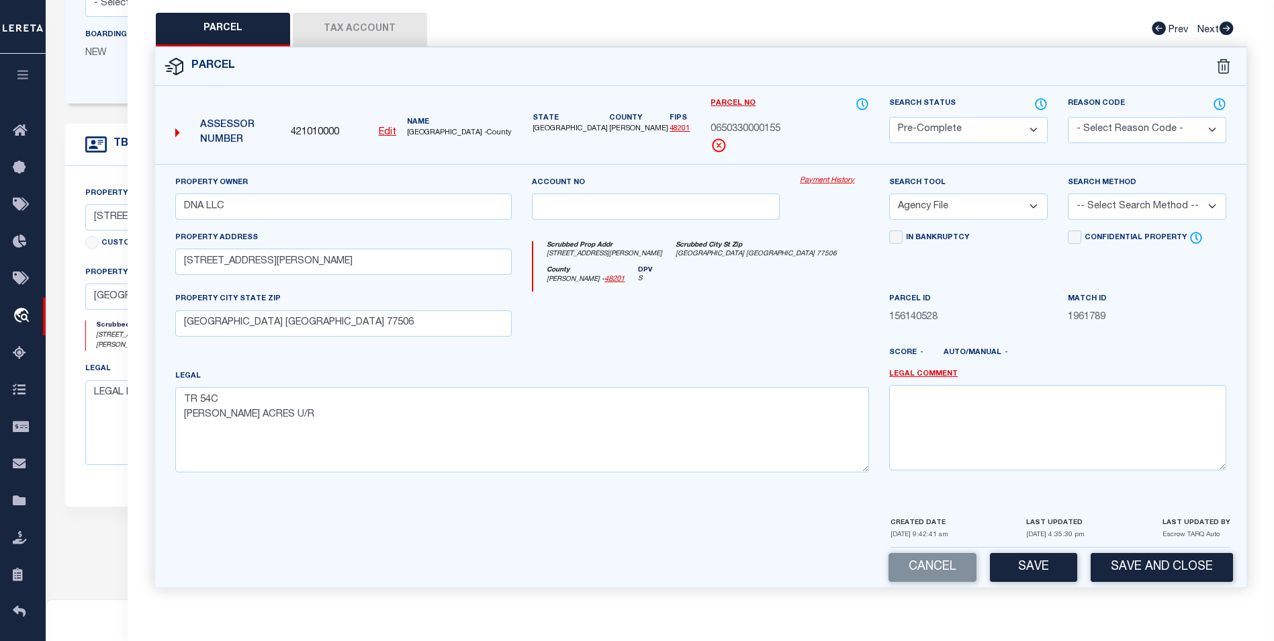
click at [1048, 564] on button "Save" at bounding box center [1033, 567] width 87 height 29
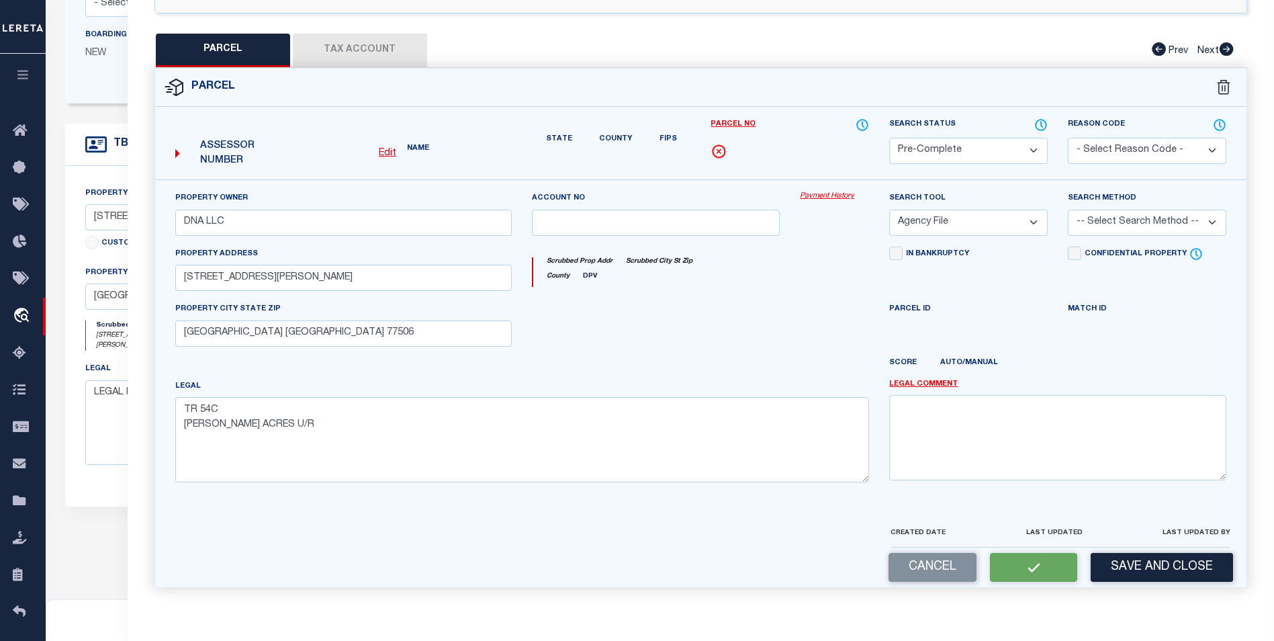
select select "AS"
select select
checkbox input "false"
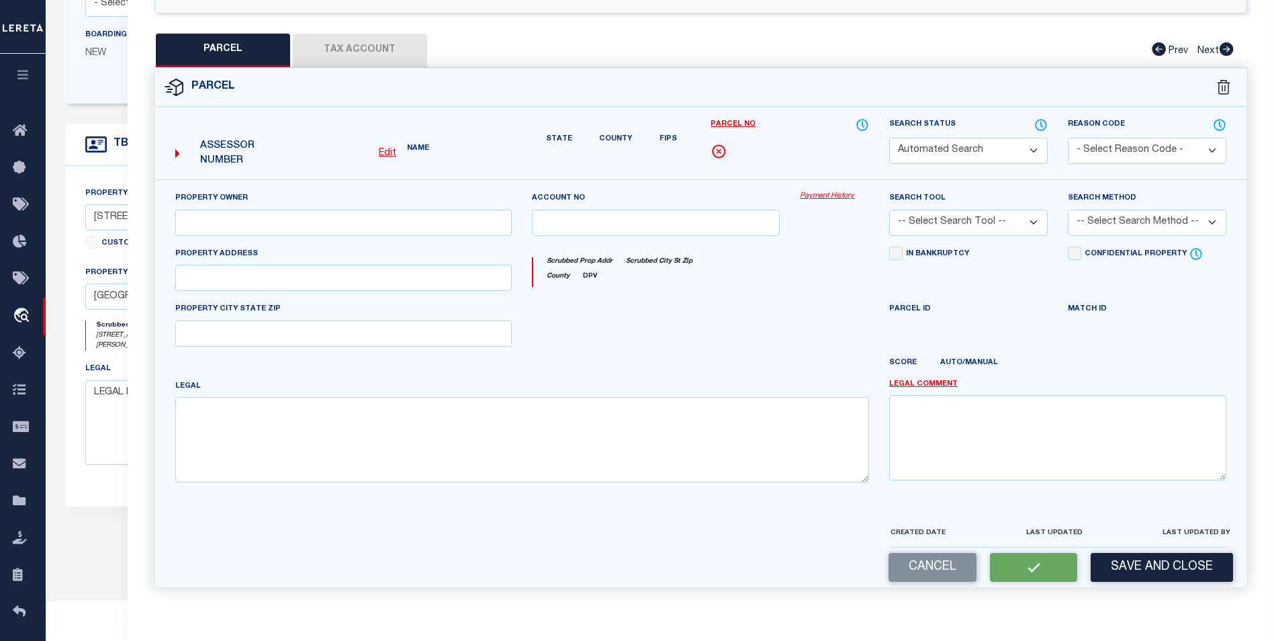
select select "PC"
type input "DNA LLC"
select select "AGF"
select select
type input "1012 ANN ST # 6"
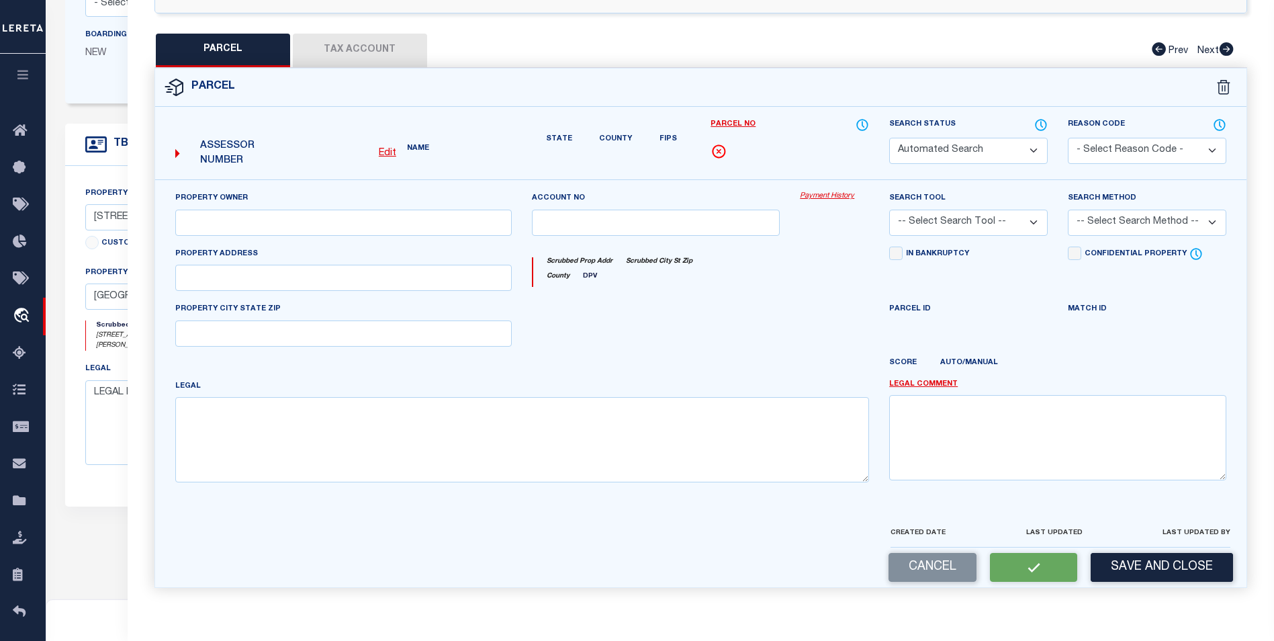
type input "PASADENA TX 77506"
type textarea "TR 54C WARREN ACRES U/R"
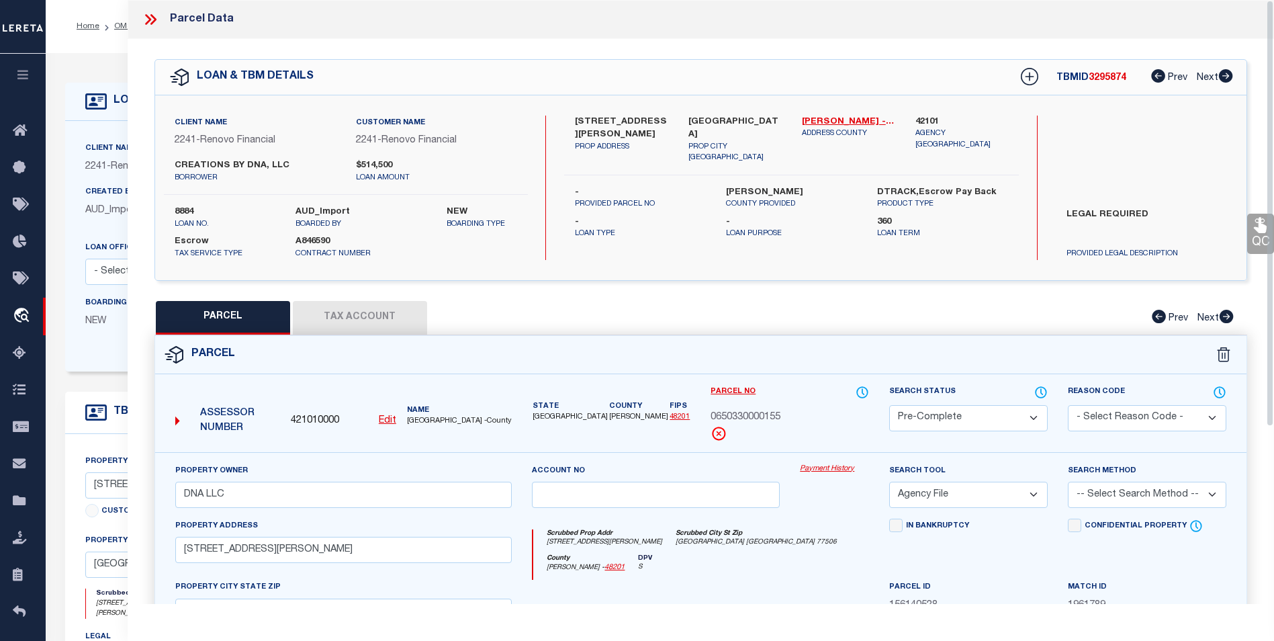
scroll to position [0, 0]
click at [151, 17] on icon at bounding box center [150, 19] width 17 height 17
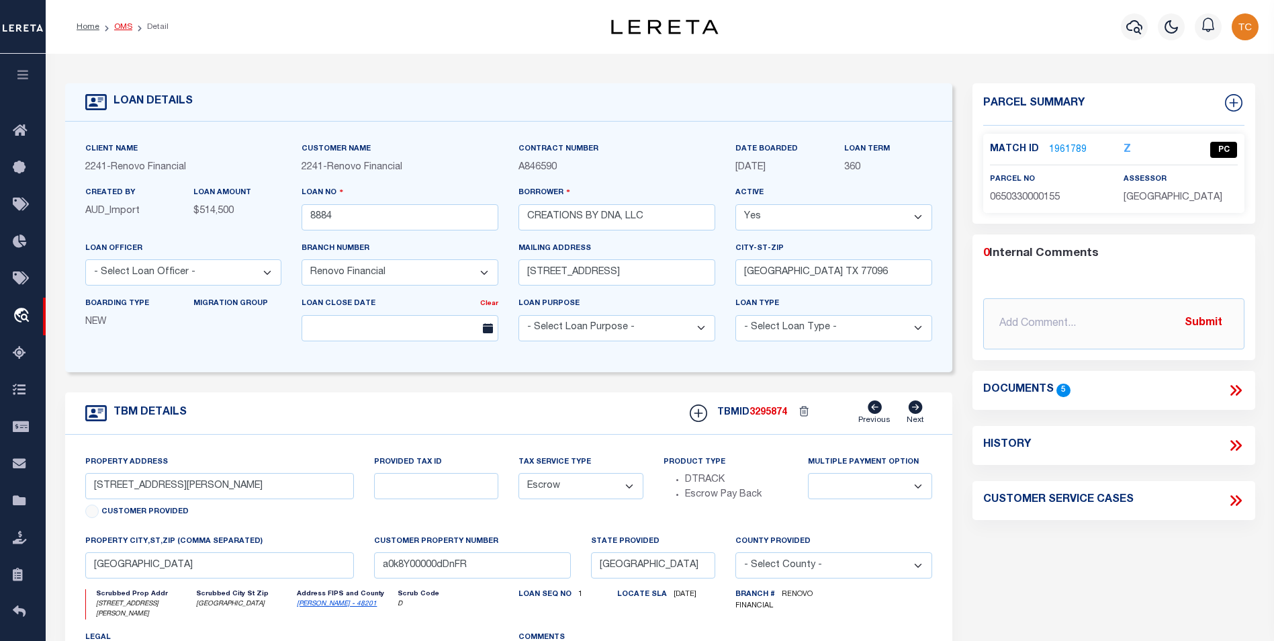
click at [122, 28] on link "OMS" at bounding box center [123, 27] width 18 height 8
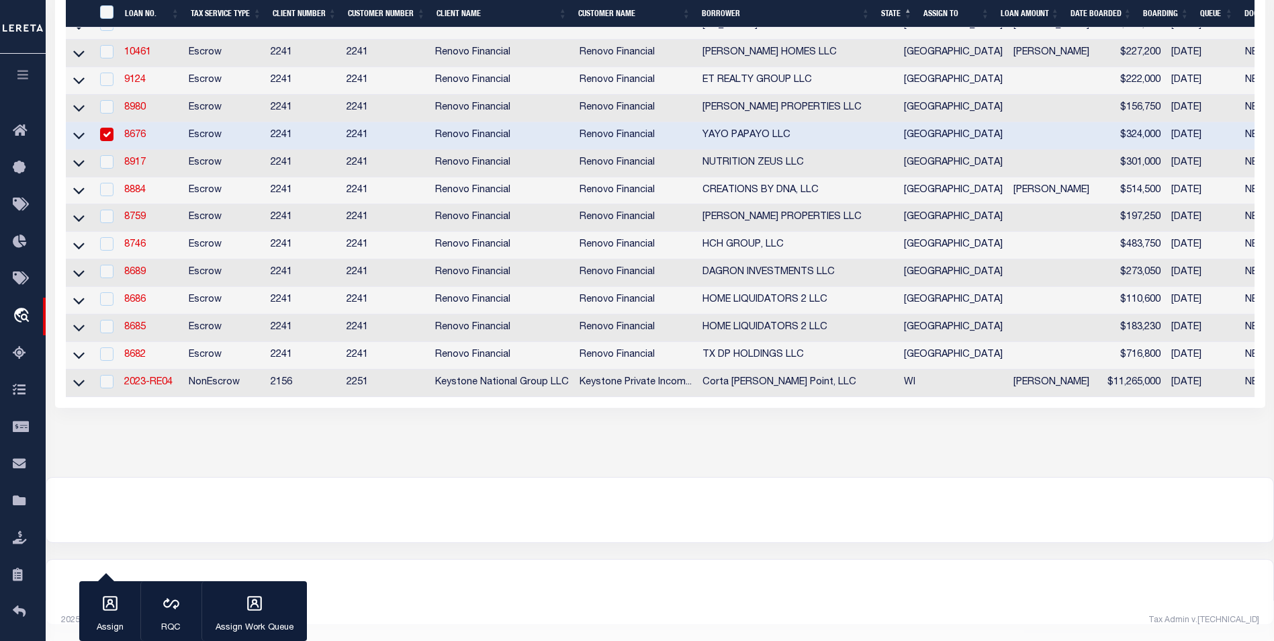
scroll to position [412, 0]
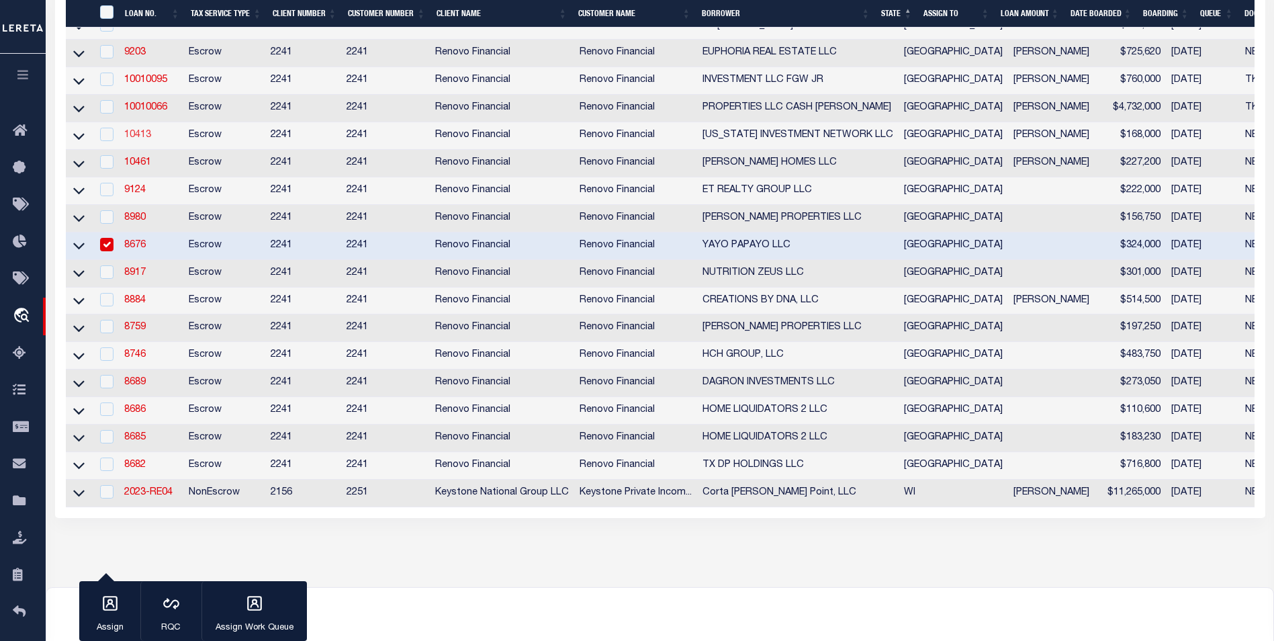
click at [140, 140] on link "10413" at bounding box center [137, 134] width 27 height 9
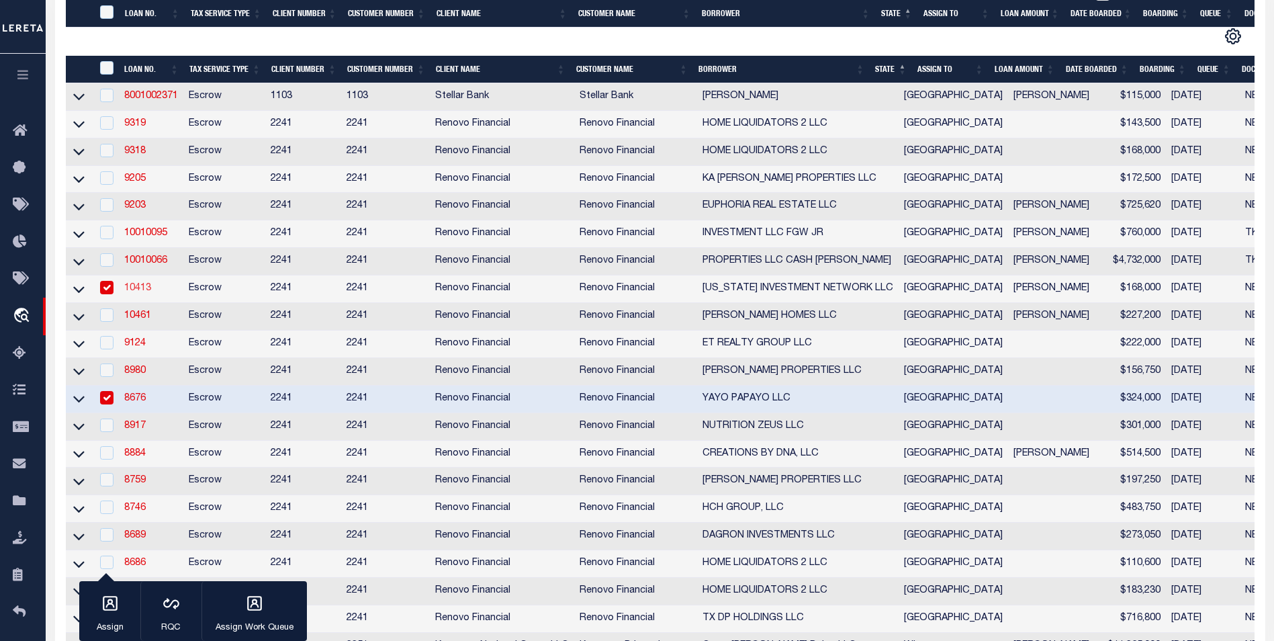
type input "10413"
type input "TEXAS INVESTMENT NETWORK LLC"
type input "442 Stephen F Austin Dr"
type input "Conroe TX 77302"
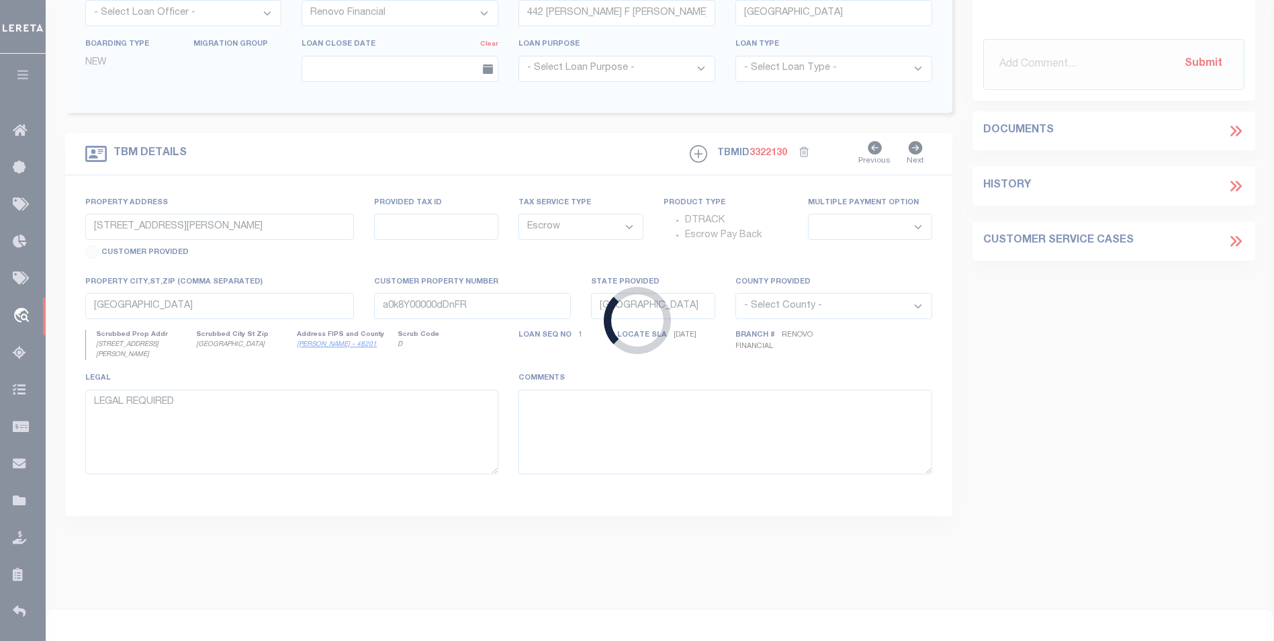
type input "4521 Stassen Street"
select select
type input "Houston, TX 77051"
type input "a0k8Y00000jcdkl"
select select
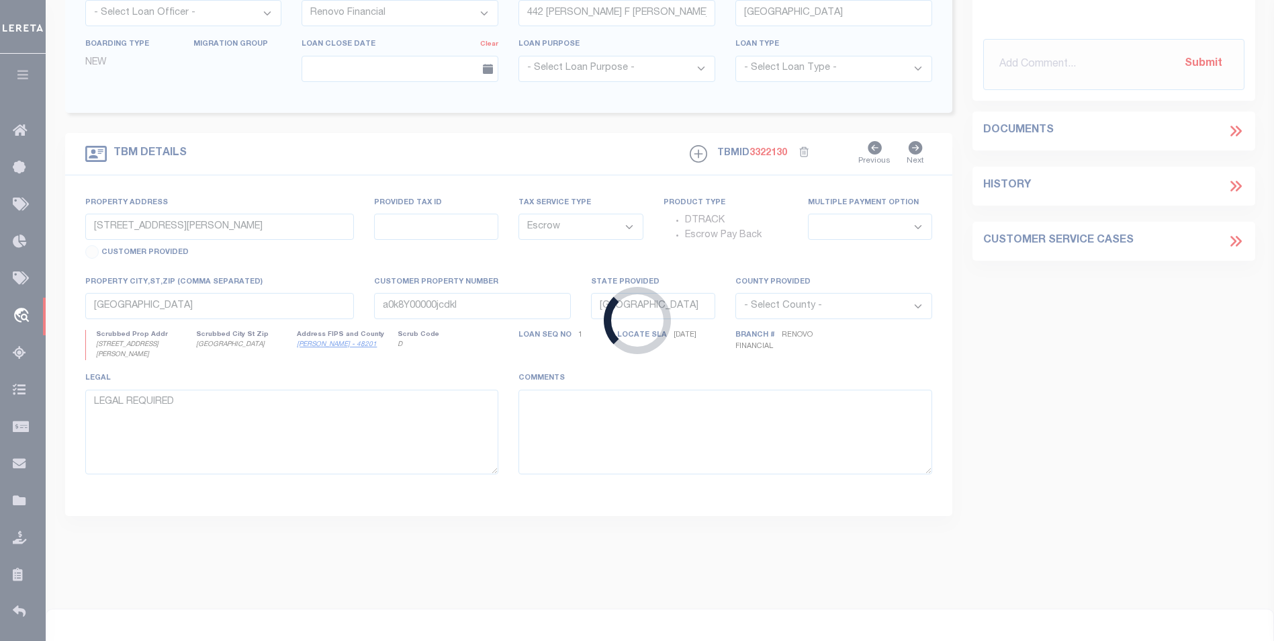
select select "25066"
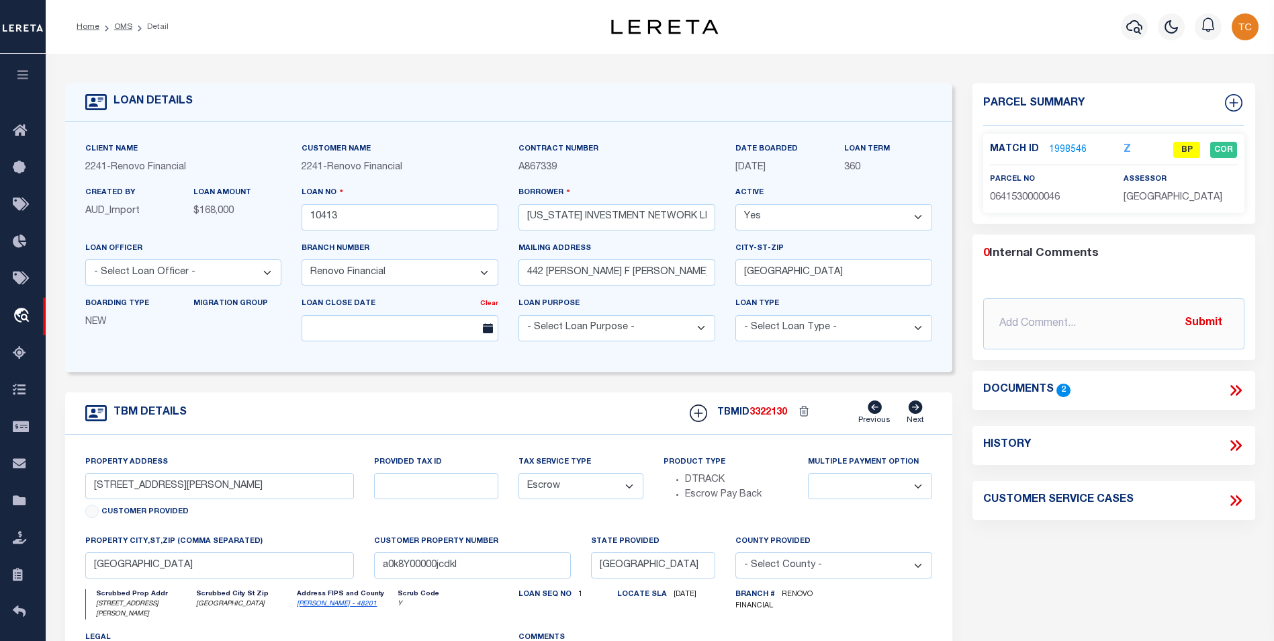
click at [1073, 149] on link "1998546" at bounding box center [1068, 150] width 38 height 14
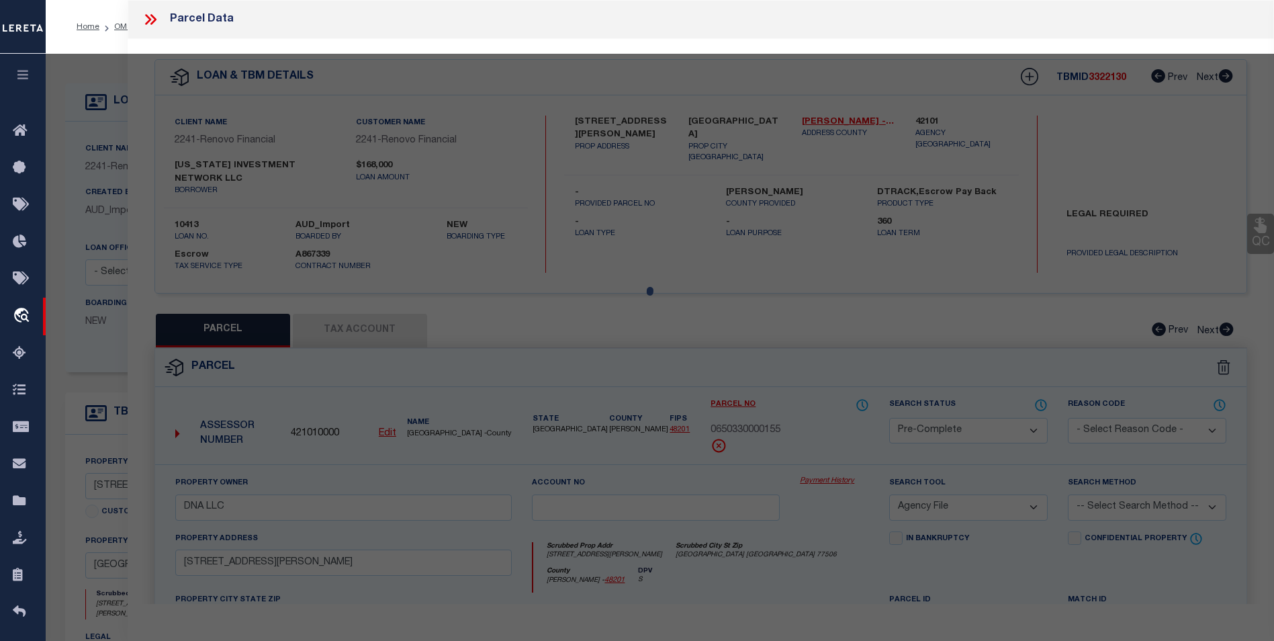
select select "AS"
select select
checkbox input "false"
select select "BP"
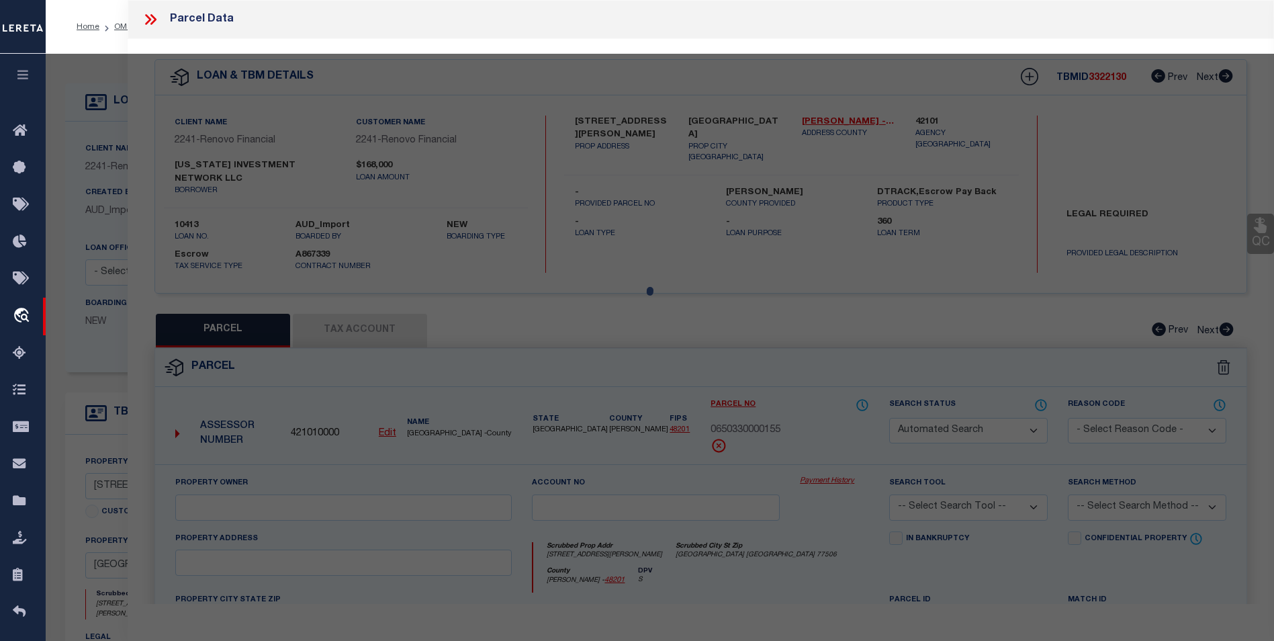
type input "WILLIAM LE PROPERTIES LLC"
select select "AGW"
select select
type input "4521 STASSEN ST"
checkbox input "false"
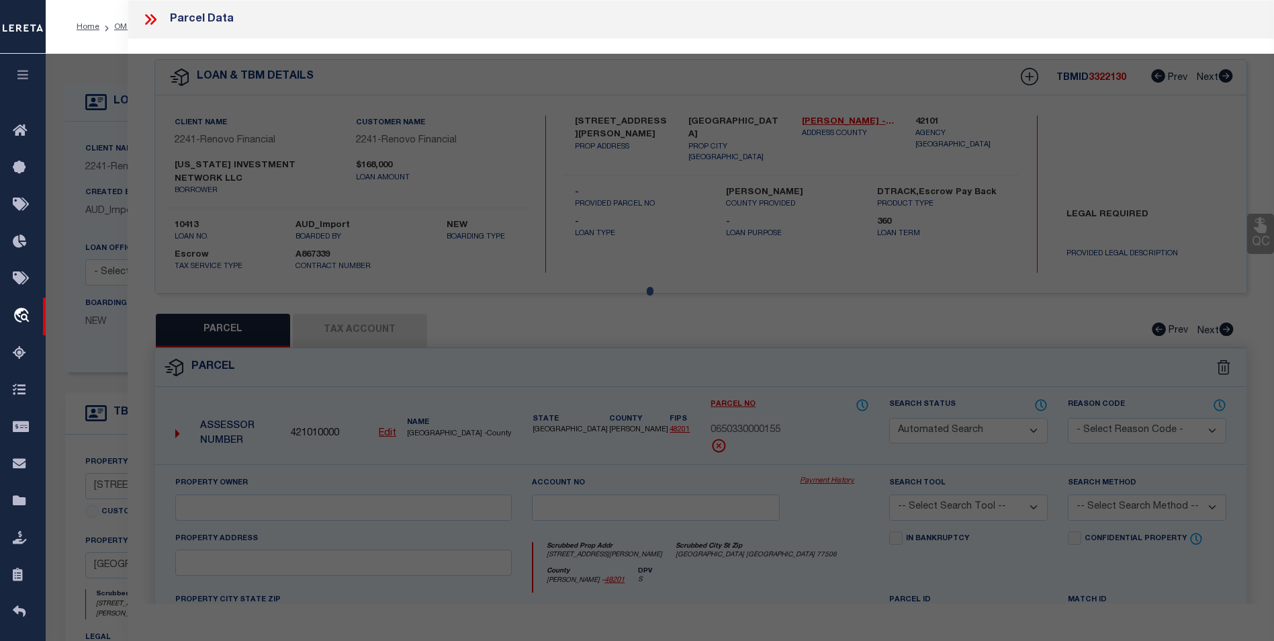
type input "HOUSTON TX 77051"
type textarea "LT 46 BLK 1 SUNNYSIDE COURTS"
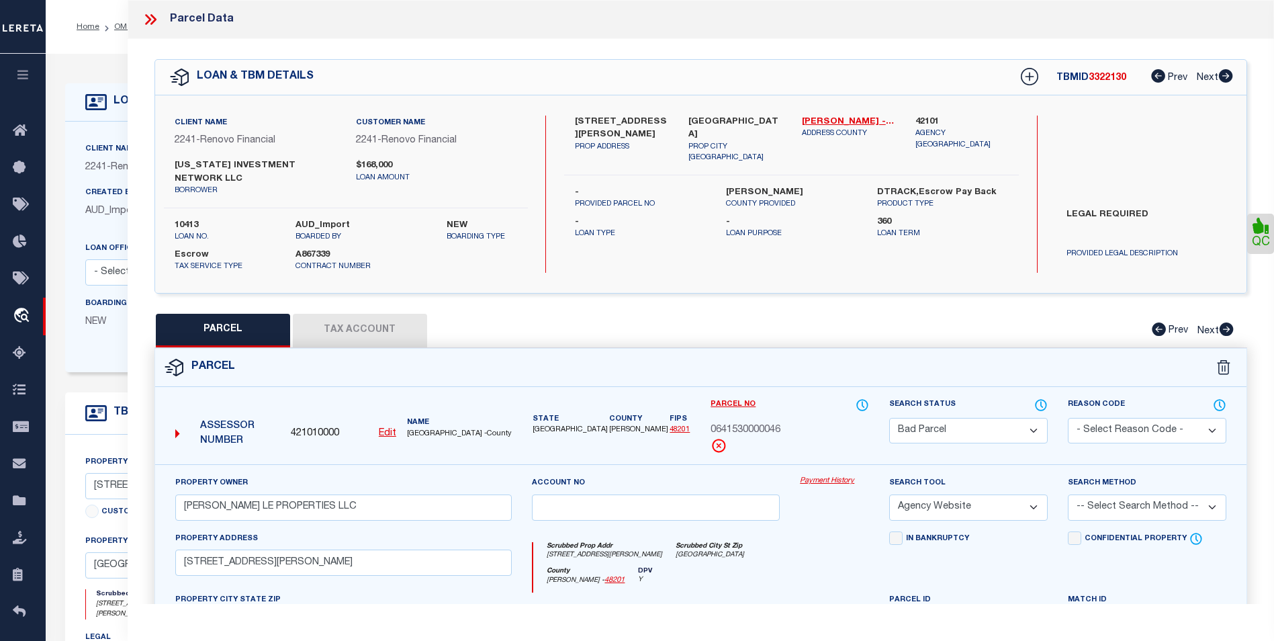
click at [1018, 420] on select "Automated Search Bad Parcel Complete Duplicate Parcel High Dollar Reporting In …" at bounding box center [968, 431] width 159 height 26
select select "PC"
click at [889, 418] on select "Automated Search Bad Parcel Complete Duplicate Parcel High Dollar Reporting In …" at bounding box center [968, 431] width 159 height 26
click at [973, 496] on select "-- Select Search Tool -- 3rd Party Website Agency File Agency Website ATLS CNV-…" at bounding box center [968, 507] width 159 height 26
click at [735, 286] on div "QC" at bounding box center [701, 472] width 1146 height 866
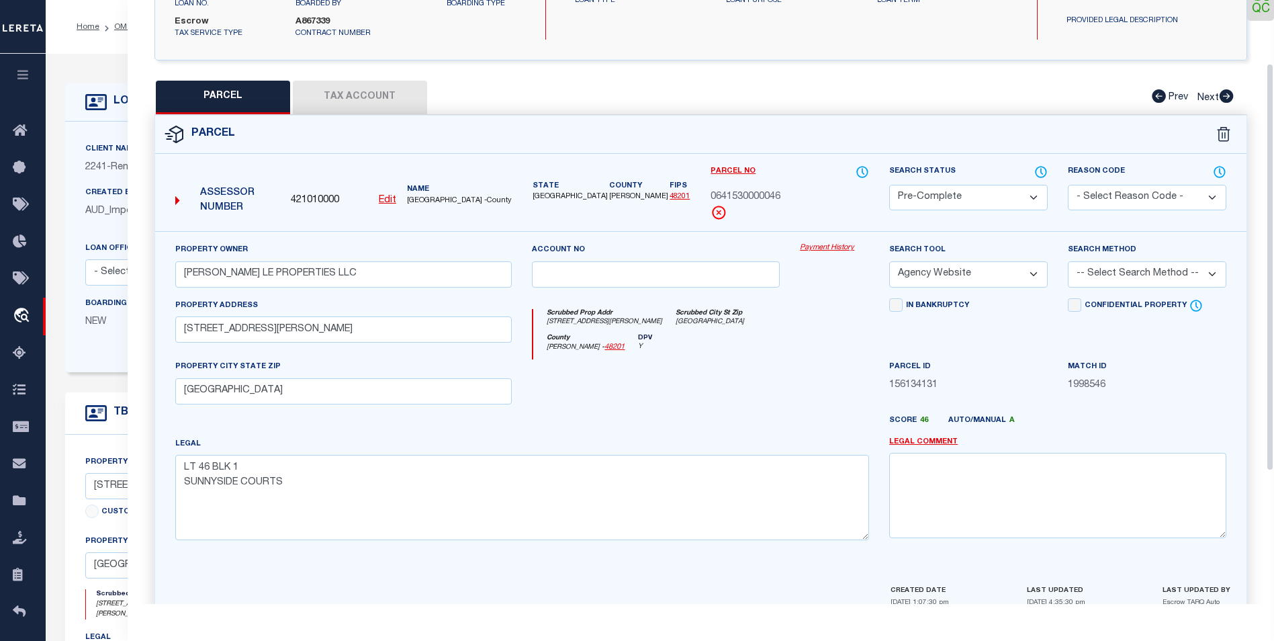
scroll to position [289, 0]
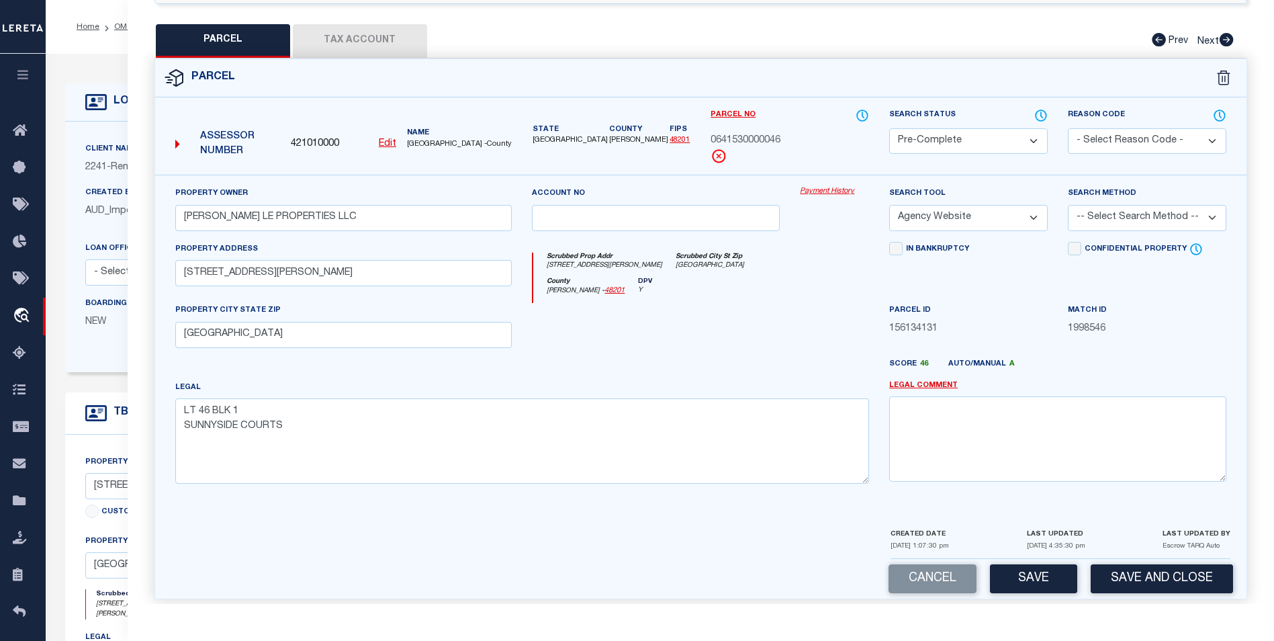
click at [1144, 205] on select "-- Select Search Method -- Property Address Legal Liability Info Provided" at bounding box center [1147, 218] width 159 height 26
select select "ADD"
click at [1068, 205] on select "-- Select Search Method -- Property Address Legal Liability Info Provided" at bounding box center [1147, 218] width 159 height 26
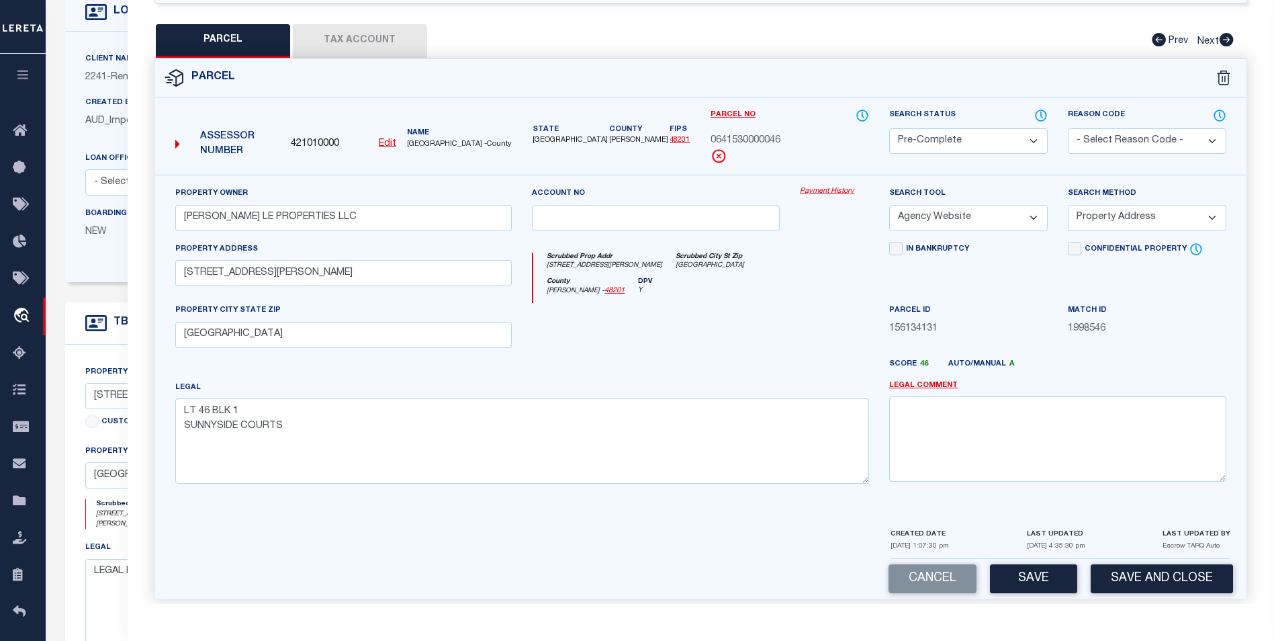
scroll to position [201, 0]
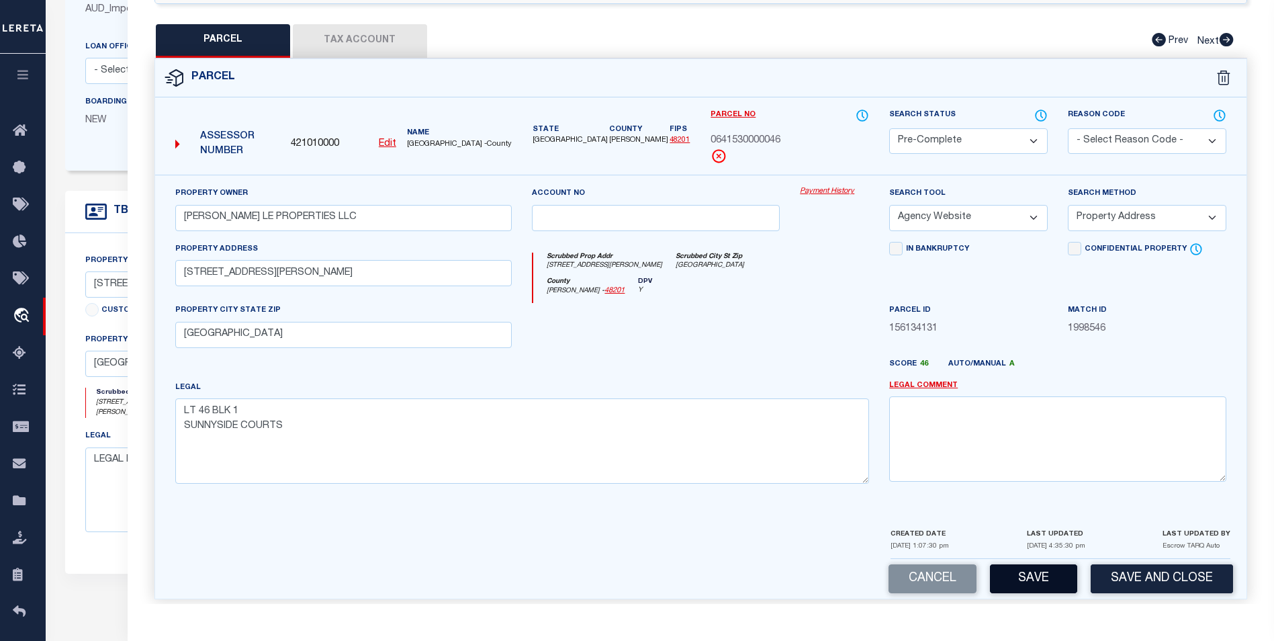
click at [1022, 564] on button "Save" at bounding box center [1033, 578] width 87 height 29
select select "AS"
select select
checkbox input "false"
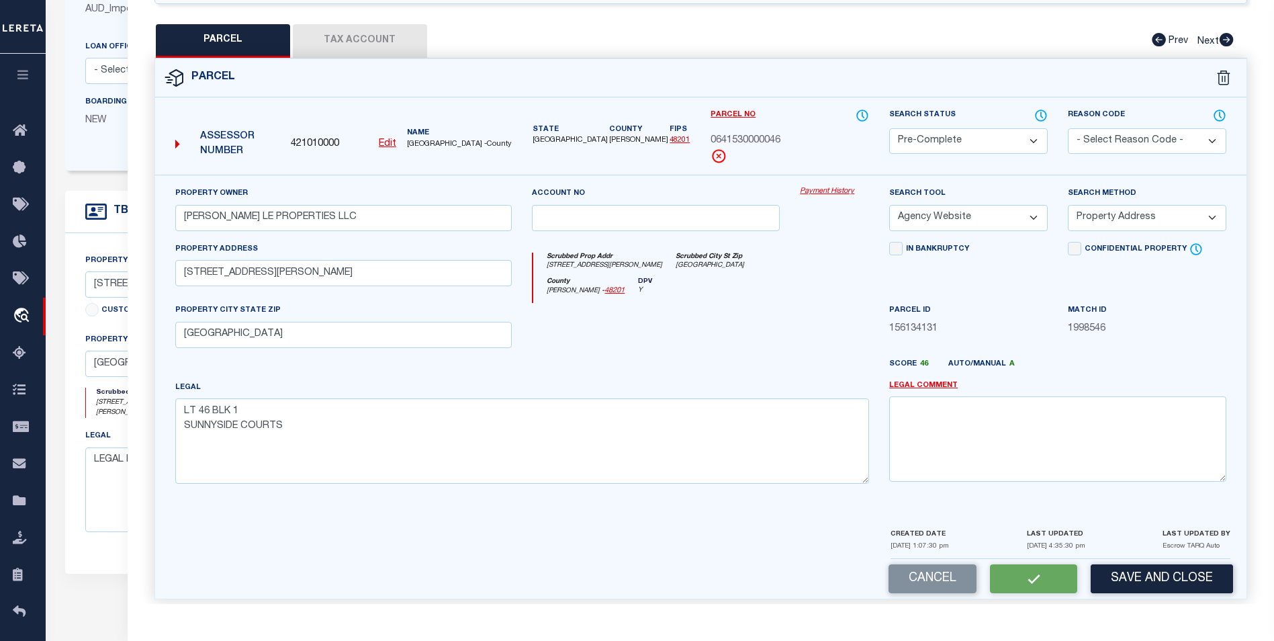
checkbox input "false"
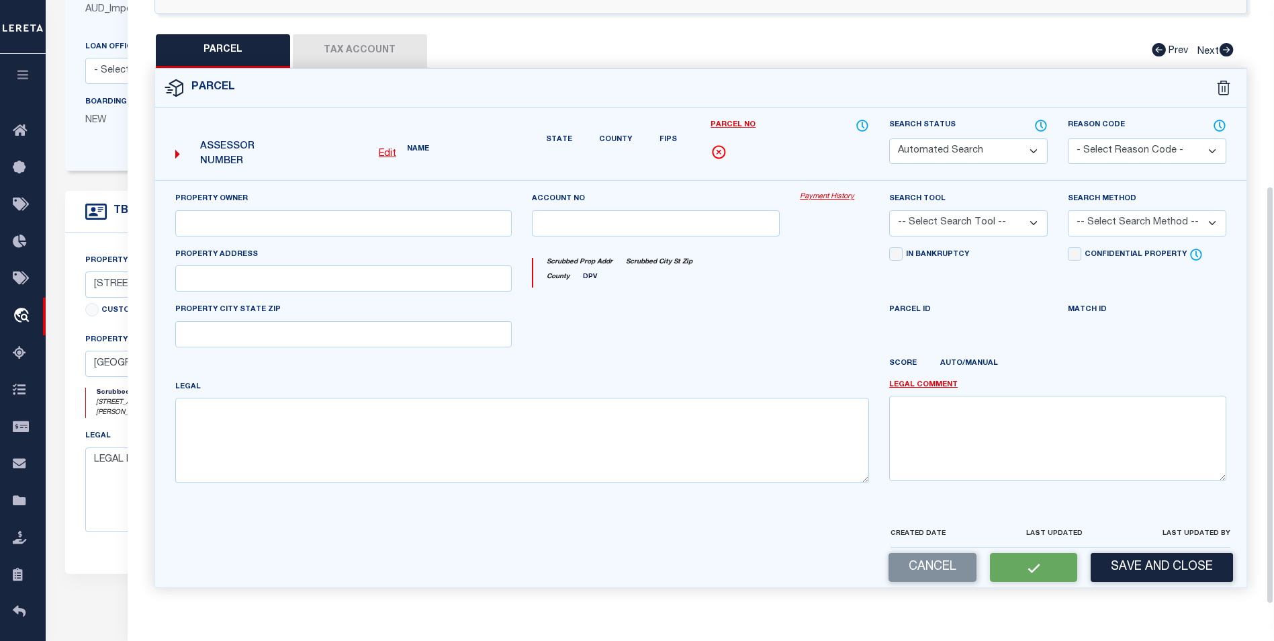
select select "PC"
type input "WILLIAM LE PROPERTIES LLC"
select select "AGW"
select select "ADD"
type input "4521 STASSEN ST"
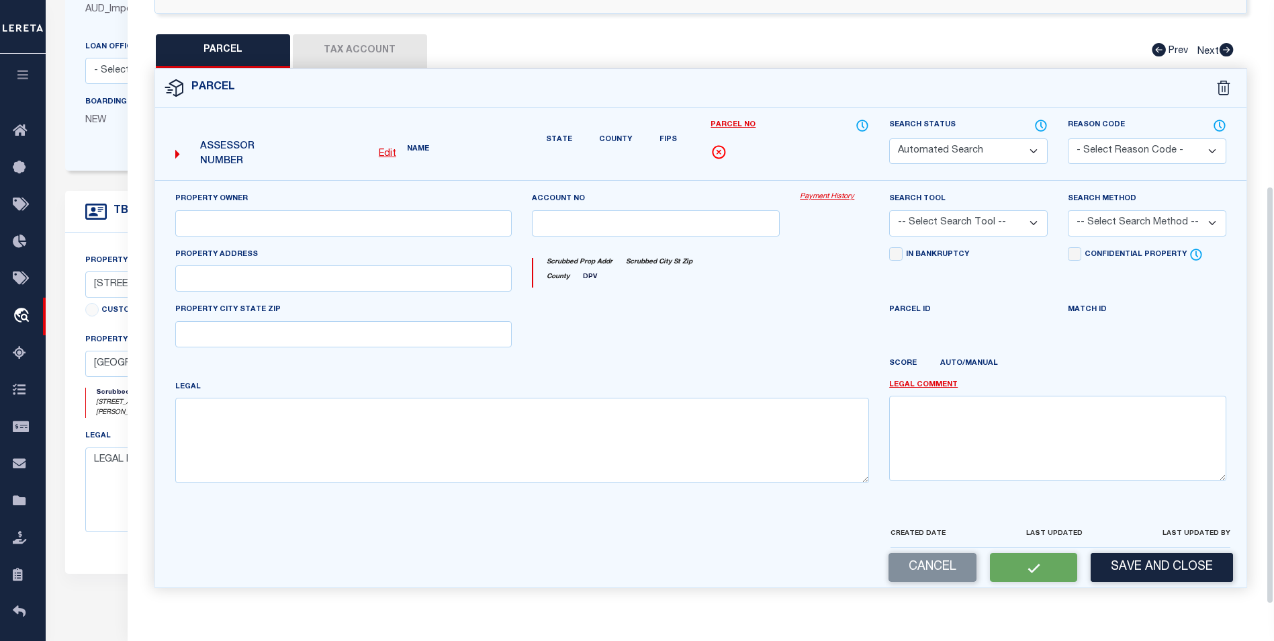
type input "HOUSTON TX 77051"
type textarea "LT 46 BLK 1 SUNNYSIDE COURTS"
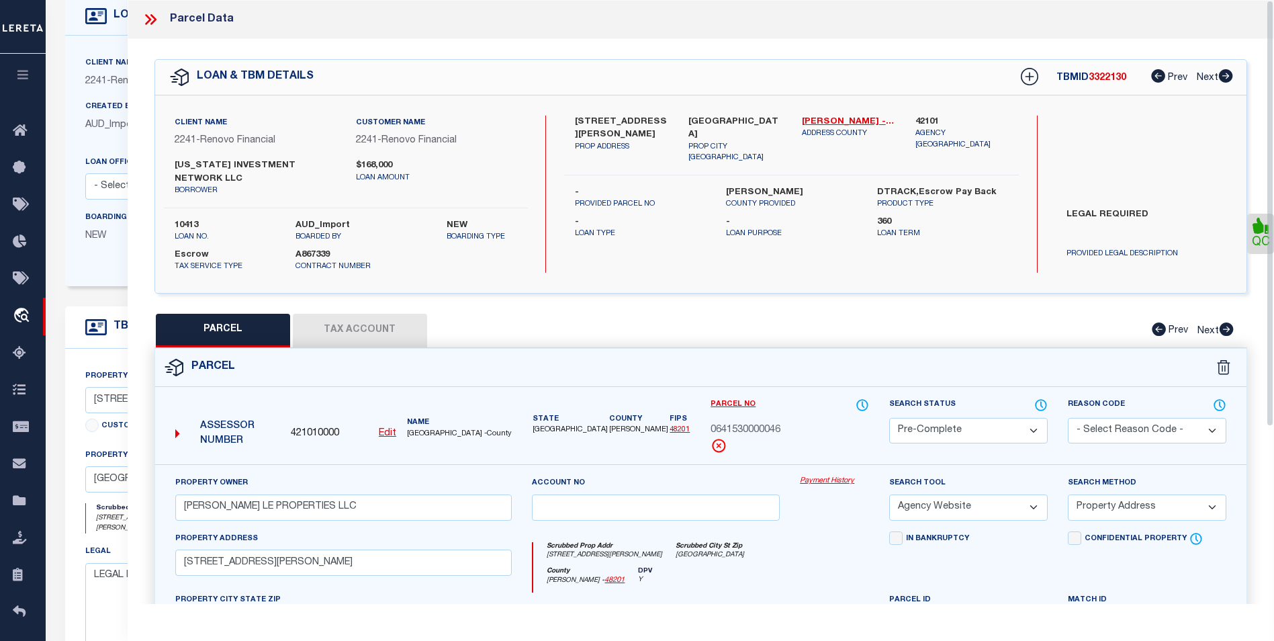
scroll to position [0, 0]
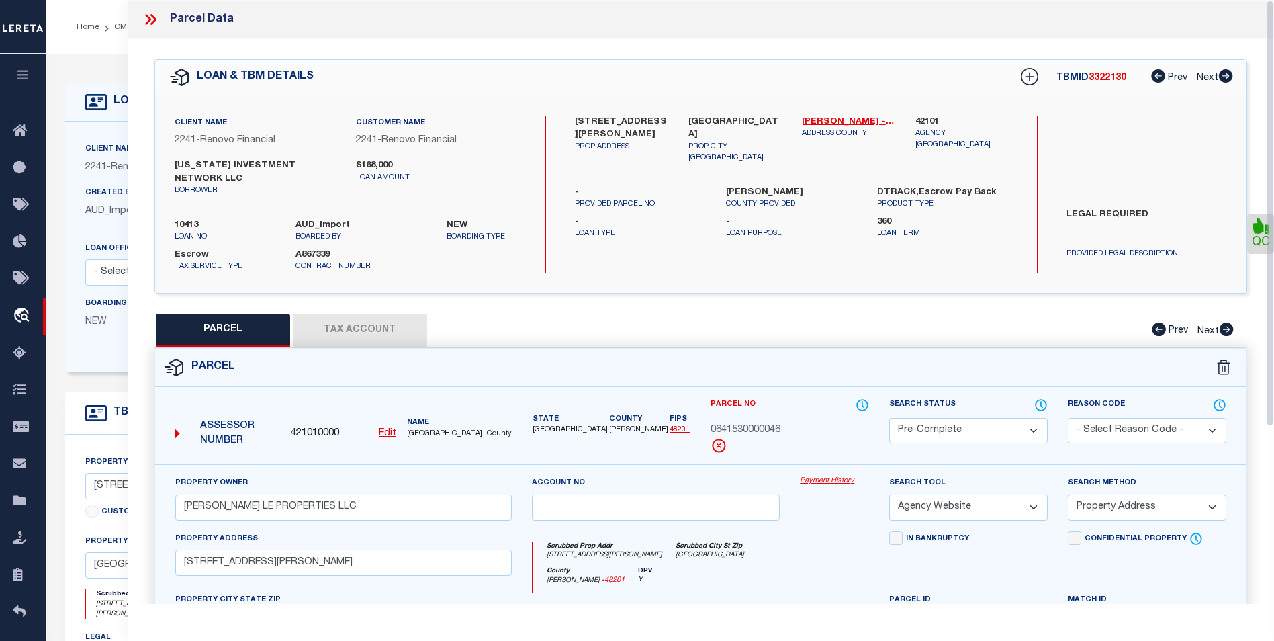
click at [150, 22] on icon at bounding box center [150, 19] width 17 height 17
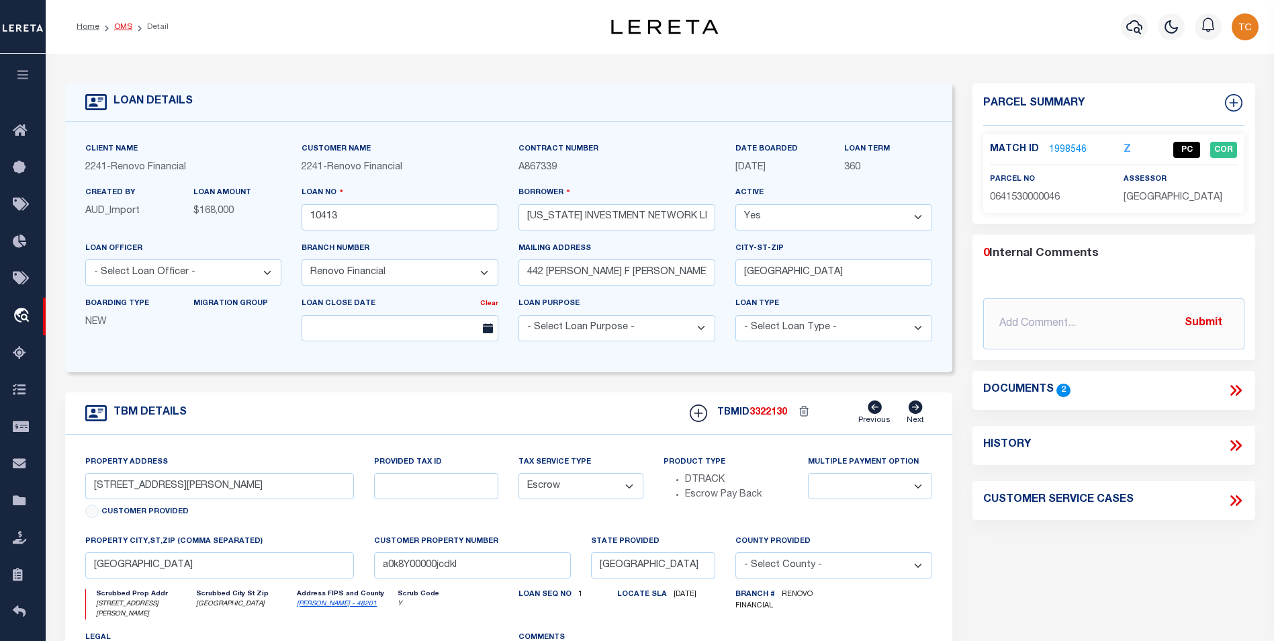
click at [124, 28] on link "OMS" at bounding box center [123, 27] width 18 height 8
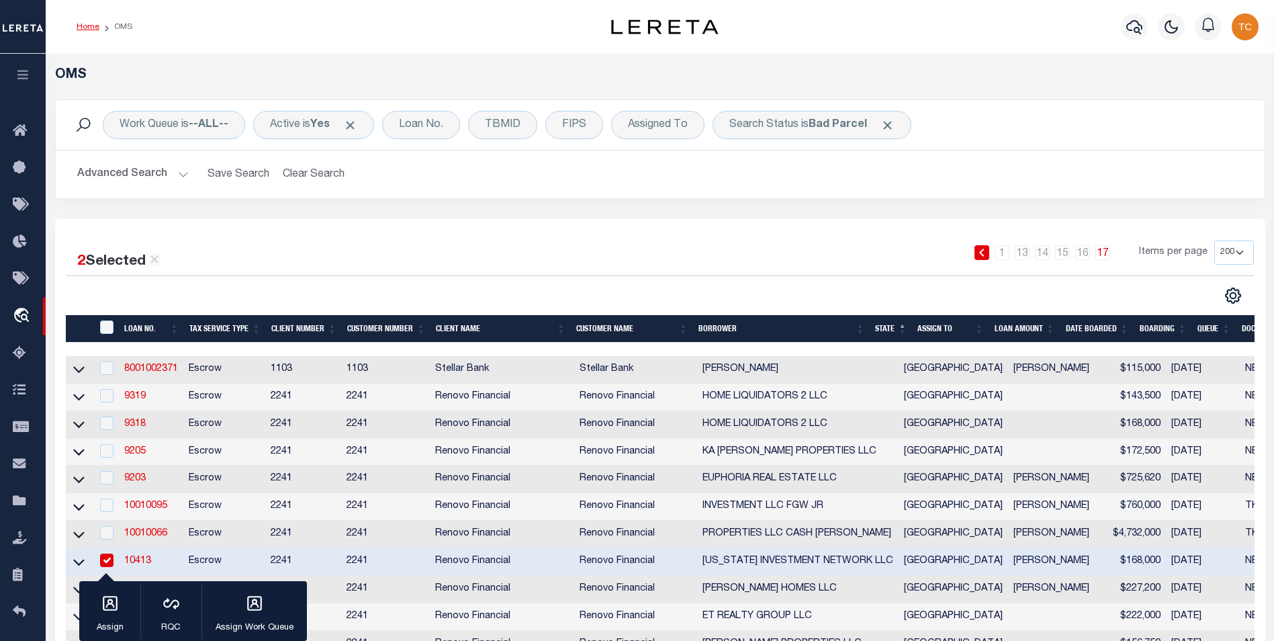
click at [89, 31] on link "Home" at bounding box center [88, 27] width 23 height 8
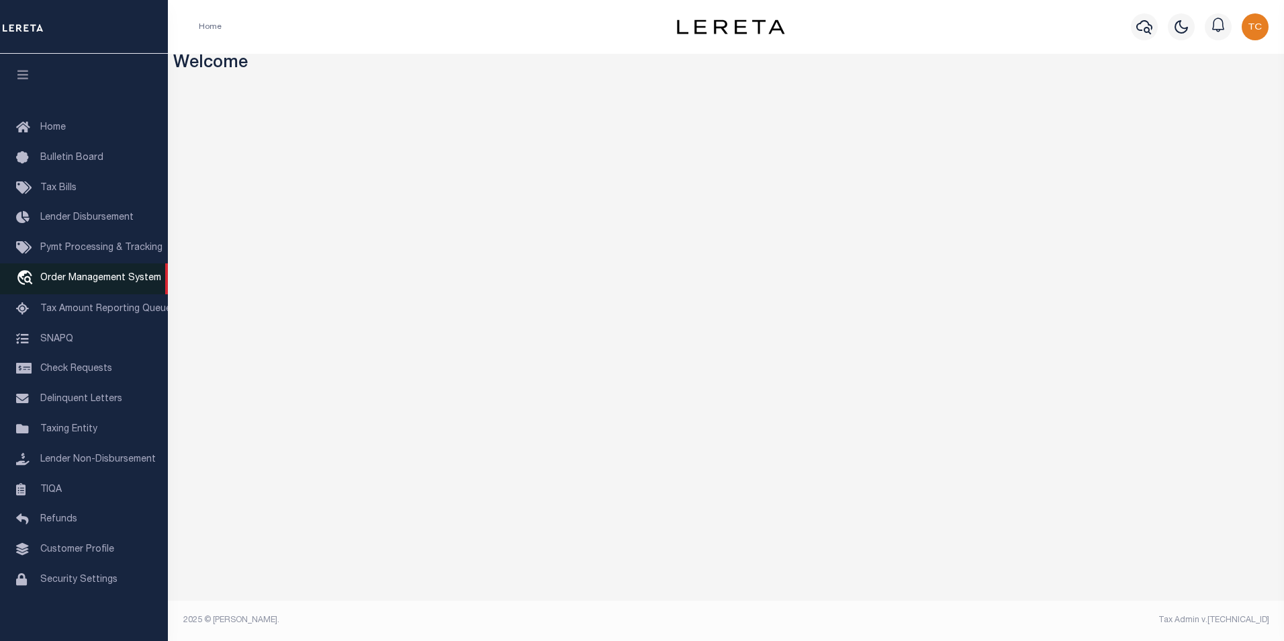
click at [76, 278] on span "Order Management System" at bounding box center [100, 277] width 121 height 9
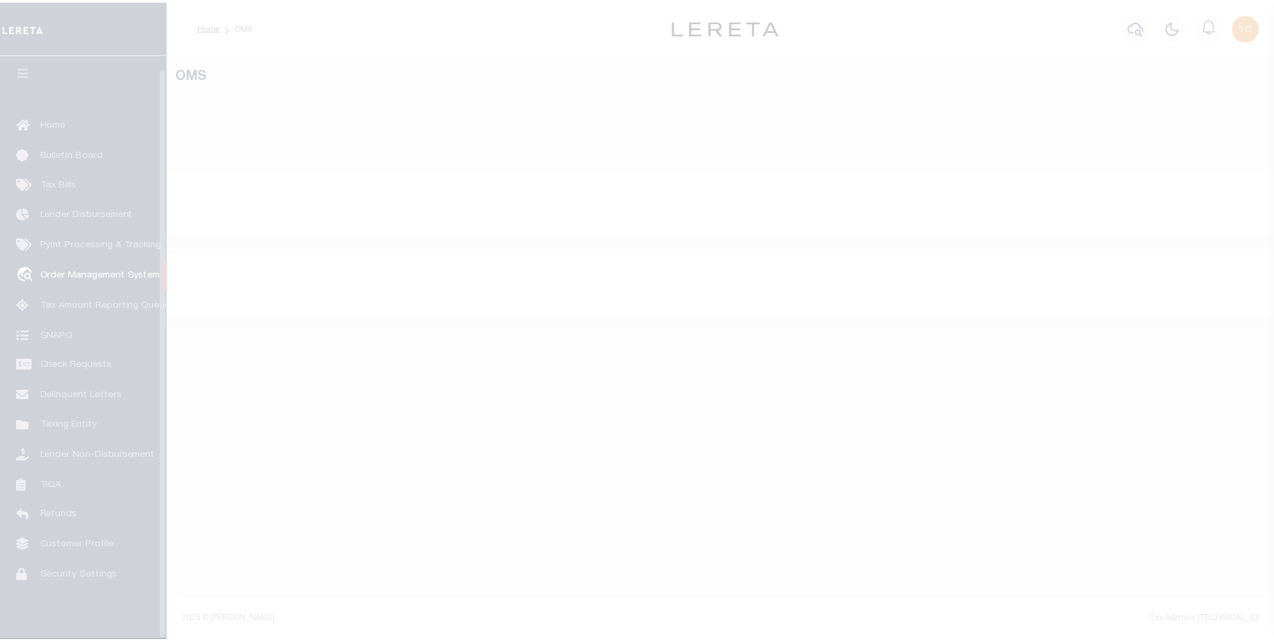
scroll to position [13, 0]
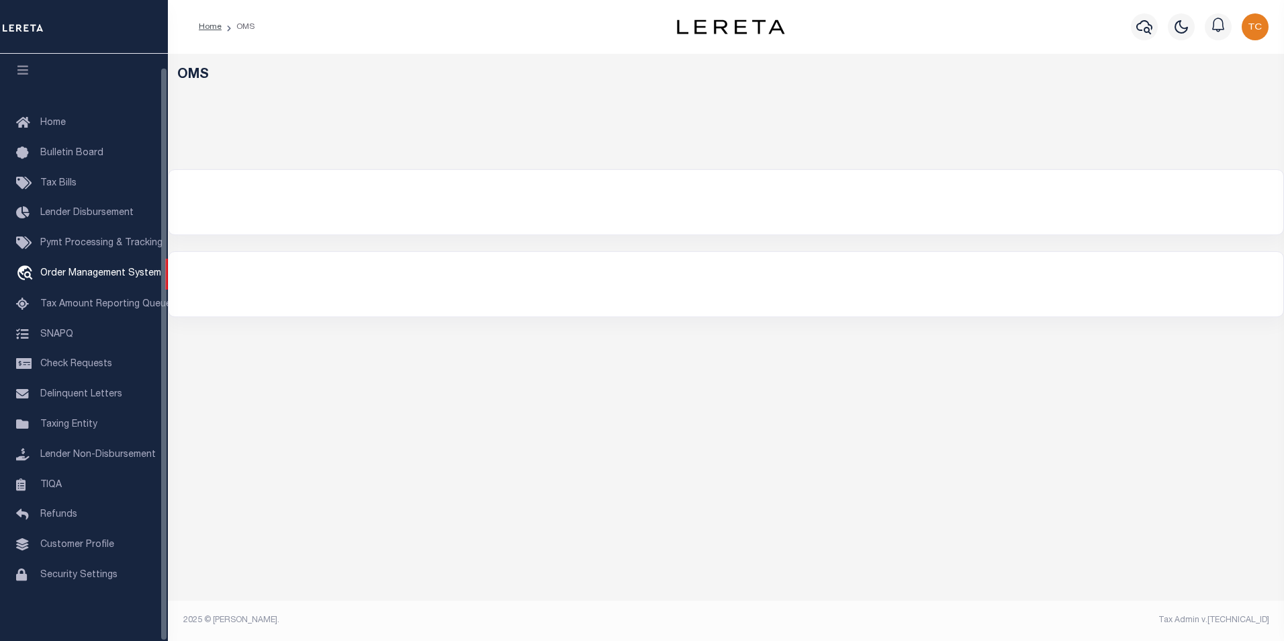
select select "200"
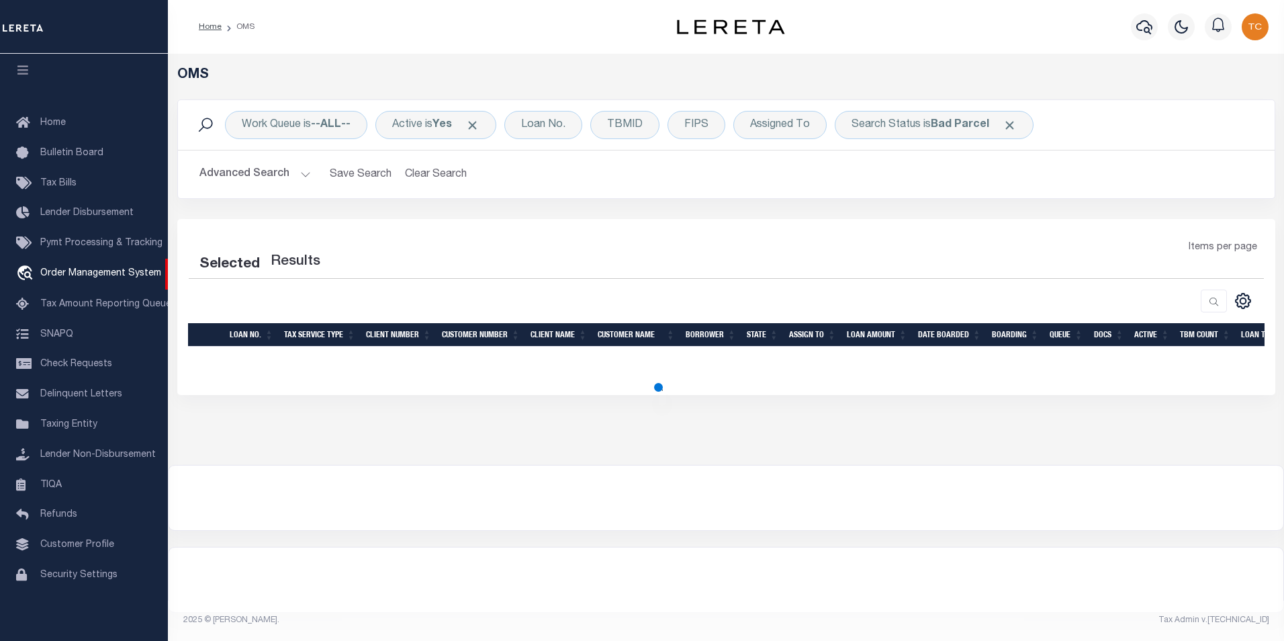
select select "200"
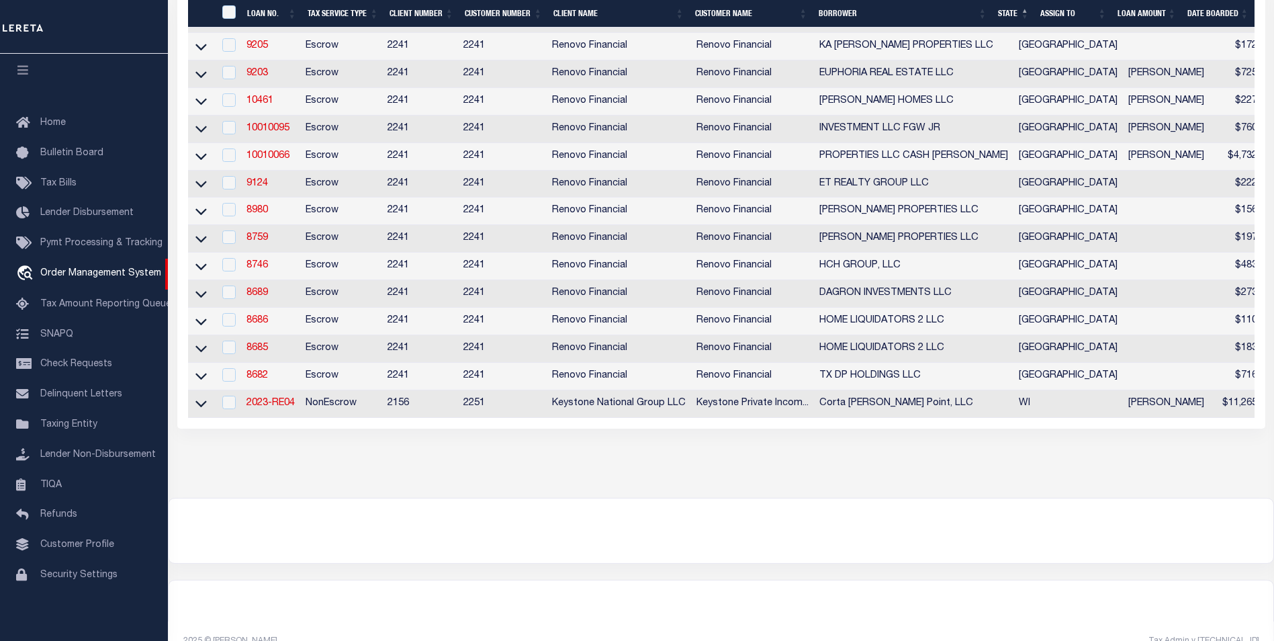
scroll to position [437, 0]
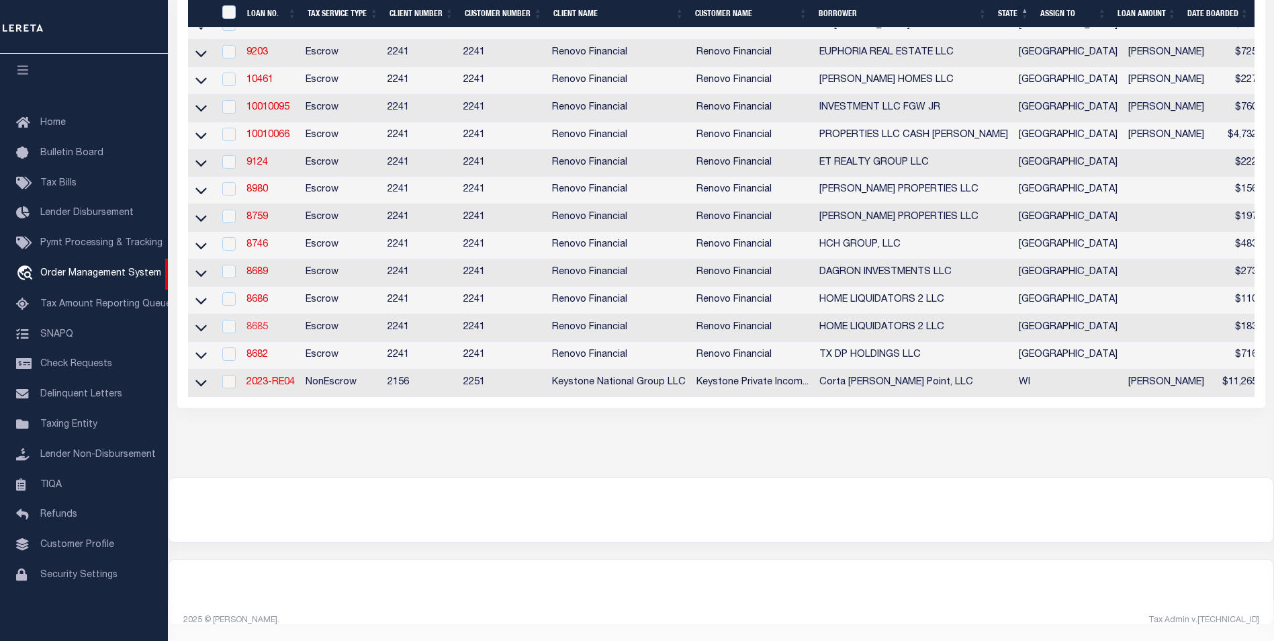
click at [254, 322] on link "8685" at bounding box center [256, 326] width 21 height 9
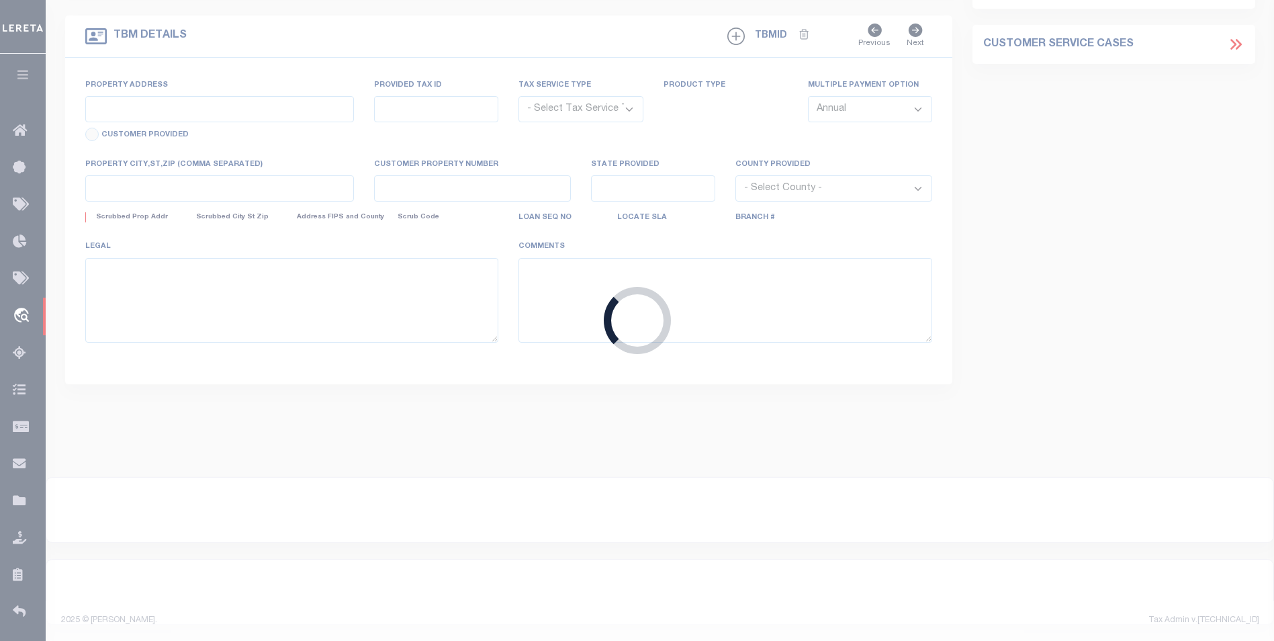
type input "8685"
type input "HOME LIQUIDATORS 2 LLC"
select select
type input "326 Sydnor Street"
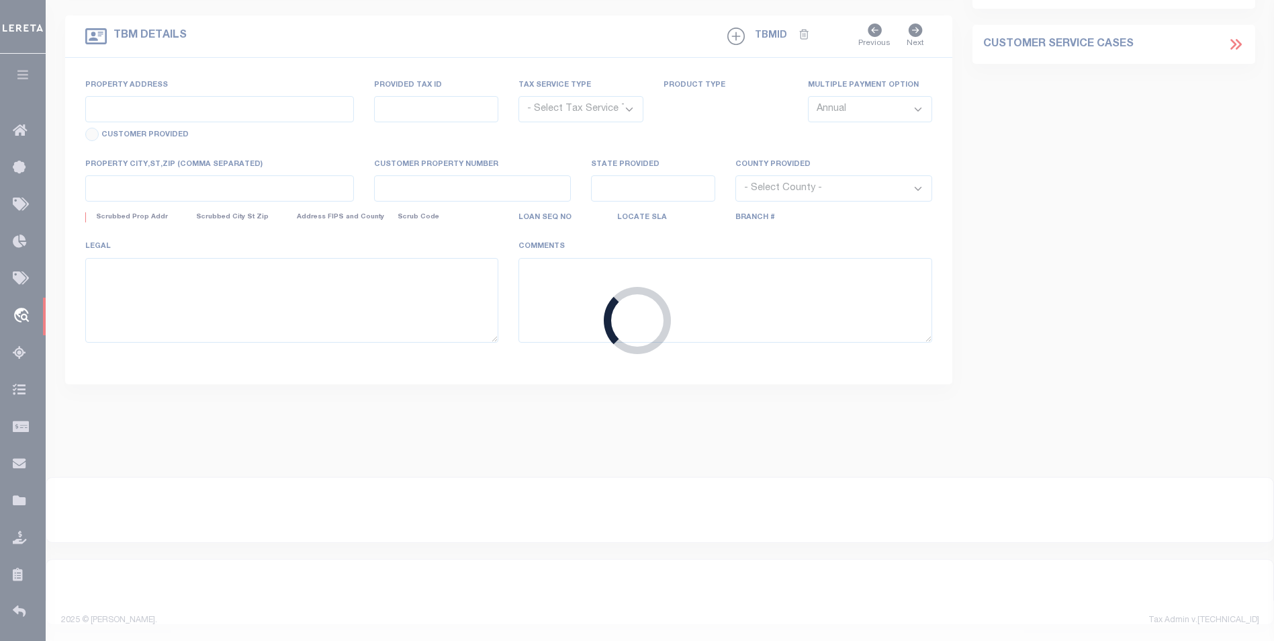
type input "Houston TX 77020"
select select "Escrow"
select select "25066"
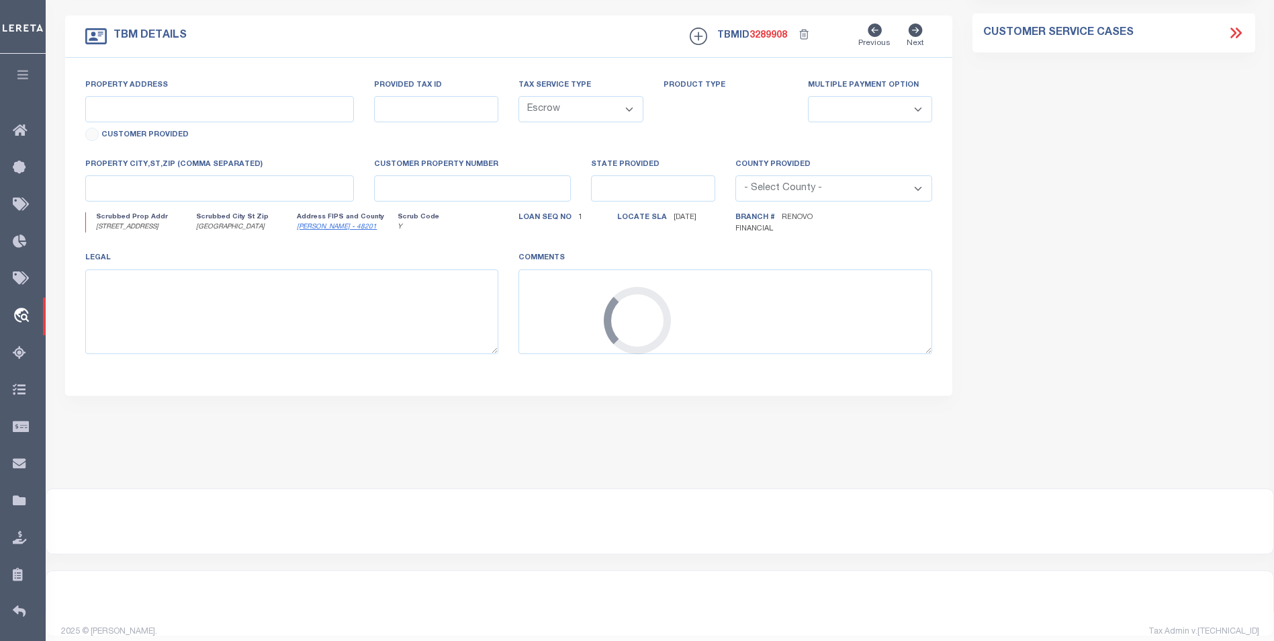
type input "1005 Defender Street"
select select
type input "Houston, TX 77029"
type input "a0k8Y00000dDeHi"
type input "[GEOGRAPHIC_DATA]"
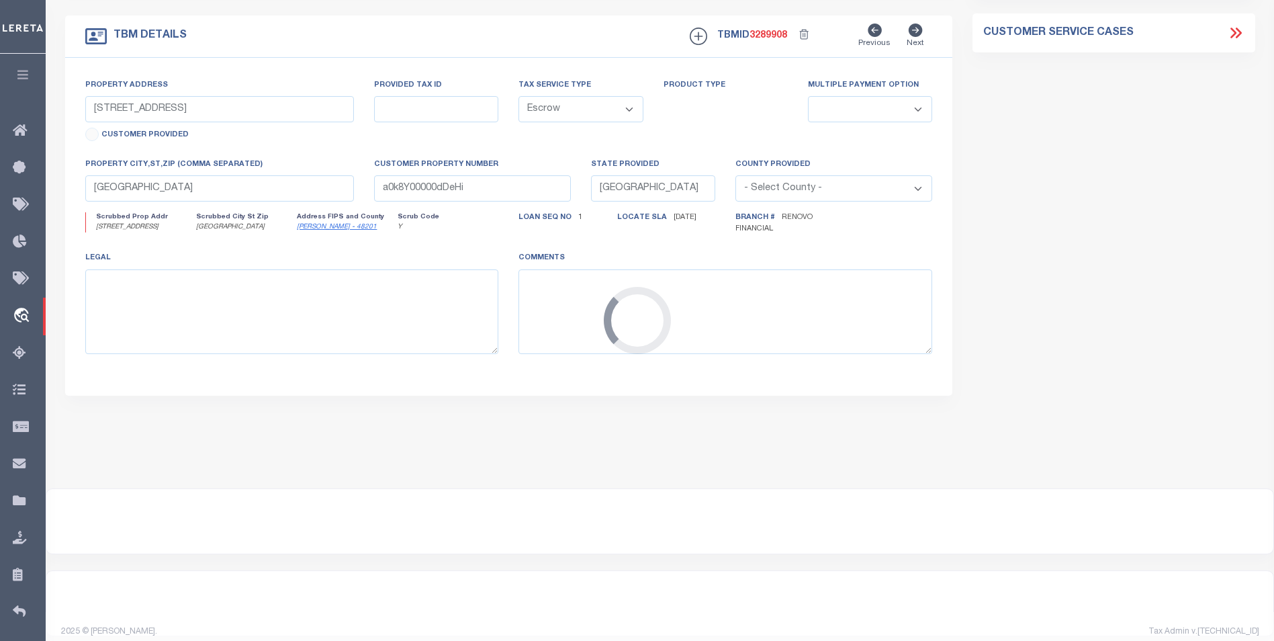
select select
type textarea "LEGAL REQUIRED"
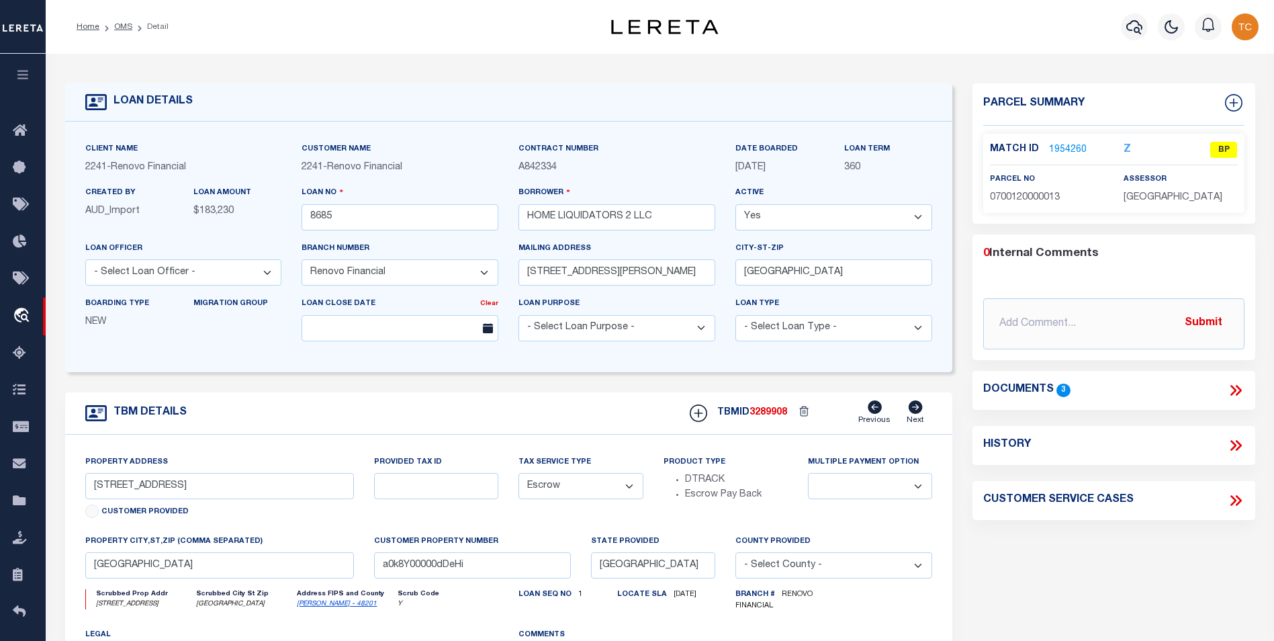
click at [1061, 149] on link "1954260" at bounding box center [1068, 150] width 38 height 14
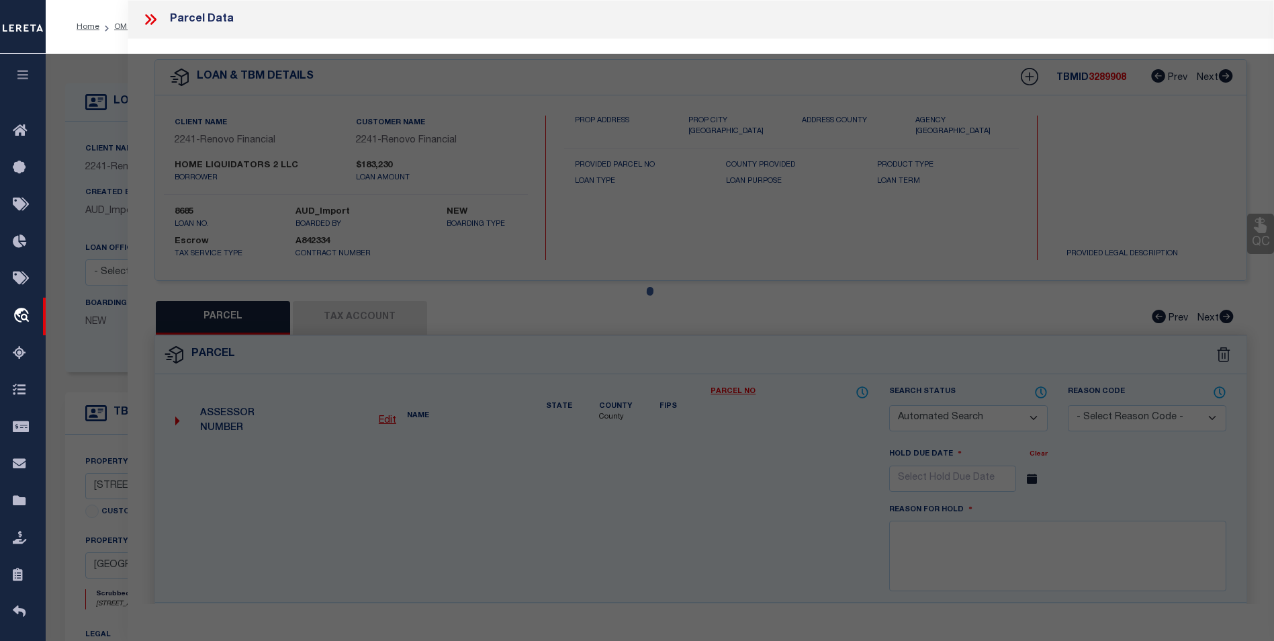
checkbox input "false"
select select "BP"
type input "BEVERLY AVE HOLDINGS LLC"
type input "1005 DEFENDER ST"
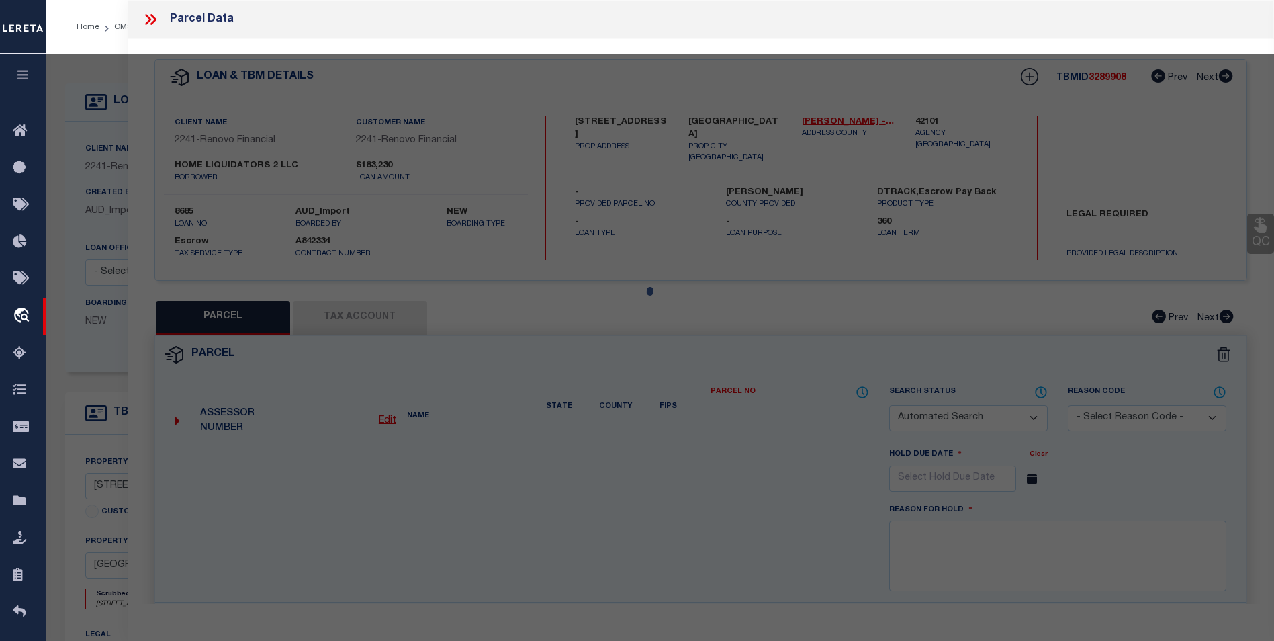
checkbox input "false"
type input "HOUSTON, TX 77029"
type textarea "LT 13 BLK 24 CLINTON PARK"
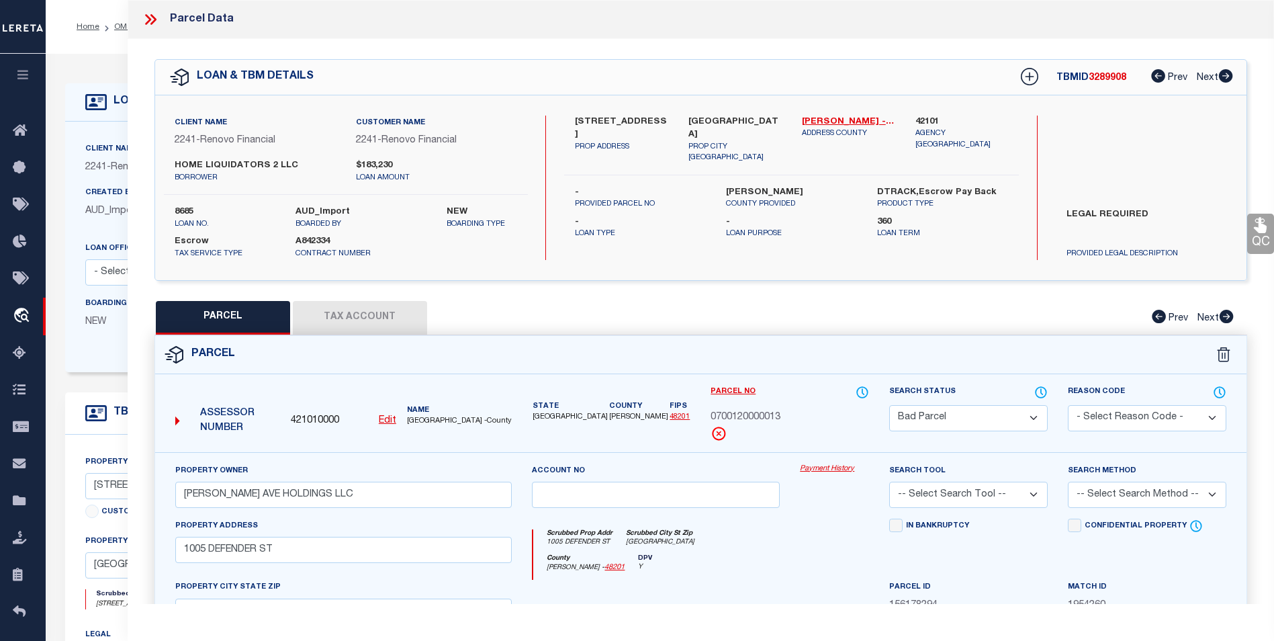
click at [1024, 399] on div "Search Status Automated Search Bad Parcel Complete Duplicate Parcel High Dollar…" at bounding box center [968, 408] width 159 height 46
click at [1018, 417] on select "Automated Search Bad Parcel Complete Duplicate Parcel High Dollar Reporting In …" at bounding box center [968, 418] width 159 height 26
click at [672, 308] on div "PARCEL Tax Account Prev Next" at bounding box center [700, 318] width 1093 height 34
click at [968, 416] on select "Automated Search Bad Parcel Complete Duplicate Parcel High Dollar Reporting In …" at bounding box center [968, 418] width 159 height 26
select select "PC"
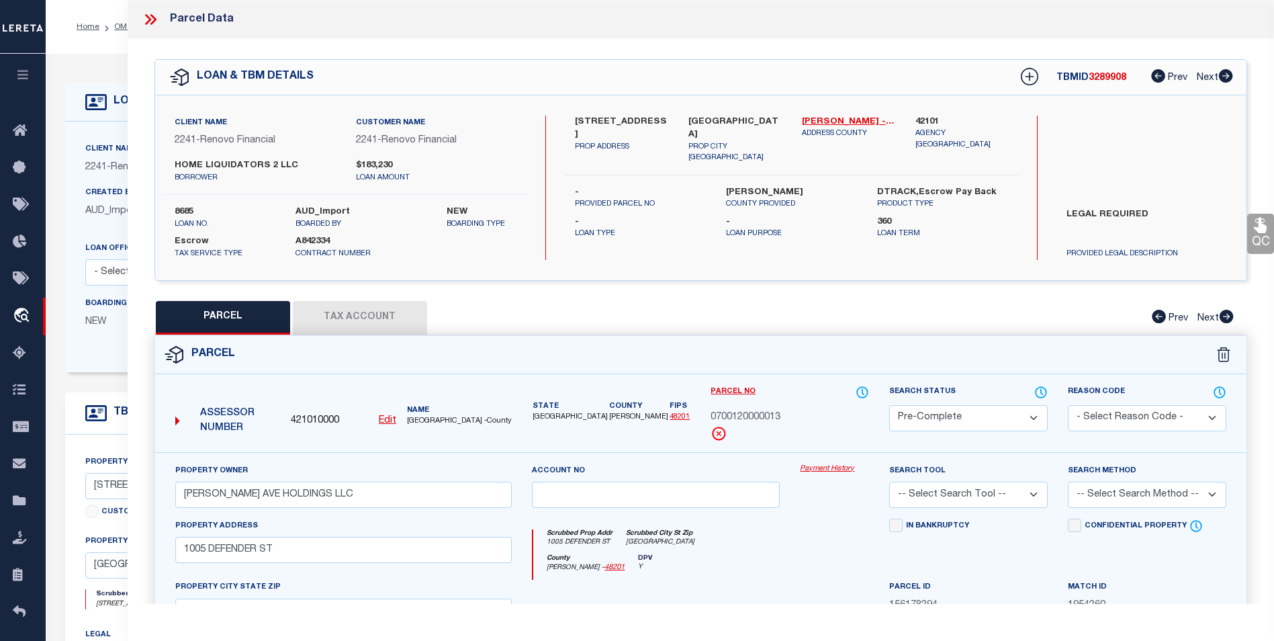
click at [889, 405] on select "Automated Search Bad Parcel Complete Duplicate Parcel High Dollar Reporting In …" at bounding box center [968, 418] width 159 height 26
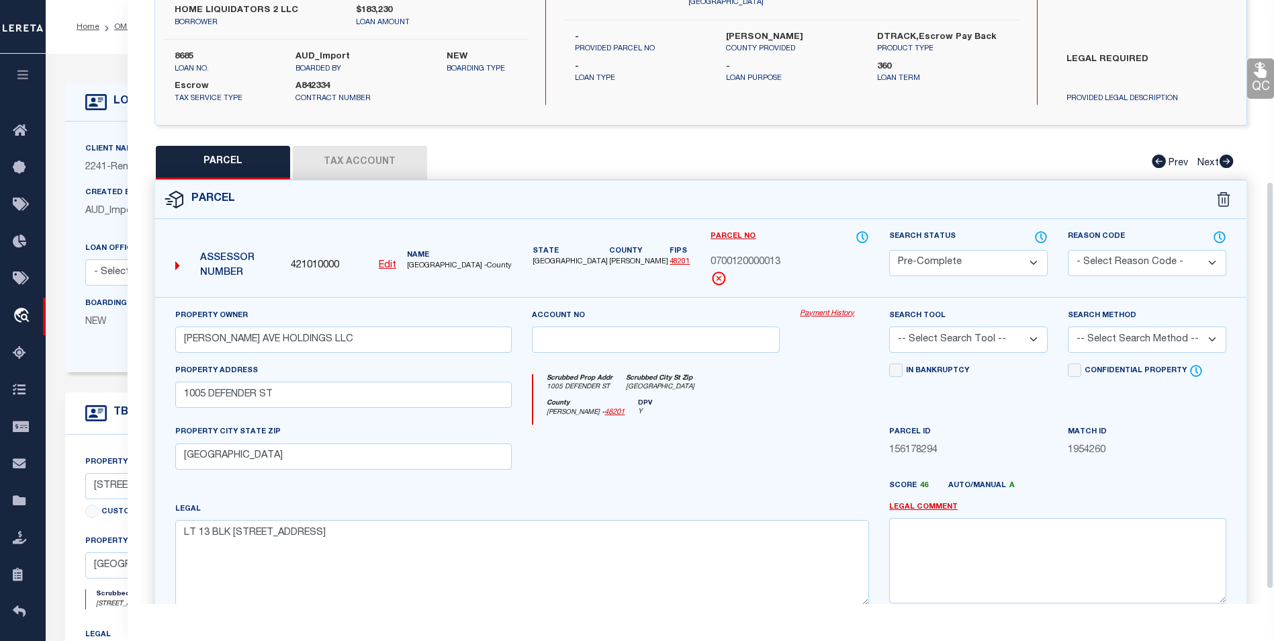
scroll to position [269, 0]
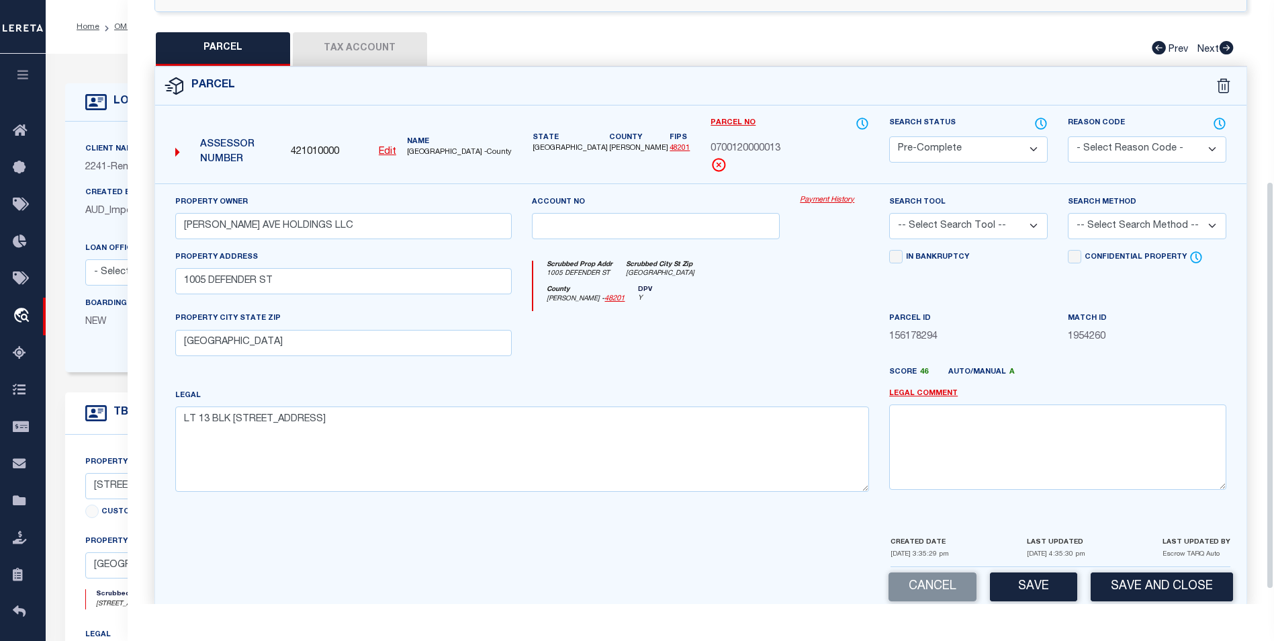
click at [976, 219] on select "-- Select Search Tool -- 3rd Party Website Agency File Agency Website ATLS CNV-…" at bounding box center [968, 226] width 159 height 26
select select "AGW"
click at [889, 213] on select "-- Select Search Tool -- 3rd Party Website Agency File Agency Website ATLS CNV-…" at bounding box center [968, 226] width 159 height 26
click at [1175, 218] on select "-- Select Search Method -- Property Address Legal Liability Info Provided" at bounding box center [1147, 226] width 159 height 26
select select "ADD"
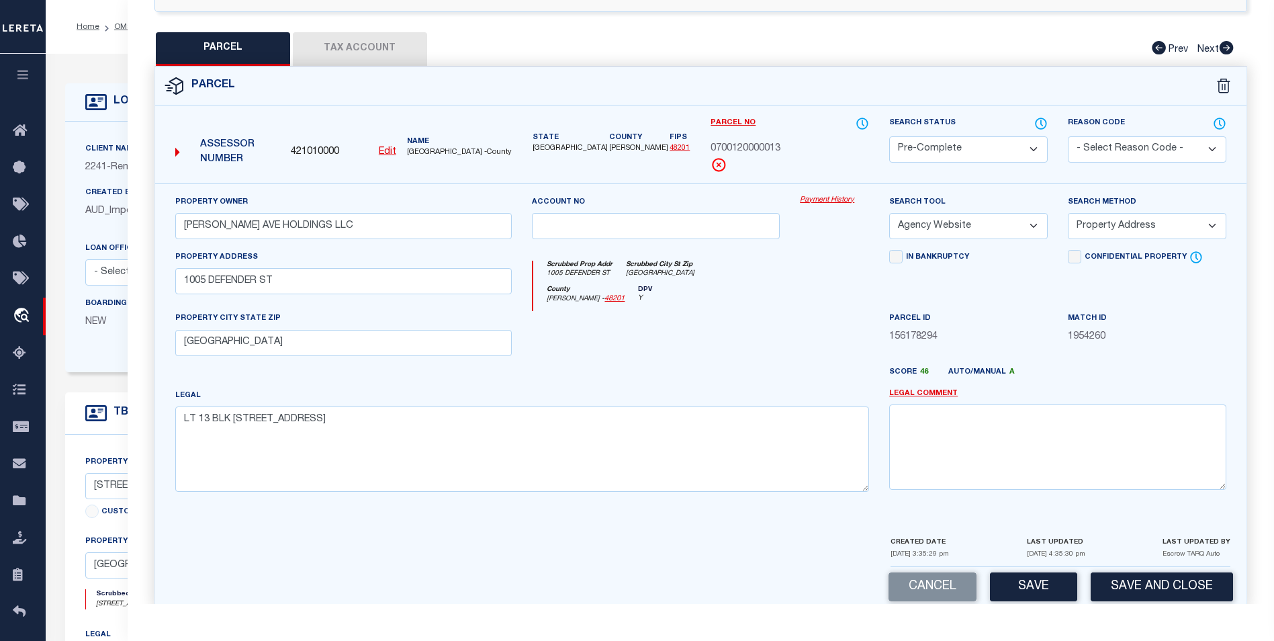
click at [1068, 213] on select "-- Select Search Method -- Property Address Legal Liability Info Provided" at bounding box center [1147, 226] width 159 height 26
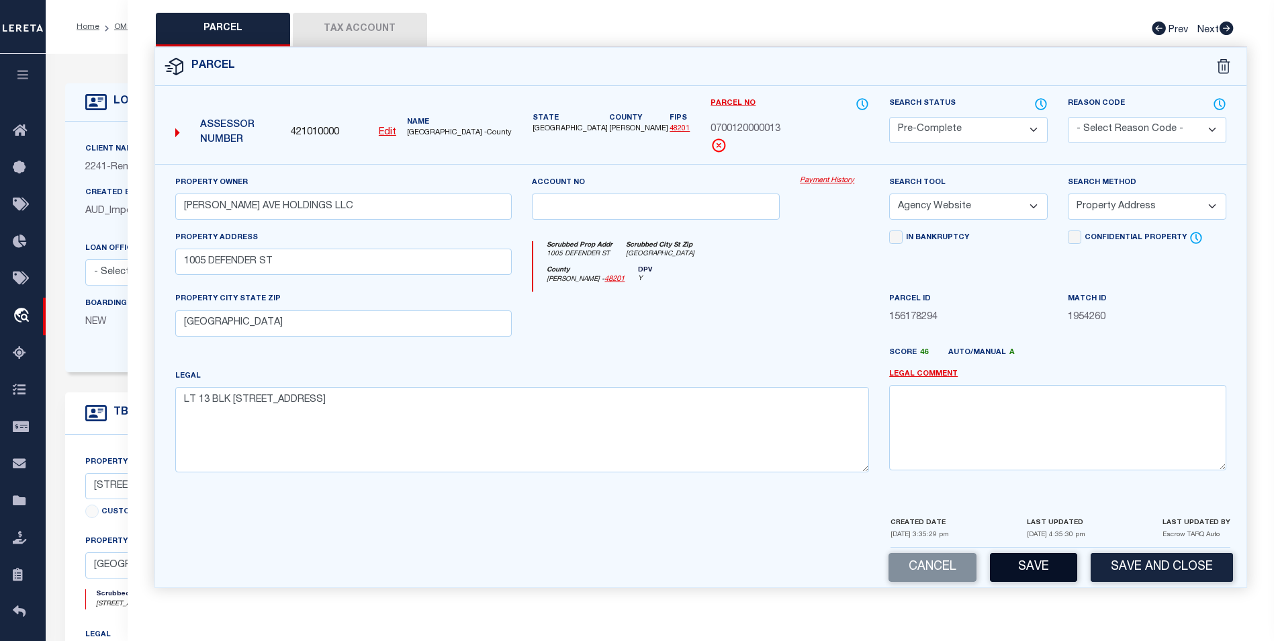
click at [1046, 557] on button "Save" at bounding box center [1033, 567] width 87 height 29
select select "AS"
select select
checkbox input "false"
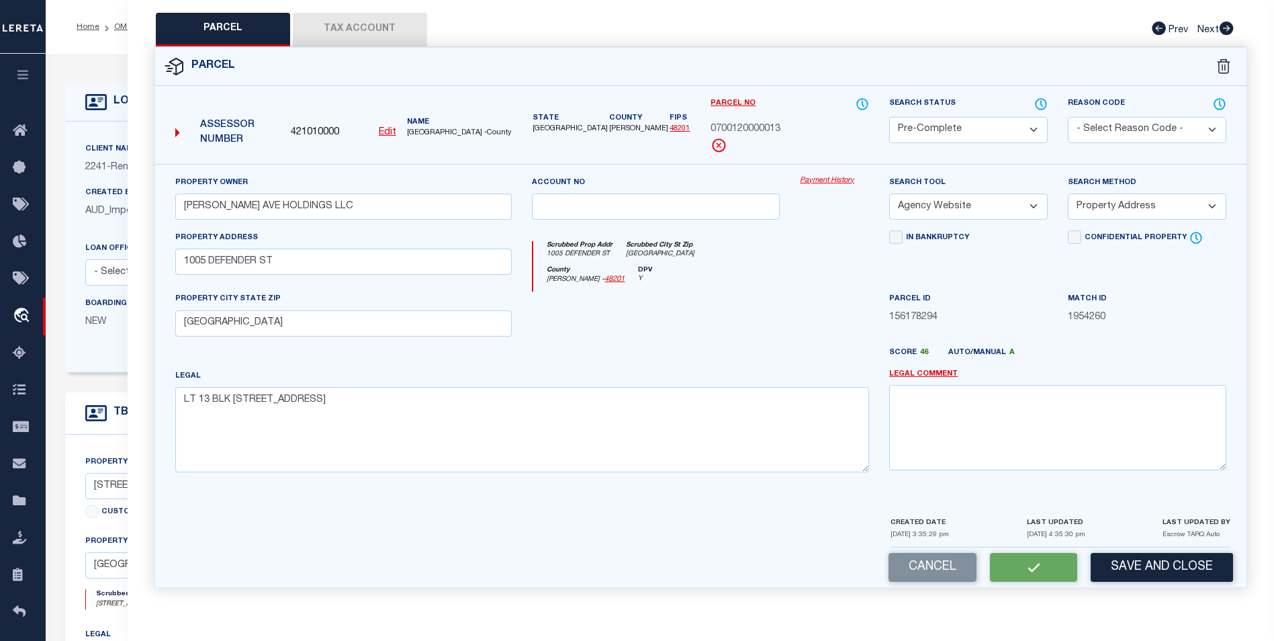
checkbox input "false"
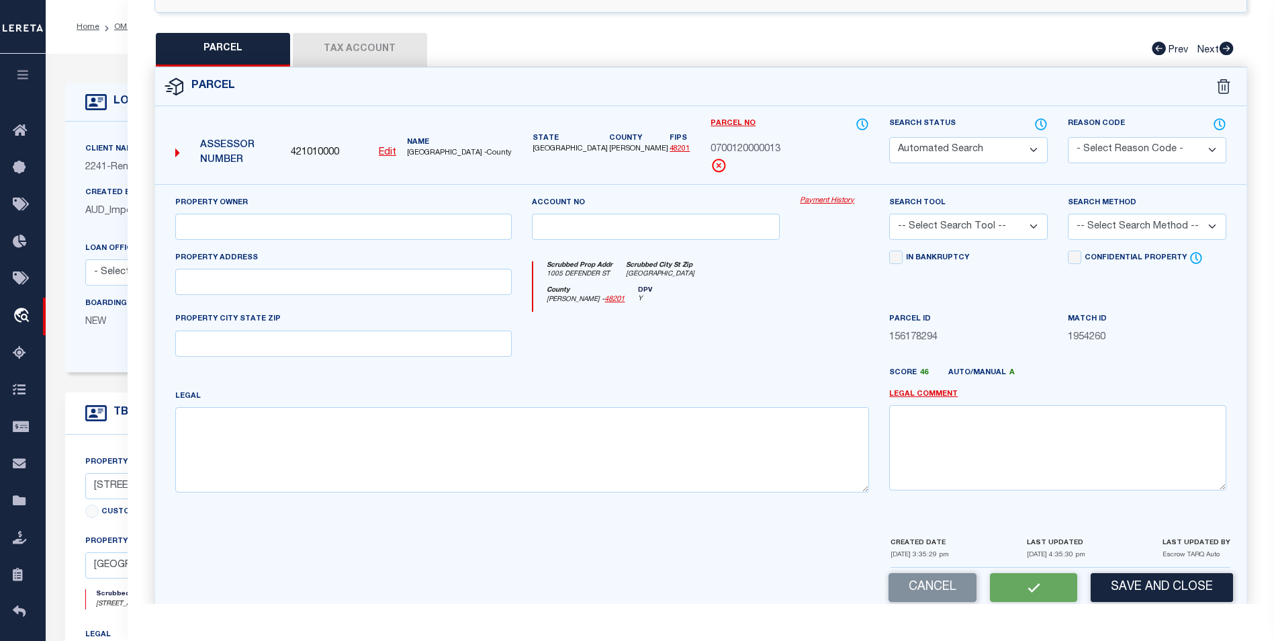
select select "PC"
type input "BEVERLY AVE HOLDINGS LLC"
select select "AGW"
select select "ADD"
type input "1005 DEFENDER ST"
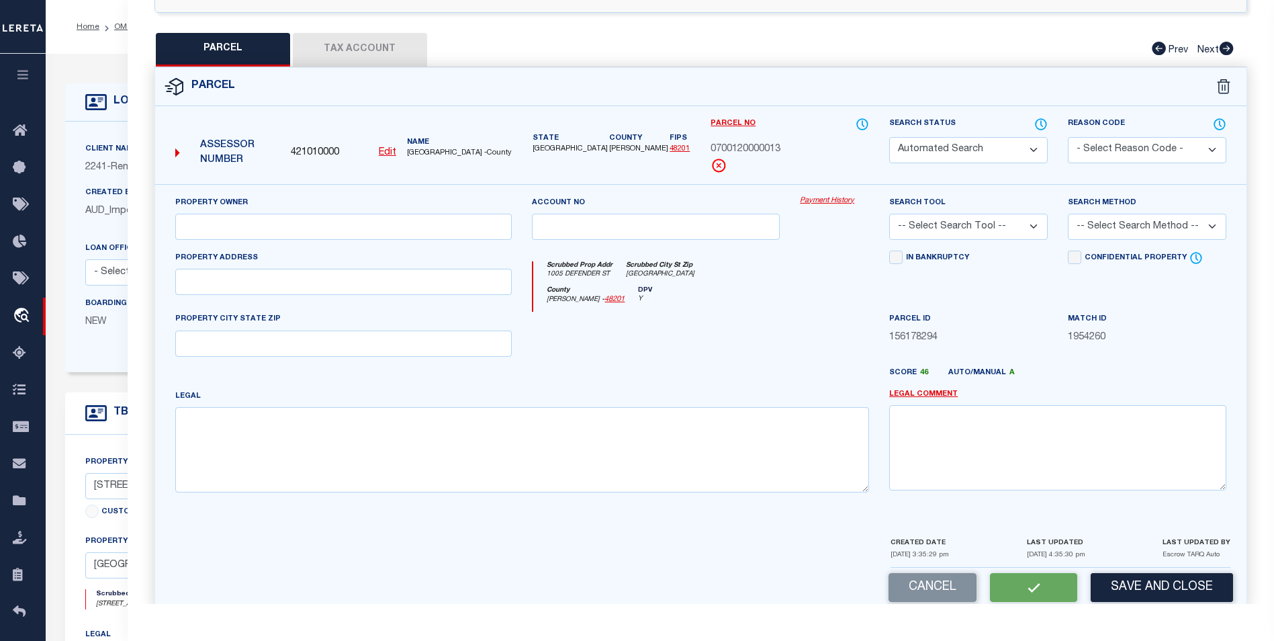
type input "HOUSTON, TX 77029"
type textarea "LT 13 BLK 24 CLINTON PARK"
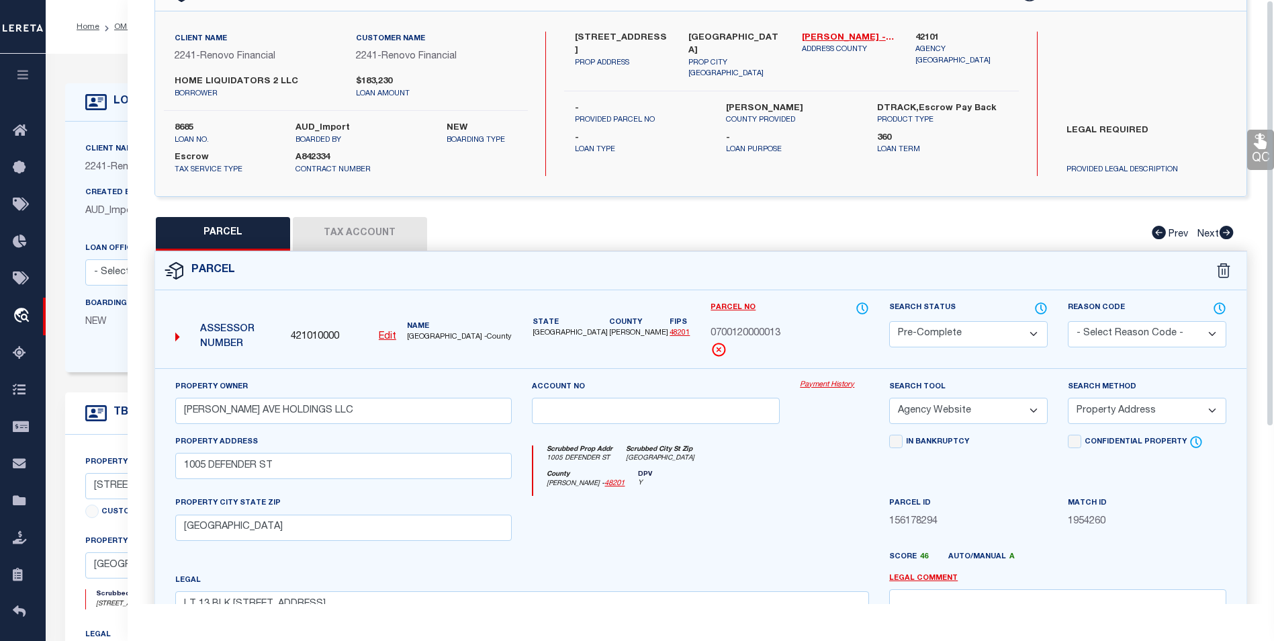
scroll to position [0, 0]
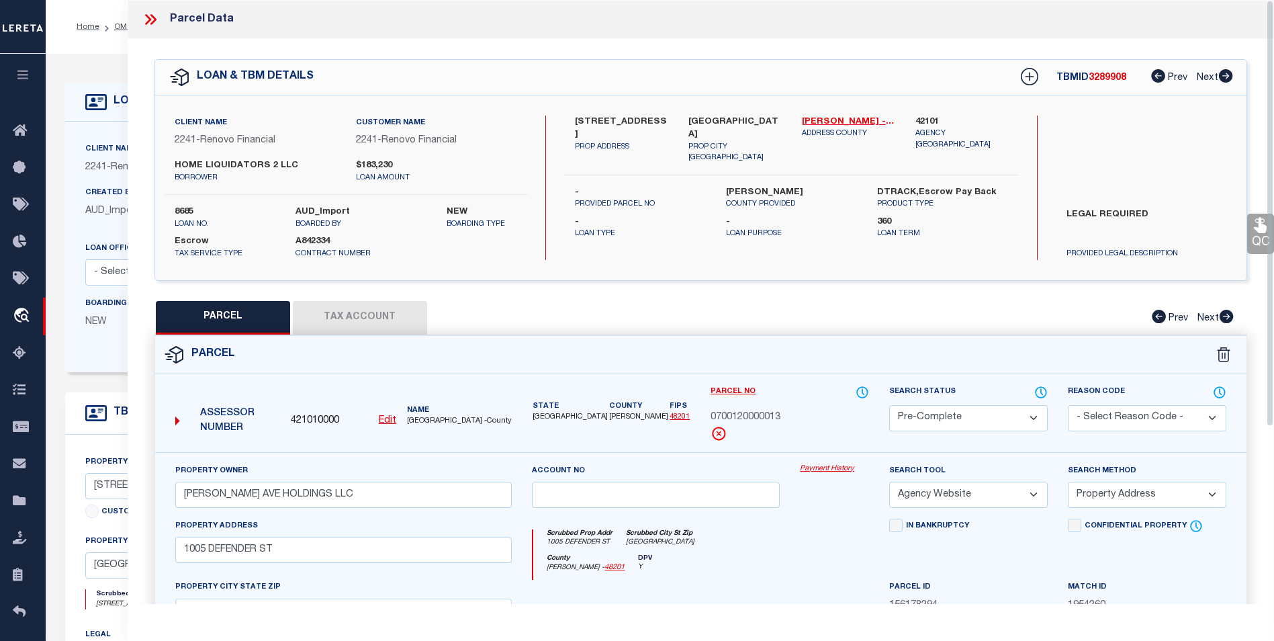
click at [146, 21] on icon at bounding box center [150, 19] width 17 height 17
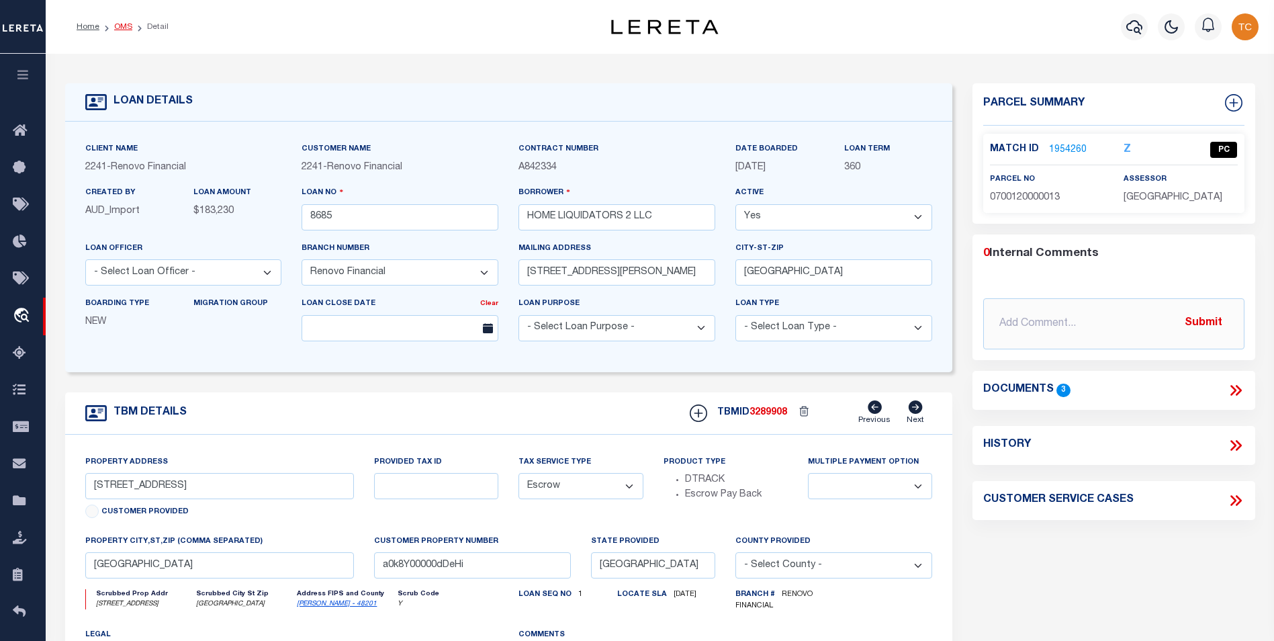
click at [124, 31] on link "OMS" at bounding box center [123, 27] width 18 height 8
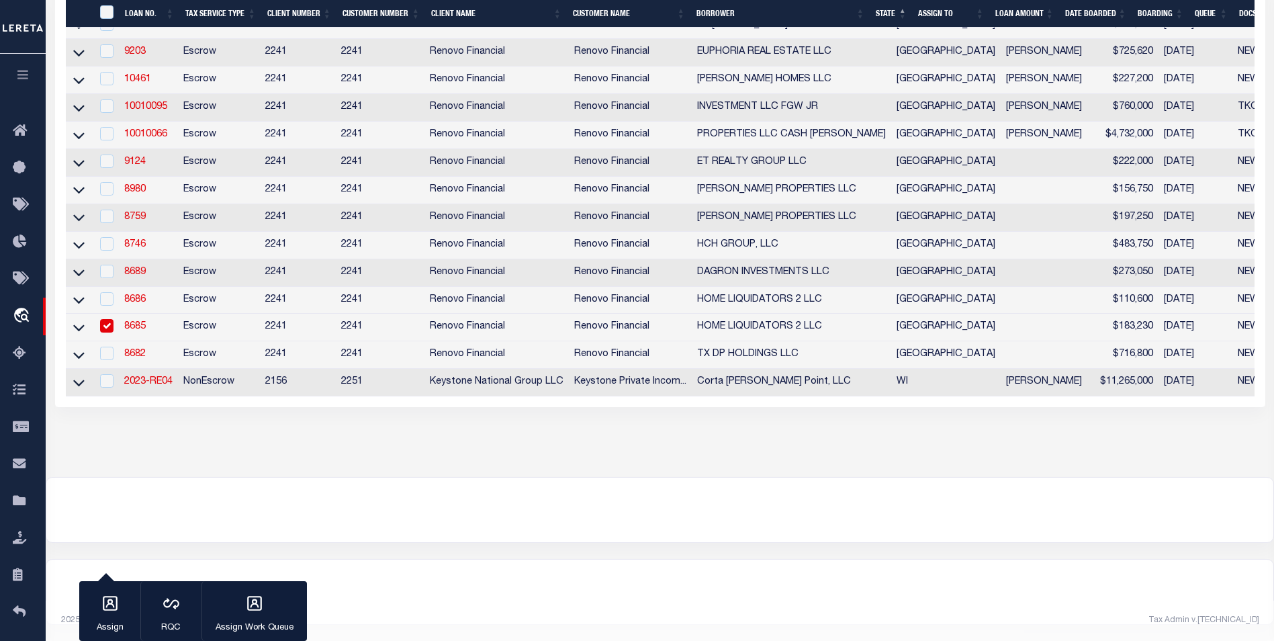
scroll to position [434, 0]
click at [135, 267] on link "8689" at bounding box center [134, 271] width 21 height 9
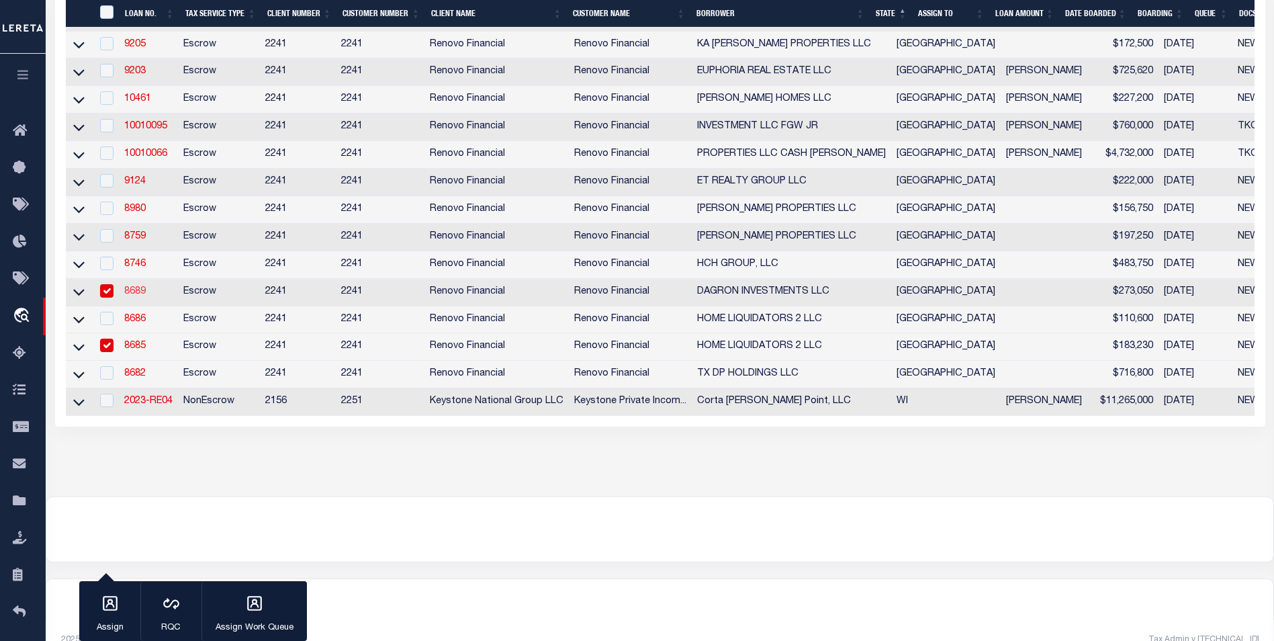
type input "8689"
type input "DAGRON INVESTMENTS LLC"
type input "4811 Loggia ln"
type input "Humble TX 77396"
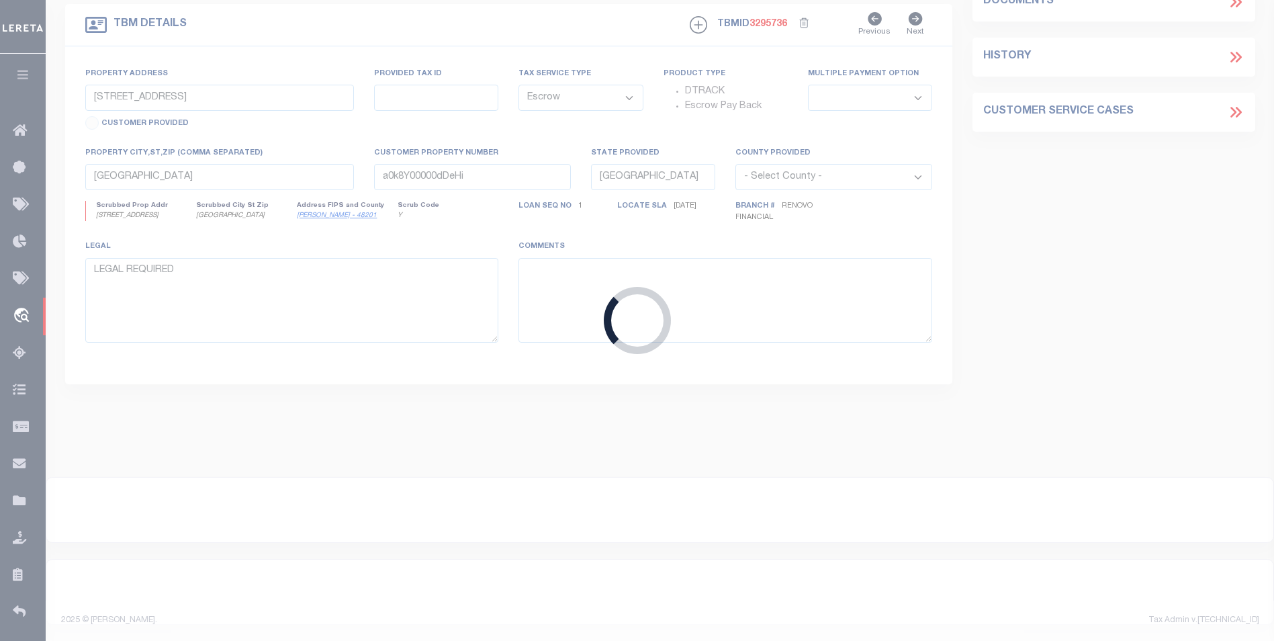
type input "6338 Maple Spring Place"
select select
type input "Humble, TX 77346"
type input "a0k8Y00000dDk6S"
select select
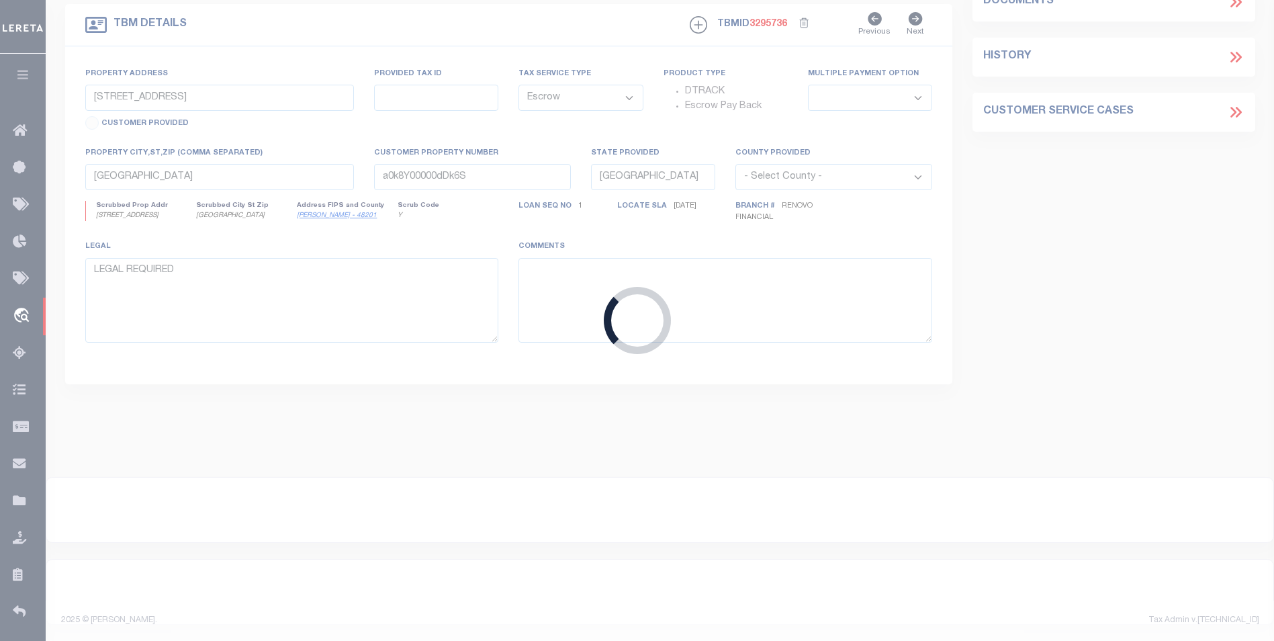
select select "25066"
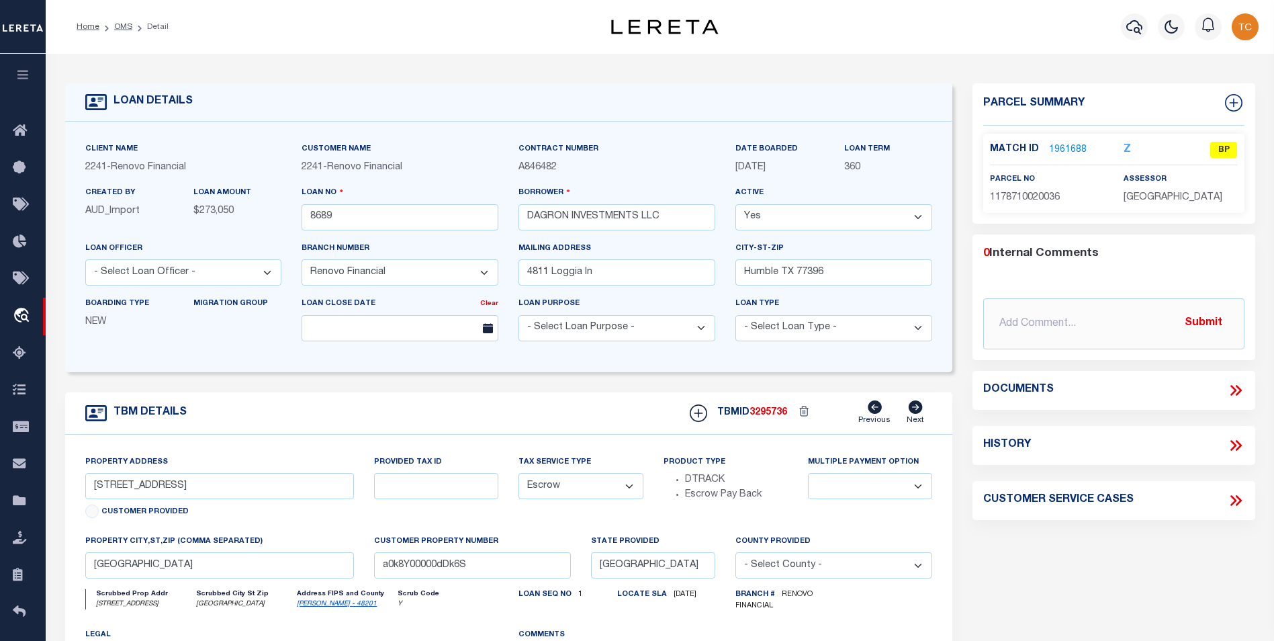
click at [1052, 152] on link "1961688" at bounding box center [1068, 150] width 38 height 14
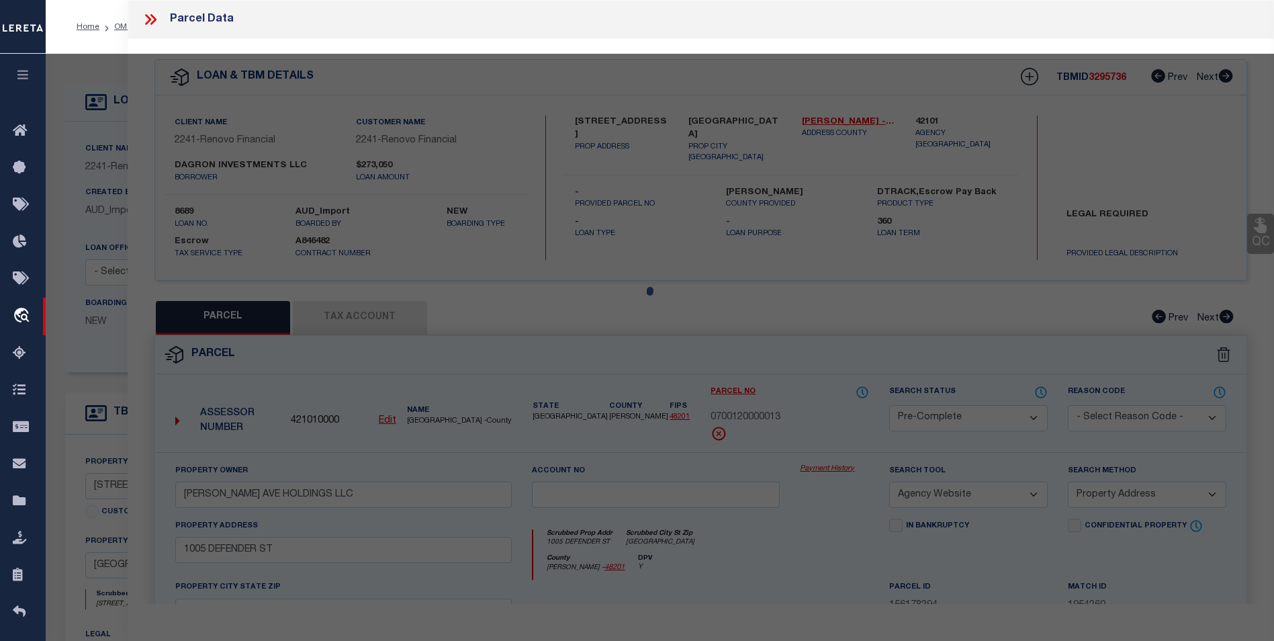
select select "AS"
select select
checkbox input "false"
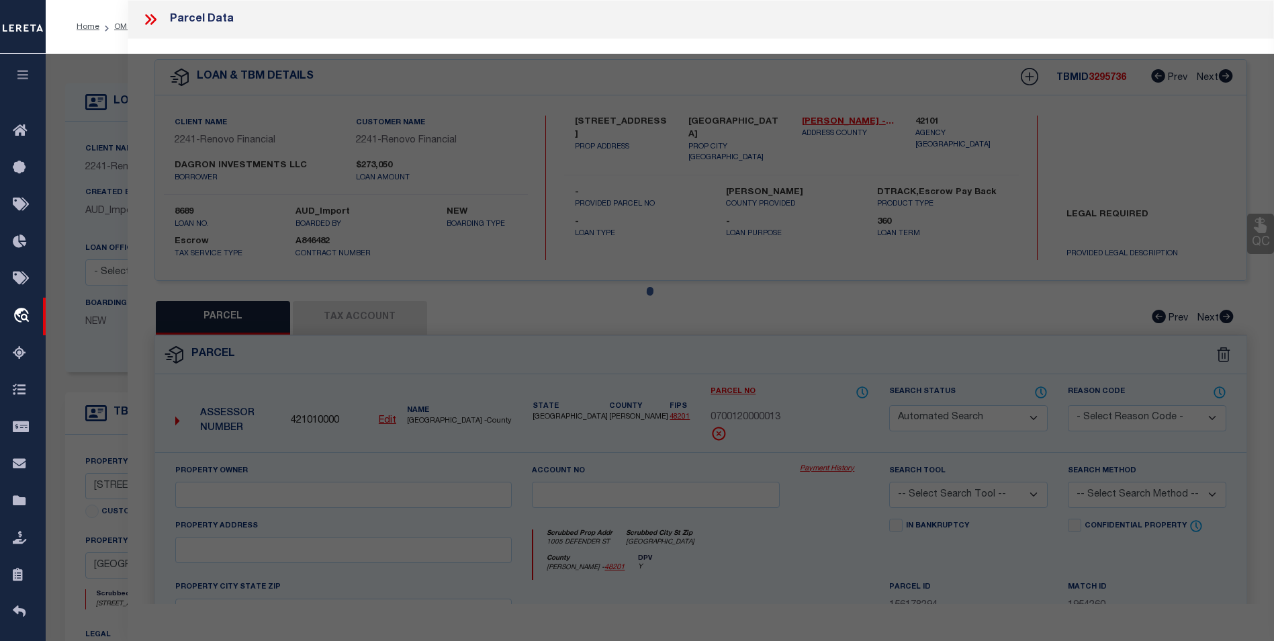
select select "BP"
type input "RUIZ MICHAEL L"
type input "6338 MAPLE SPRING PL"
checkbox input "false"
type input "HUMBLE, TX 77346"
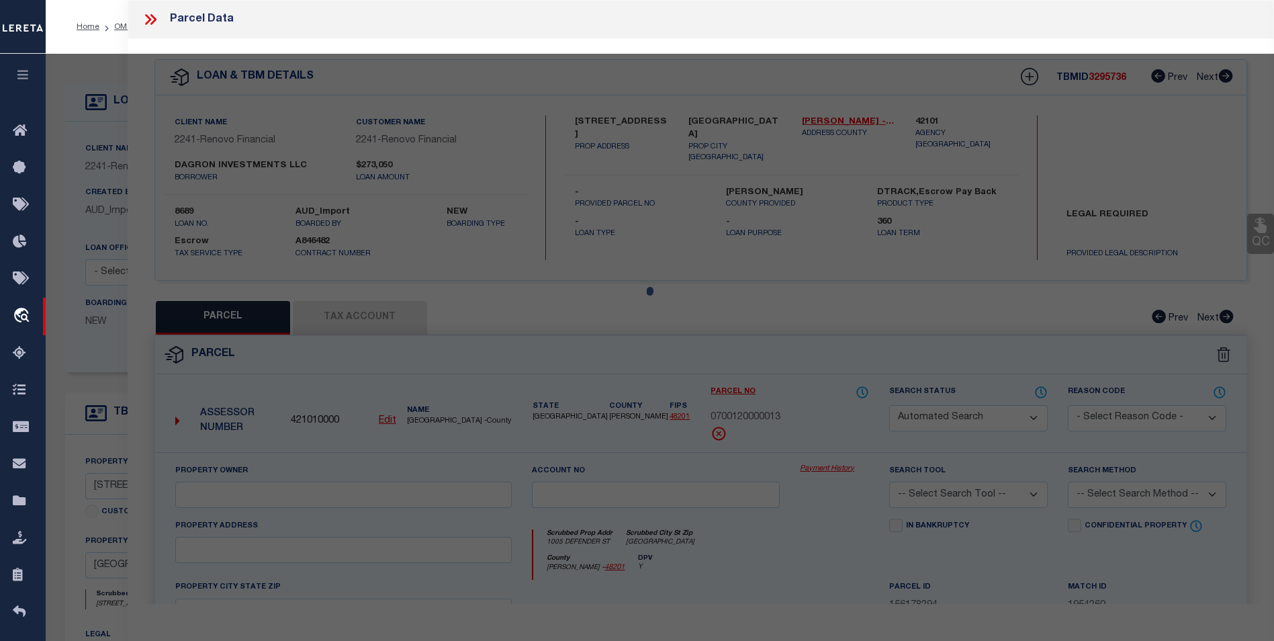
type textarea "LT 36 BLK 2 KINGS RIVER VILLAGE SEC 2"
type textarea "Tax ID Special Project"
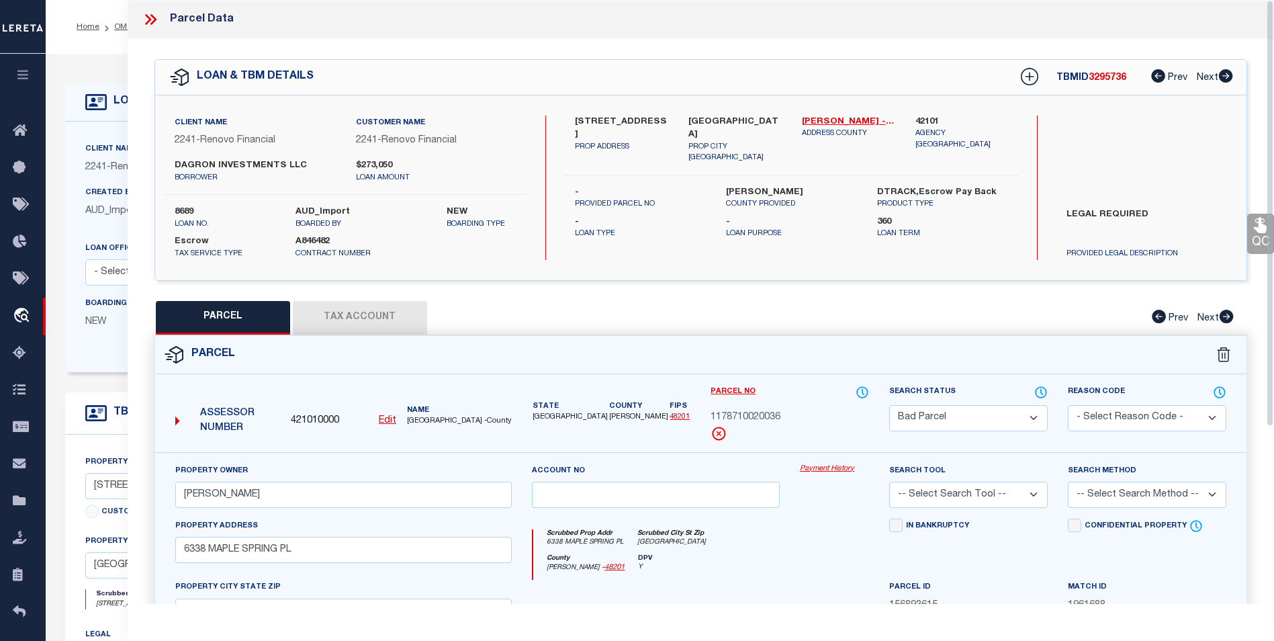
click at [995, 405] on select "Automated Search Bad Parcel Complete Duplicate Parcel High Dollar Reporting In …" at bounding box center [968, 418] width 159 height 26
select select "PC"
click at [889, 405] on select "Automated Search Bad Parcel Complete Duplicate Parcel High Dollar Reporting In …" at bounding box center [968, 418] width 159 height 26
click at [985, 490] on select "-- Select Search Tool -- 3rd Party Website Agency File Agency Website ATLS CNV-…" at bounding box center [968, 495] width 159 height 26
select select "AGW"
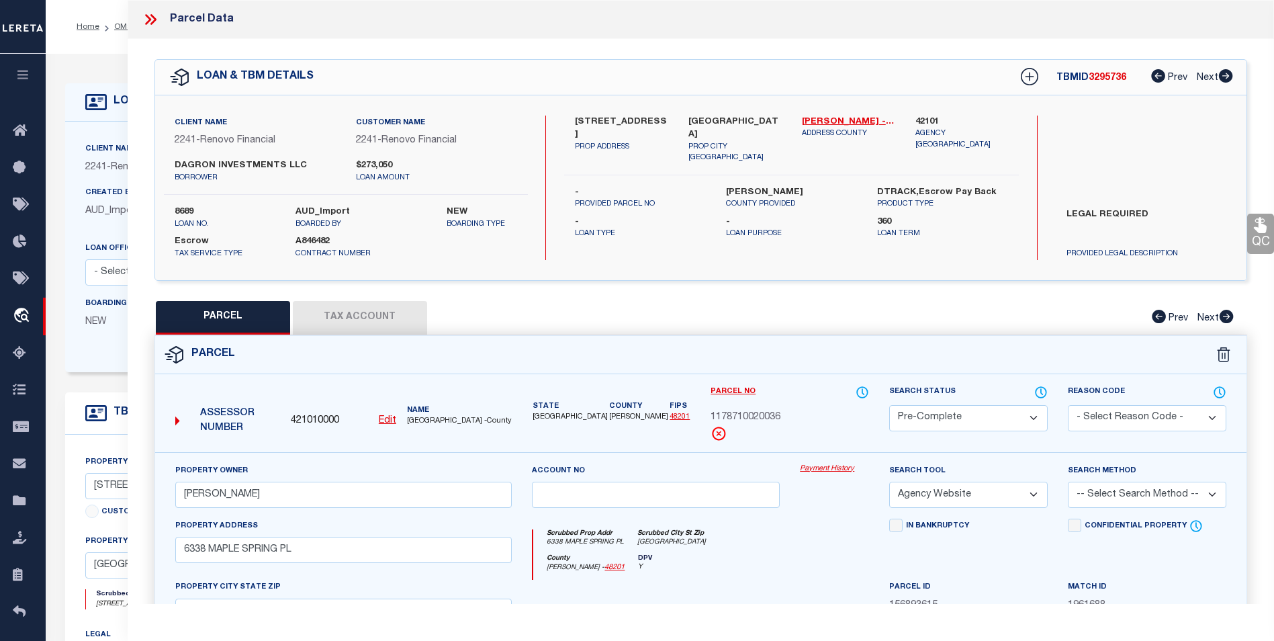
click at [889, 482] on select "-- Select Search Tool -- 3rd Party Website Agency File Agency Website ATLS CNV-…" at bounding box center [968, 495] width 159 height 26
click at [1110, 491] on select "-- Select Search Method -- Property Address Legal Liability Info Provided" at bounding box center [1147, 495] width 159 height 26
select select "ADD"
click at [1068, 482] on select "-- Select Search Method -- Property Address Legal Liability Info Provided" at bounding box center [1147, 495] width 159 height 26
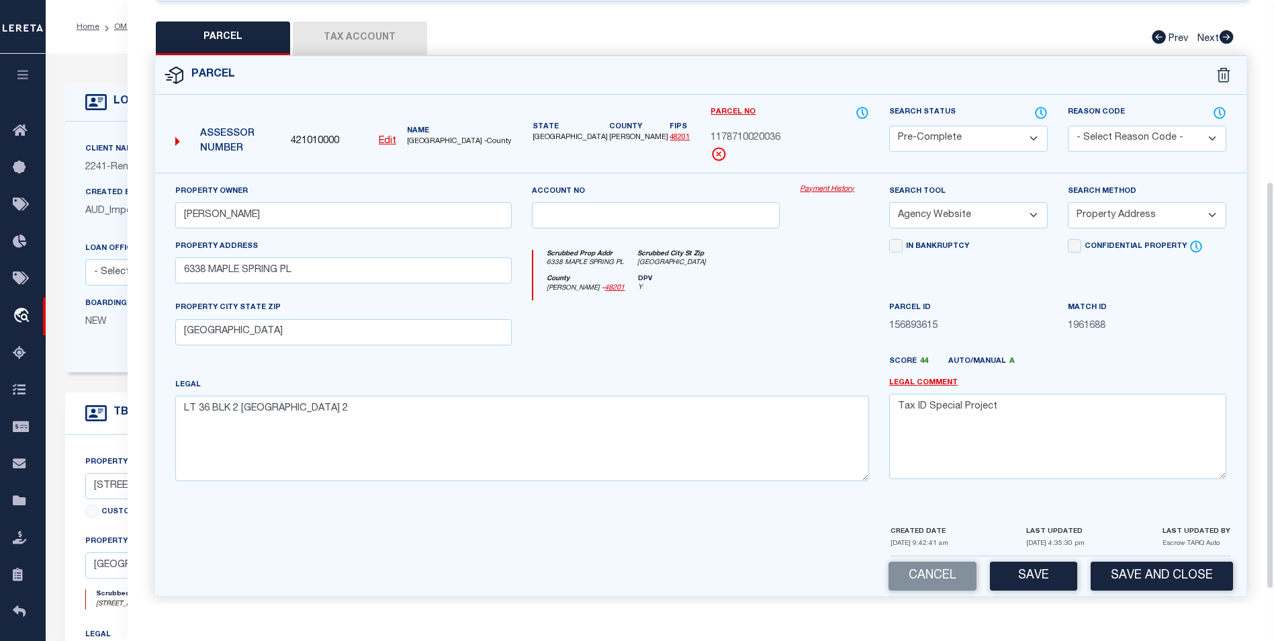
scroll to position [289, 0]
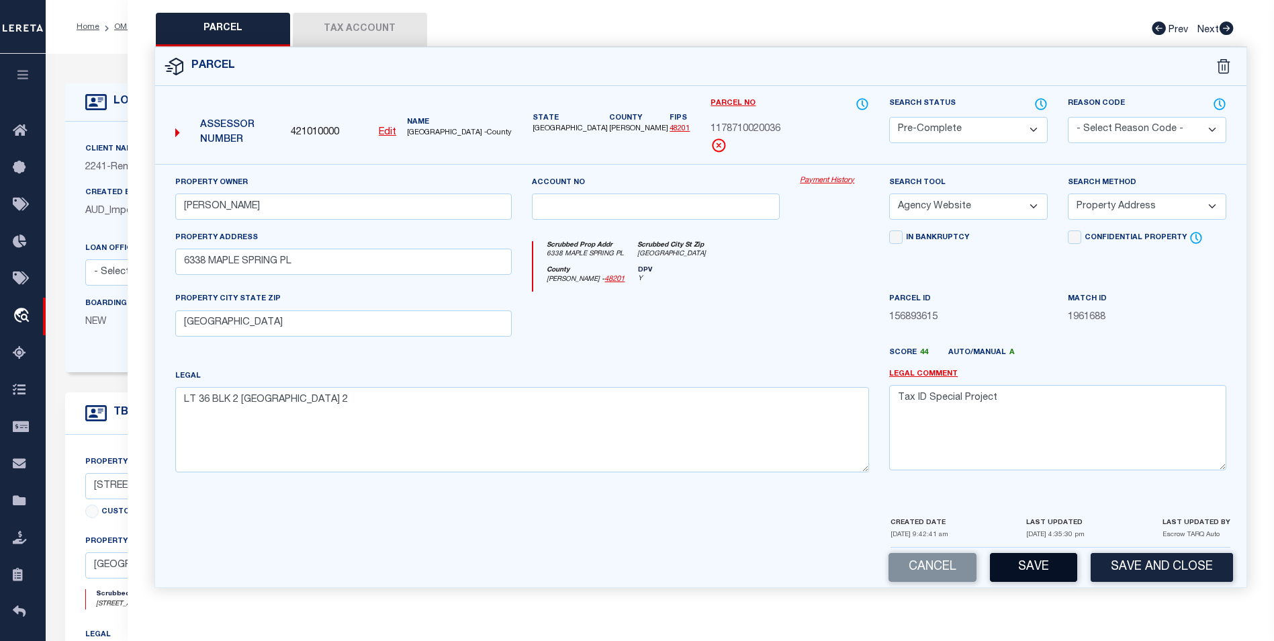
click at [1014, 560] on button "Save" at bounding box center [1033, 567] width 87 height 29
select select "AS"
select select
checkbox input "false"
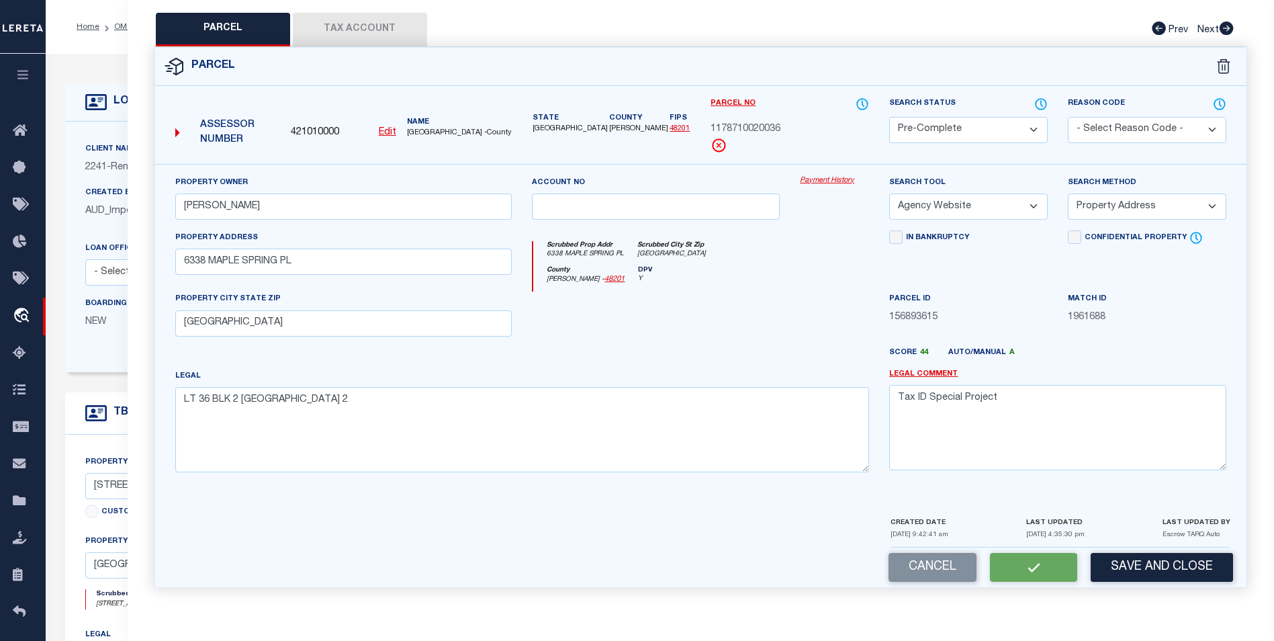
checkbox input "false"
select select "PC"
type input "RUIZ MICHAEL L"
select select "AGW"
select select "ADD"
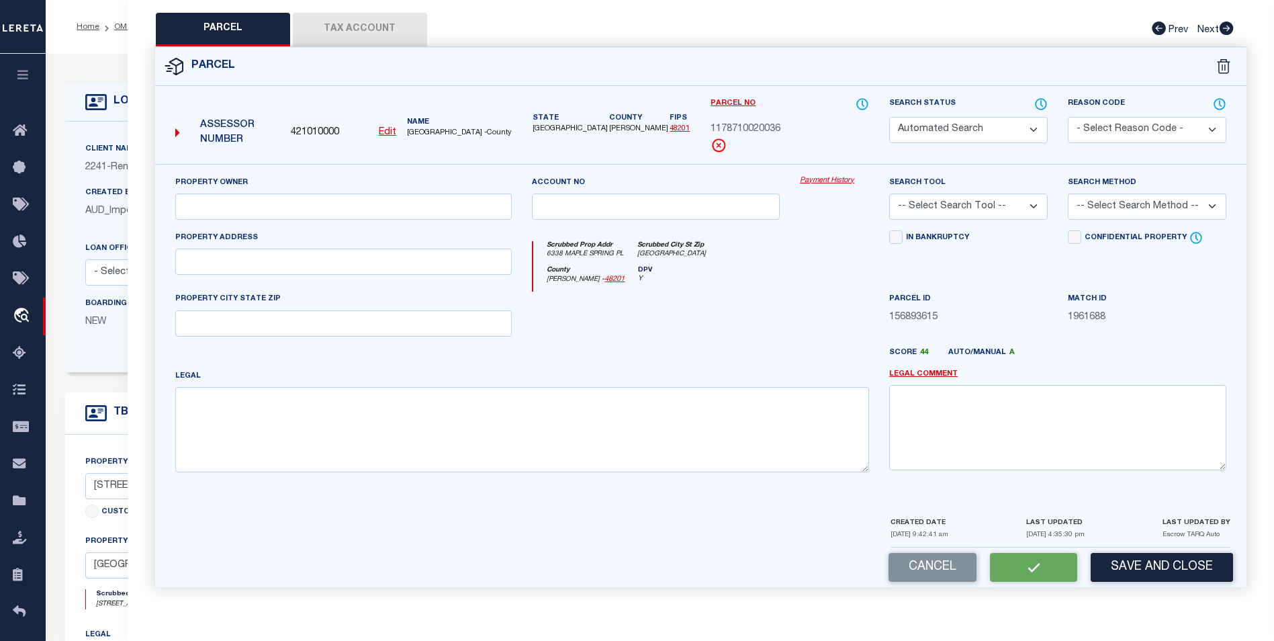
type input "6338 MAPLE SPRING PL"
type input "HUMBLE, TX 77346"
type textarea "LT 36 BLK 2 KINGS RIVER VILLAGE SEC 2"
type textarea "Tax ID Special Project"
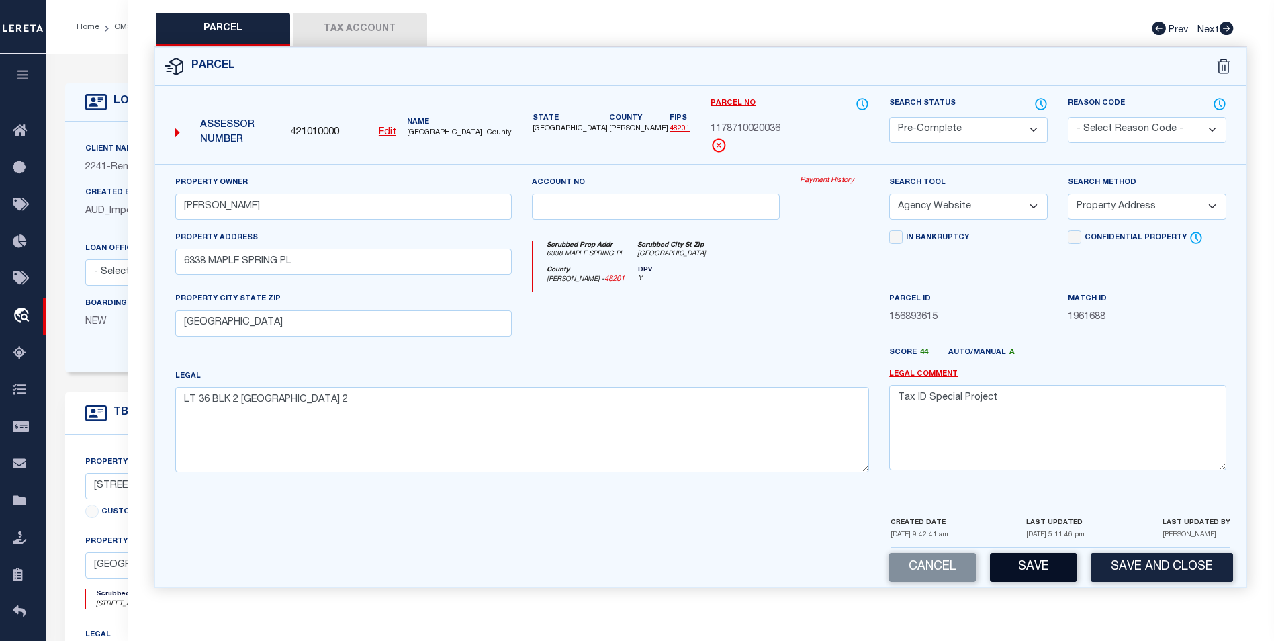
click at [1032, 563] on button "Save" at bounding box center [1033, 567] width 87 height 29
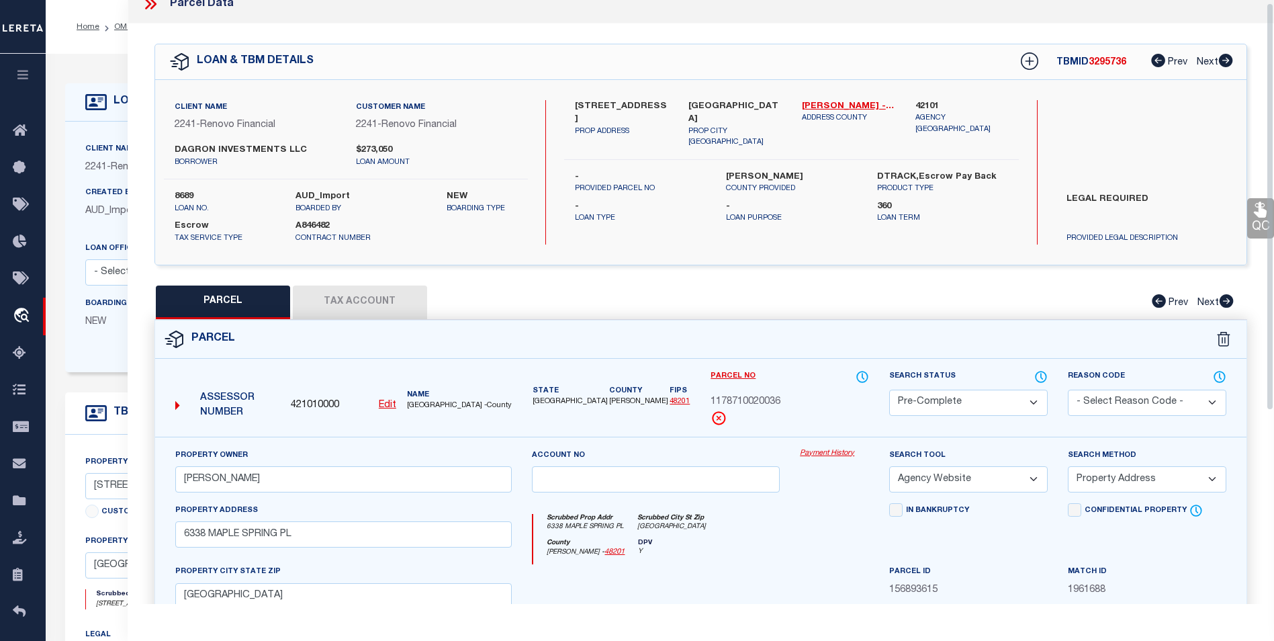
scroll to position [0, 0]
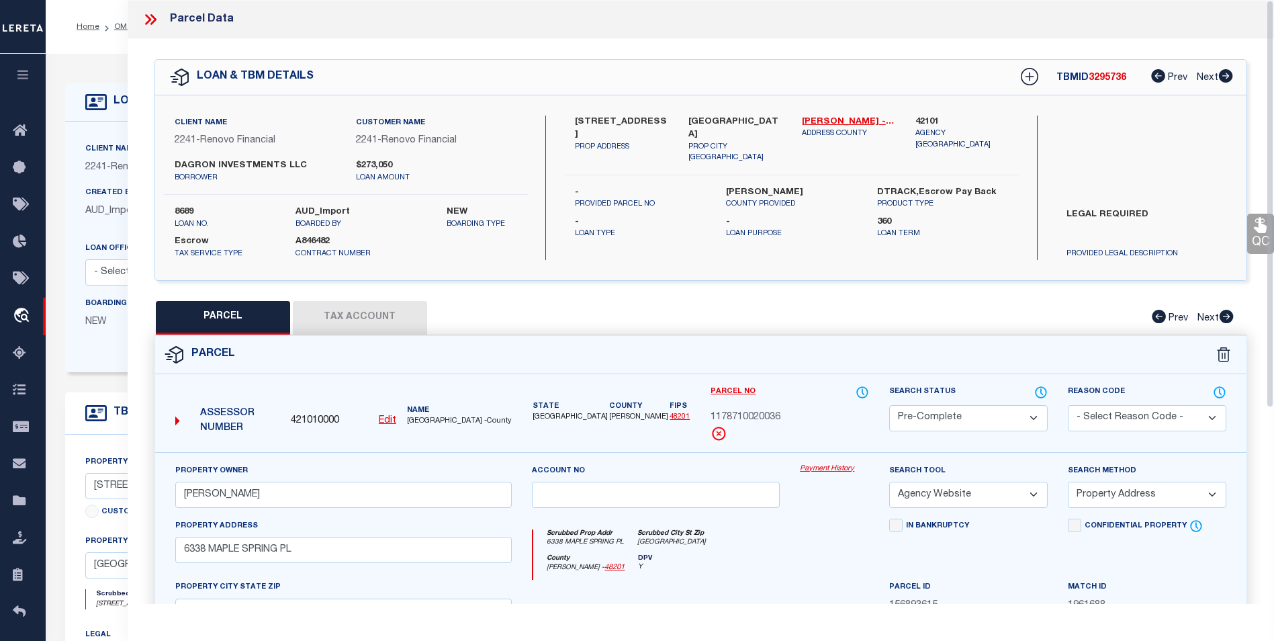
select select "AS"
select select
checkbox input "false"
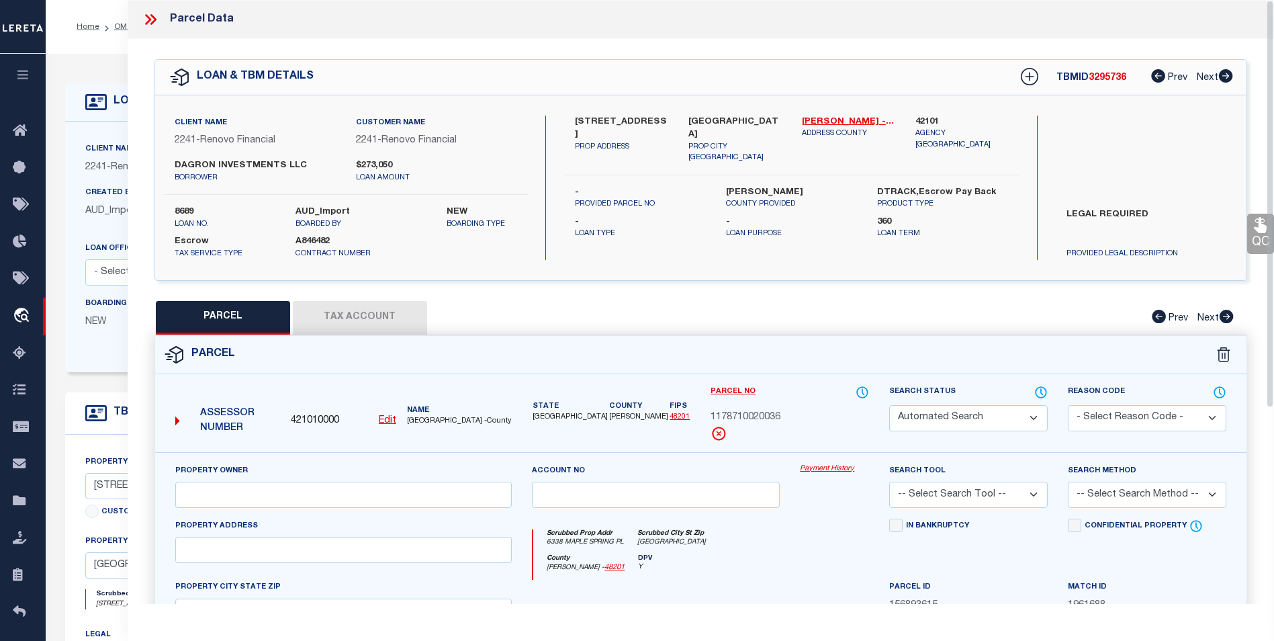
select select "PC"
type input "RUIZ MICHAEL L"
select select "AGW"
select select "ADD"
type input "6338 MAPLE SPRING PL"
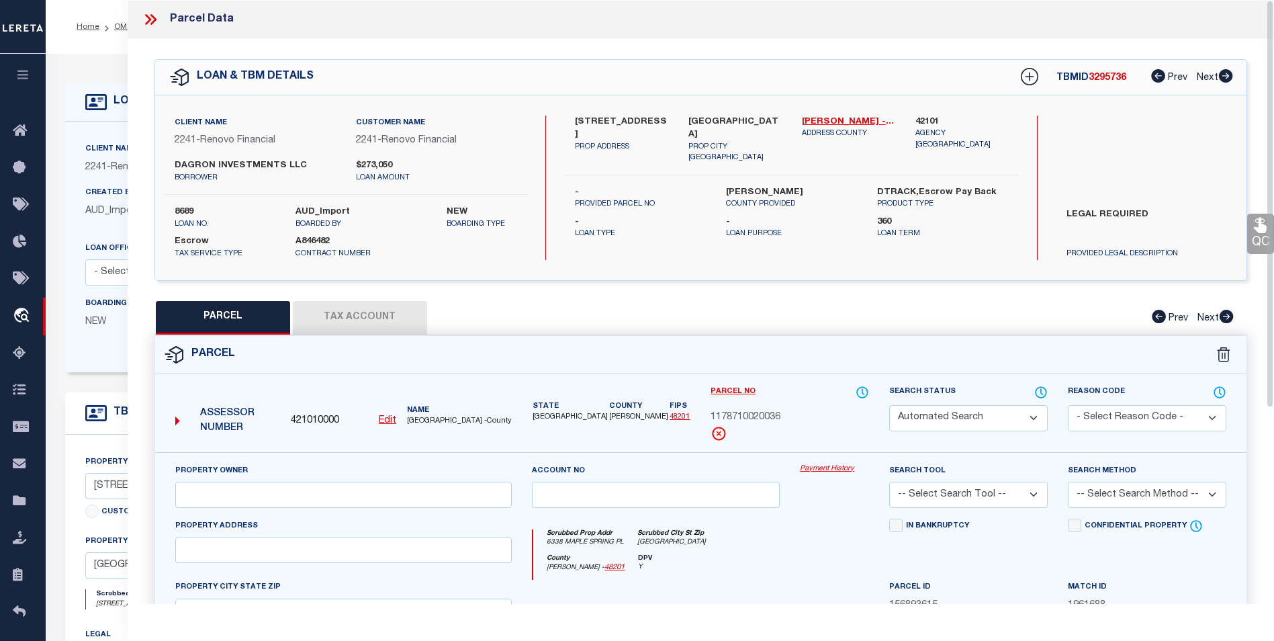
type input "HUMBLE, TX 77346"
type textarea "LT 36 BLK 2 KINGS RIVER VILLAGE SEC 2"
type textarea "Tax ID Special Project"
click at [150, 23] on icon at bounding box center [150, 19] width 17 height 17
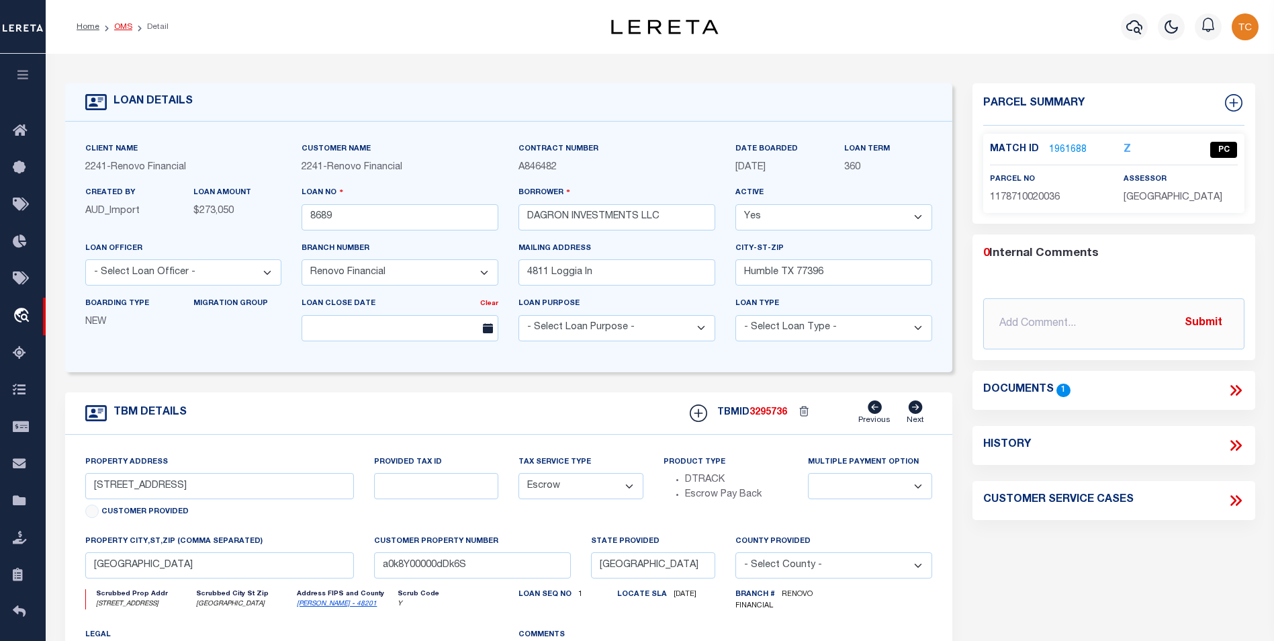
click at [120, 23] on link "OMS" at bounding box center [123, 27] width 18 height 8
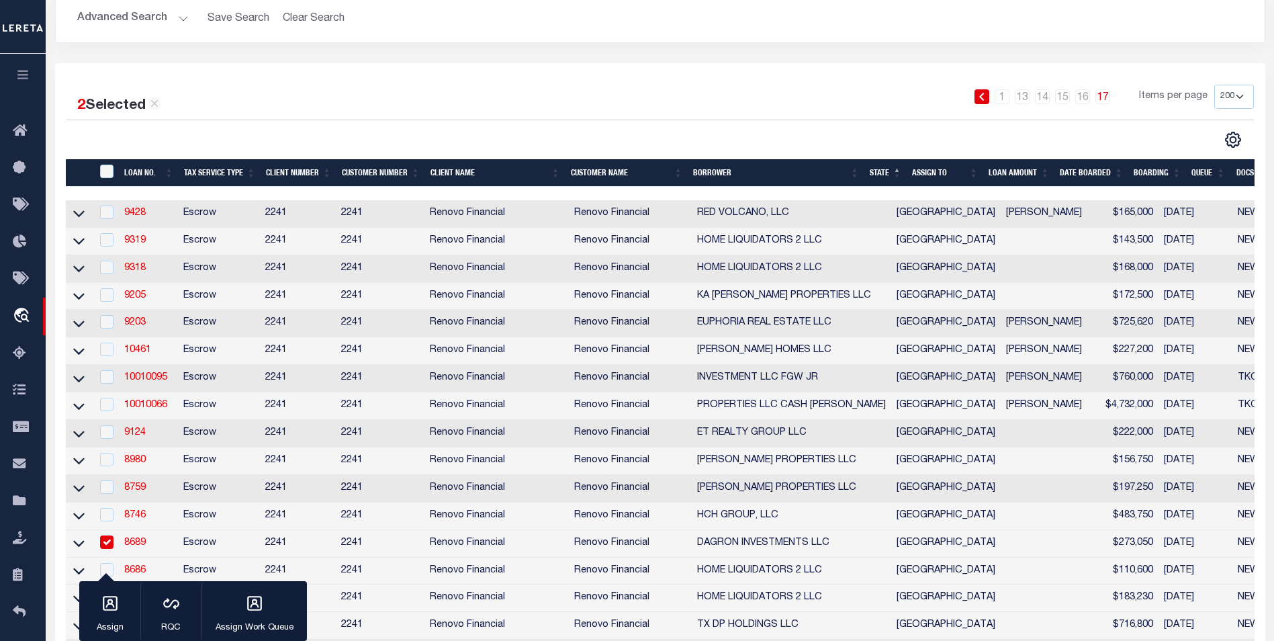
scroll to position [336, 0]
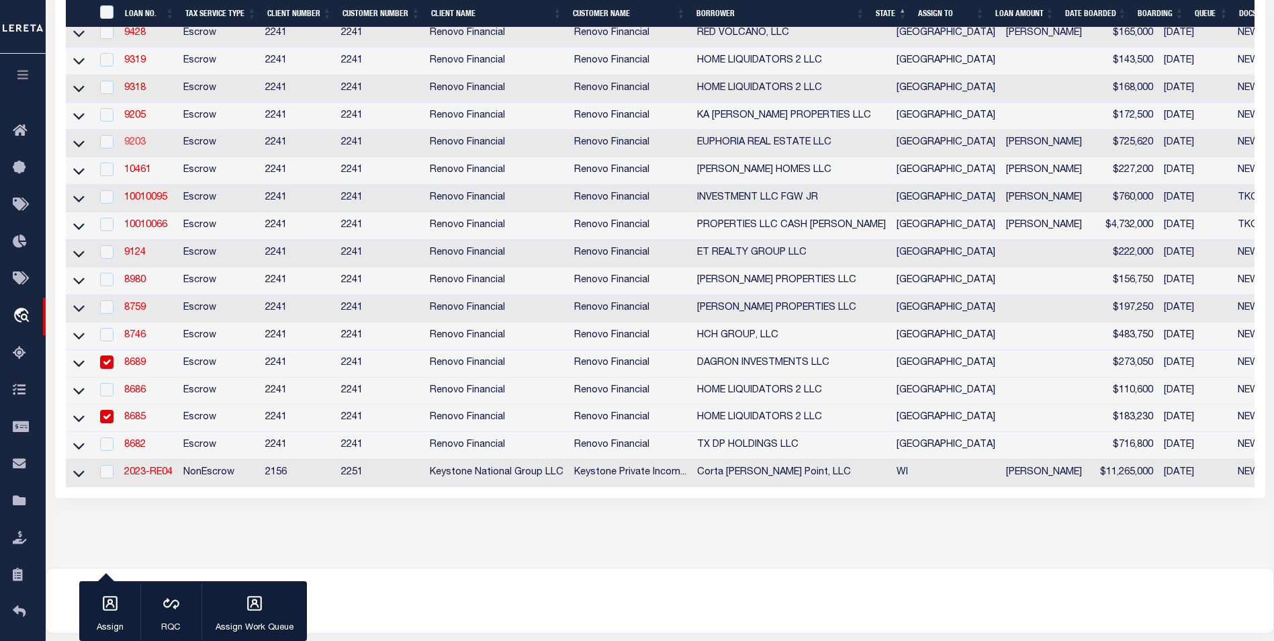
click at [136, 146] on link "9203" at bounding box center [134, 142] width 21 height 9
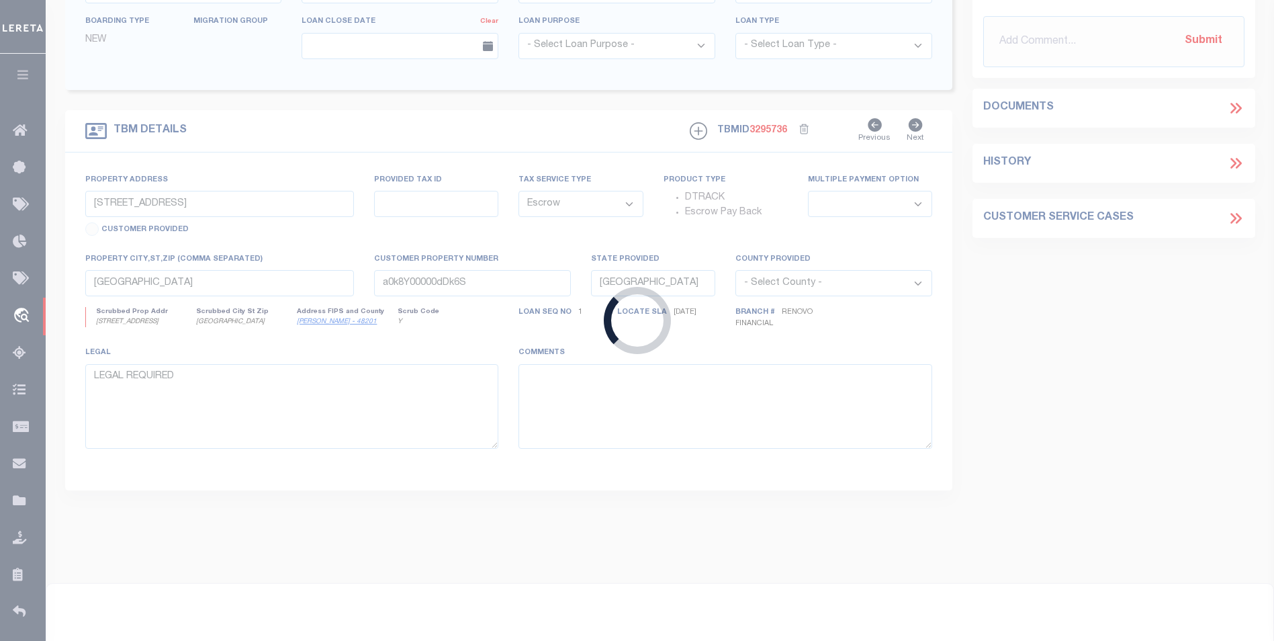
type input "9203"
type input "EUPHORIA REAL ESTATE LLC"
type input "14210 Sandfield Drive"
type input "Houston TX 77077"
select select "25066"
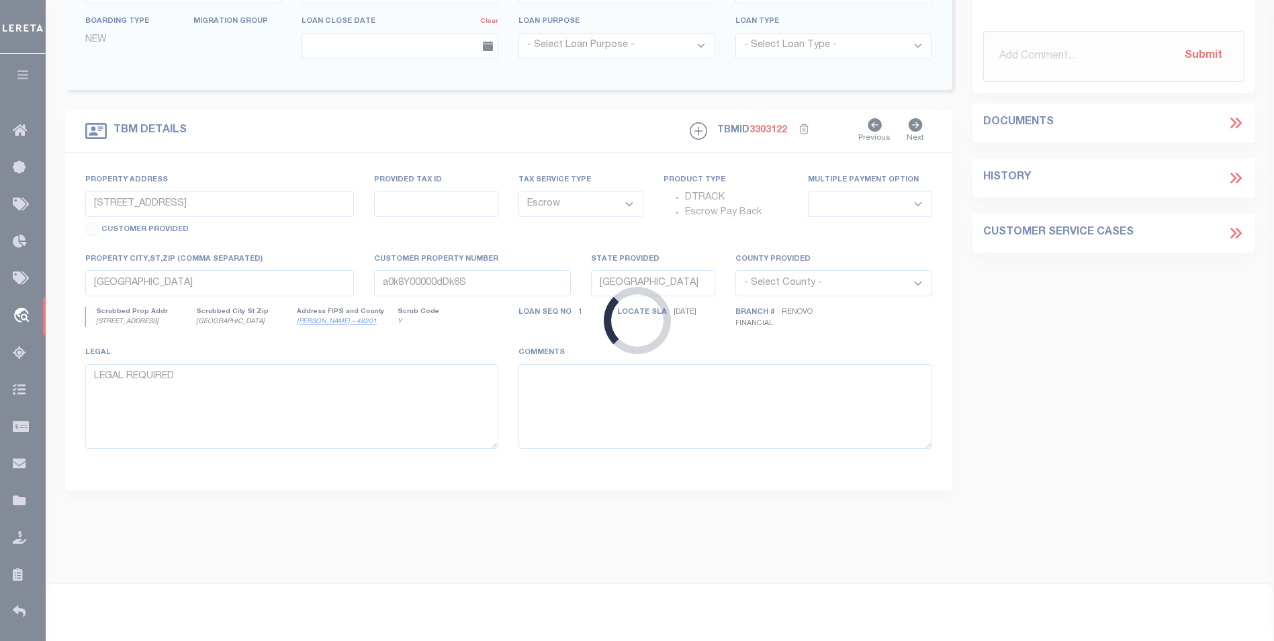
type input "1167 Meadowridge Drive"
select select
type input "Beaumont, TX 77706"
type input "a0k8Y00000dDlMg"
select select
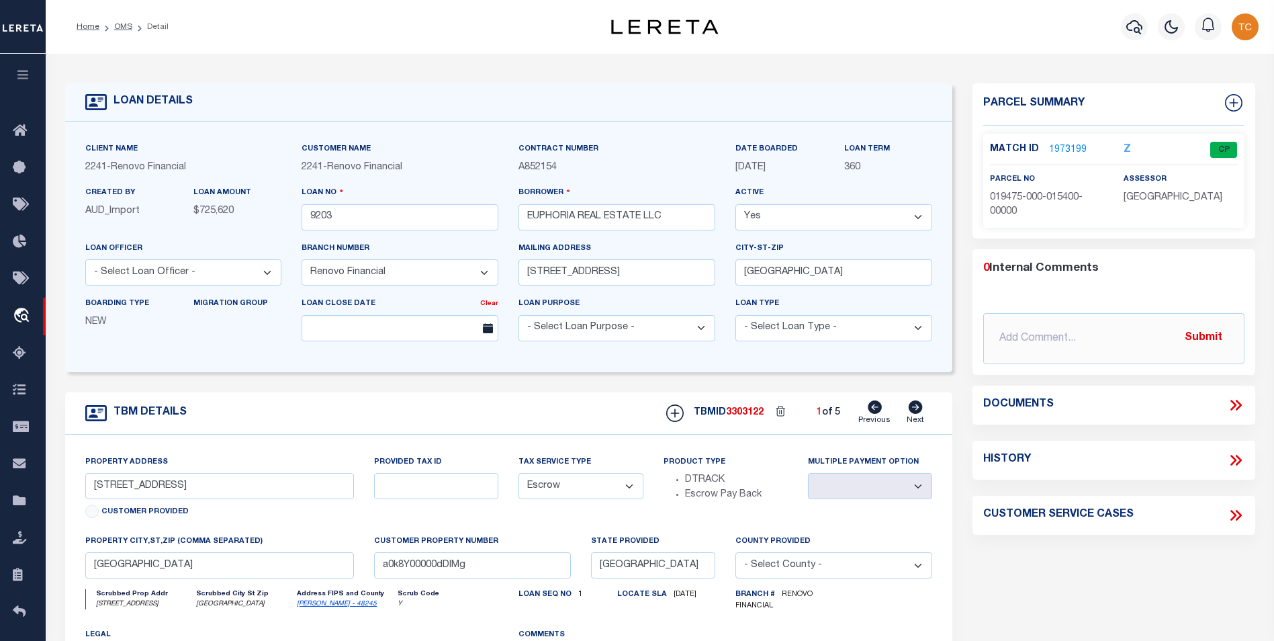
click at [1080, 148] on link "1973199" at bounding box center [1068, 150] width 38 height 14
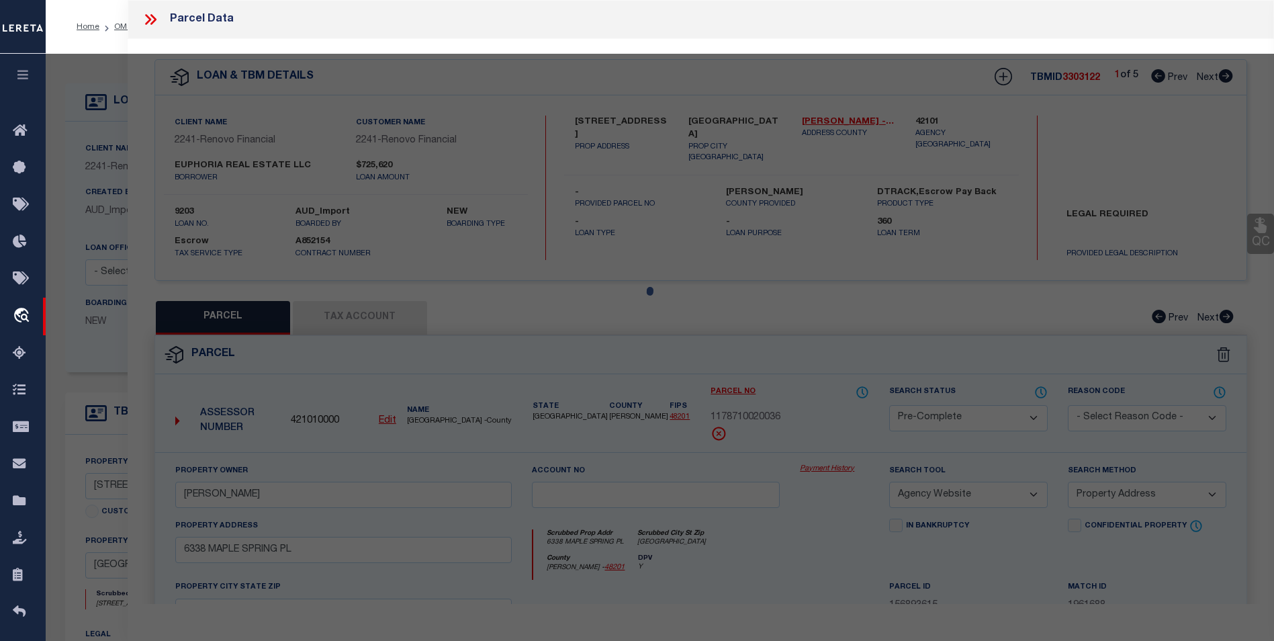
select select "AS"
select select
checkbox input "false"
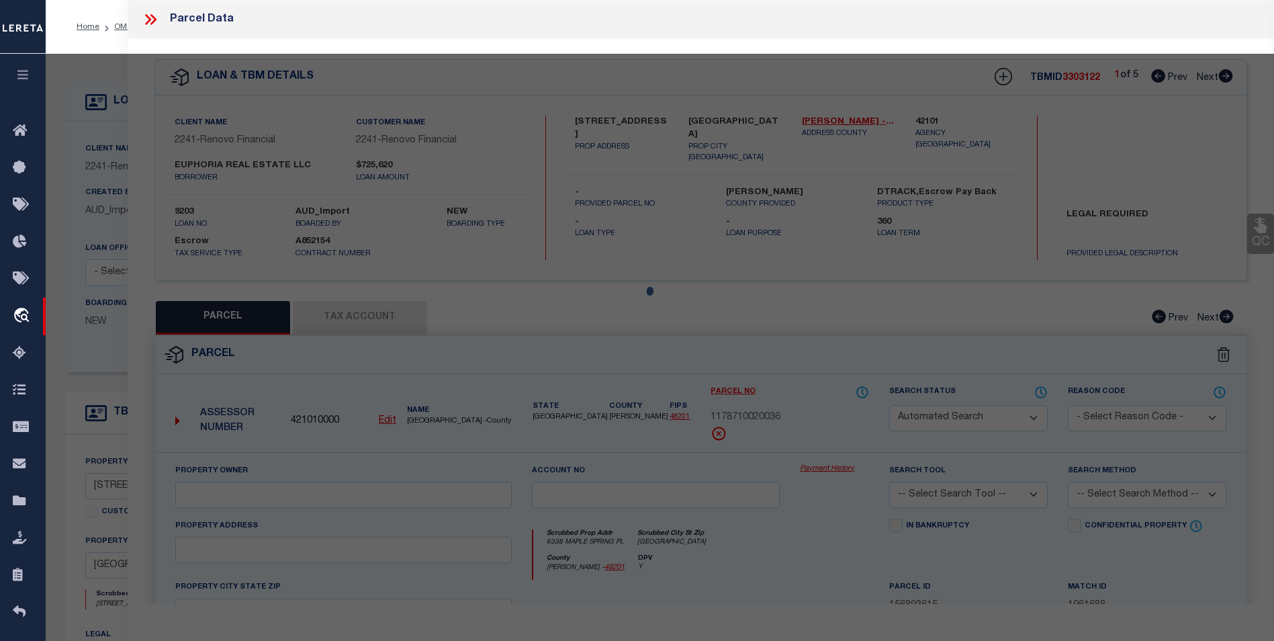
select select "CP"
type input "EUPHORIA REAL ESTATE LLC"
select select "AGW"
select select
type input "1167 MEADOWRIDGE DR"
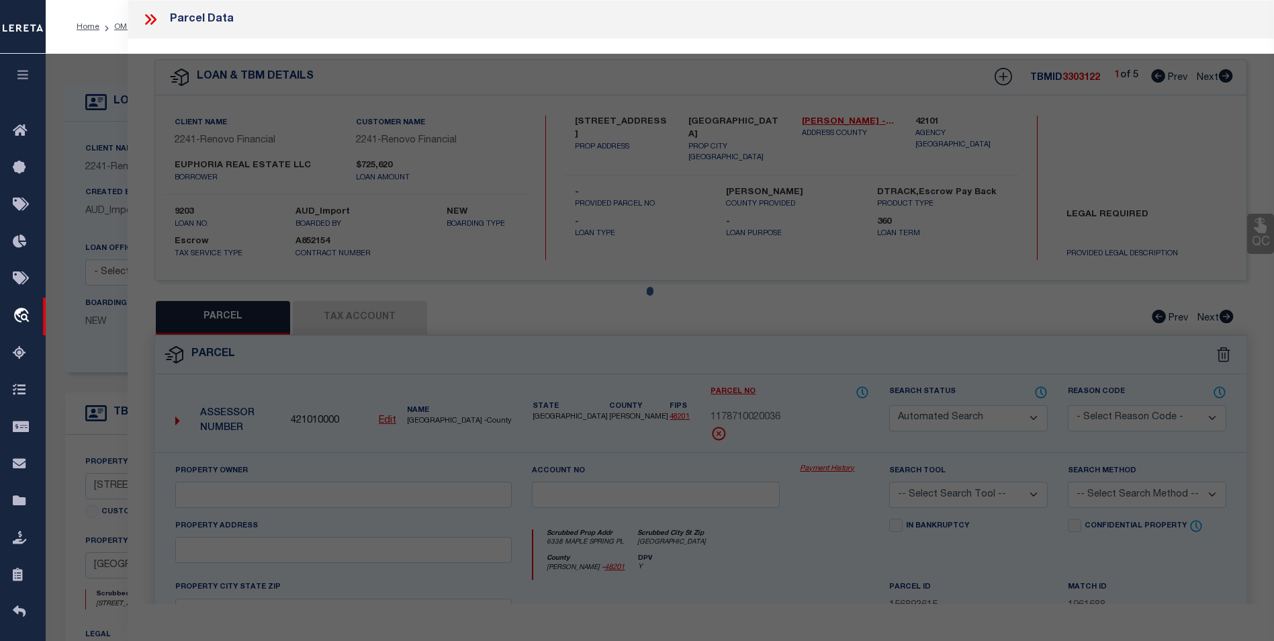
type input "BEAUMONT, TX 77706"
type textarea "EVANGELINE MEADOW III LT 15 BLK 8"
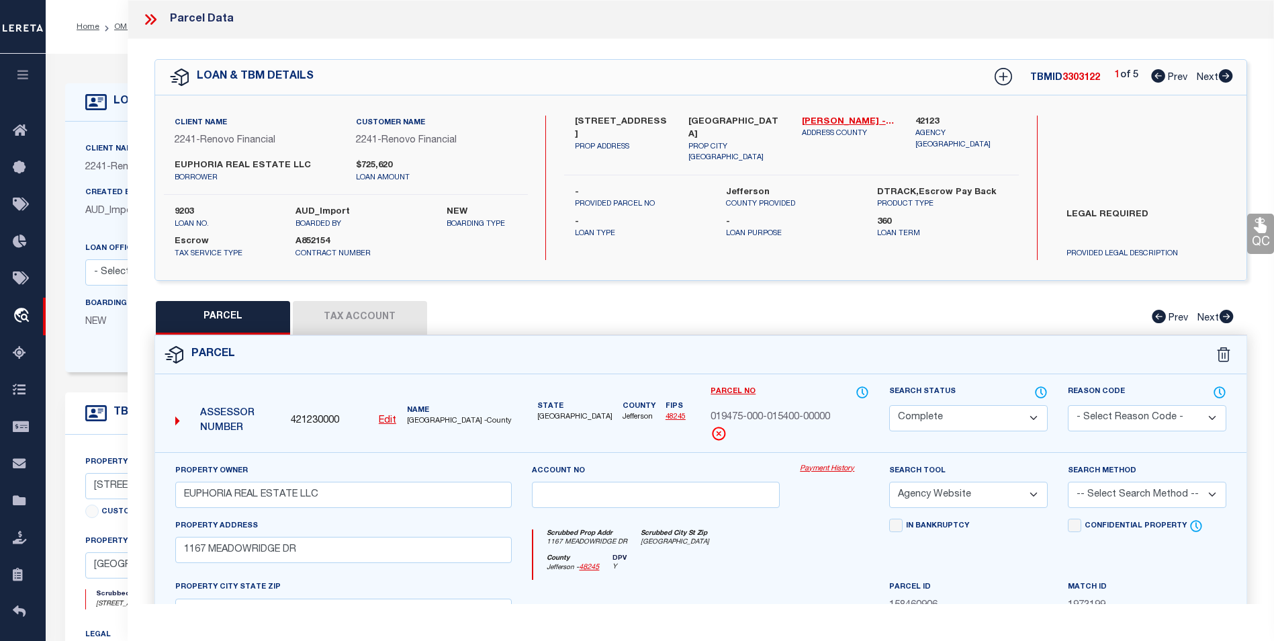
click at [150, 20] on icon at bounding box center [148, 19] width 6 height 11
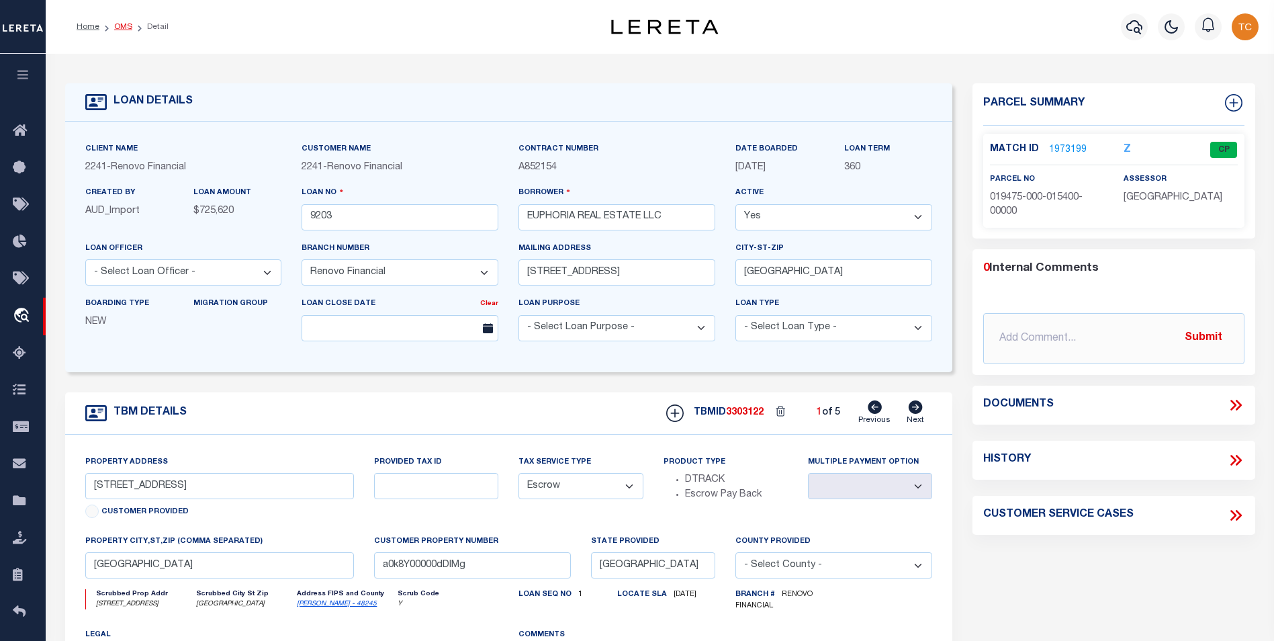
click at [122, 27] on link "OMS" at bounding box center [123, 27] width 18 height 8
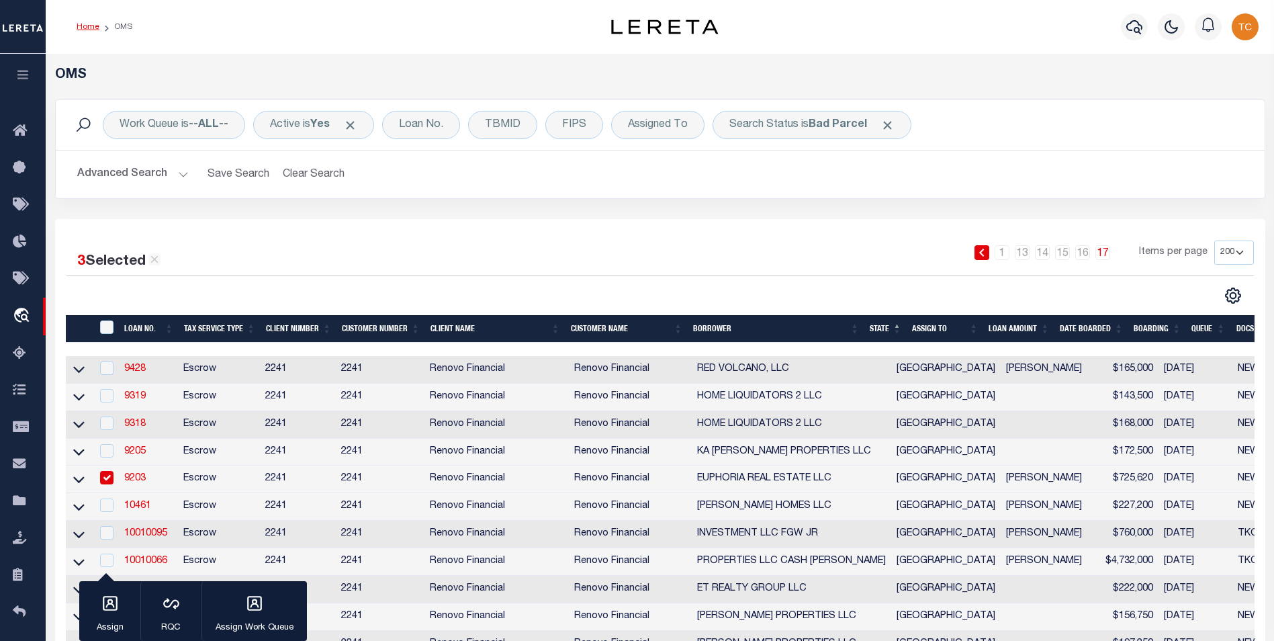
click at [87, 29] on link "Home" at bounding box center [88, 27] width 23 height 8
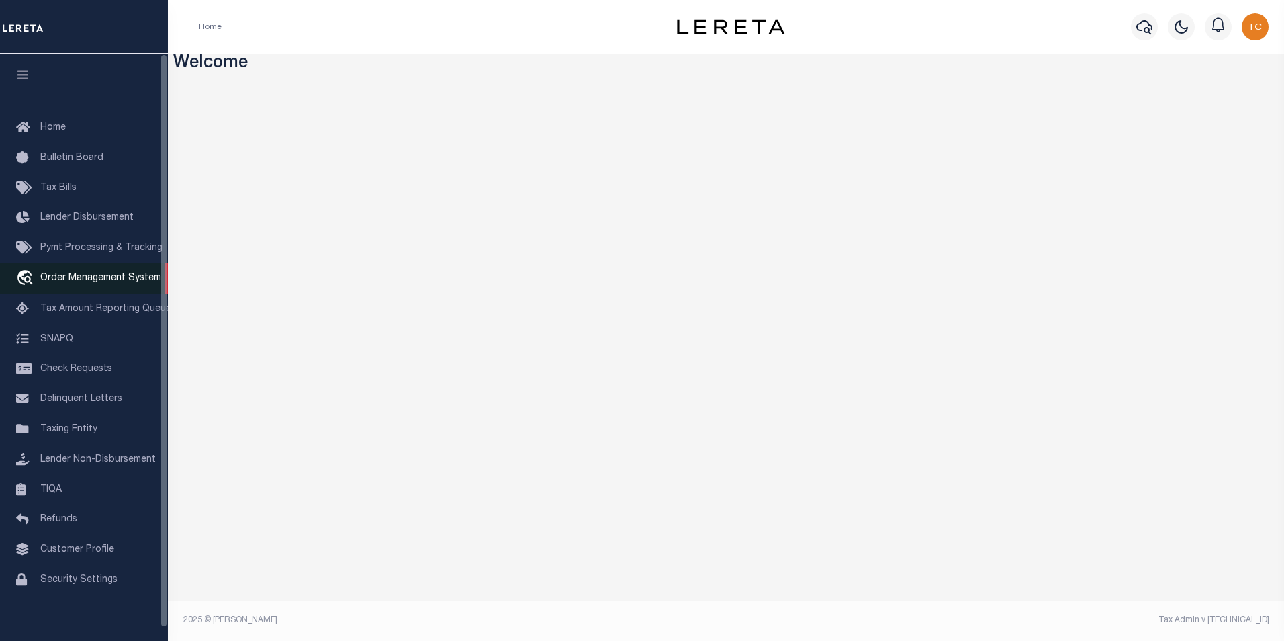
click at [149, 283] on span "Order Management System" at bounding box center [100, 277] width 121 height 9
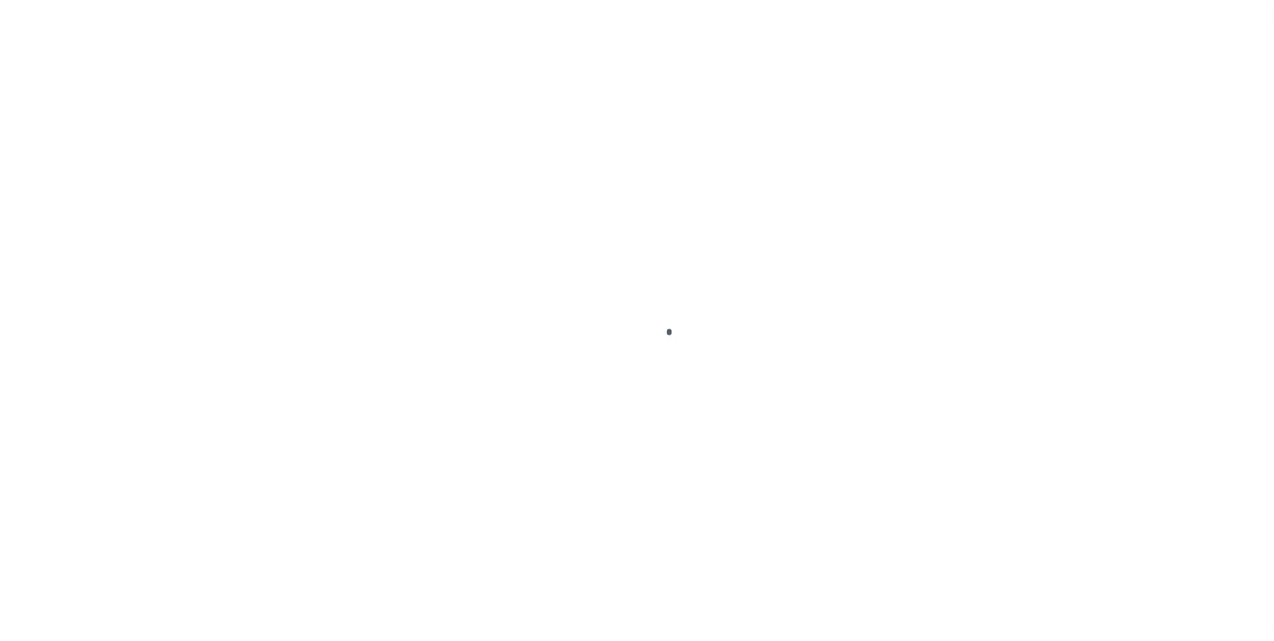
scroll to position [13, 0]
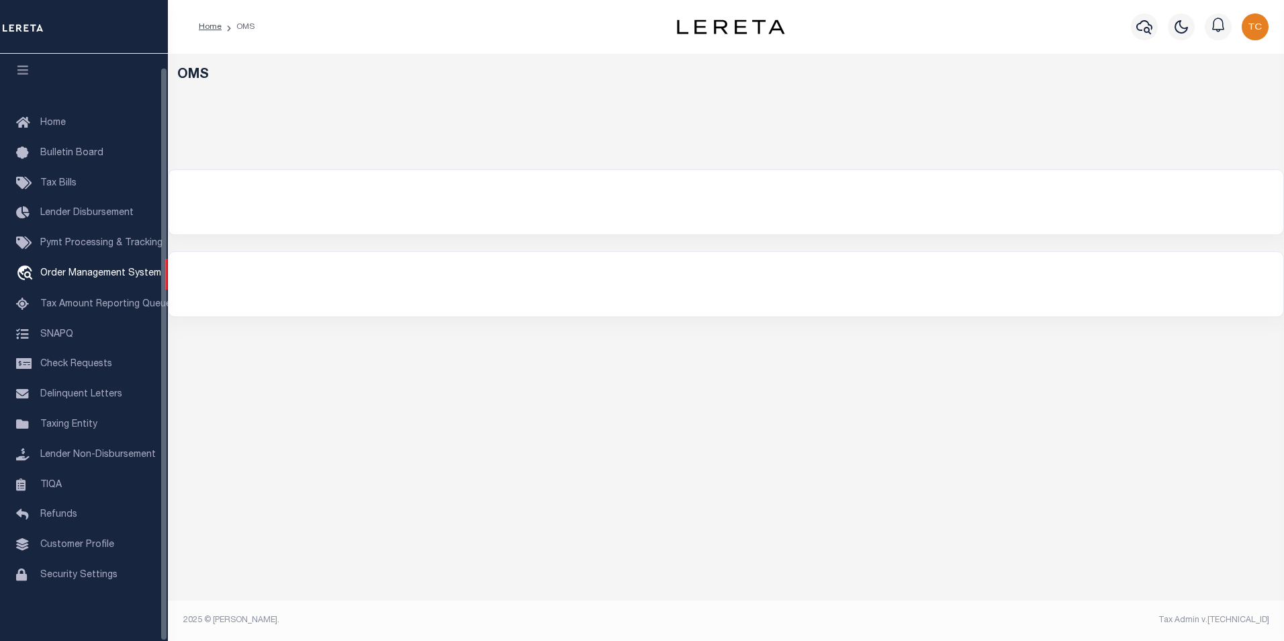
select select "200"
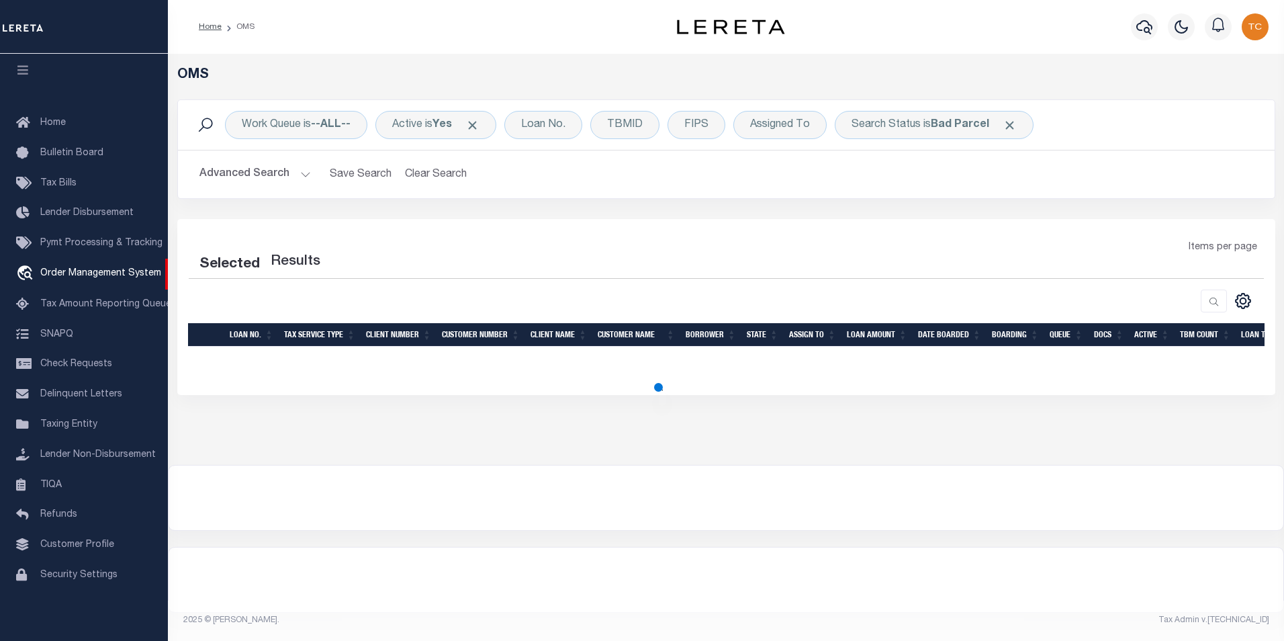
select select "200"
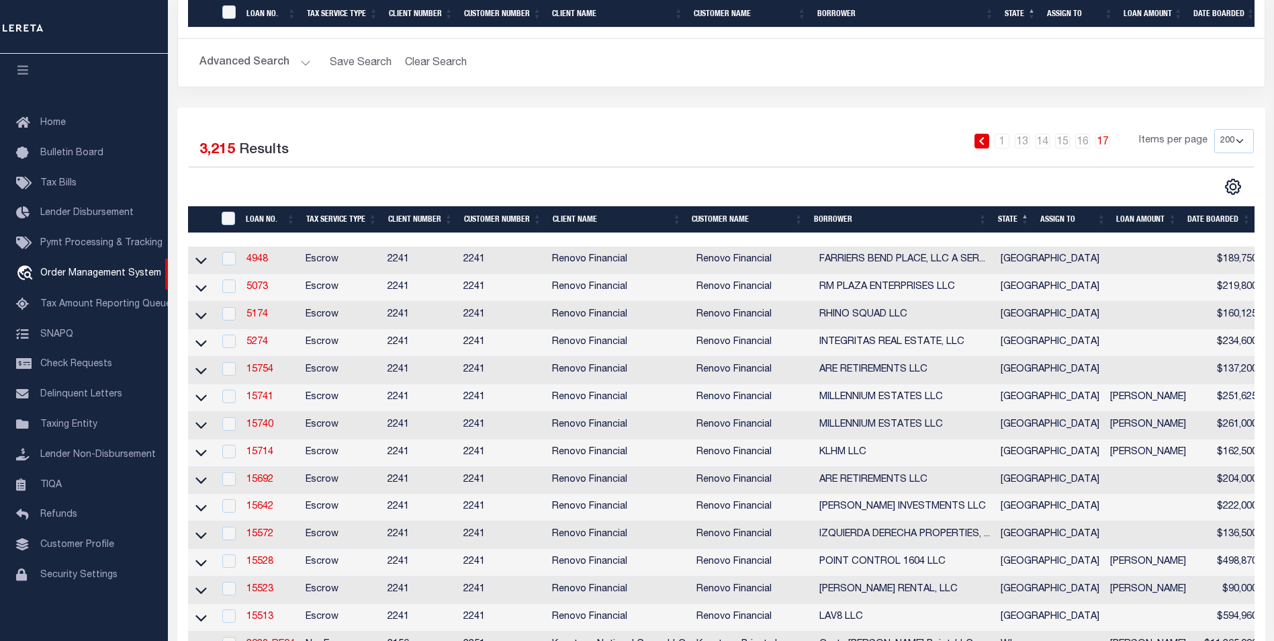
scroll to position [380, 0]
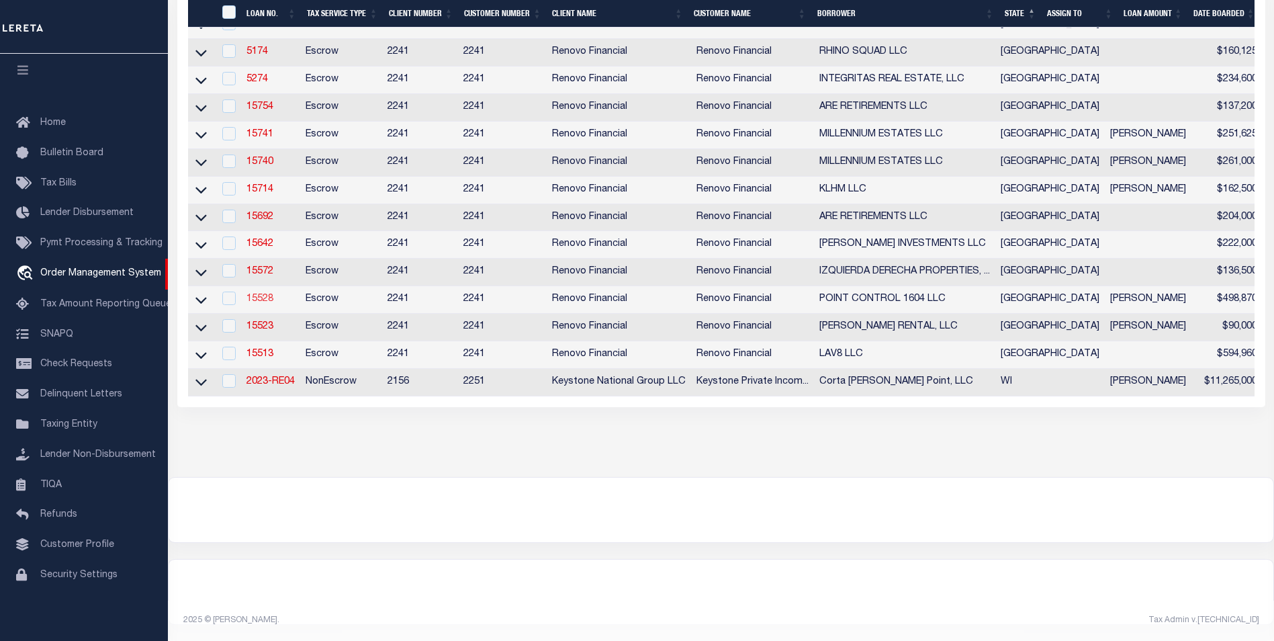
click at [267, 294] on link "15528" at bounding box center [259, 298] width 27 height 9
type input "15528"
type input "POINT CONTROL 1604 LLC"
select select
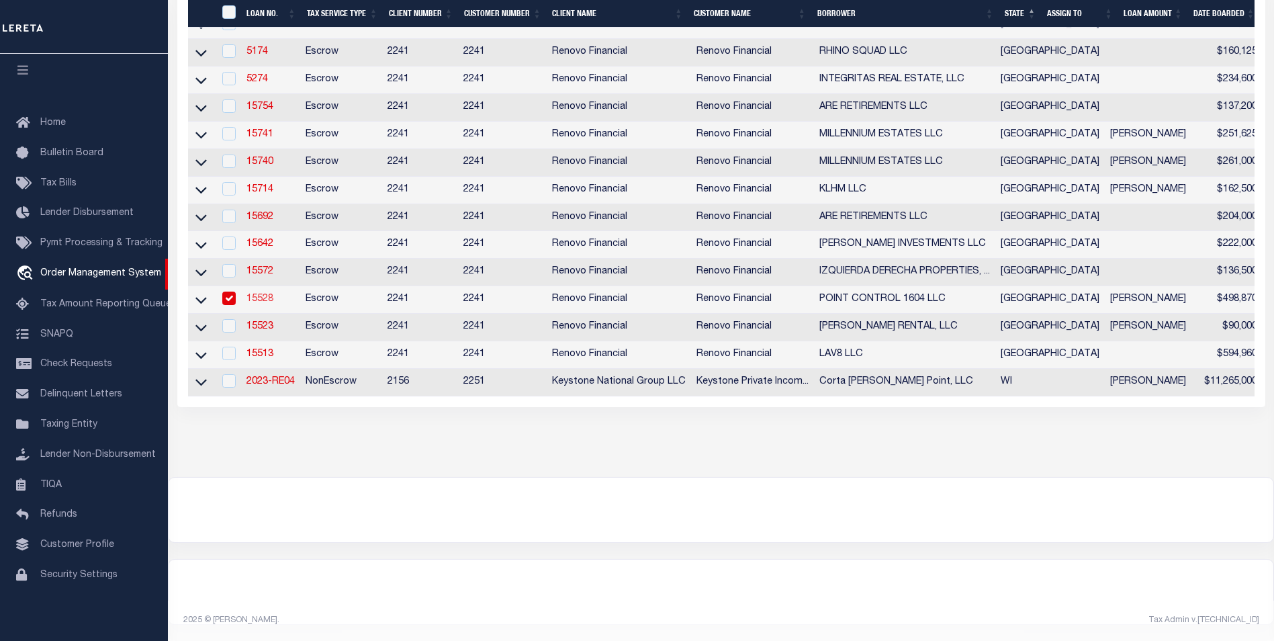
type input "[STREET_ADDRESS]"
type input "[US_STATE][GEOGRAPHIC_DATA]"
select select "10"
select select "Escrow"
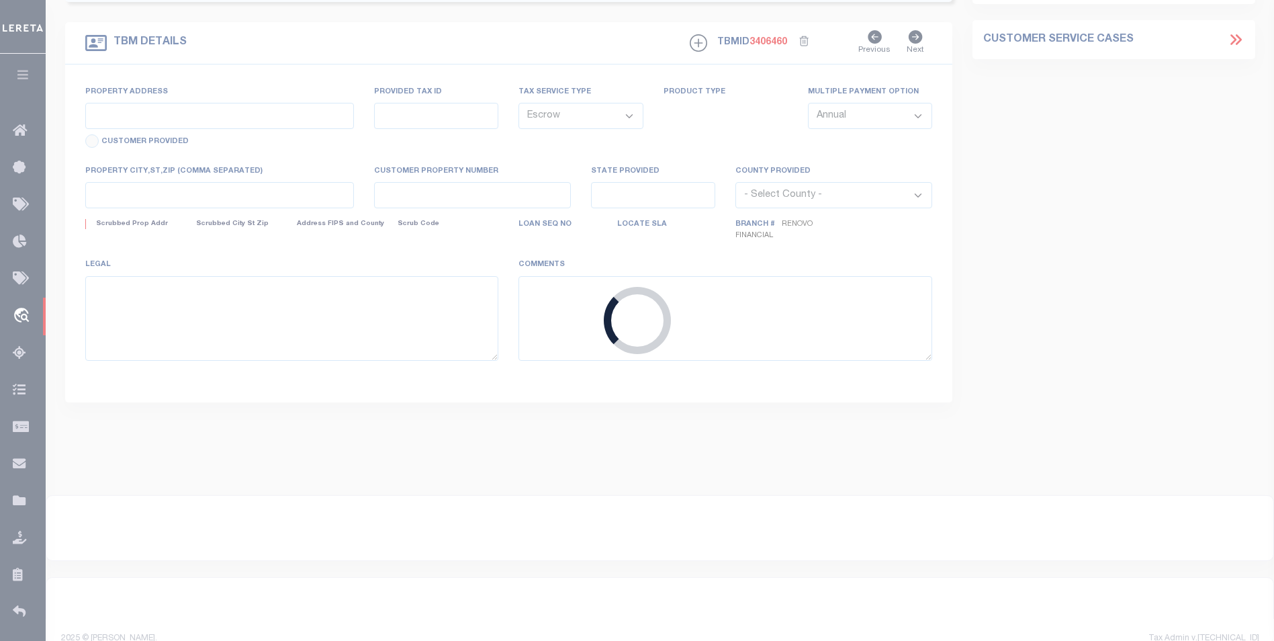
type input "[STREET_ADDRESS][PERSON_NAME]"
select select
type input "[GEOGRAPHIC_DATA]"
type input "a0kUS000006IKuT"
type input "[GEOGRAPHIC_DATA]"
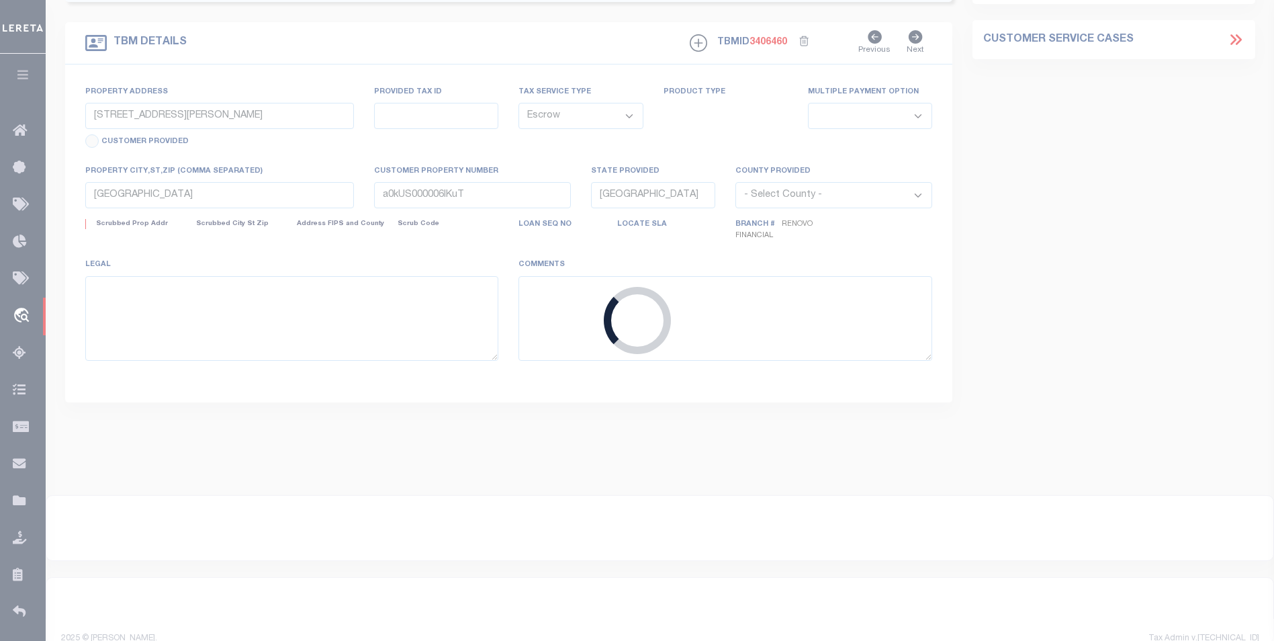
select select
type textarea "LEGAL REQUIRED"
type textarea "Liability Limited to Customer Provided Parcel"
select select "25066"
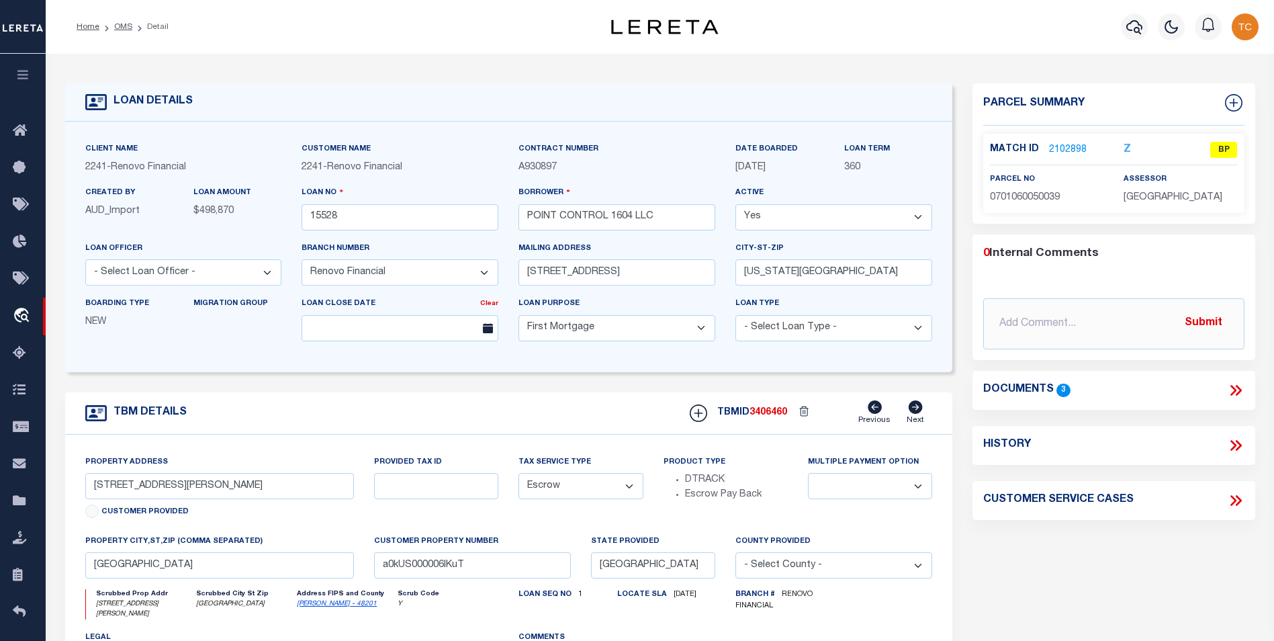
click at [1069, 149] on link "2102898" at bounding box center [1068, 150] width 38 height 14
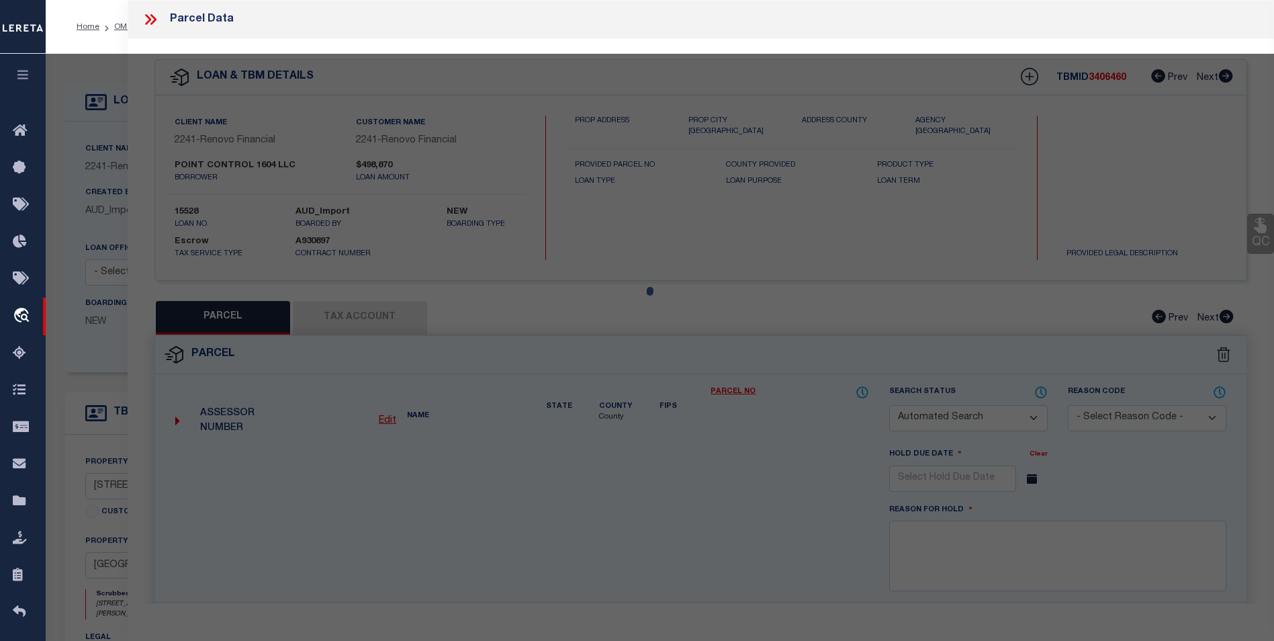
checkbox input "false"
select select "BP"
type input "ADG LAND AND PROPERTY LLC"
select select "AGW"
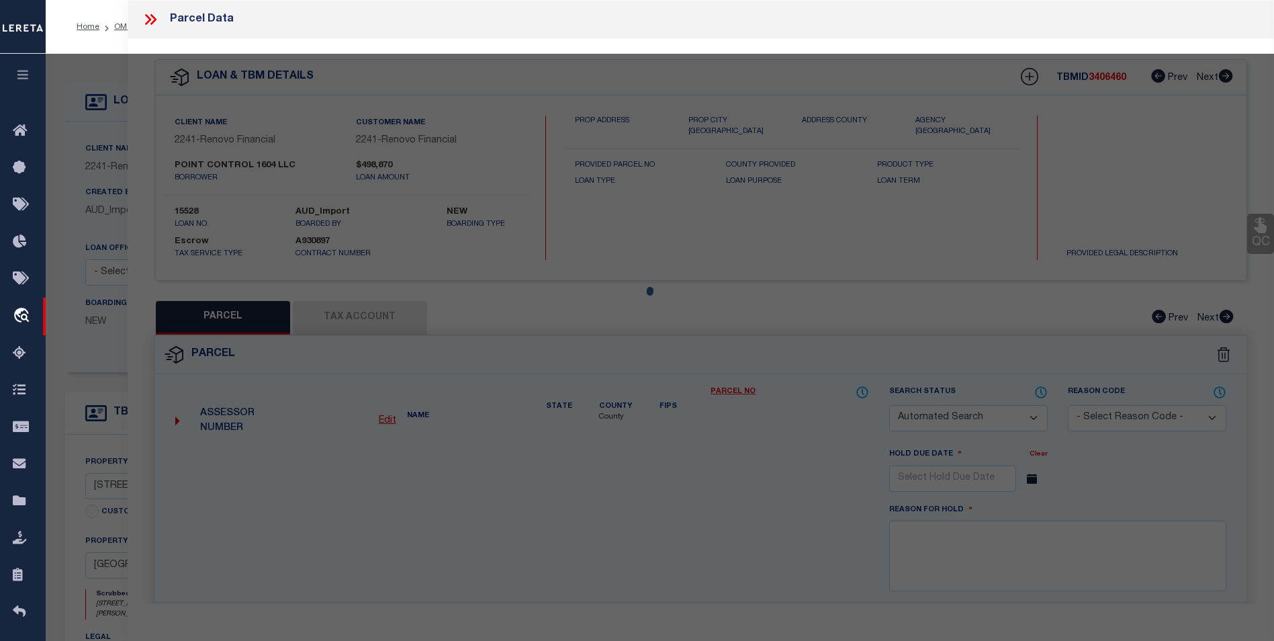
select select
type input "[STREET_ADDRESS][PERSON_NAME]"
checkbox input "false"
type input "[GEOGRAPHIC_DATA]"
type textarea "LTS [STREET_ADDRESS][PERSON_NAME]"
